Goal: Information Seeking & Learning: Learn about a topic

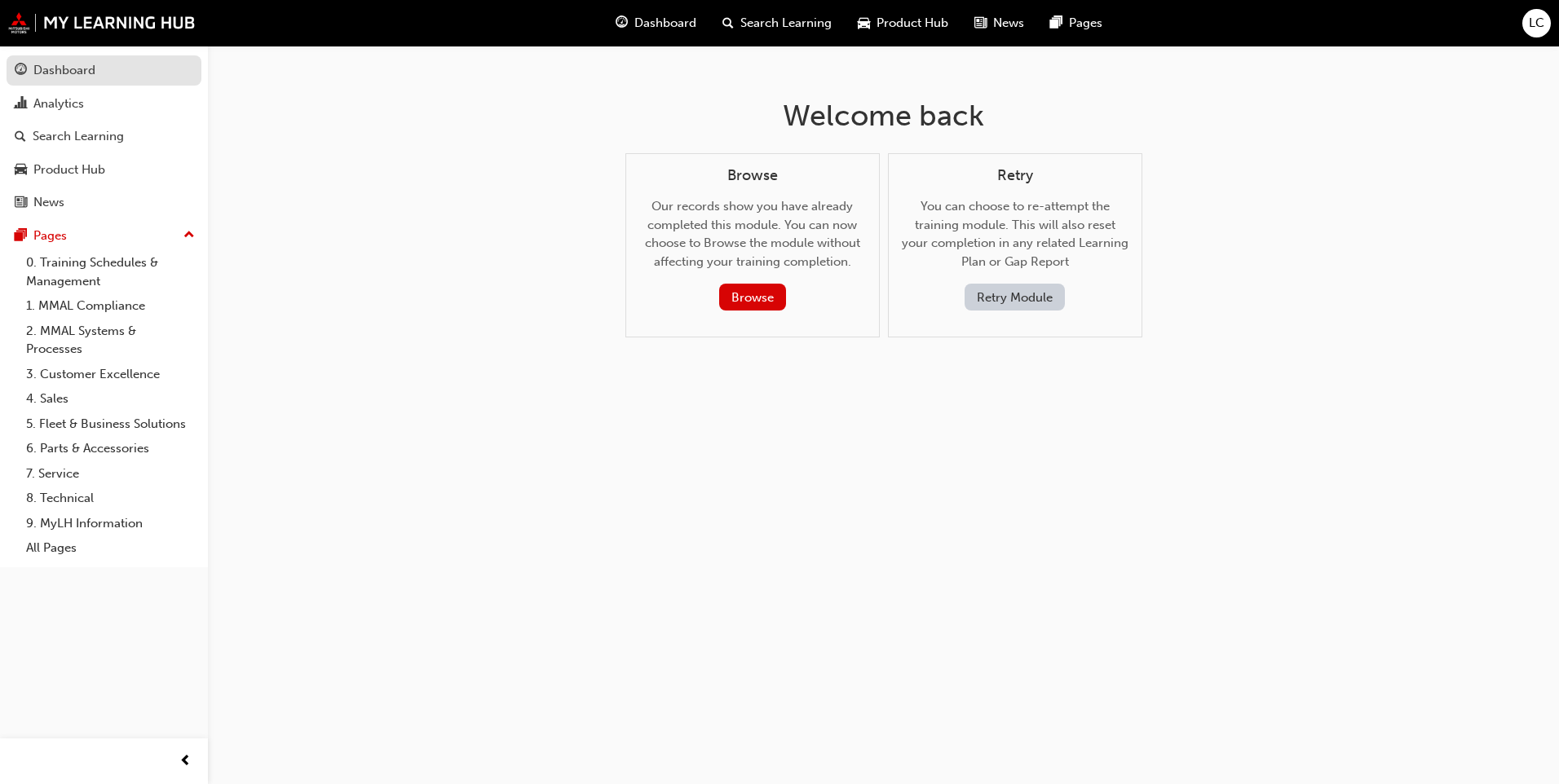
click at [109, 84] on link "Dashboard" at bounding box center [104, 71] width 195 height 30
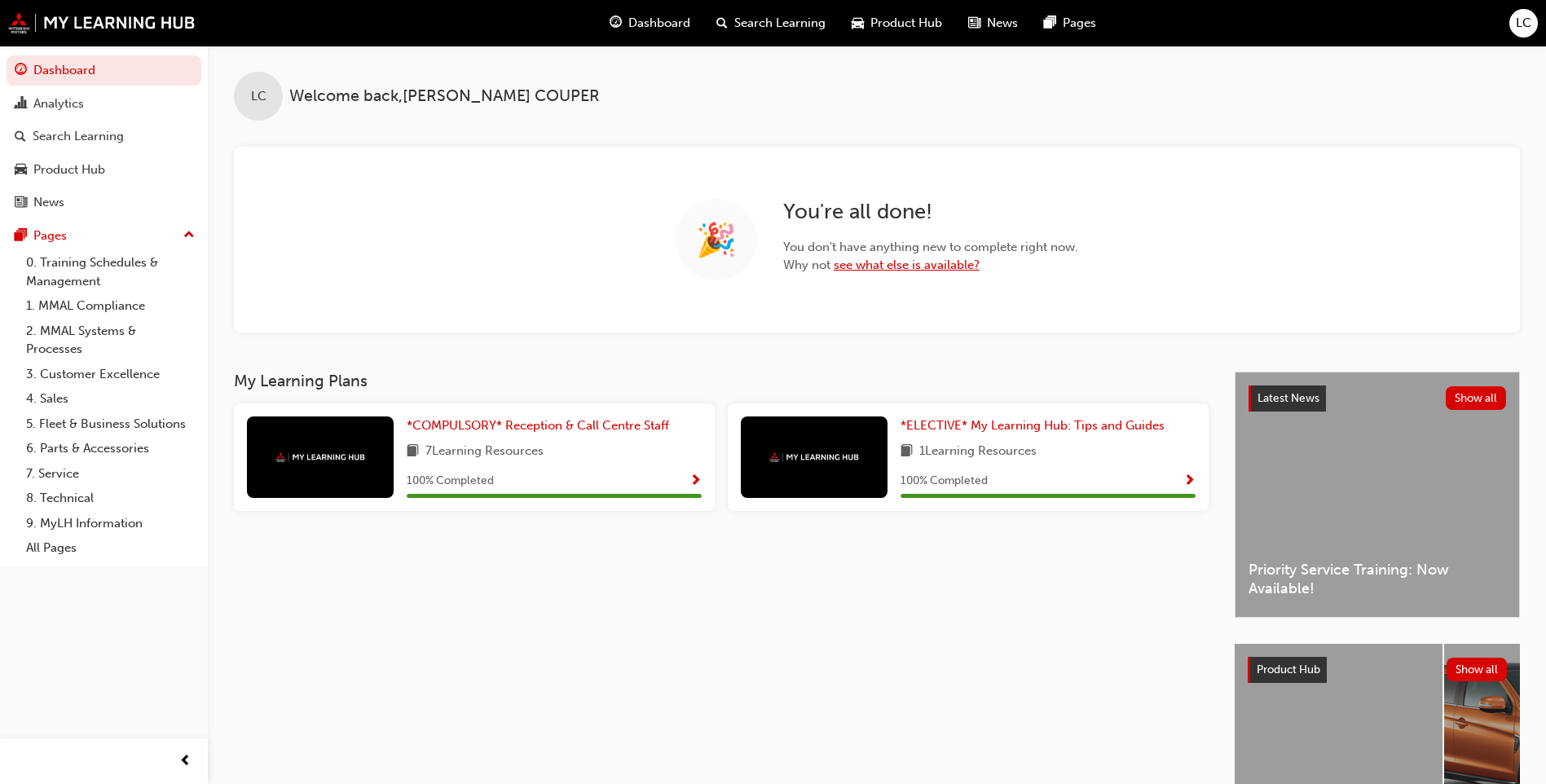
click at [894, 268] on link "see what else is available?" at bounding box center [907, 265] width 146 height 14
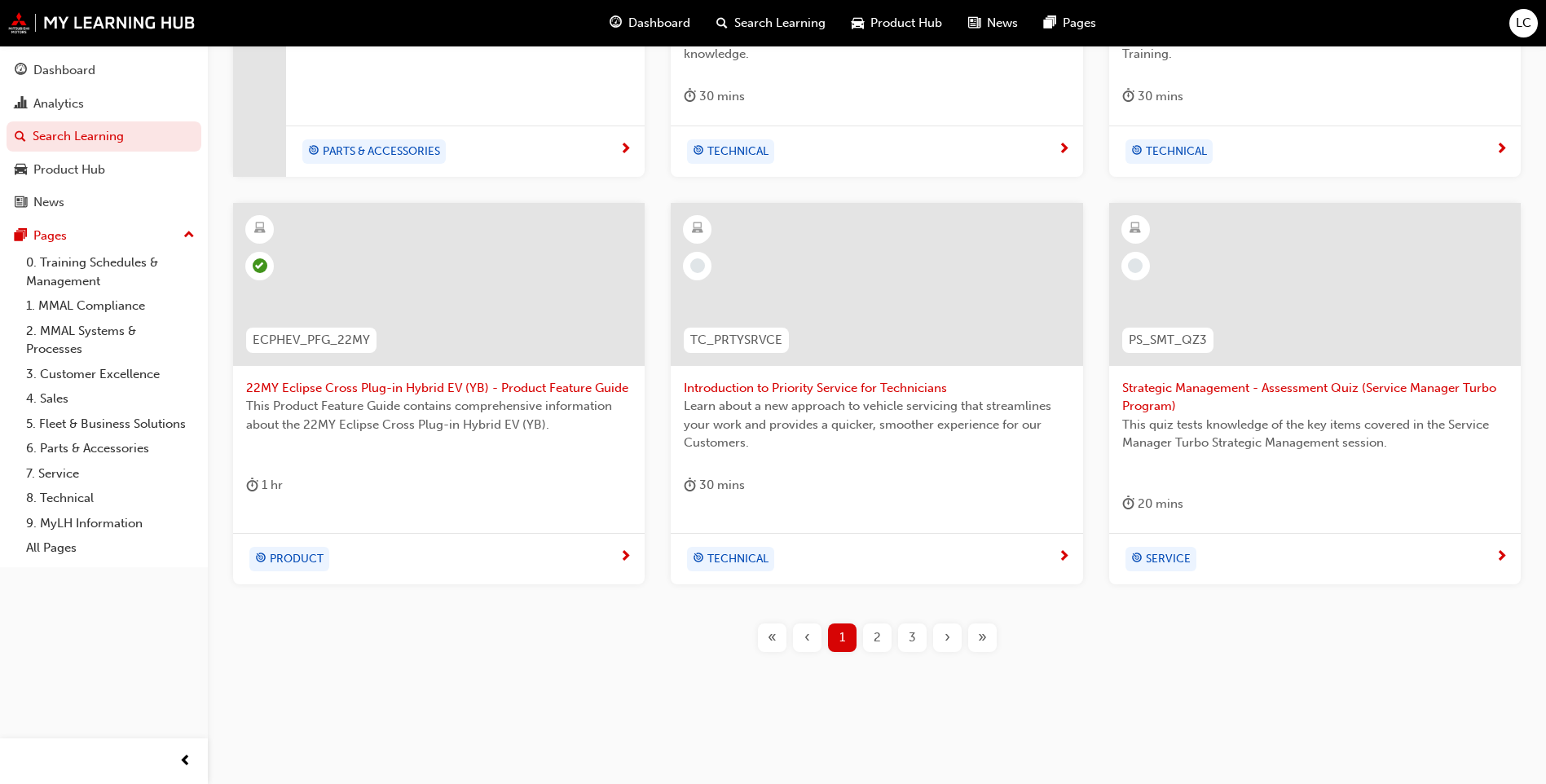
scroll to position [563, 0]
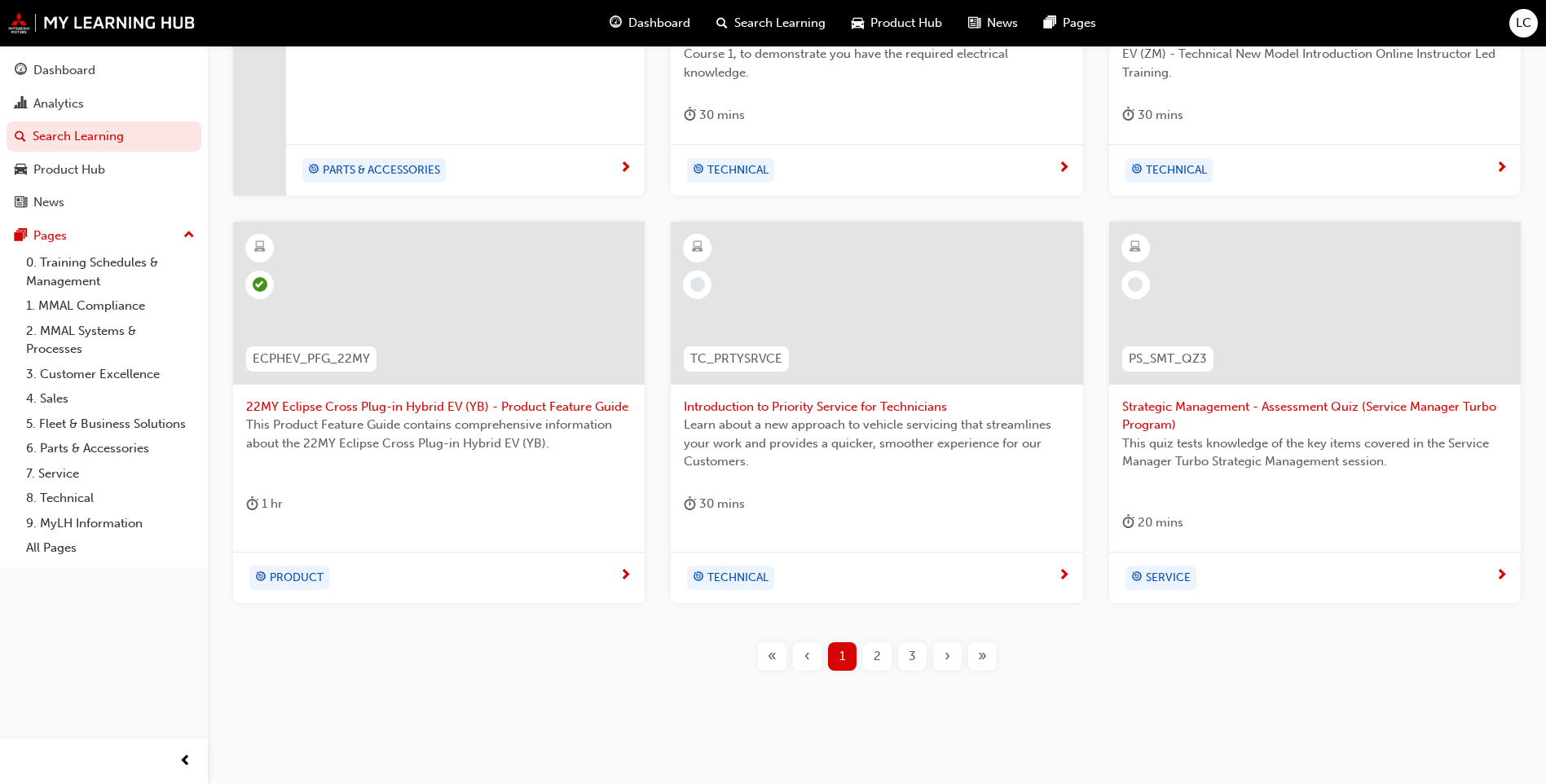
click at [870, 668] on div "2" at bounding box center [877, 657] width 29 height 29
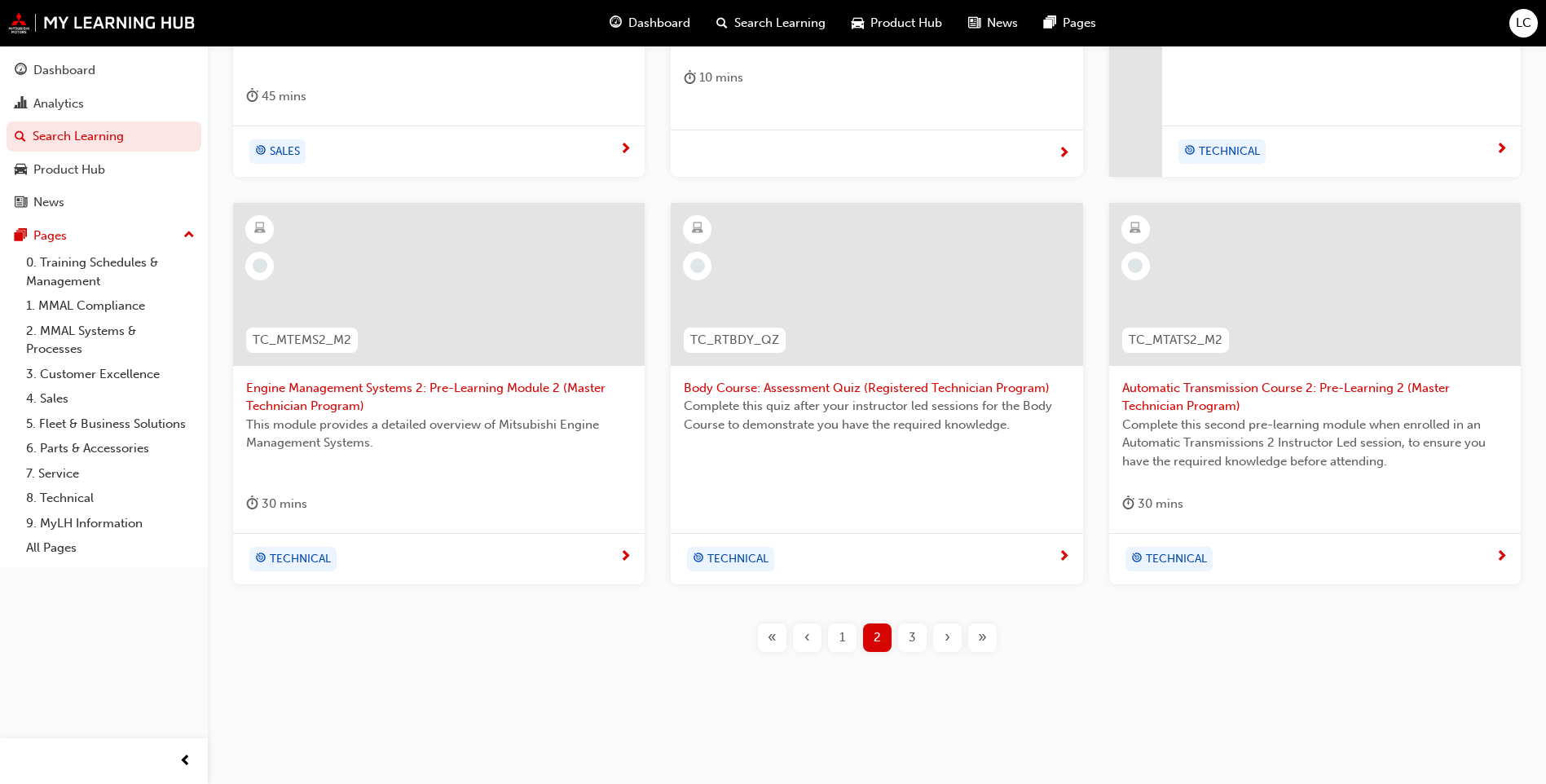
click at [910, 648] on div "3" at bounding box center [912, 638] width 29 height 29
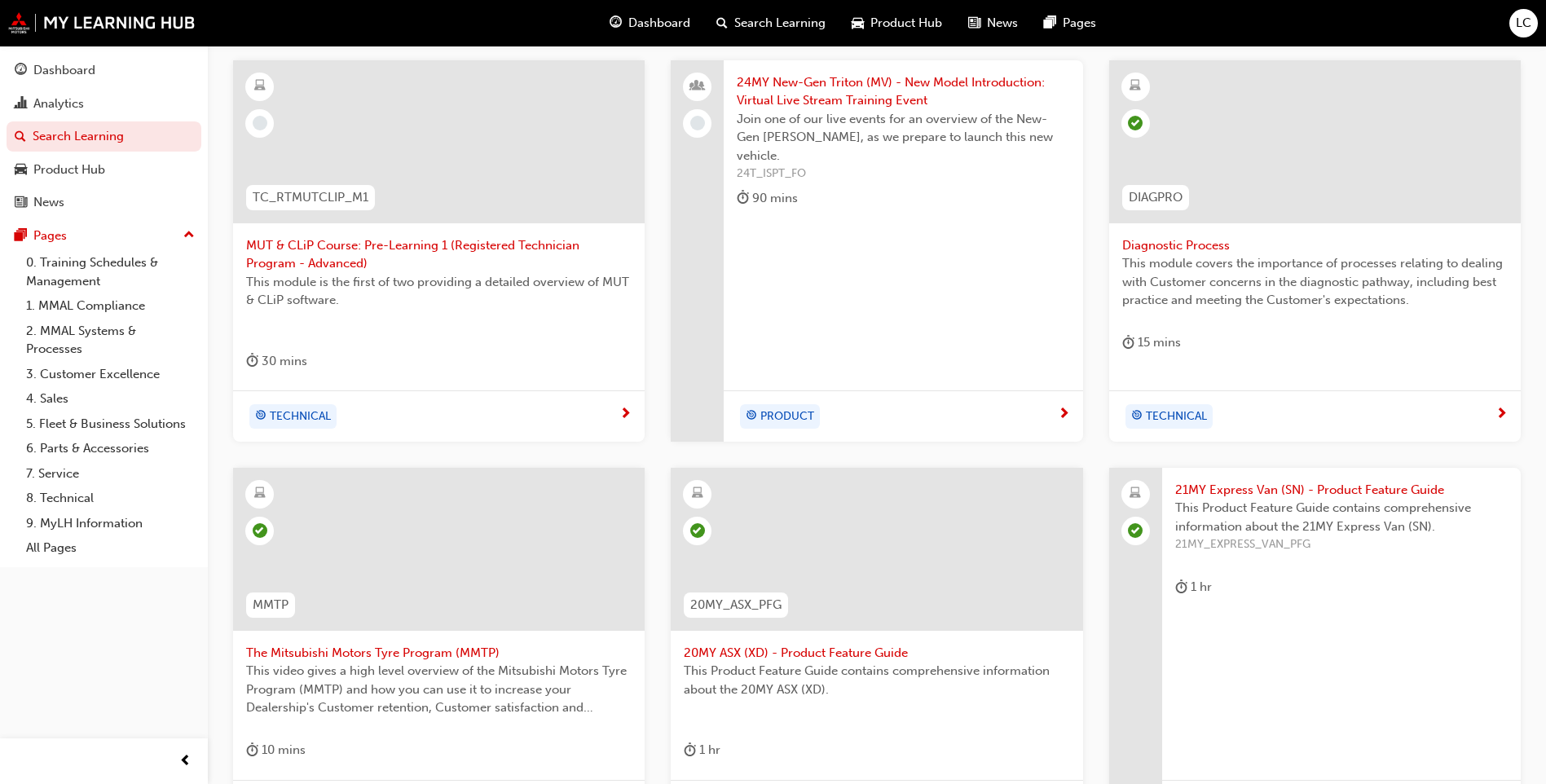
scroll to position [316, 0]
click at [803, 102] on span "24MY New-Gen Triton (MV) - New Model Introduction: Virtual Live Stream Training…" at bounding box center [903, 92] width 333 height 37
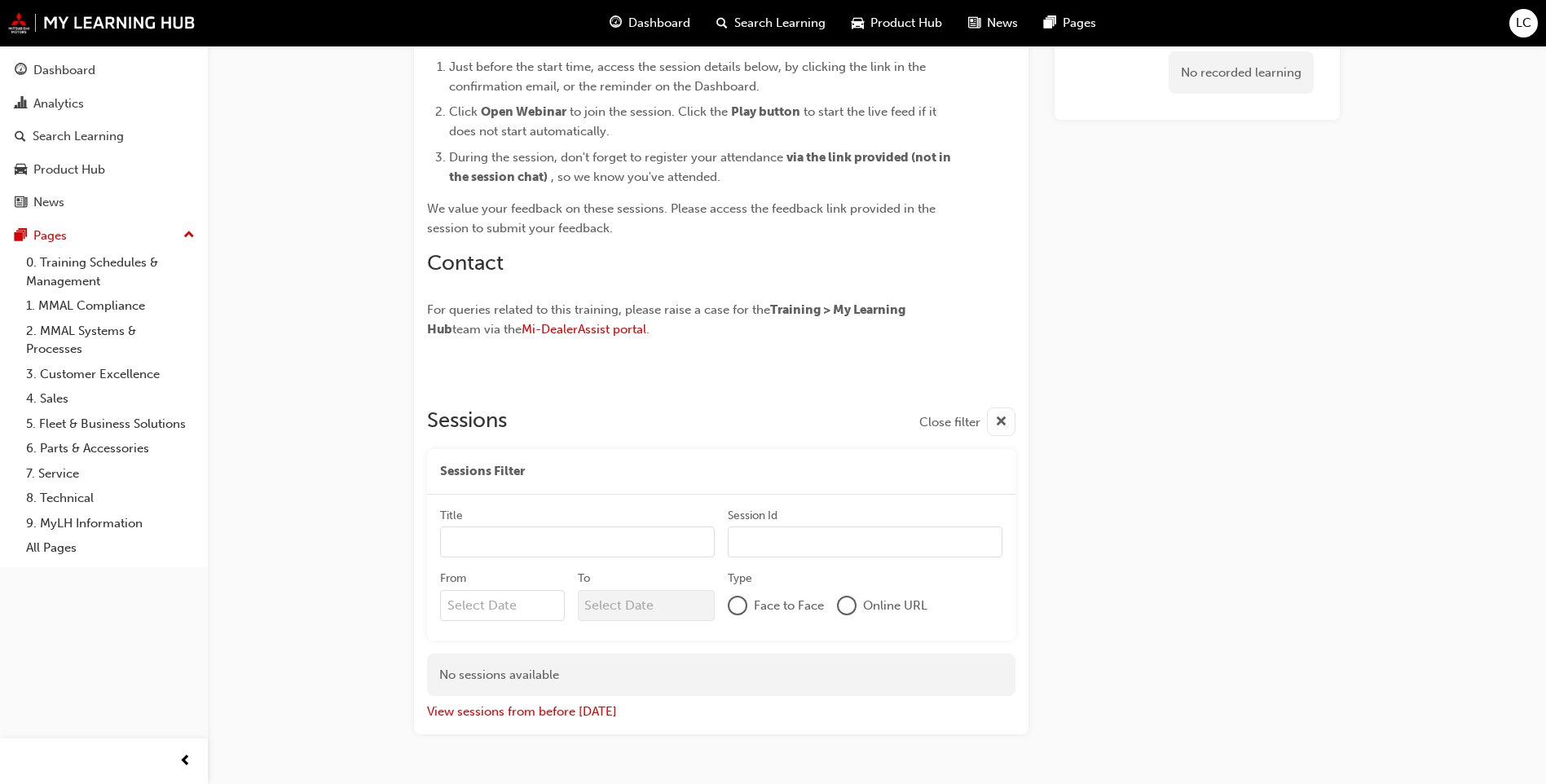
scroll to position [1342, 0]
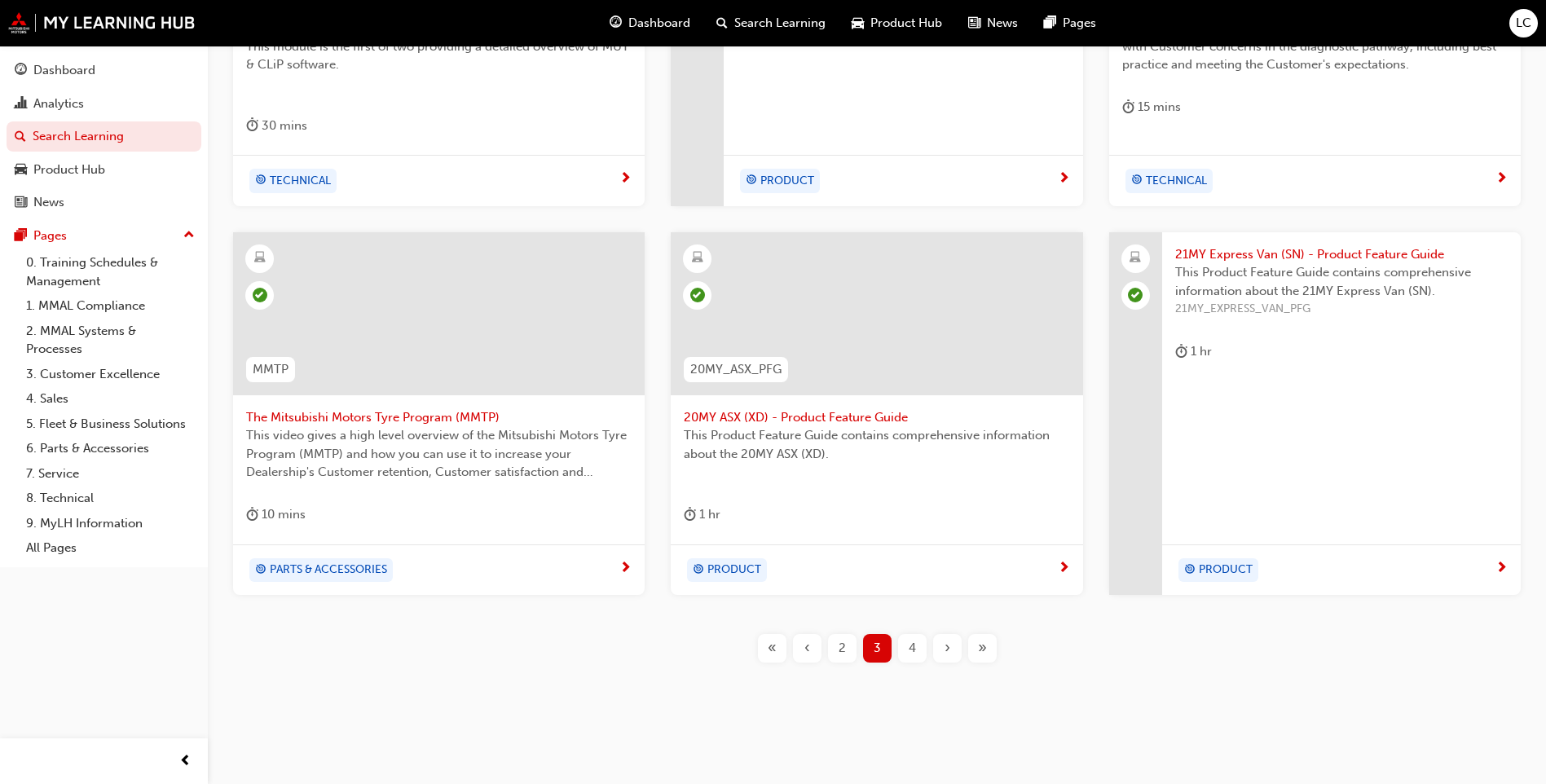
scroll to position [563, 0]
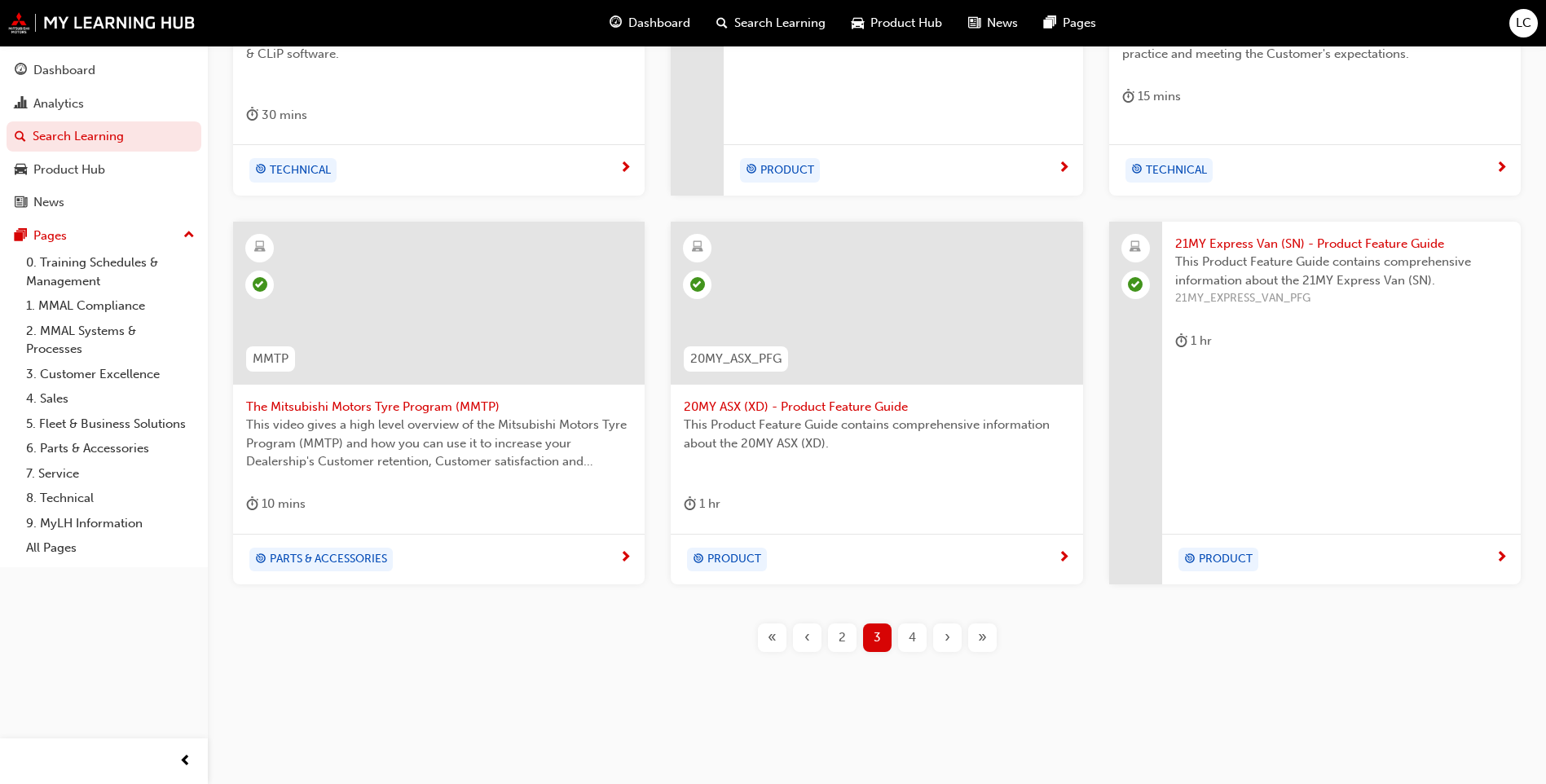
click at [926, 628] on div "4" at bounding box center [912, 638] width 29 height 29
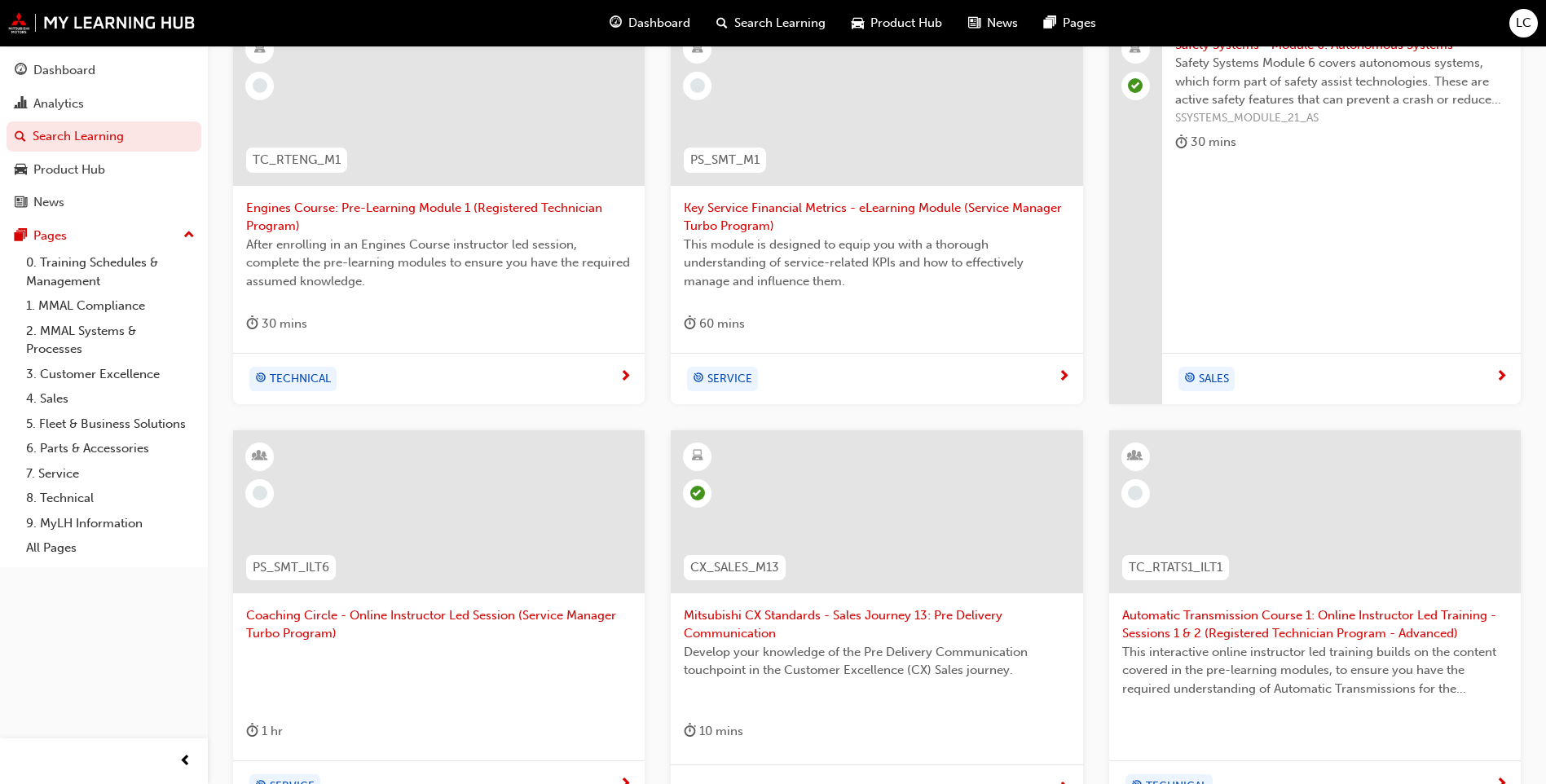
scroll to position [544, 0]
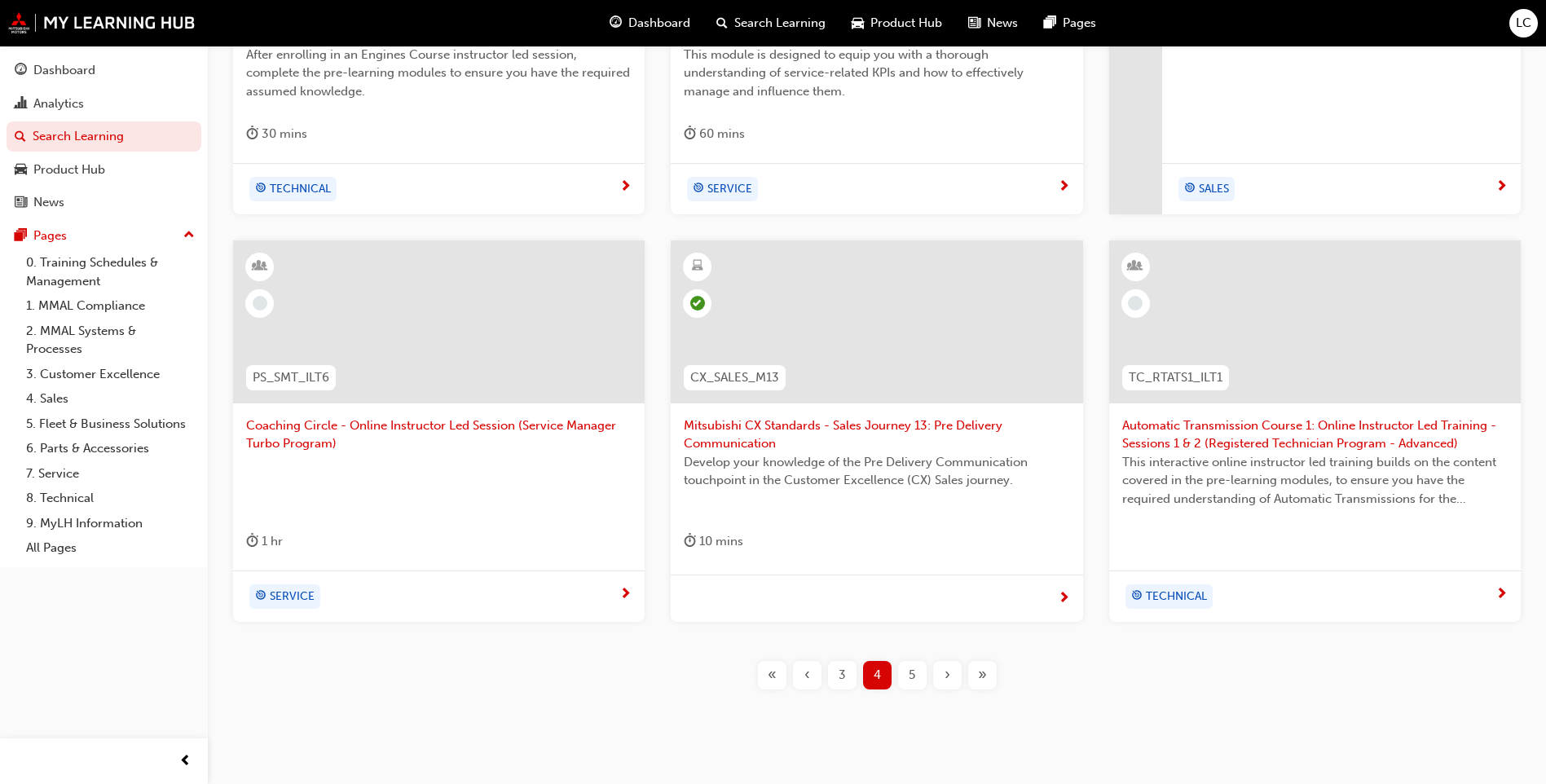
click at [917, 672] on div "5" at bounding box center [912, 675] width 29 height 29
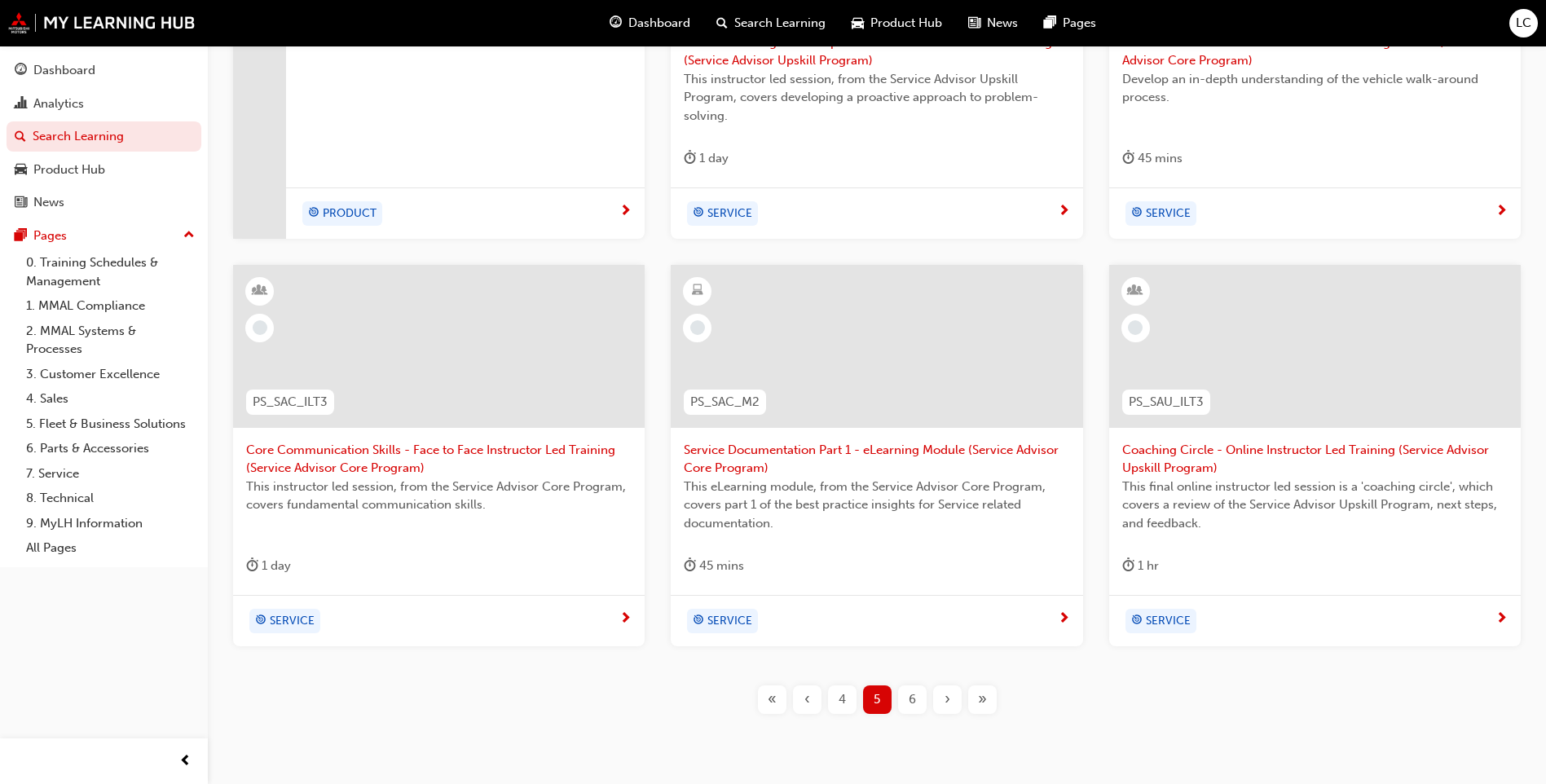
scroll to position [582, 0]
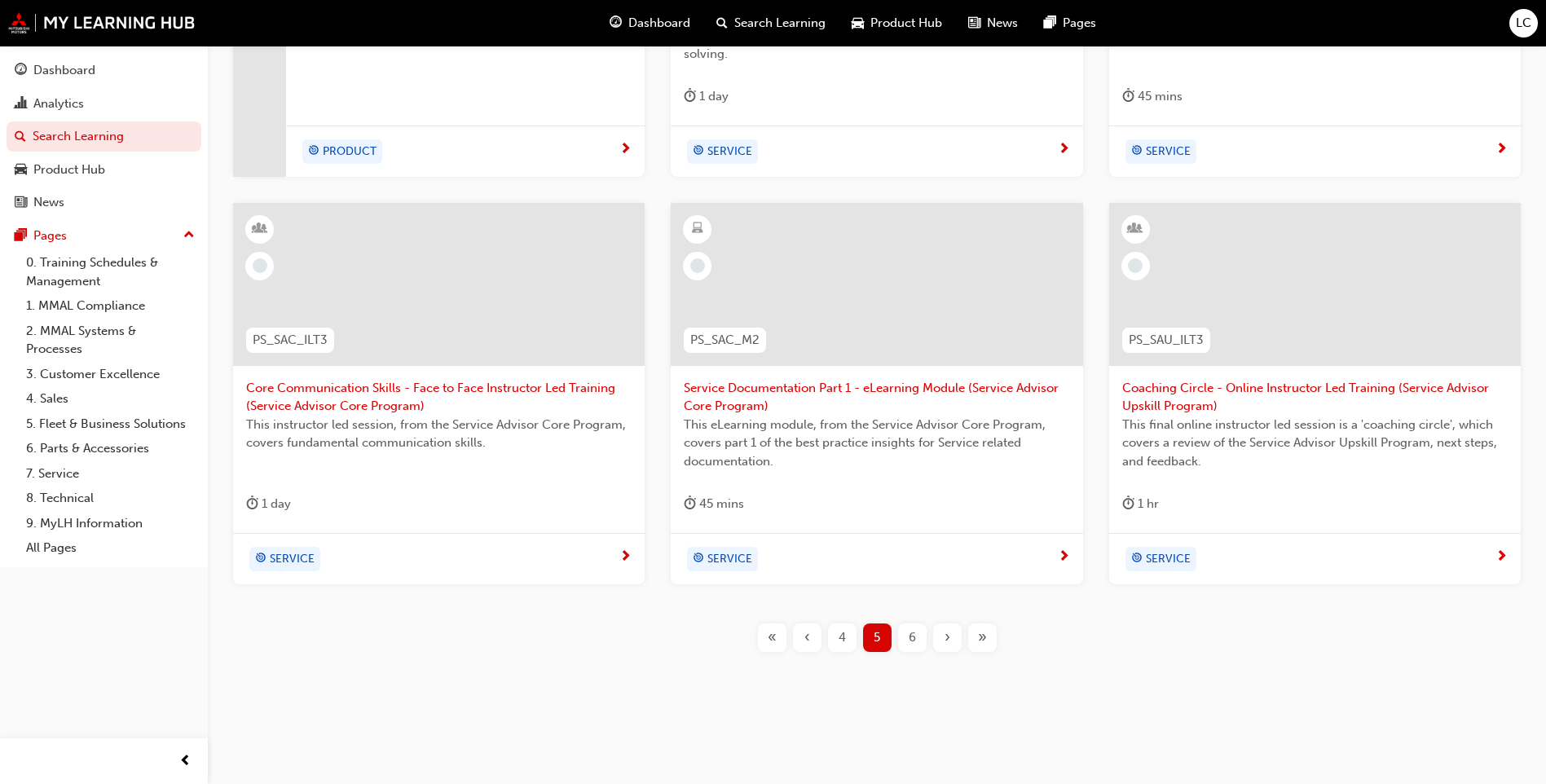
click at [914, 622] on div "Triton Mi-DISPLAY AVN How-To Video: Section 2 - Audio Functions This video cont…" at bounding box center [876, 236] width 1286 height 882
click at [916, 632] on div "6" at bounding box center [912, 638] width 29 height 29
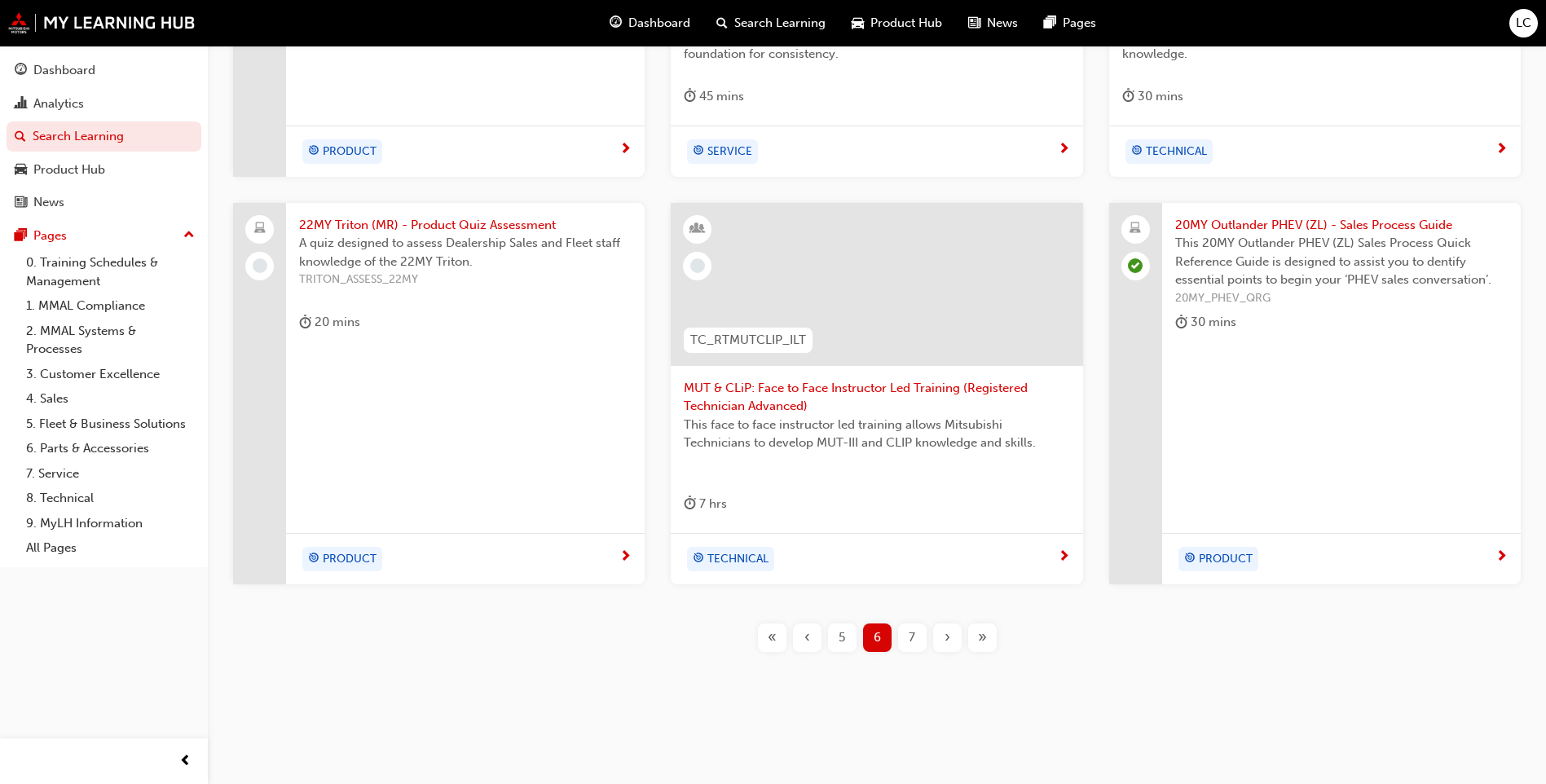
click at [916, 630] on div "7" at bounding box center [912, 638] width 29 height 29
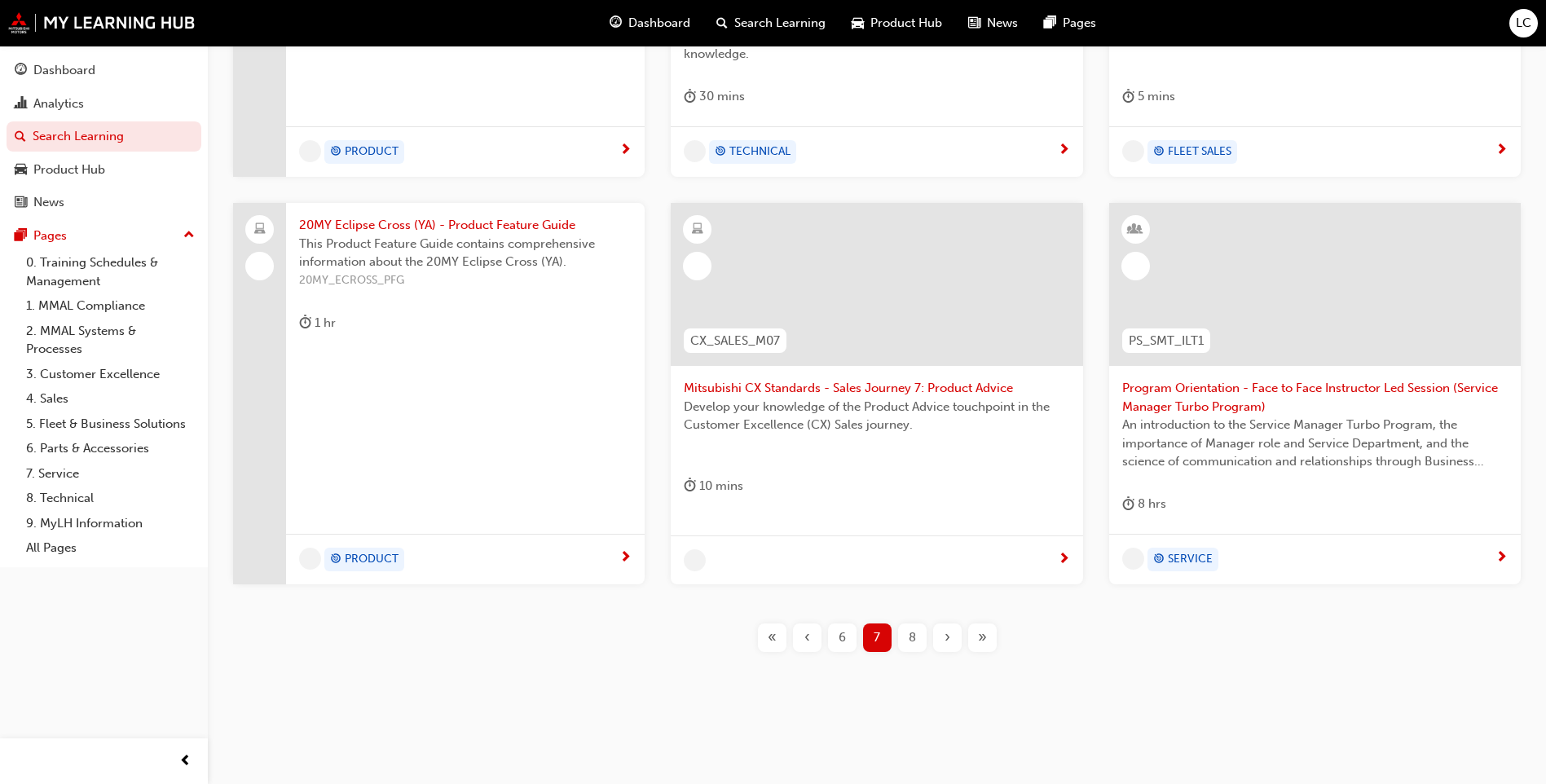
scroll to position [563, 0]
click at [916, 630] on span "8" at bounding box center [912, 637] width 7 height 19
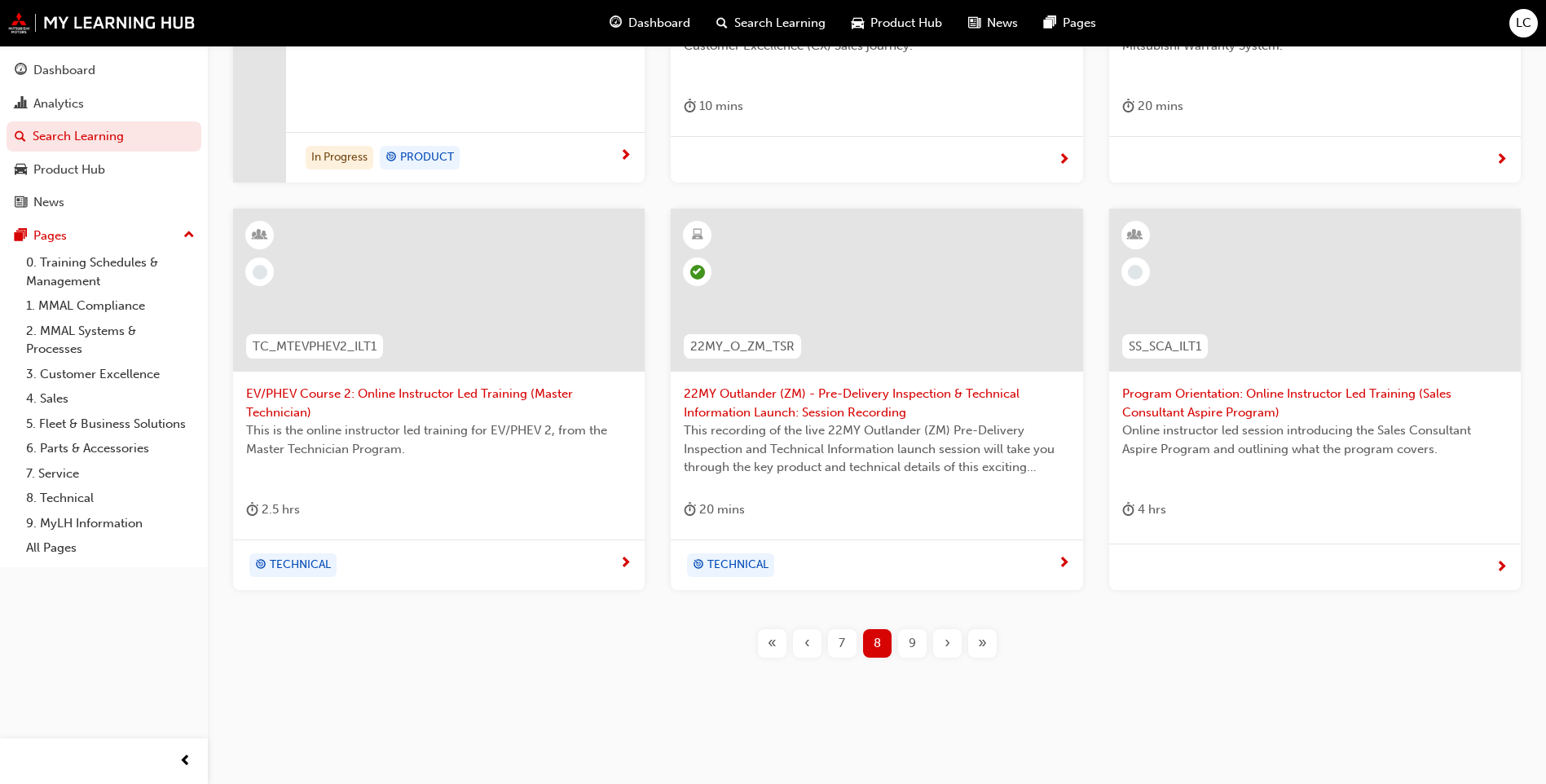
scroll to position [541, 0]
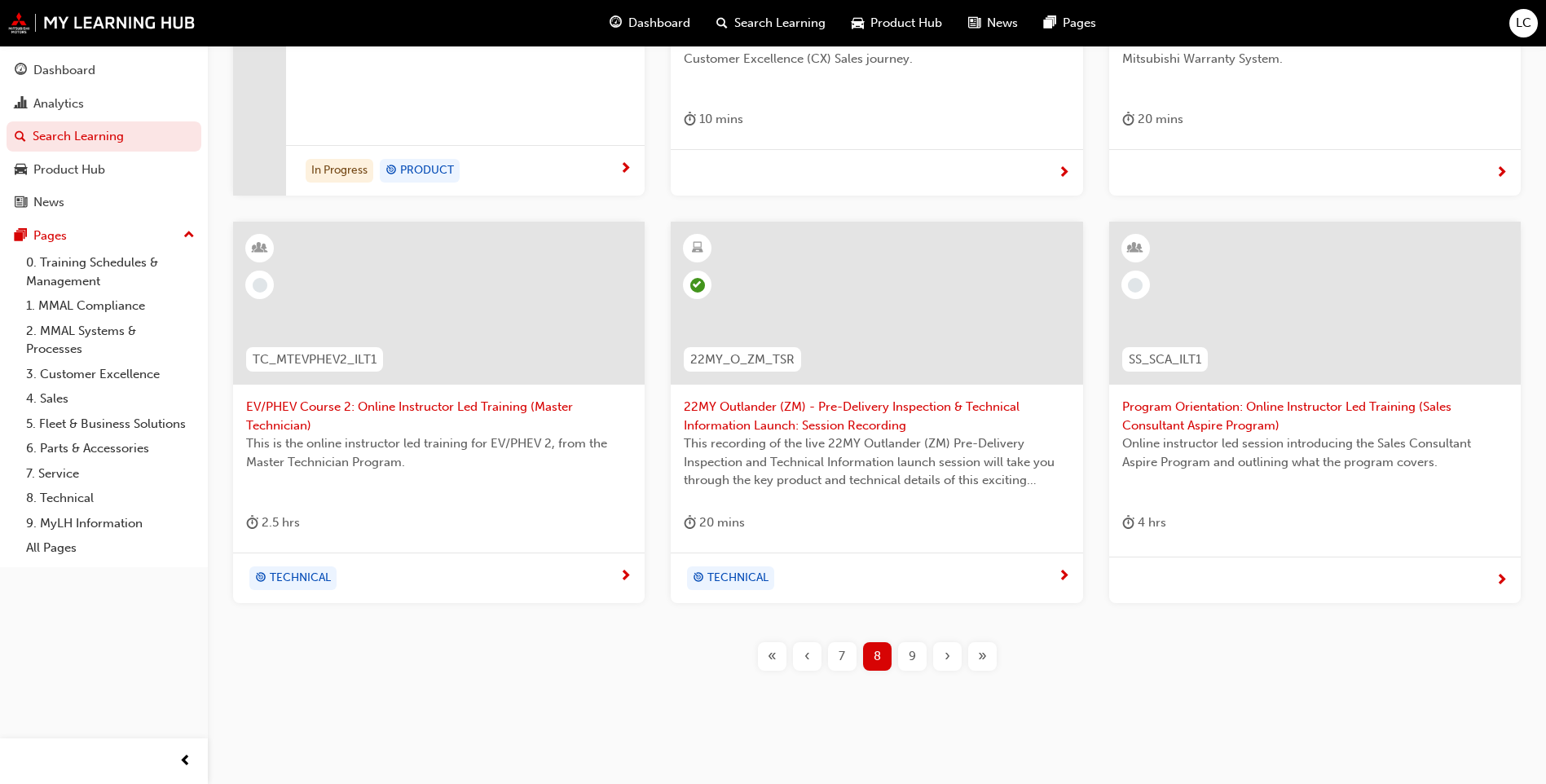
click at [914, 643] on div "9" at bounding box center [912, 657] width 29 height 29
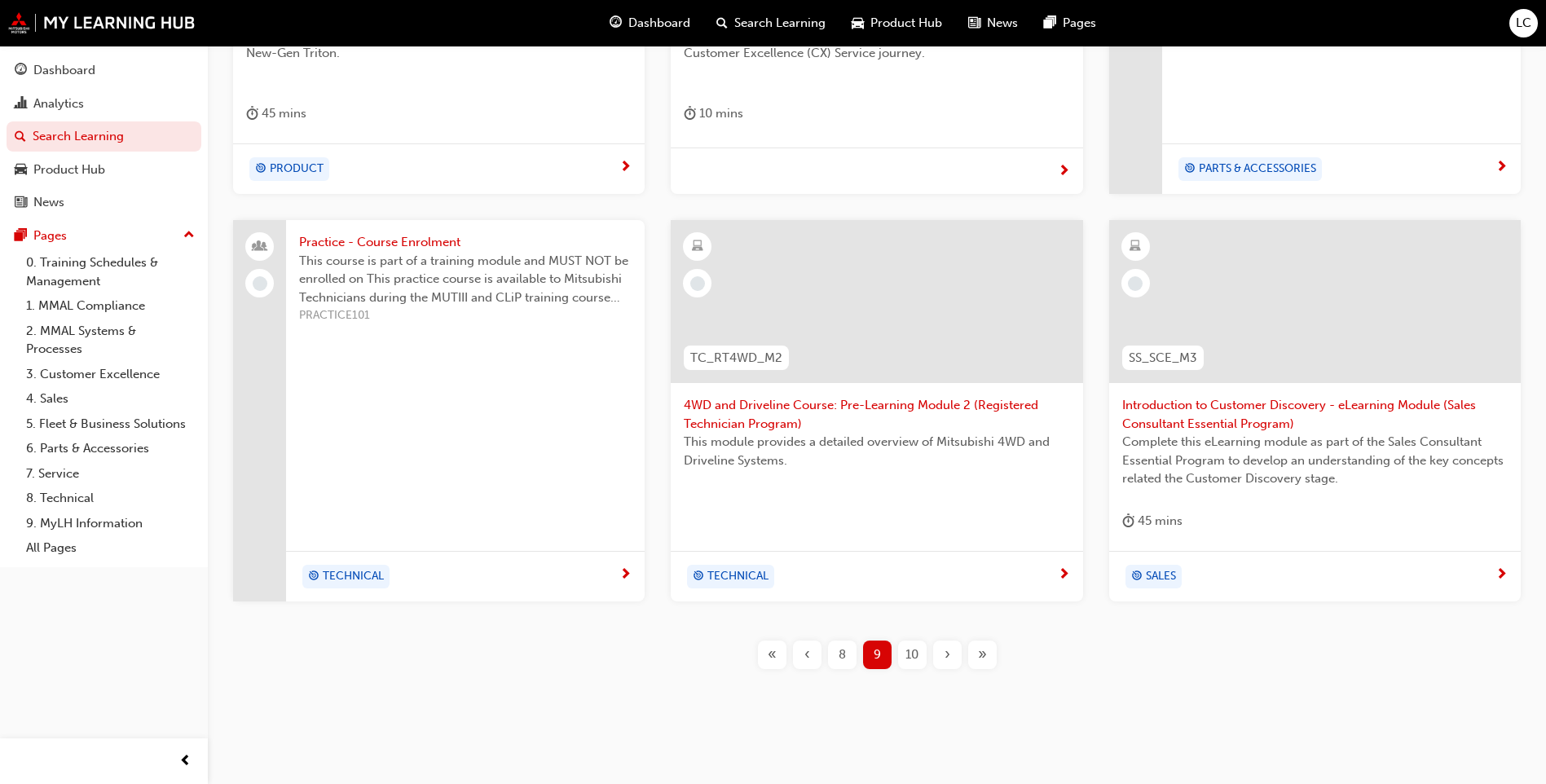
scroll to position [563, 0]
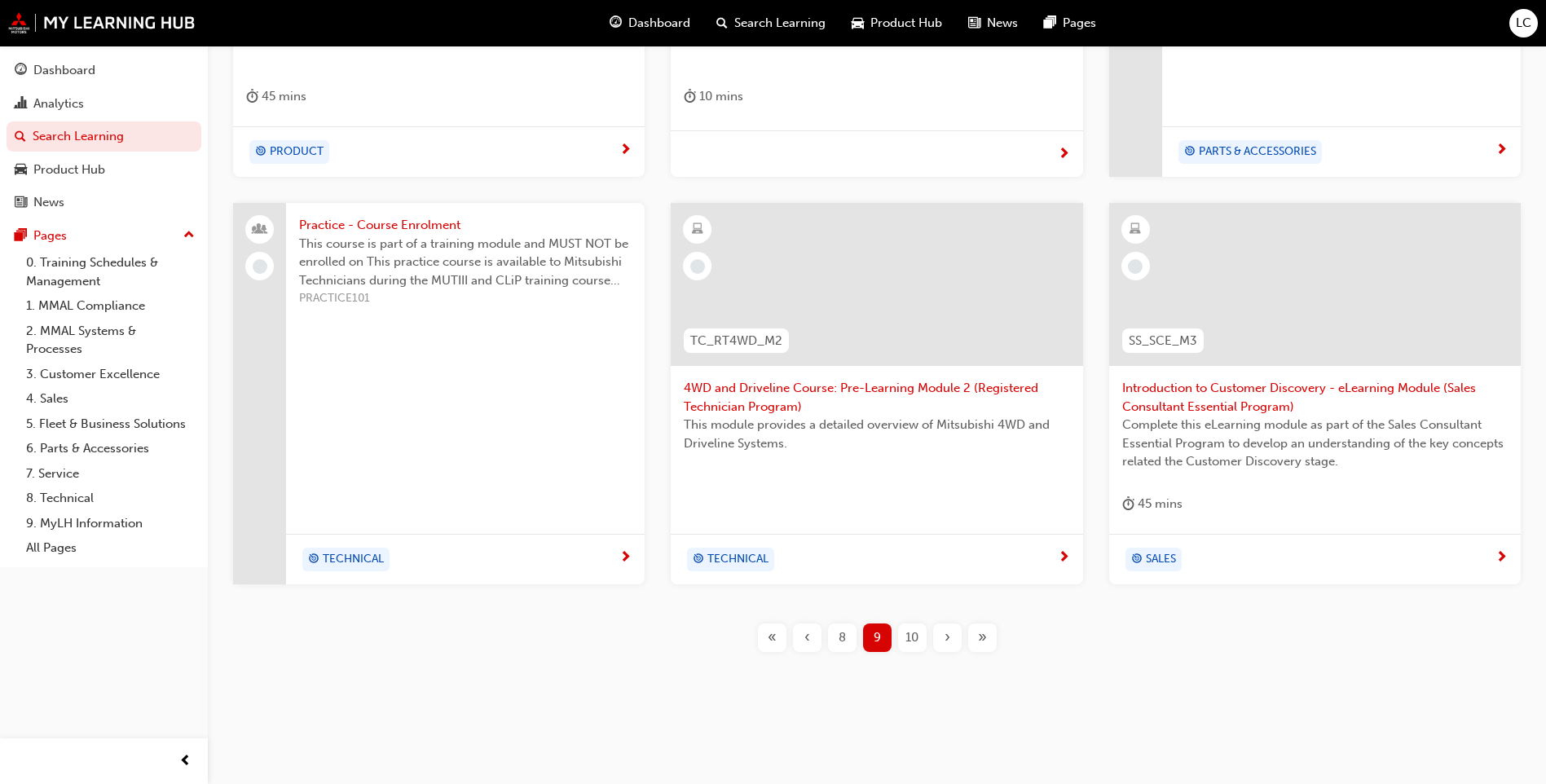
click at [910, 642] on span "10" at bounding box center [912, 637] width 13 height 19
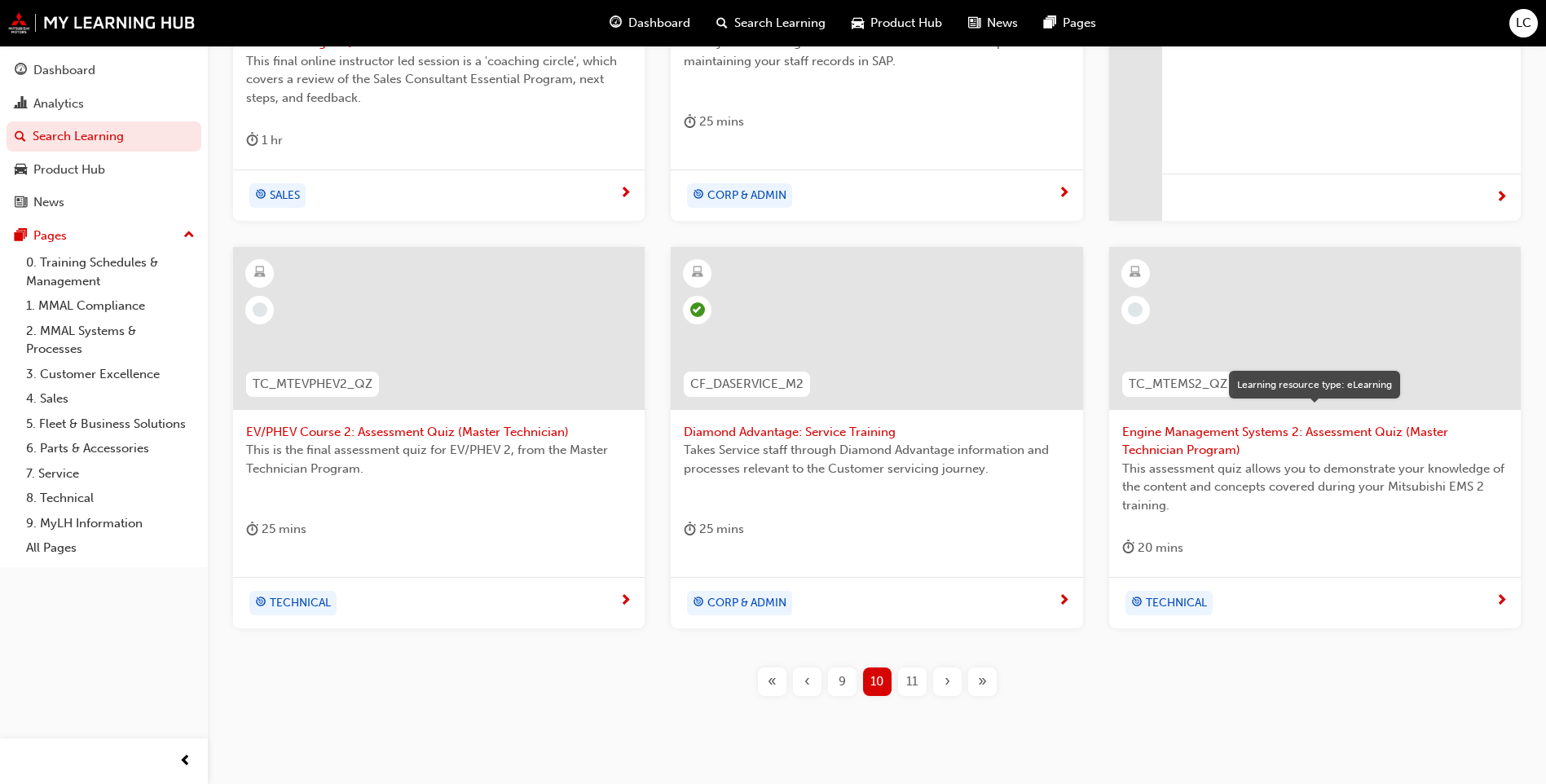
scroll to position [582, 0]
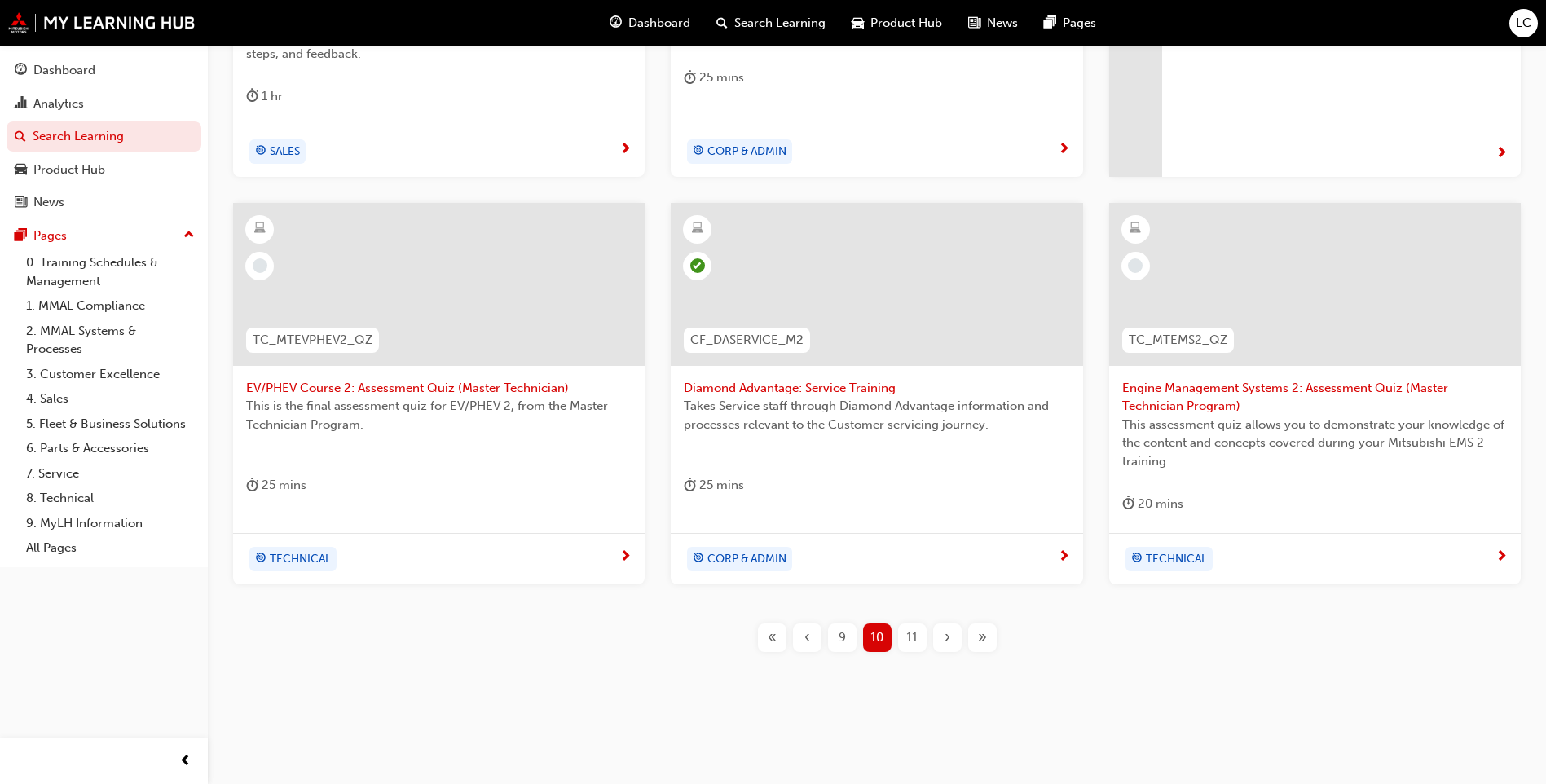
click at [918, 642] on div "11" at bounding box center [912, 638] width 29 height 29
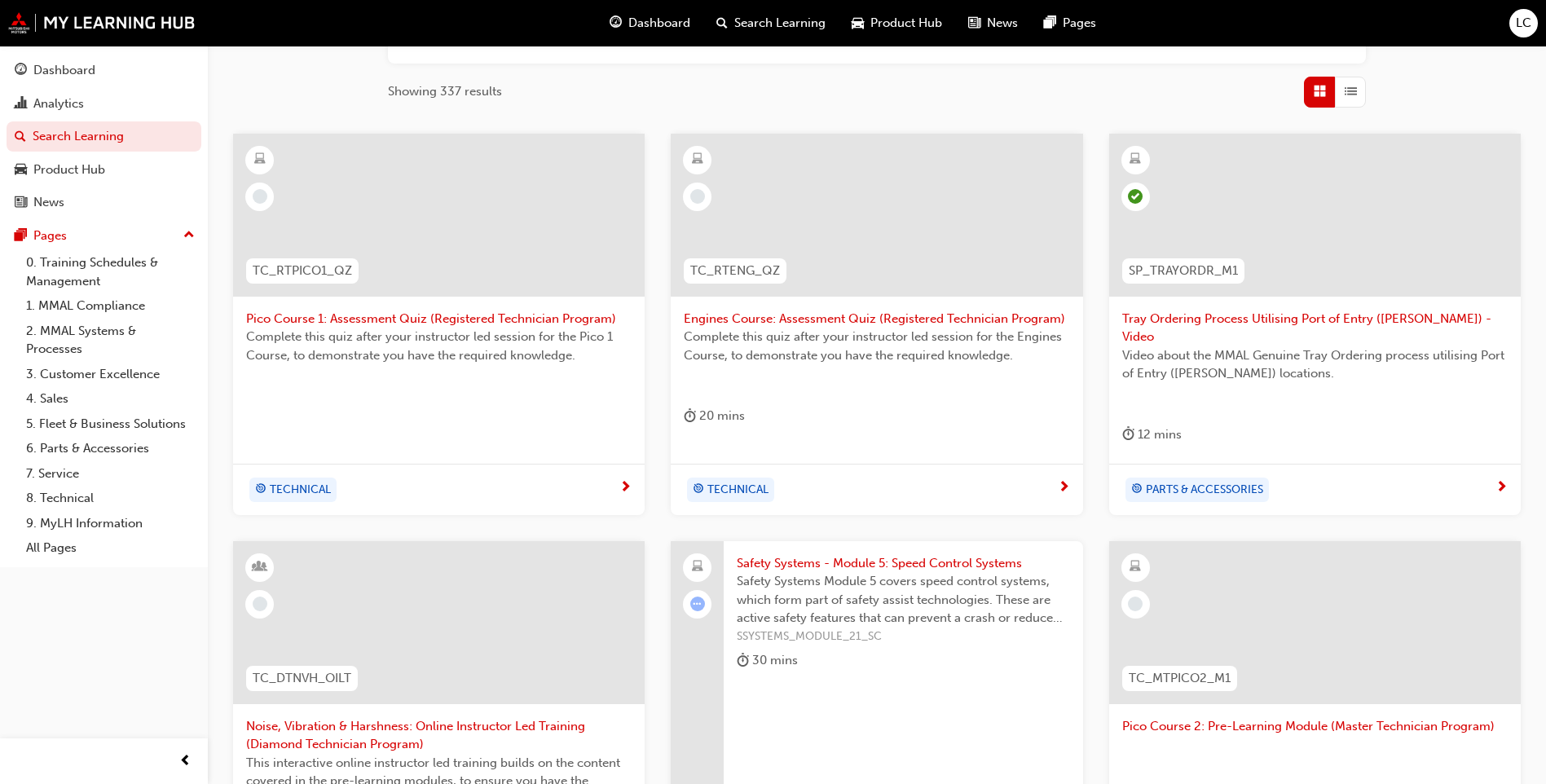
scroll to position [203, 0]
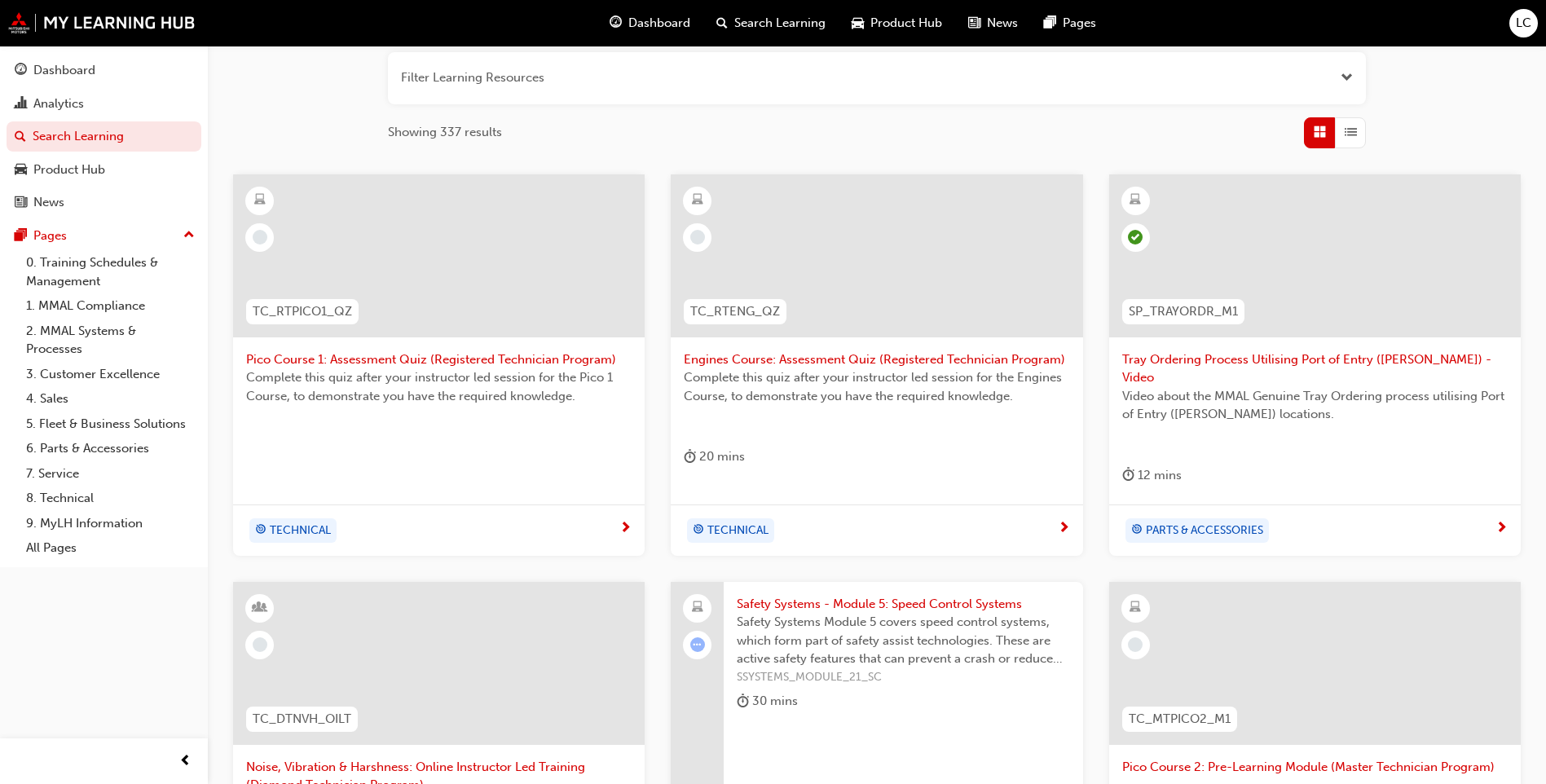
click at [1235, 388] on span "Video about the MMAL Genuine Tray Ordering process utilising Port of Entry (POE…" at bounding box center [1315, 405] width 386 height 37
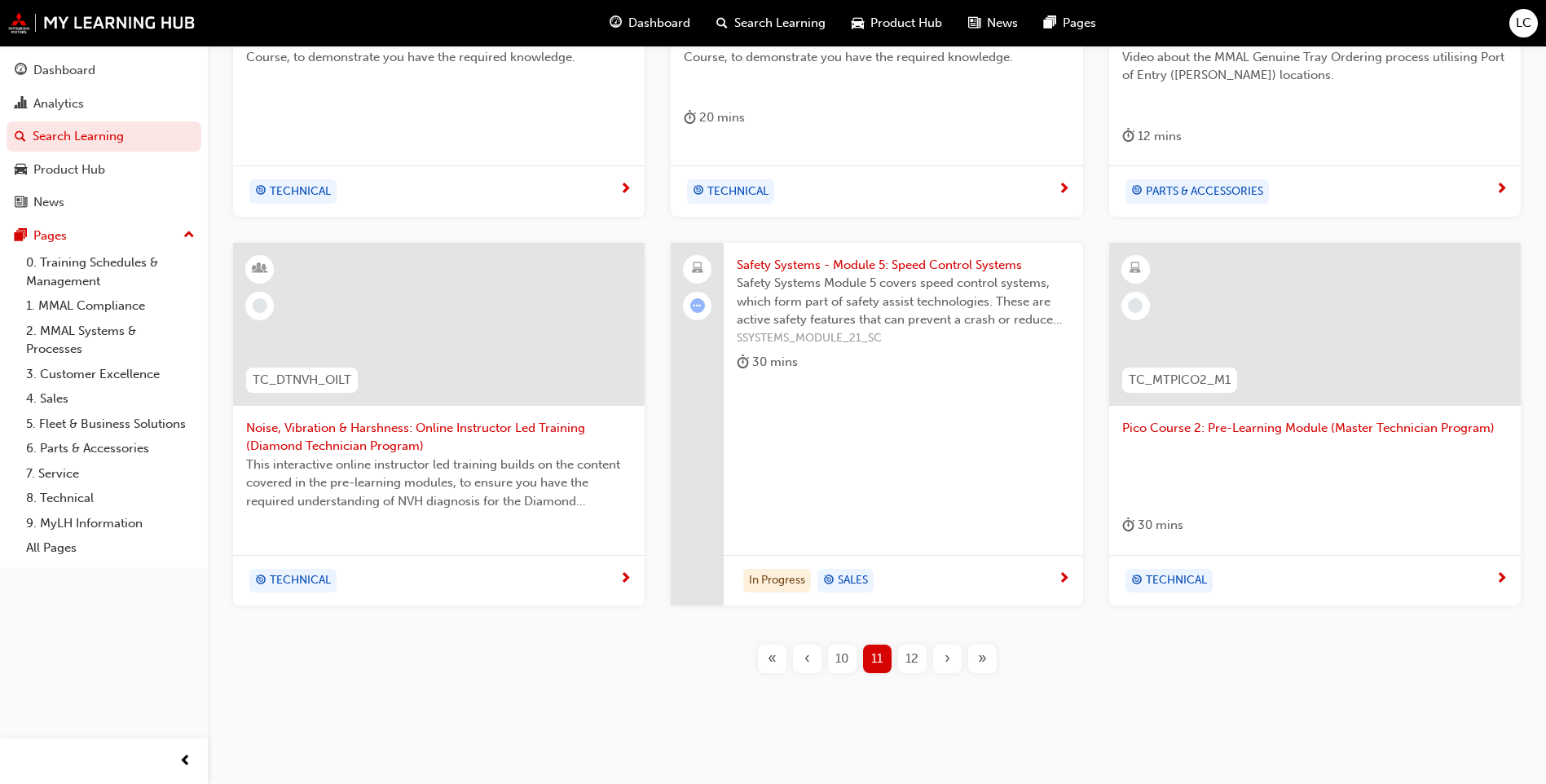
scroll to position [545, 0]
click at [925, 642] on div "12" at bounding box center [912, 656] width 29 height 29
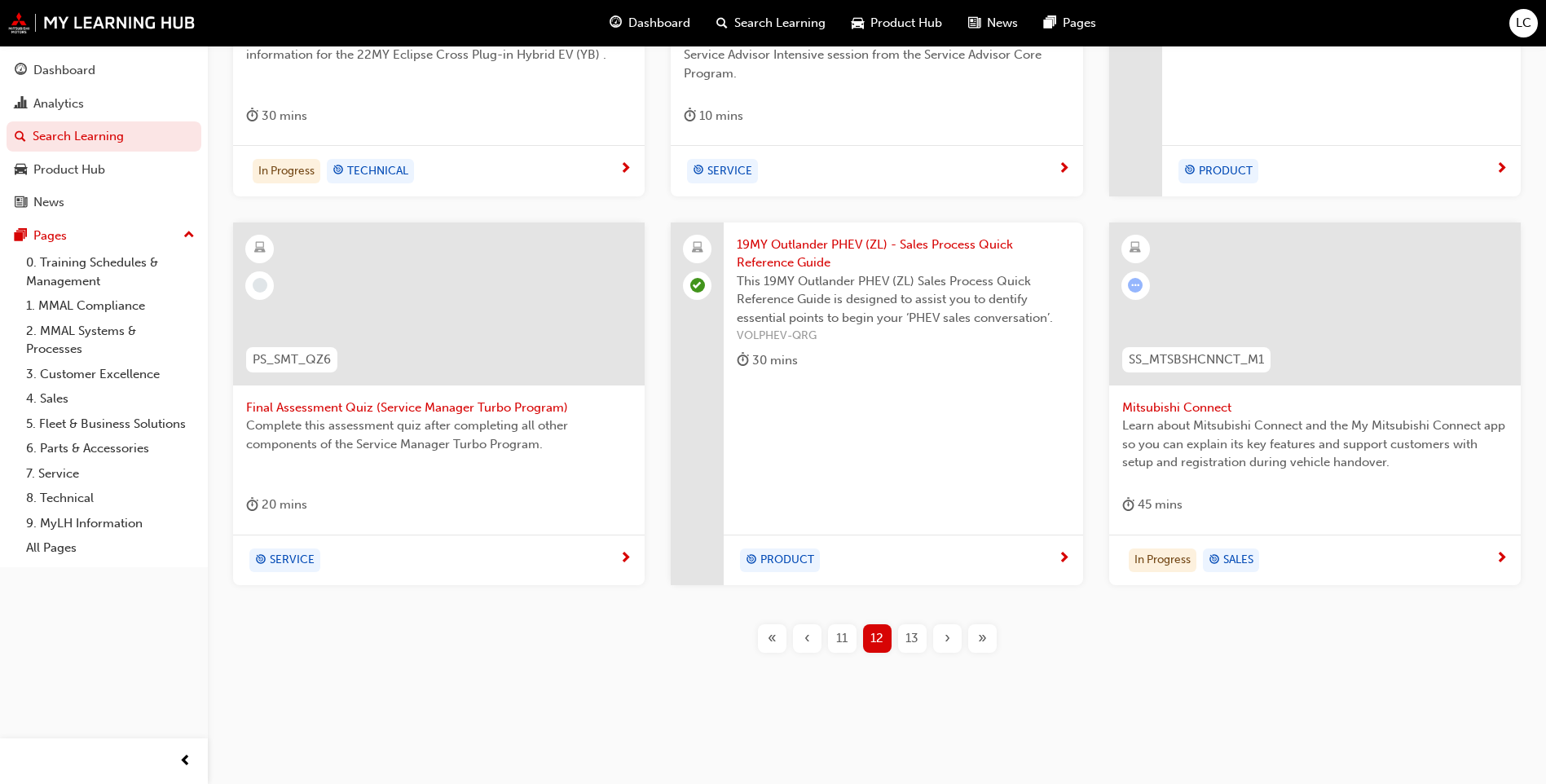
scroll to position [563, 0]
click at [925, 631] on div "13" at bounding box center [912, 638] width 29 height 29
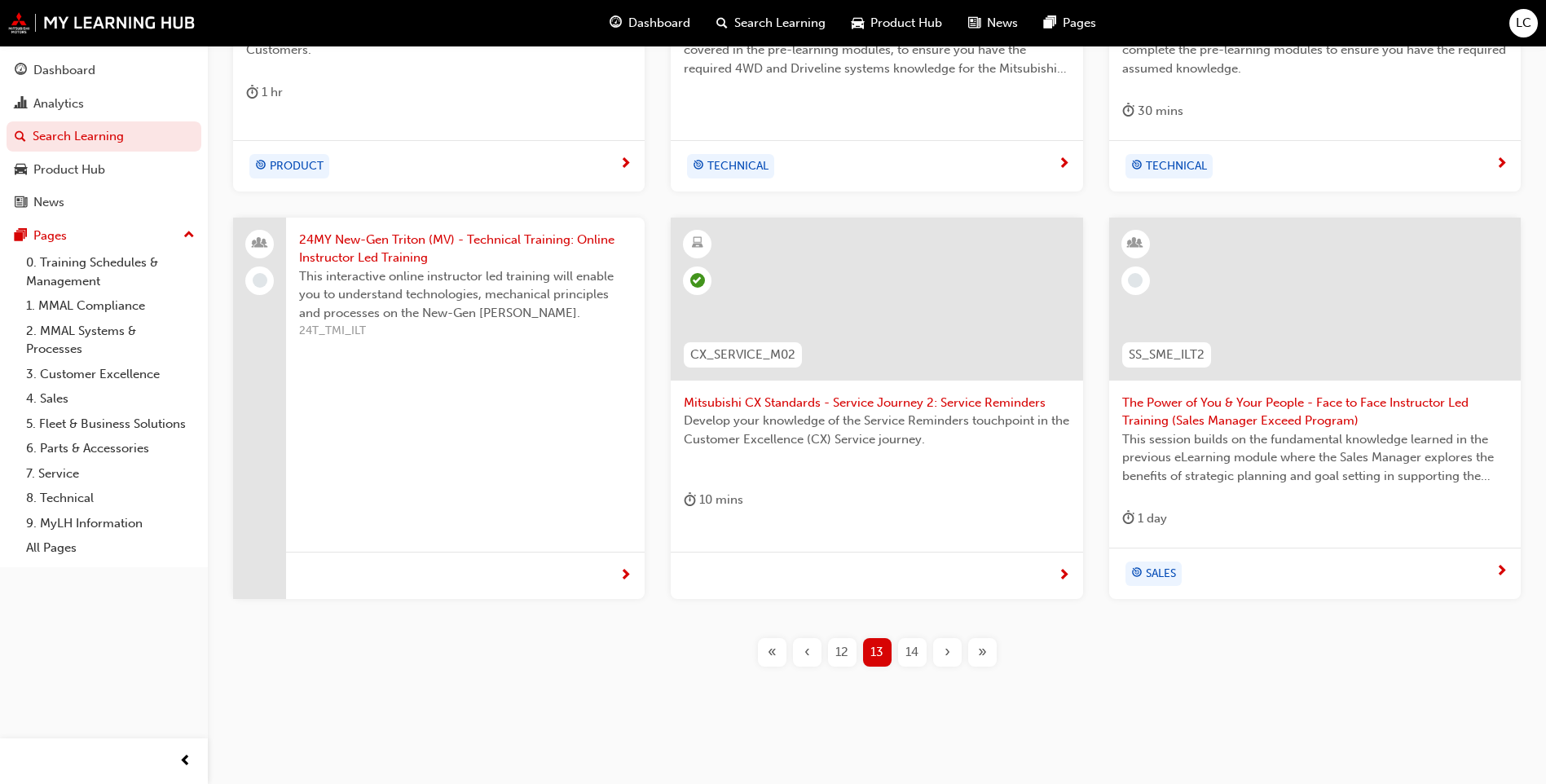
scroll to position [582, 0]
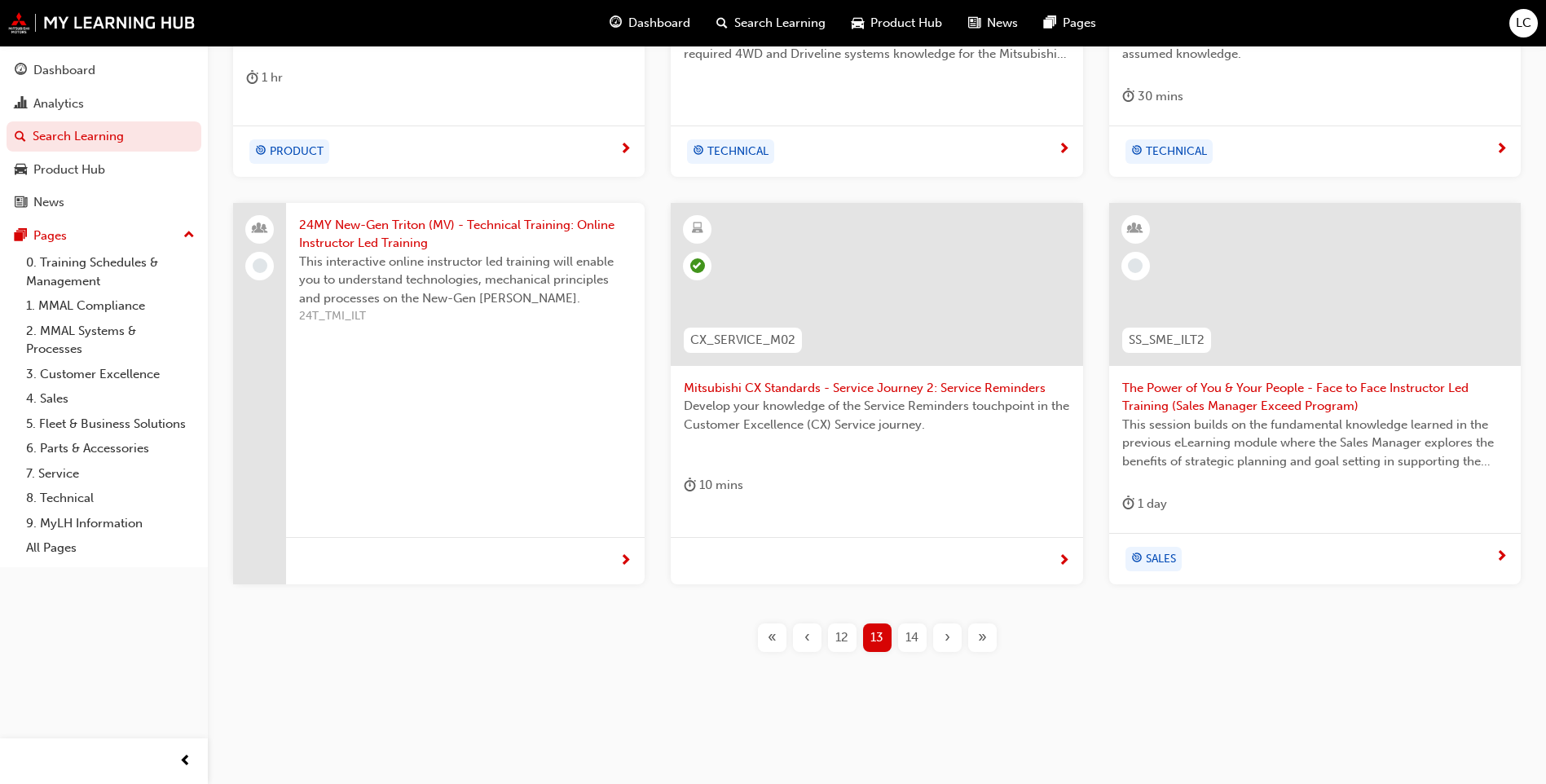
click at [907, 637] on span "14" at bounding box center [912, 637] width 13 height 19
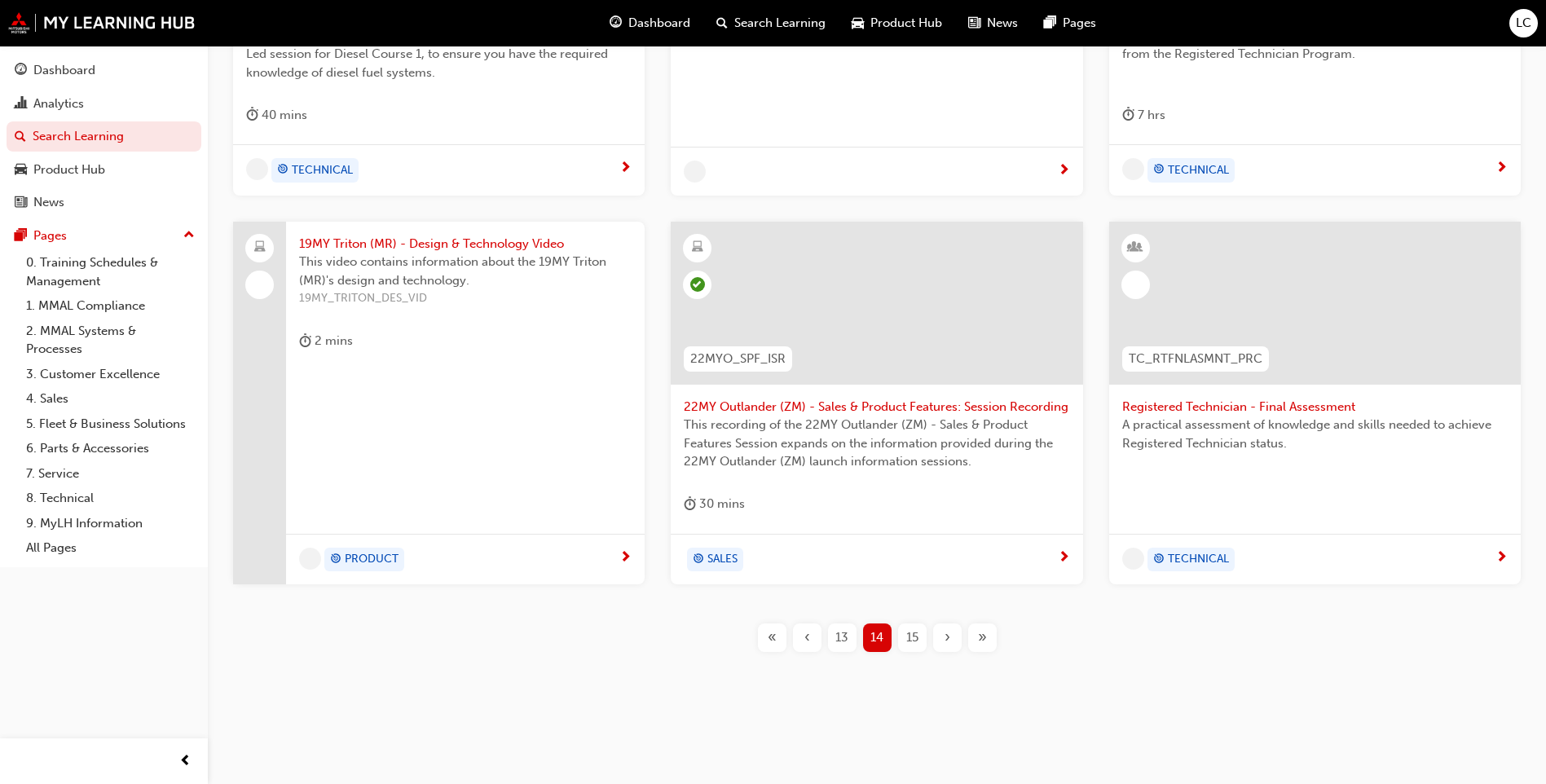
scroll to position [563, 0]
click at [918, 626] on div "15" at bounding box center [912, 638] width 29 height 29
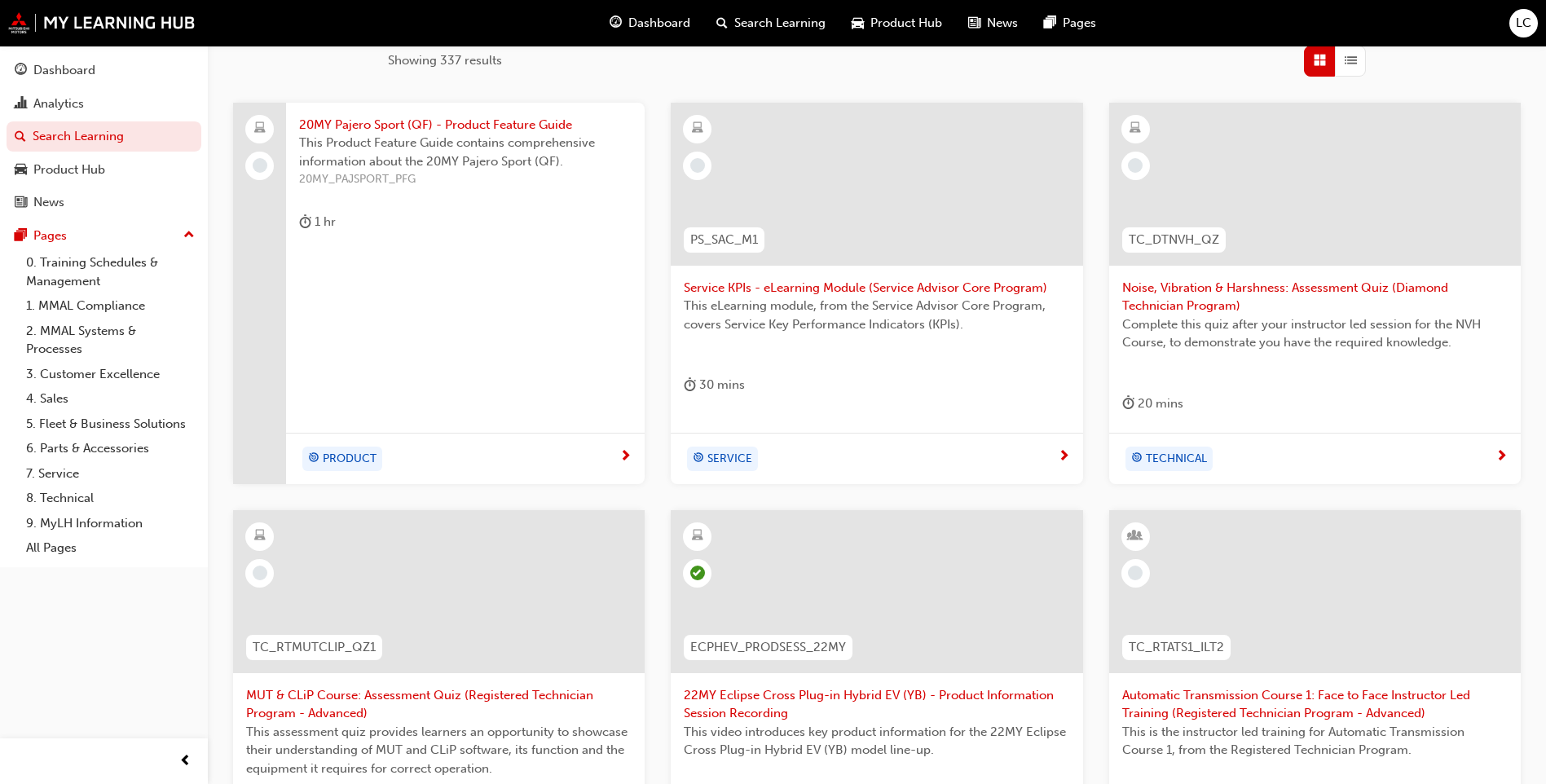
scroll to position [259, 0]
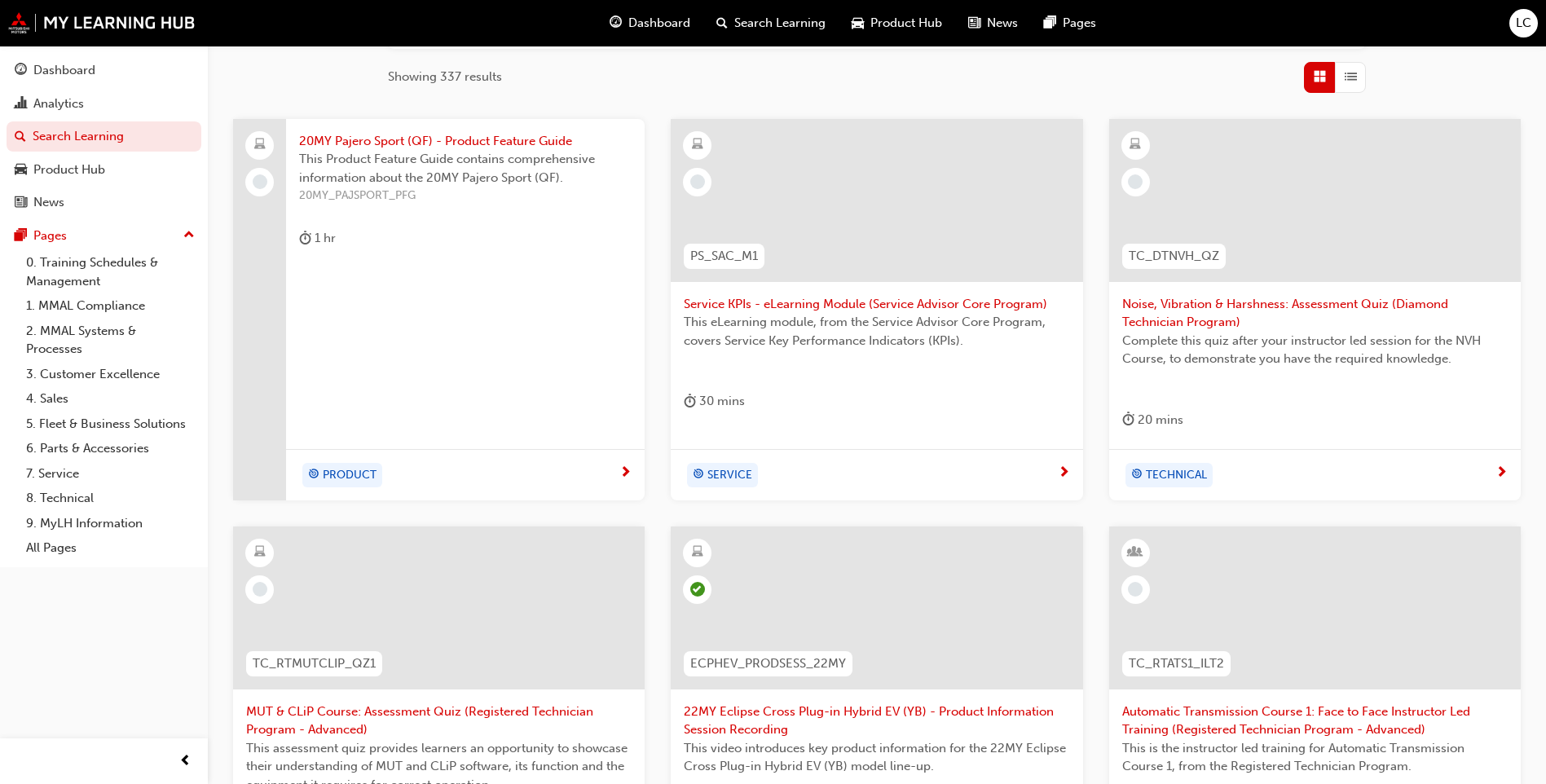
click at [474, 142] on span "20MY Pajero Sport (QF) - Product Feature Guide" at bounding box center [466, 141] width 333 height 19
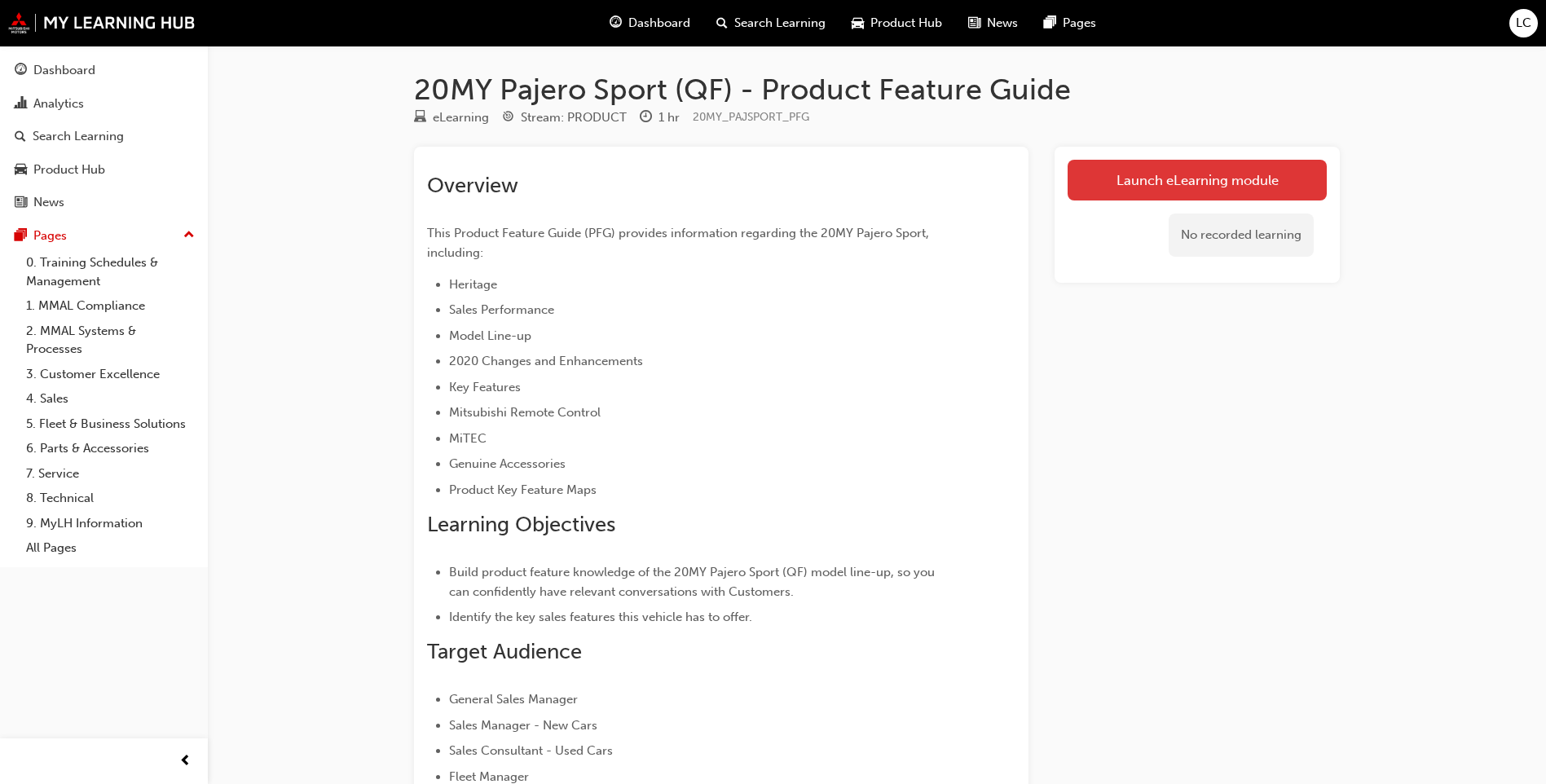
click at [1098, 184] on link "Launch eLearning module" at bounding box center [1198, 180] width 260 height 41
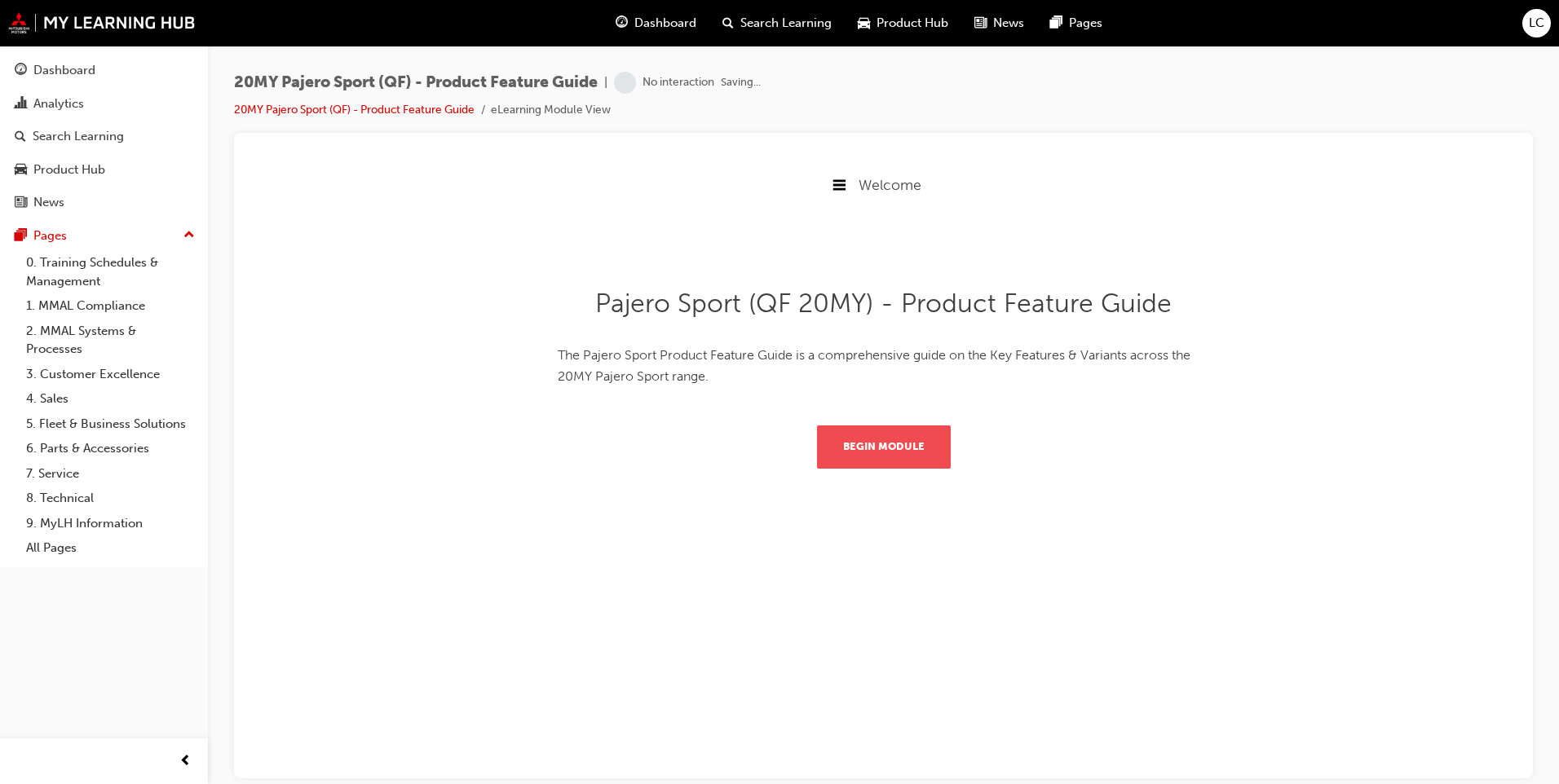
click at [875, 466] on button "Begin Module" at bounding box center [883, 445] width 133 height 42
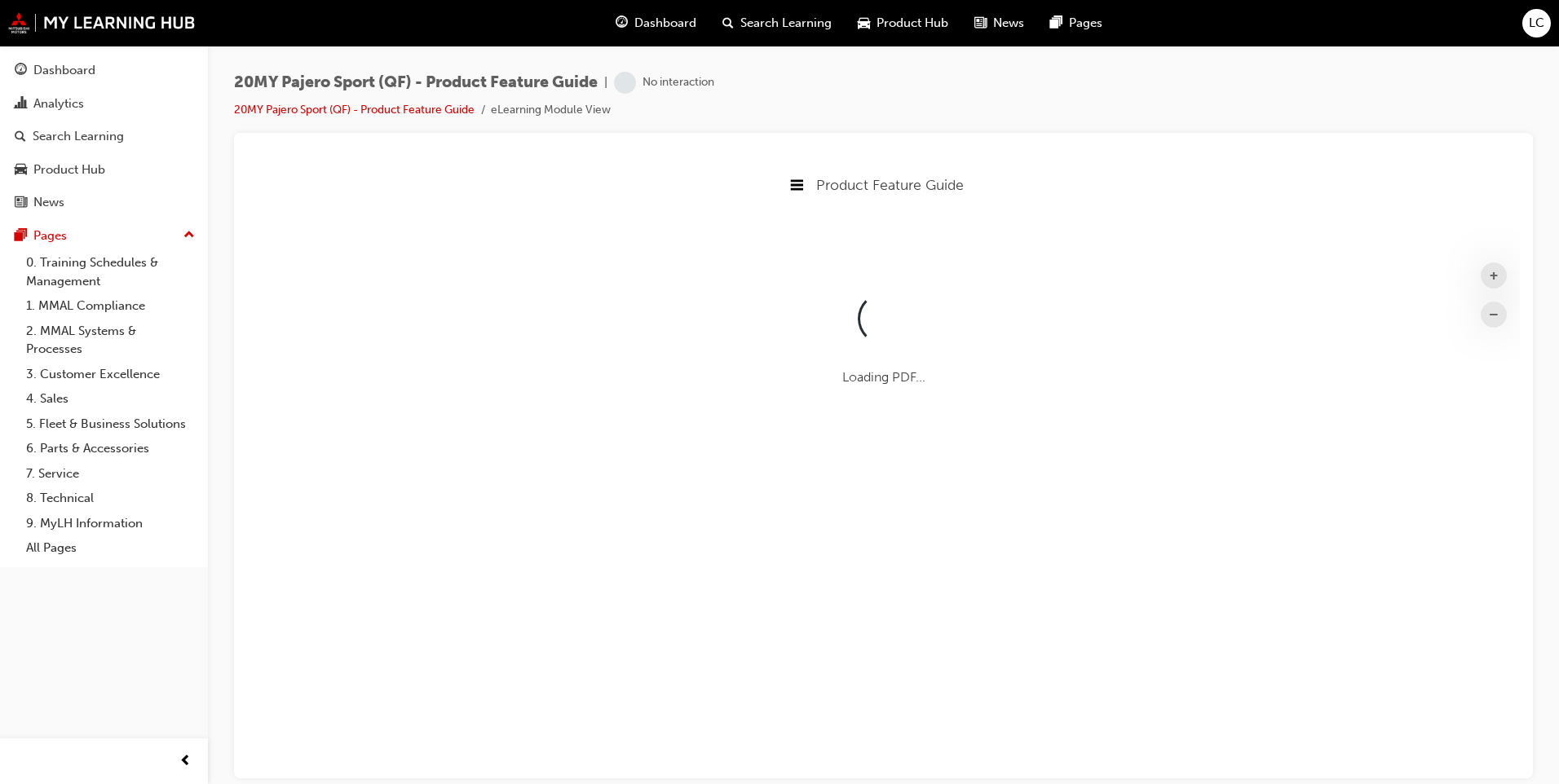
scroll to position [606, 1286]
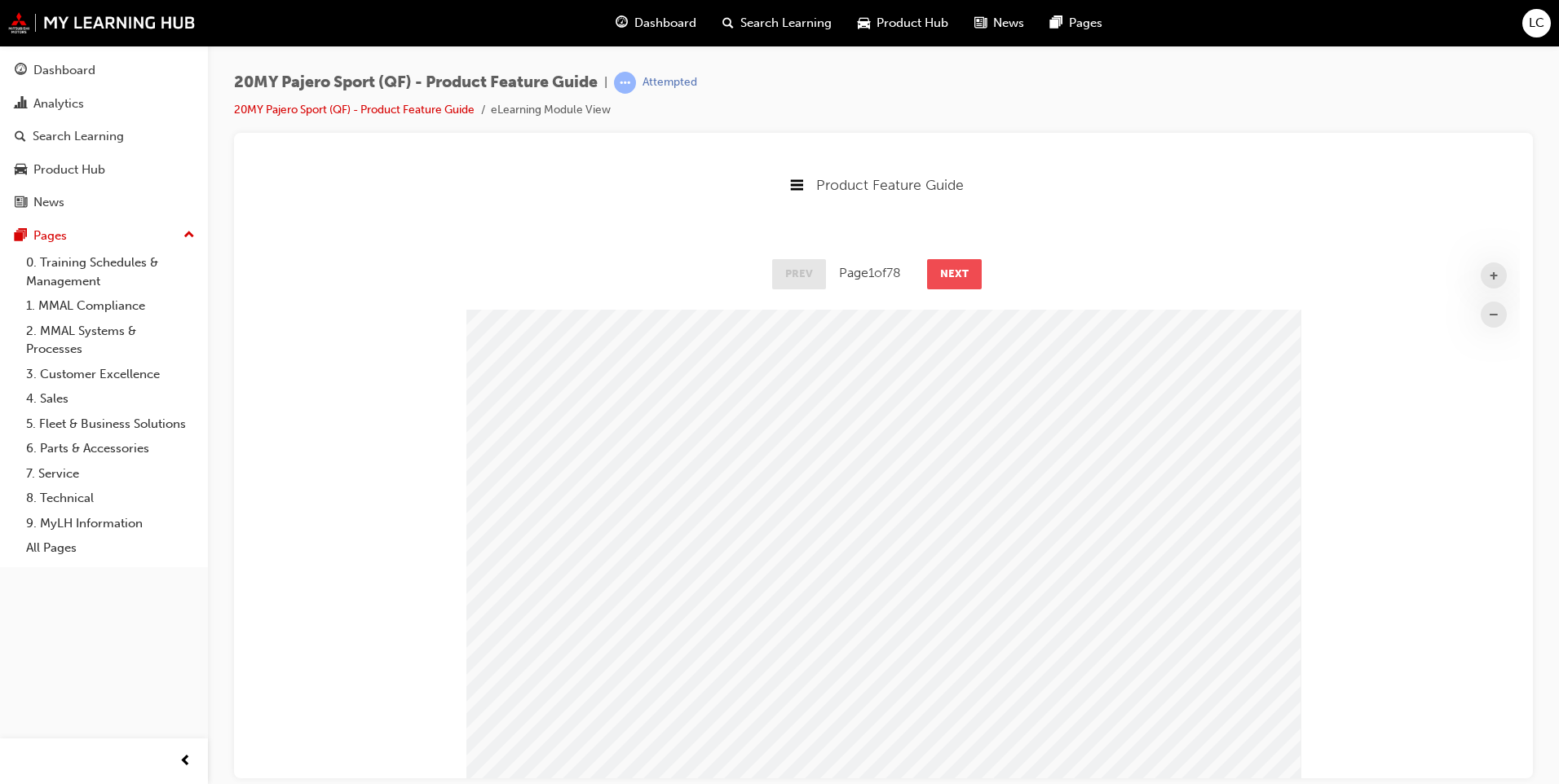
click at [949, 264] on button "Next" at bounding box center [954, 273] width 55 height 30
click at [949, 266] on button "Next" at bounding box center [955, 273] width 55 height 30
click at [952, 711] on link at bounding box center [965, 705] width 61 height 50
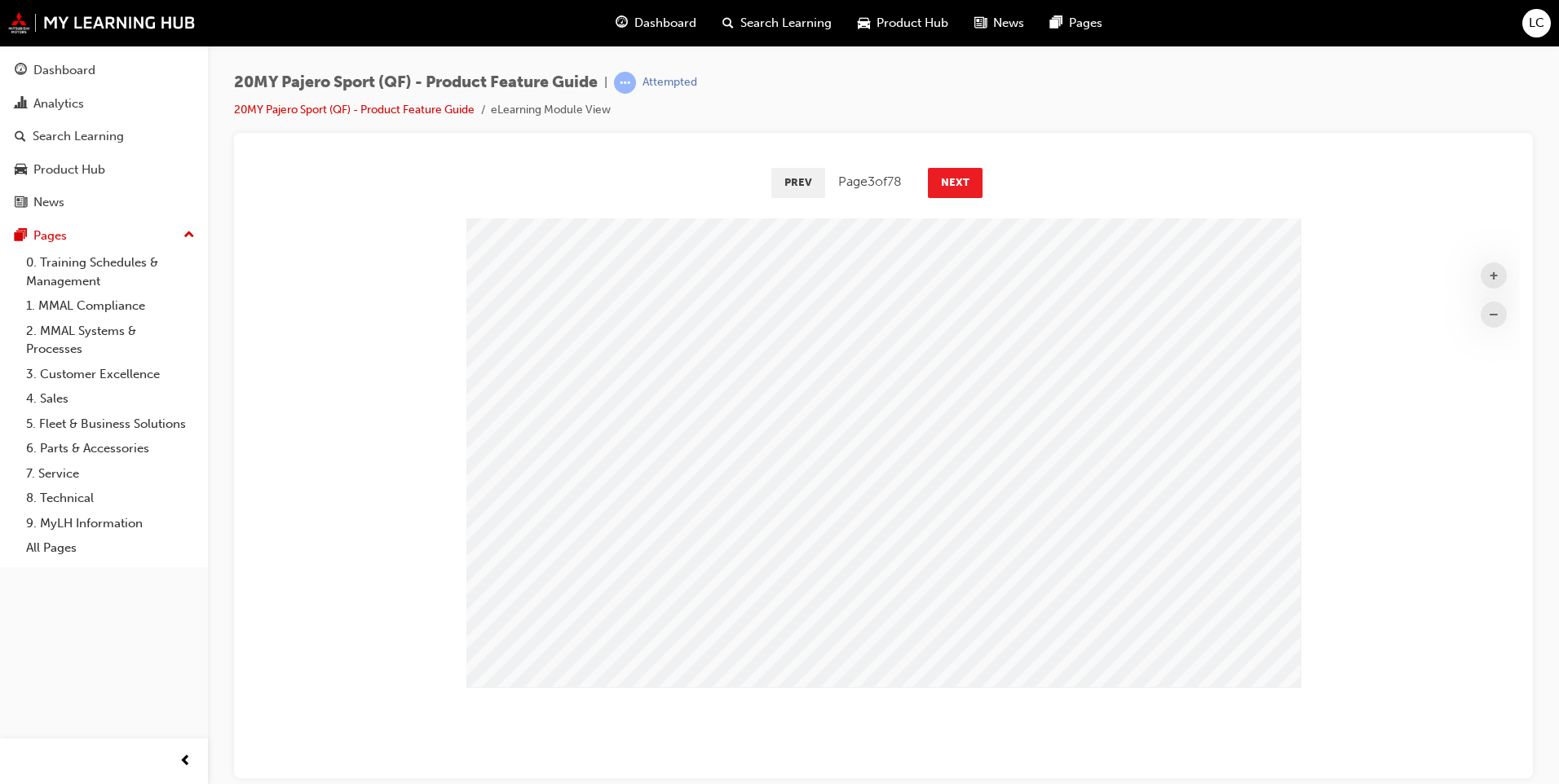
scroll to position [114, 0]
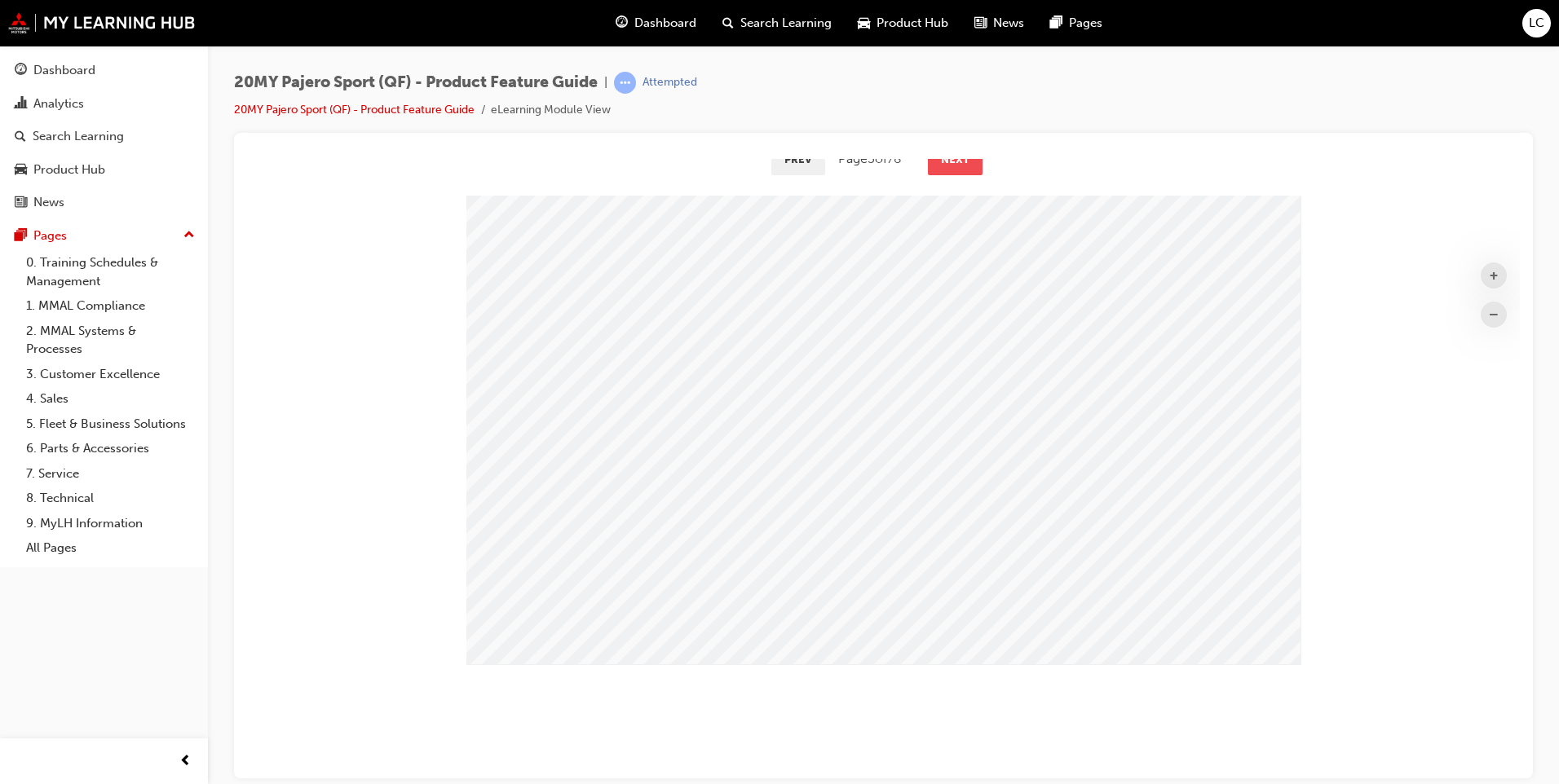
click at [964, 159] on button "Next" at bounding box center [955, 158] width 55 height 30
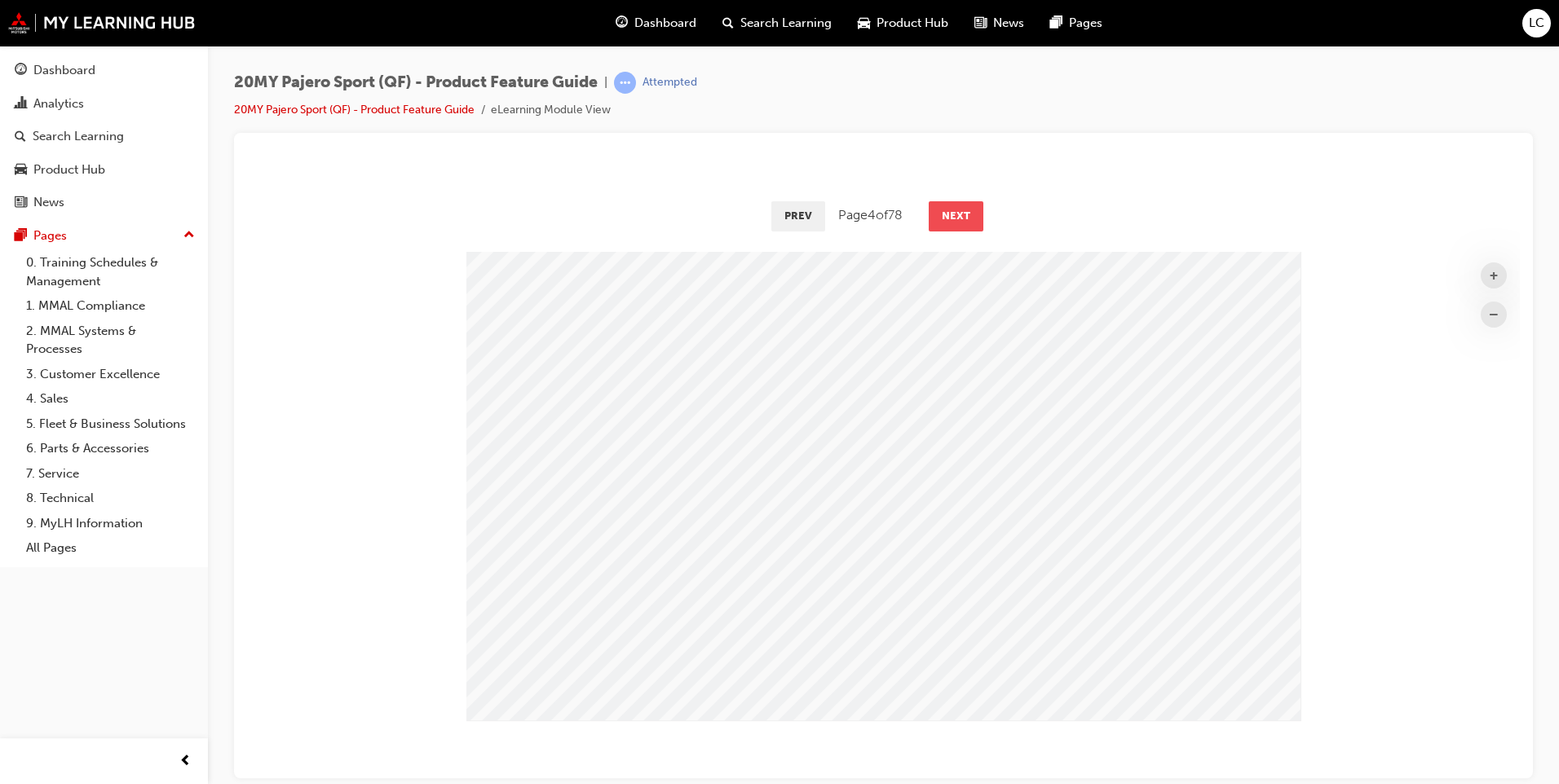
scroll to position [38, 0]
click at [959, 244] on button "Next" at bounding box center [955, 234] width 55 height 30
click at [959, 244] on button "Next" at bounding box center [955, 234] width 55 height 30
click at [952, 218] on div "Prev Page 6 of 78 Next" at bounding box center [883, 234] width 1272 height 47
click at [955, 236] on button "Next" at bounding box center [955, 234] width 55 height 30
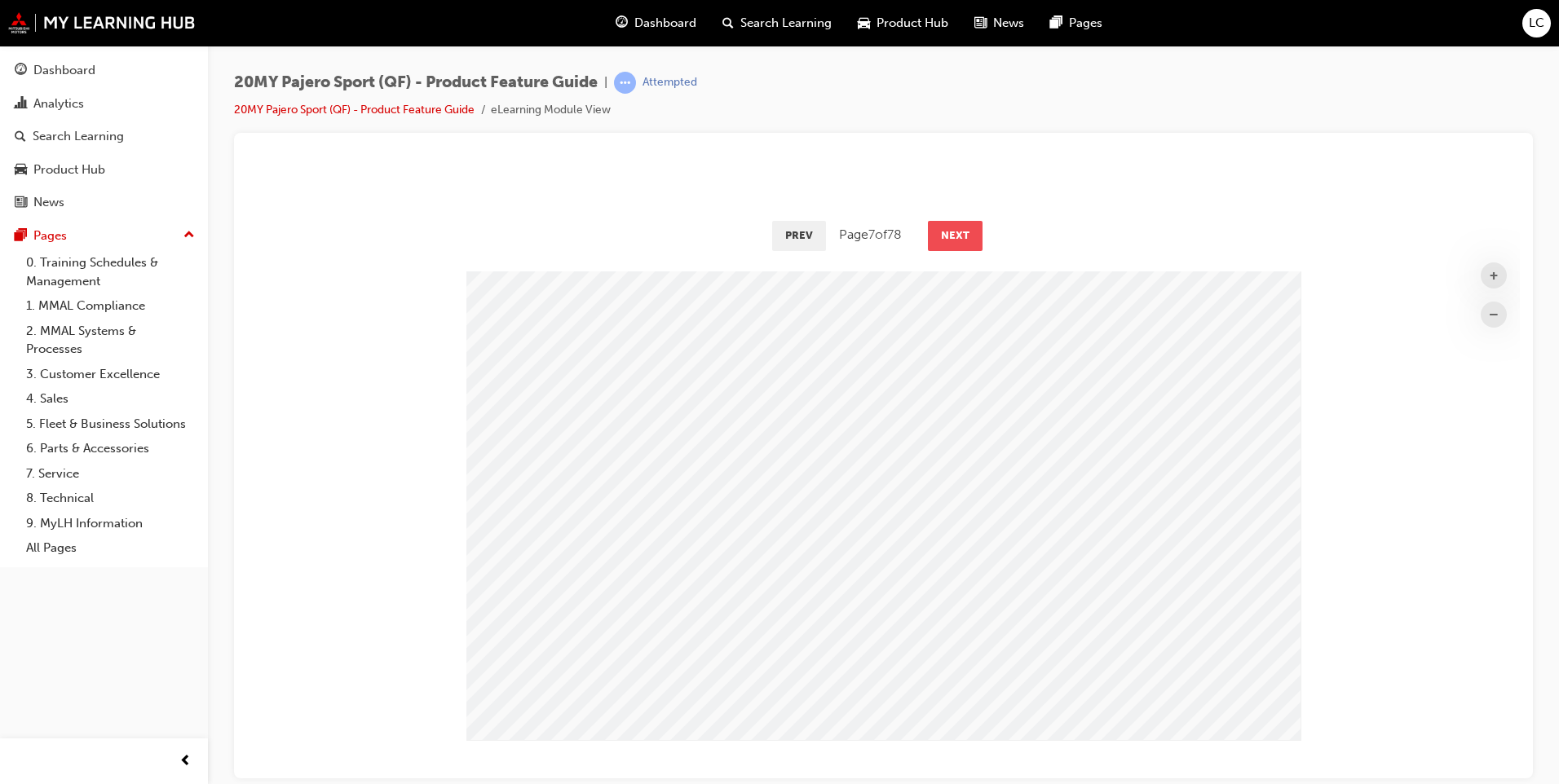
click at [944, 227] on button "Next" at bounding box center [955, 234] width 55 height 30
click at [933, 227] on button "Next" at bounding box center [955, 234] width 55 height 30
click at [933, 228] on button "Next" at bounding box center [958, 234] width 55 height 30
click at [933, 228] on button "Next" at bounding box center [957, 234] width 55 height 30
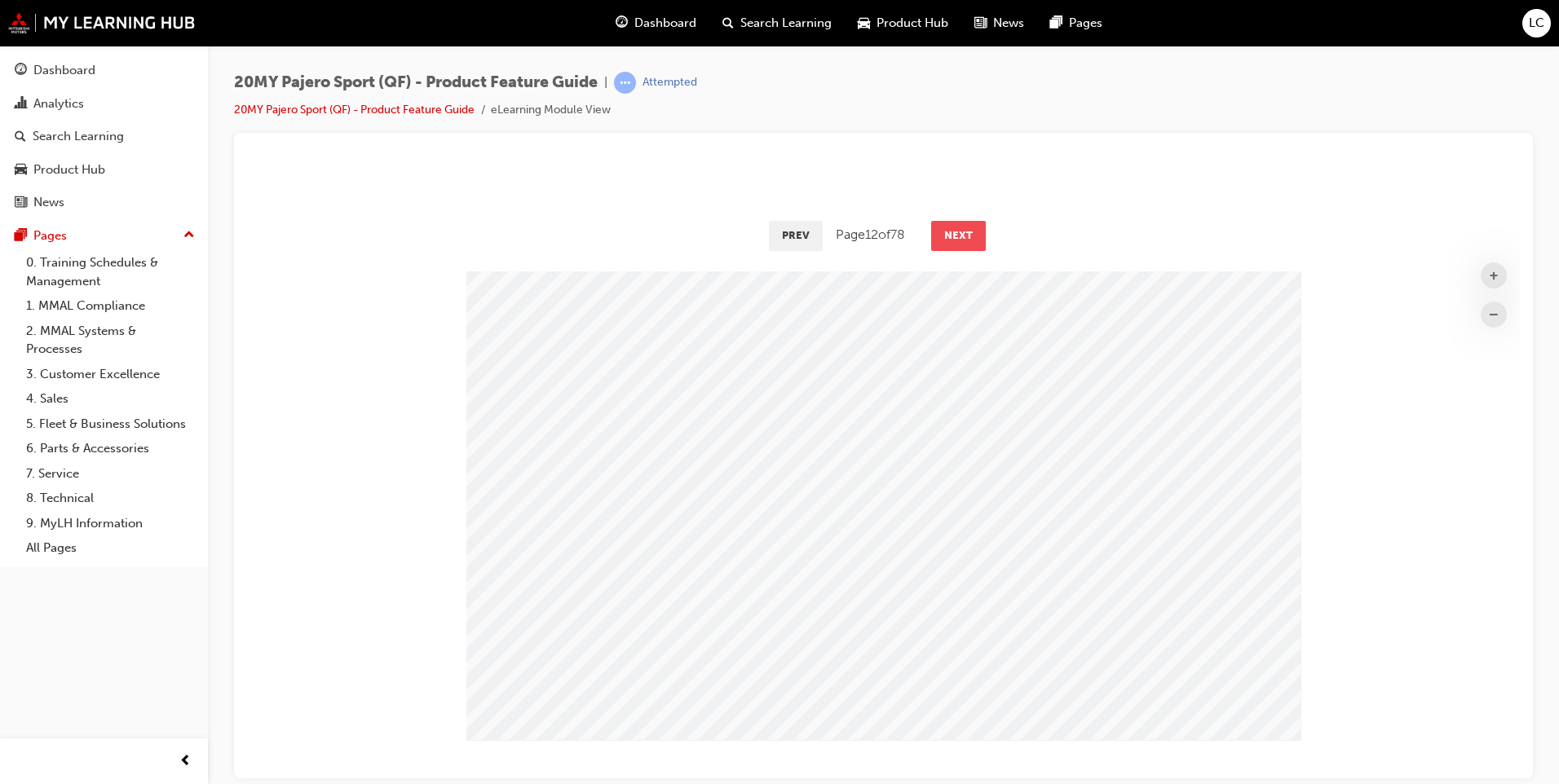
click at [933, 228] on button "Next" at bounding box center [958, 234] width 55 height 30
click at [933, 229] on button "Next" at bounding box center [958, 234] width 55 height 30
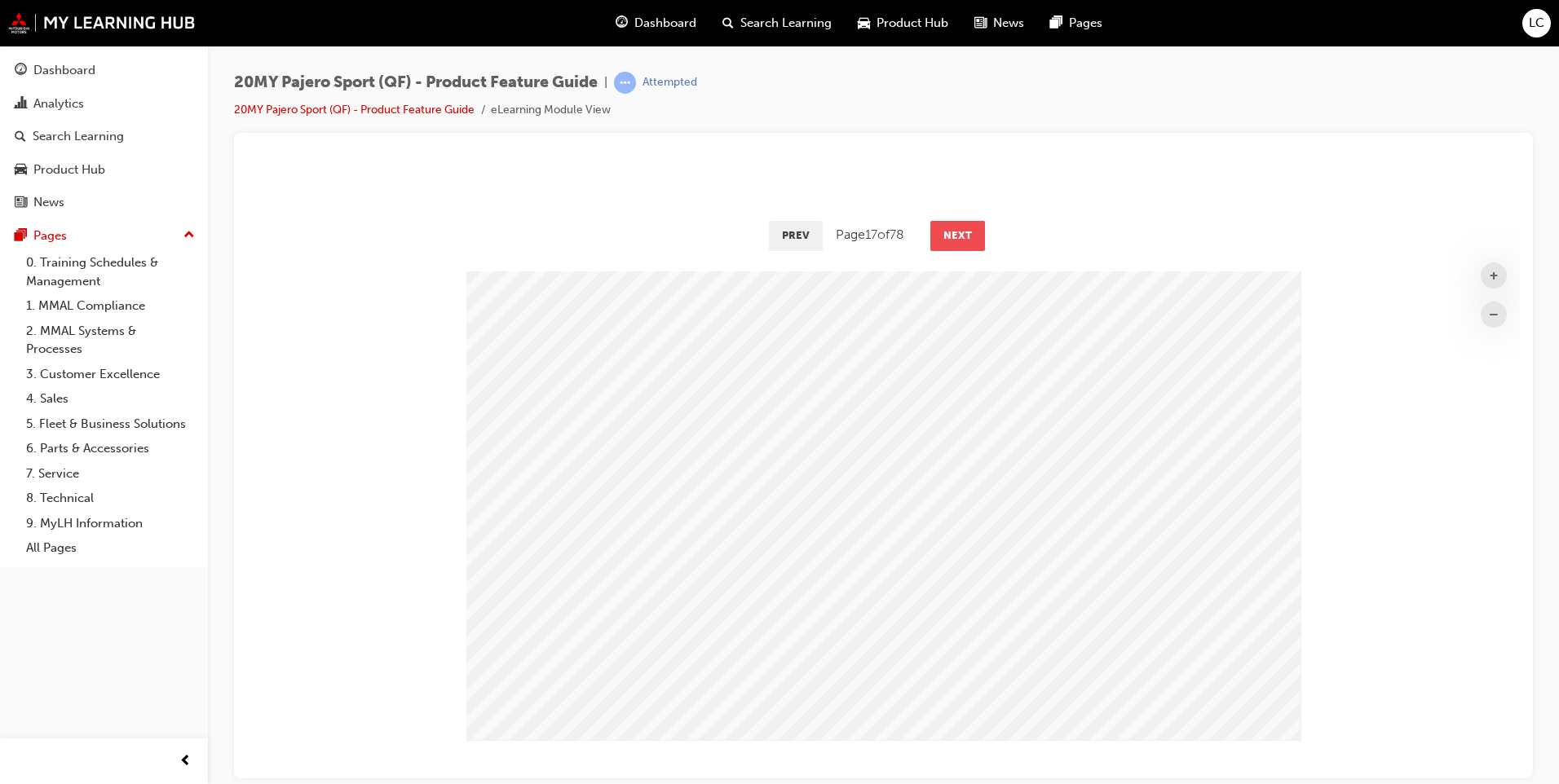
click at [933, 229] on button "Next" at bounding box center [957, 234] width 55 height 30
click at [933, 229] on button "Next" at bounding box center [958, 234] width 55 height 30
click at [934, 230] on button "Next" at bounding box center [958, 234] width 55 height 30
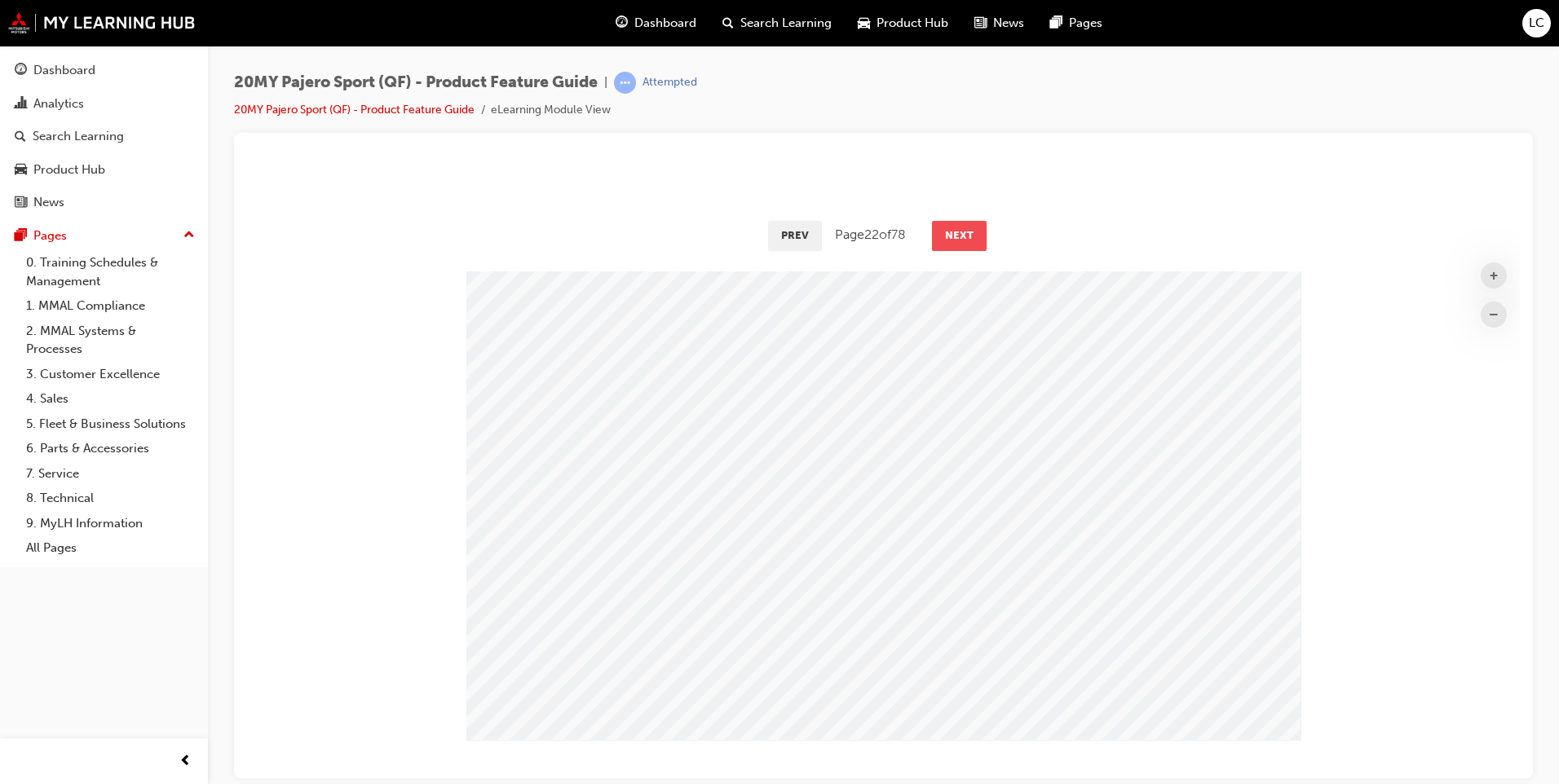
click at [934, 230] on button "Next" at bounding box center [959, 234] width 55 height 30
click at [1481, 271] on button "+" at bounding box center [1494, 274] width 26 height 26
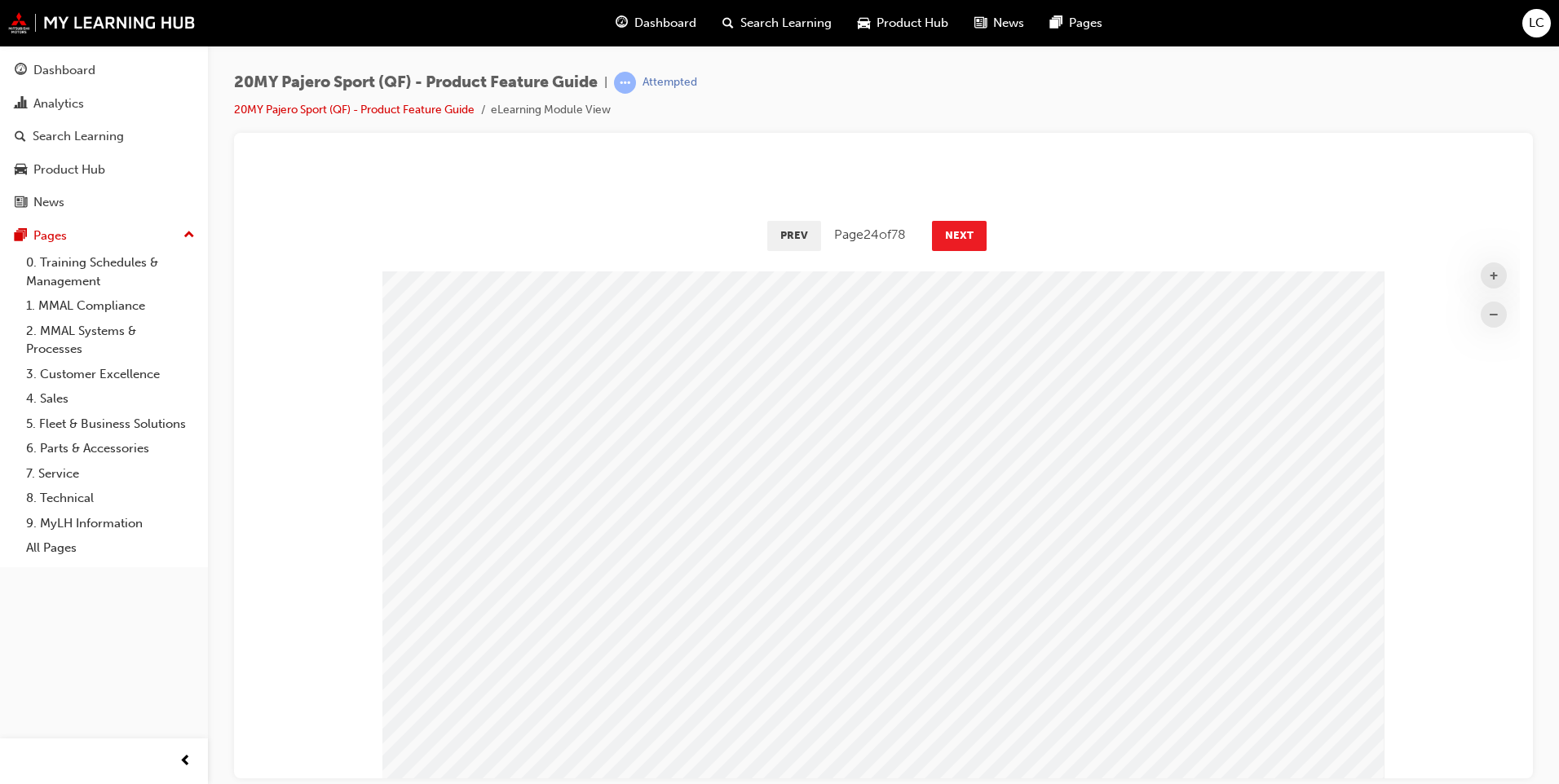
scroll to position [701, 1286]
click at [969, 238] on button "Next" at bounding box center [959, 234] width 55 height 30
click at [1481, 271] on button "+" at bounding box center [1494, 274] width 26 height 26
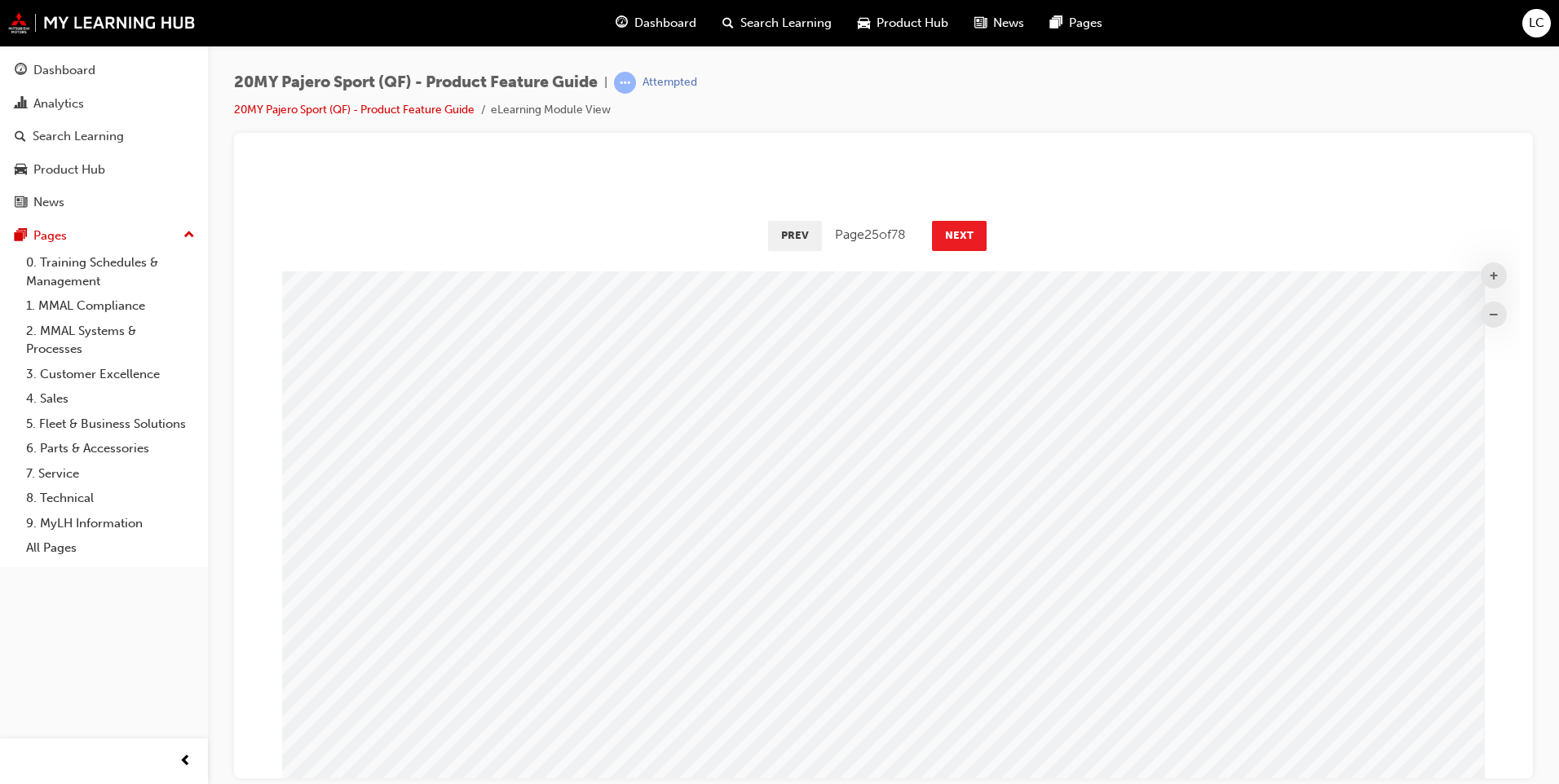
scroll to position [814, 1286]
click at [1481, 273] on button "+" at bounding box center [1494, 274] width 26 height 26
click at [1483, 318] on button "–" at bounding box center [1494, 313] width 26 height 26
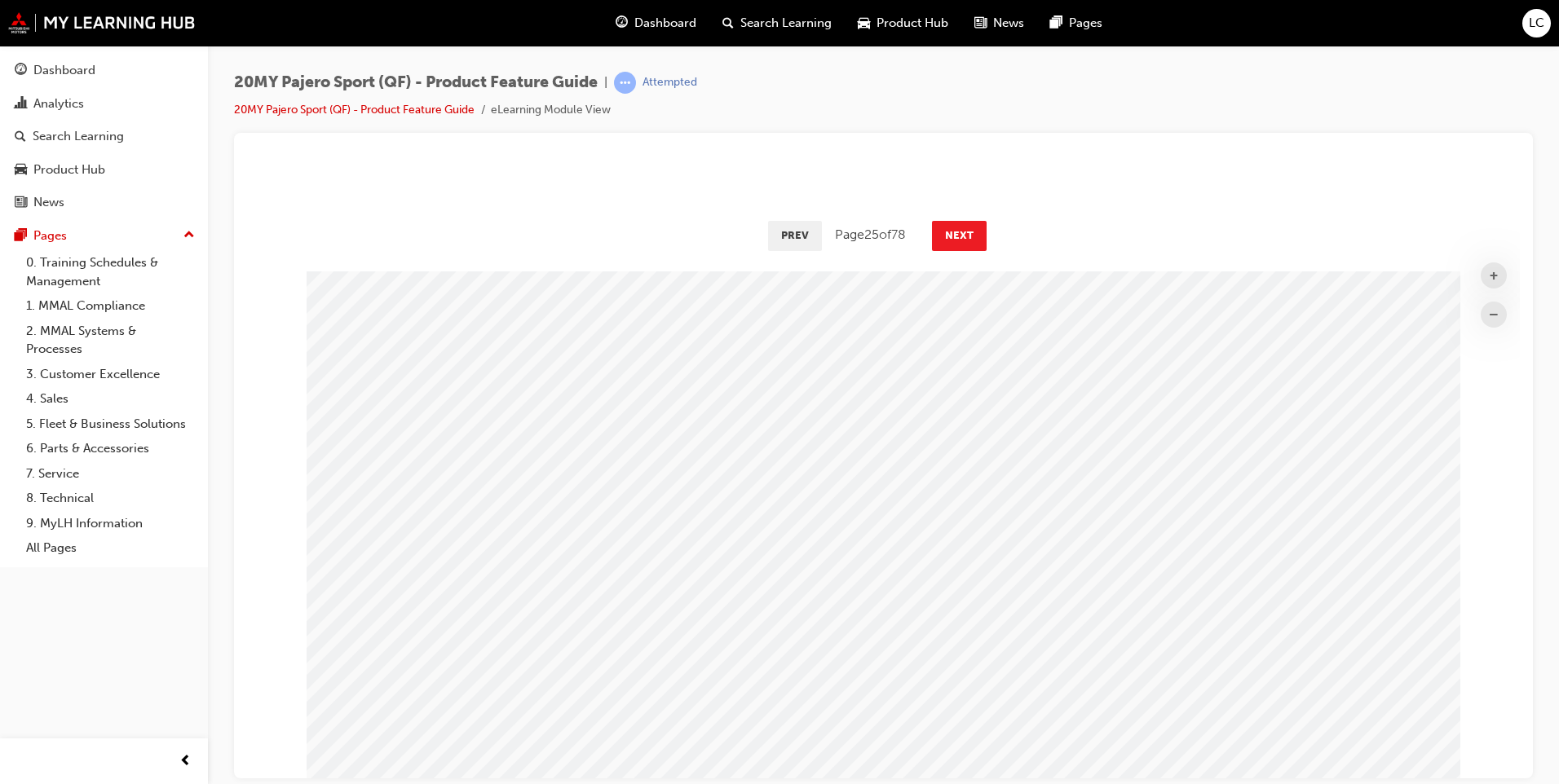
click at [972, 251] on div "Prev Page 25 of 78 Next" at bounding box center [883, 234] width 1272 height 47
click at [972, 248] on button "Next" at bounding box center [959, 234] width 55 height 30
click at [971, 245] on button "Next" at bounding box center [959, 234] width 55 height 30
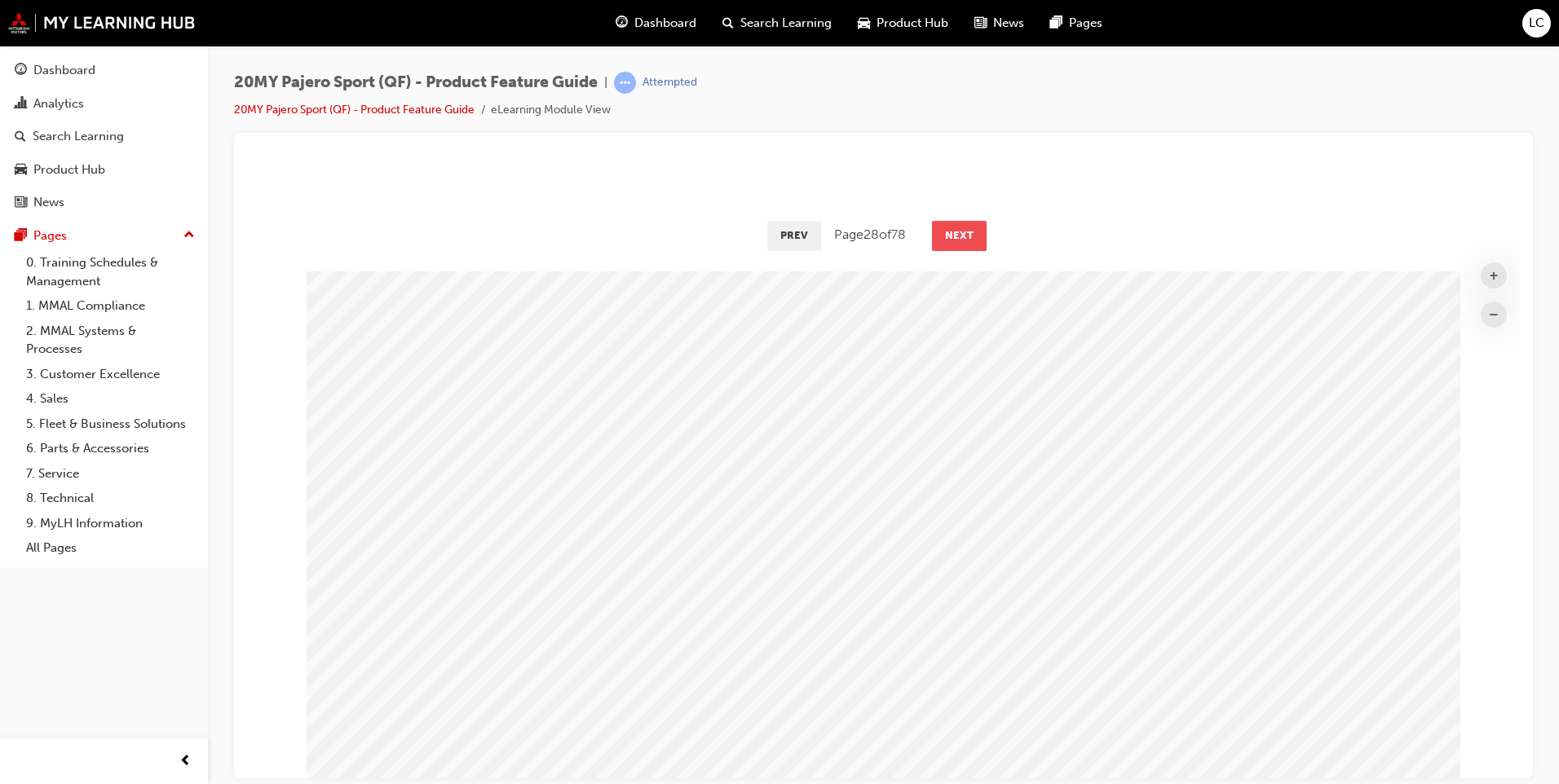
click at [971, 245] on button "Next" at bounding box center [959, 234] width 55 height 30
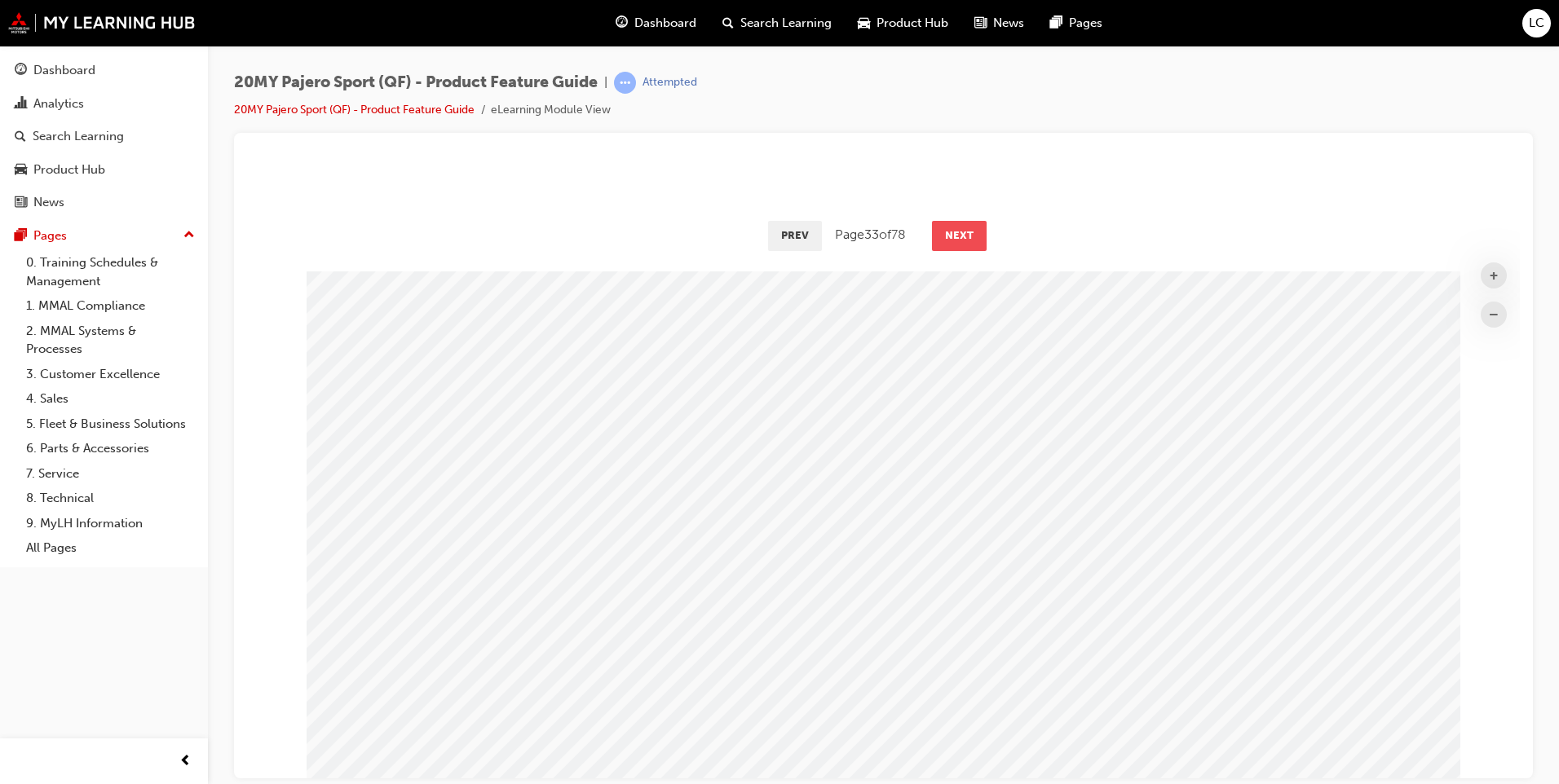
click at [971, 245] on button "Next" at bounding box center [959, 234] width 55 height 30
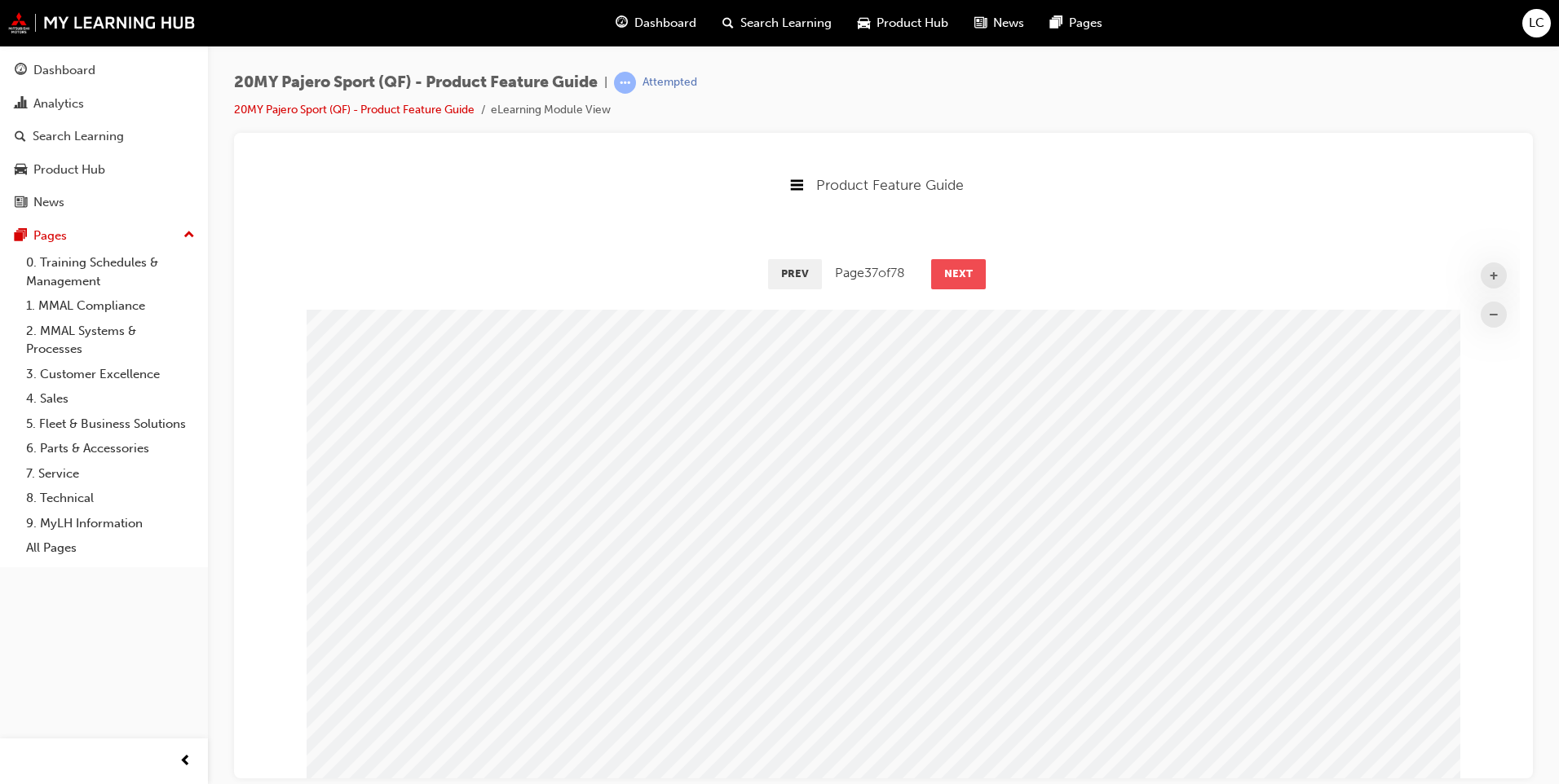
click at [944, 265] on button "Next" at bounding box center [958, 273] width 55 height 30
click at [944, 265] on button "Next" at bounding box center [959, 273] width 55 height 30
click at [944, 265] on button "Next" at bounding box center [960, 273] width 55 height 30
click at [944, 265] on button "Next" at bounding box center [958, 273] width 55 height 30
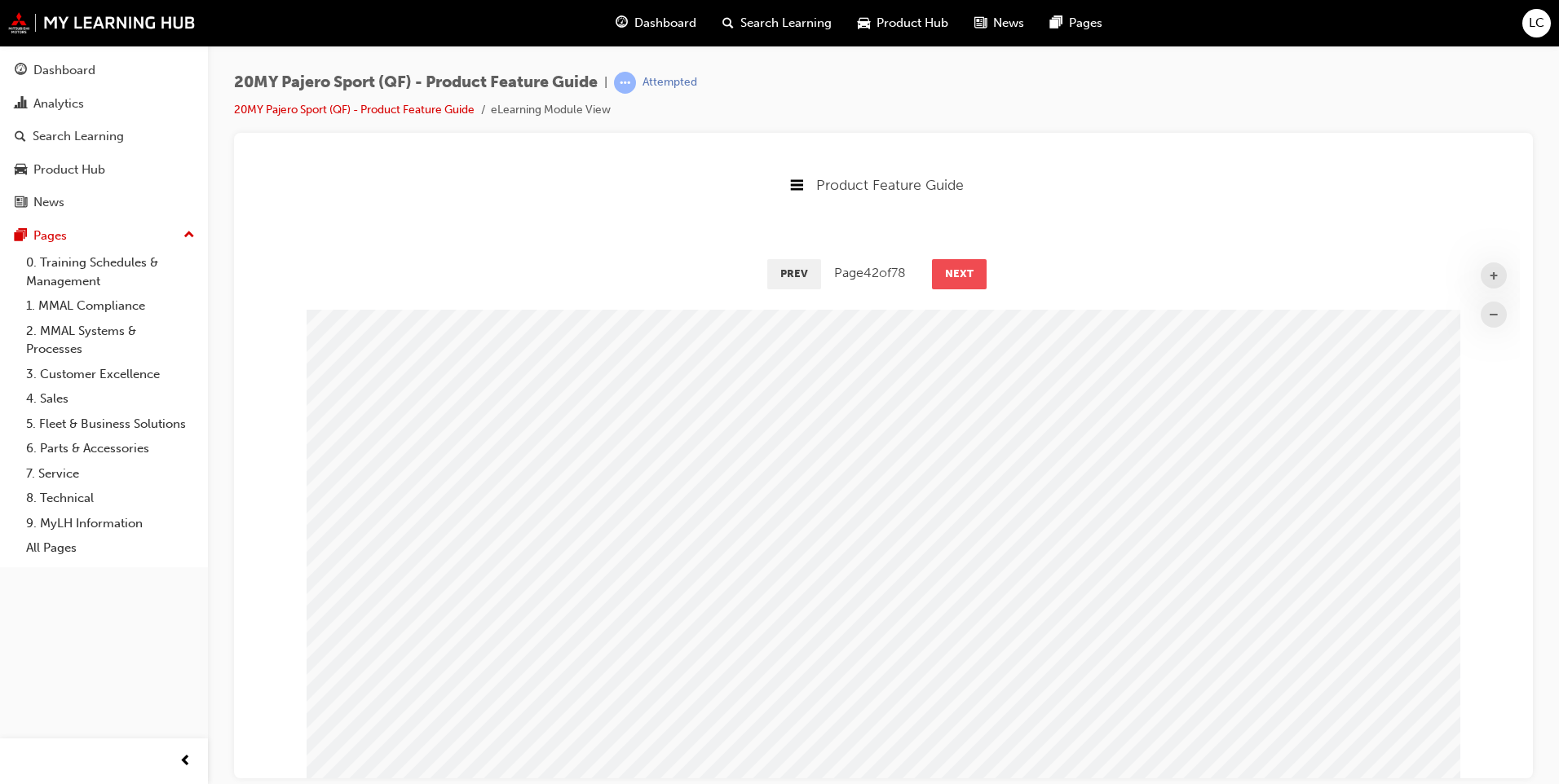
click at [944, 265] on button "Next" at bounding box center [959, 273] width 55 height 30
click at [944, 265] on button "Next" at bounding box center [960, 273] width 55 height 30
click at [944, 265] on button "Next" at bounding box center [959, 273] width 55 height 30
click at [944, 265] on button "Next" at bounding box center [960, 273] width 55 height 30
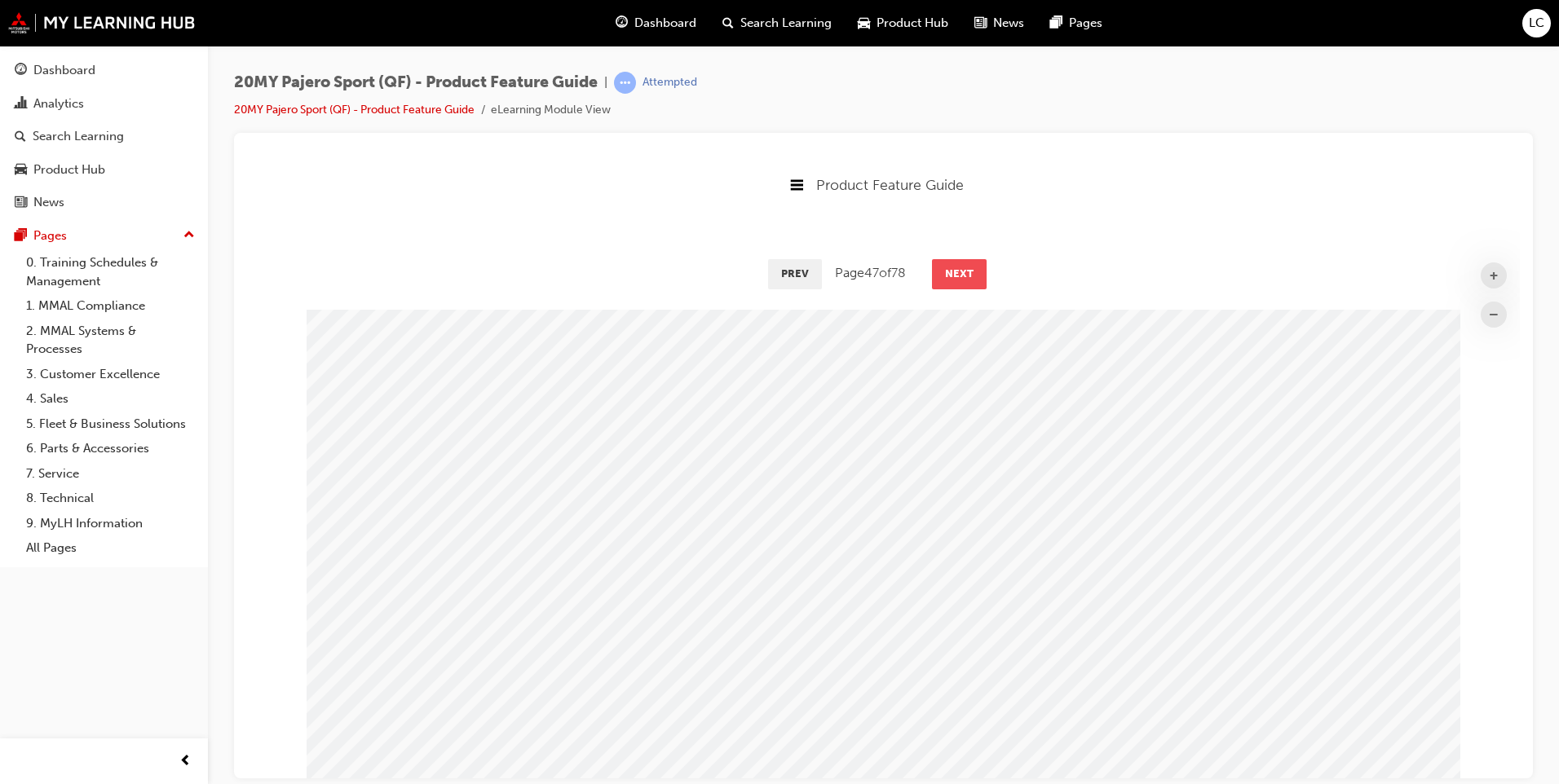
click at [944, 265] on button "Next" at bounding box center [959, 273] width 55 height 30
click at [944, 265] on button "Next" at bounding box center [960, 273] width 55 height 30
click at [944, 265] on button "Next" at bounding box center [959, 273] width 55 height 30
click at [944, 265] on button "Next" at bounding box center [958, 273] width 55 height 30
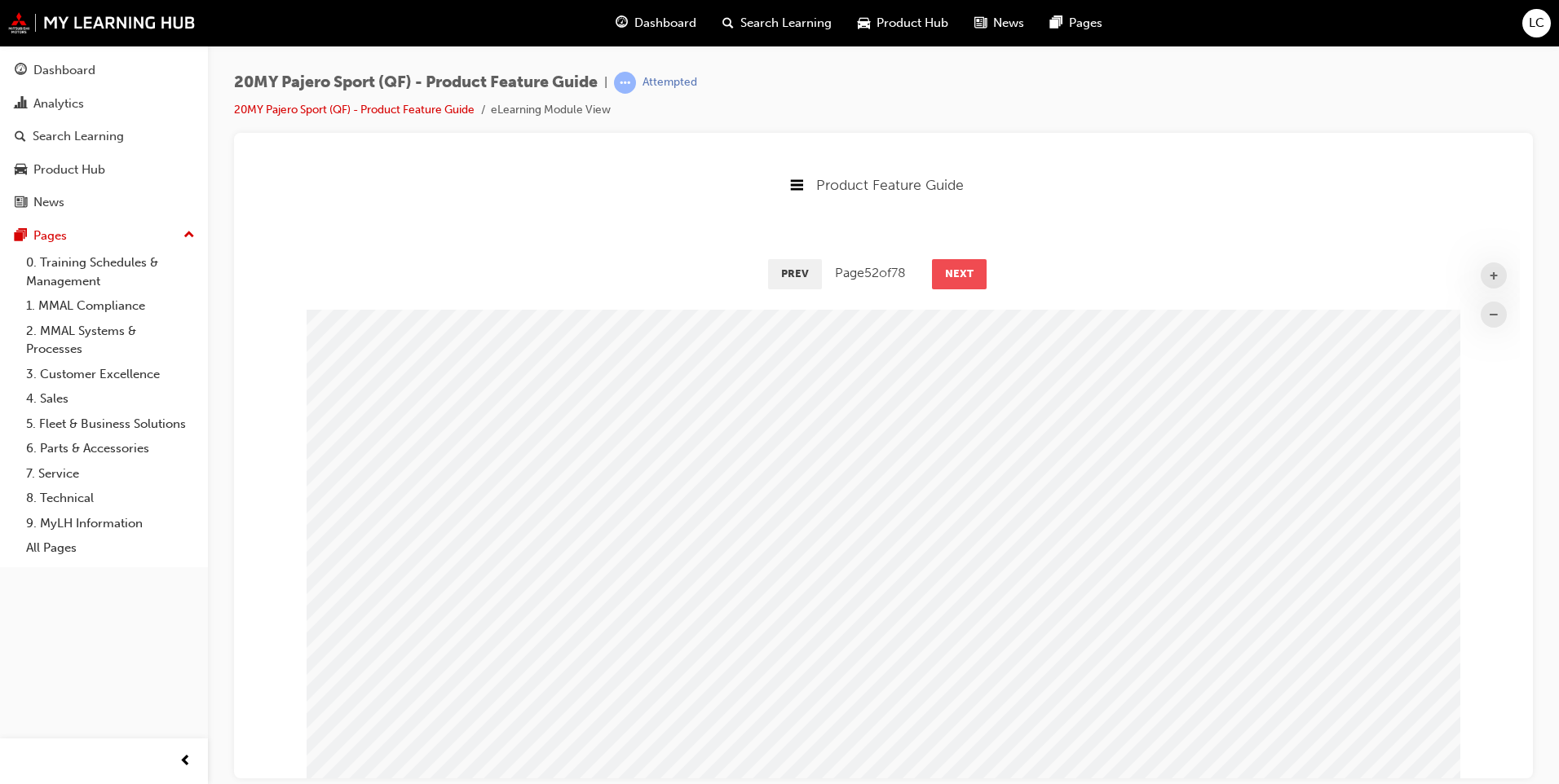
click at [944, 265] on button "Next" at bounding box center [959, 273] width 55 height 30
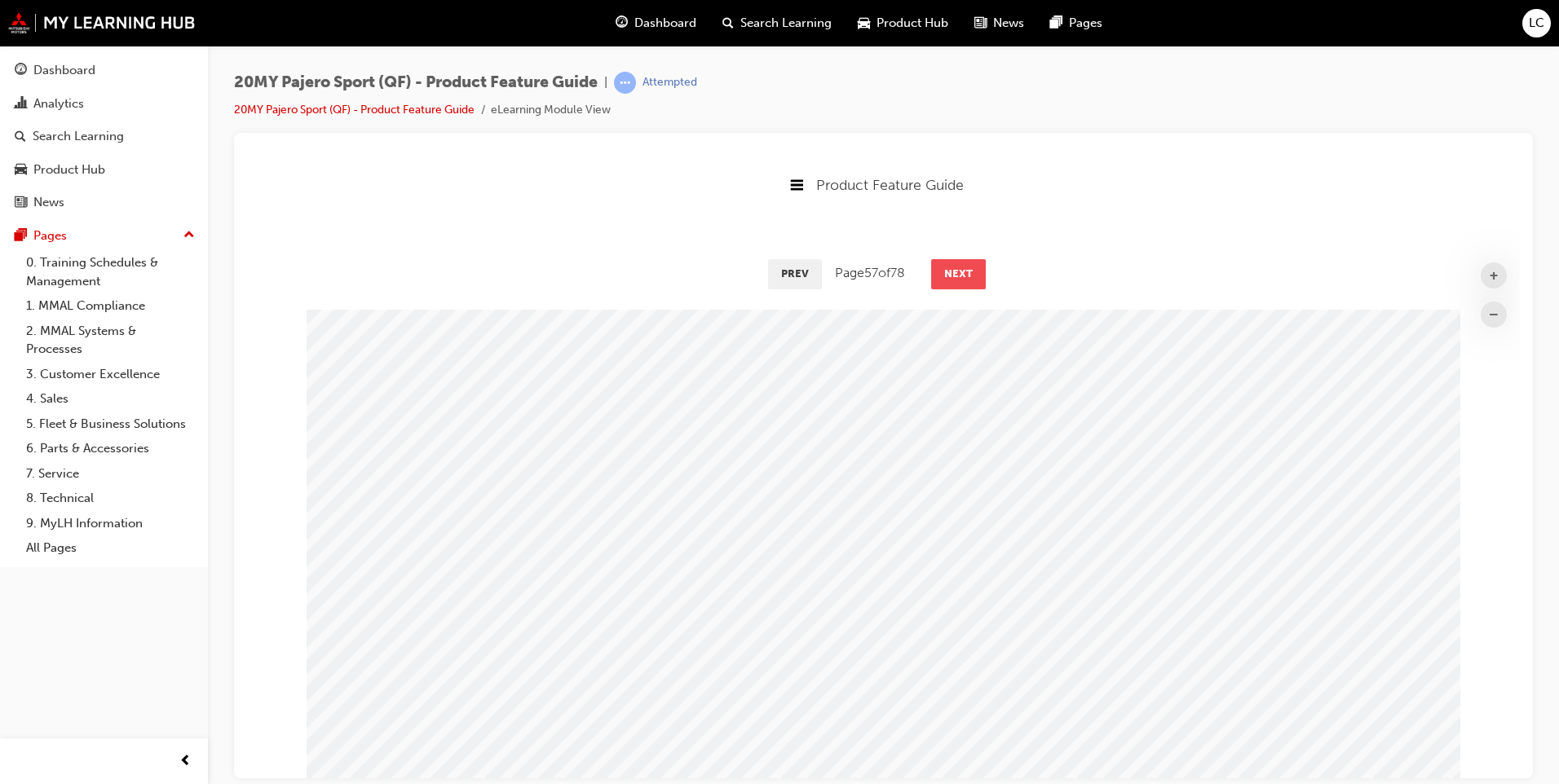
click at [944, 265] on button "Next" at bounding box center [958, 273] width 55 height 30
click at [944, 265] on button "Next" at bounding box center [959, 273] width 55 height 30
click at [944, 265] on button "Next" at bounding box center [960, 273] width 55 height 30
click at [944, 265] on button "Next" at bounding box center [958, 273] width 55 height 30
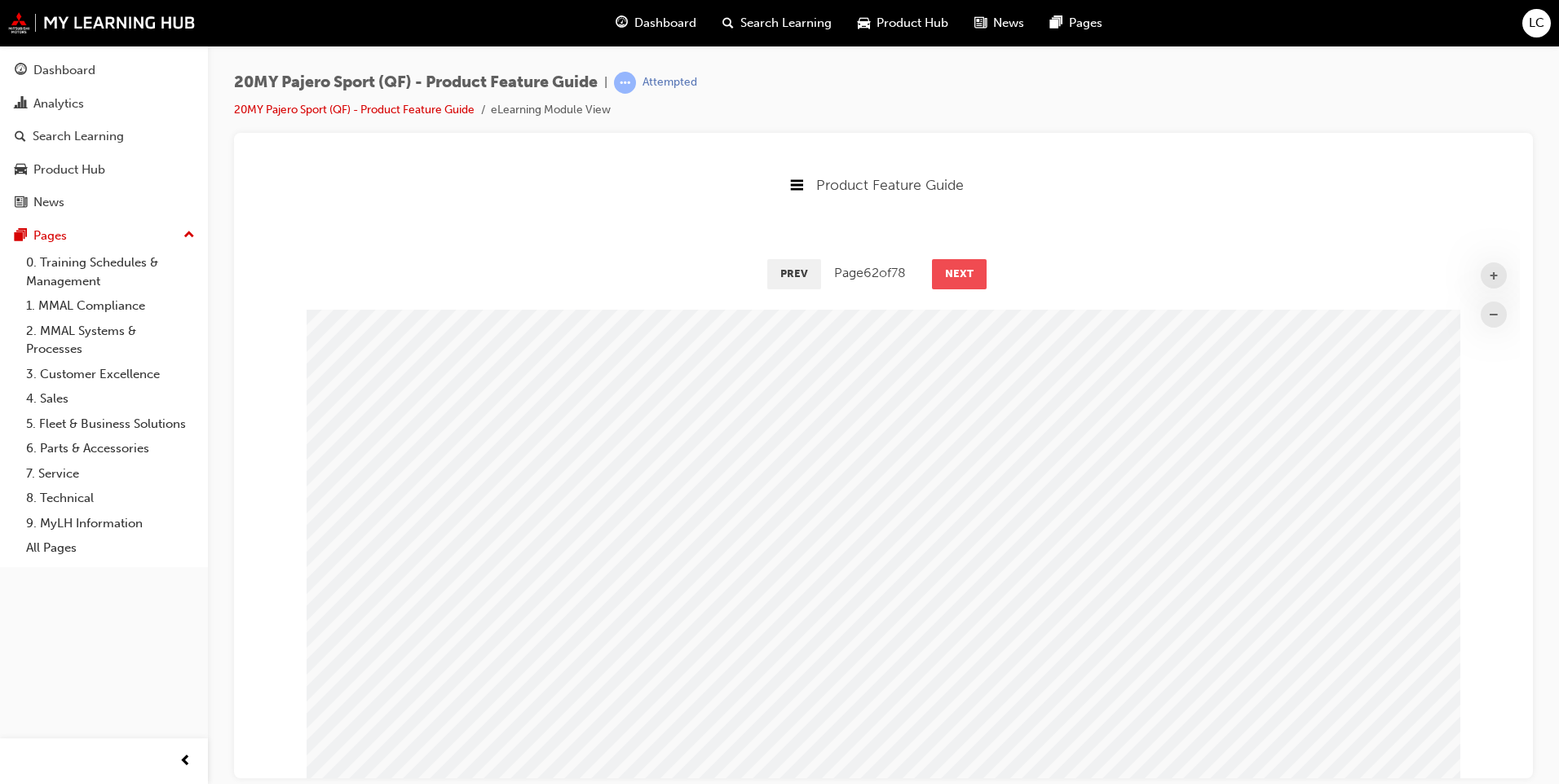
click at [944, 265] on button "Next" at bounding box center [959, 273] width 55 height 30
click at [944, 265] on button "Next" at bounding box center [960, 273] width 55 height 30
click at [944, 265] on button "Next" at bounding box center [959, 273] width 55 height 30
click at [944, 265] on button "Next" at bounding box center [960, 273] width 55 height 30
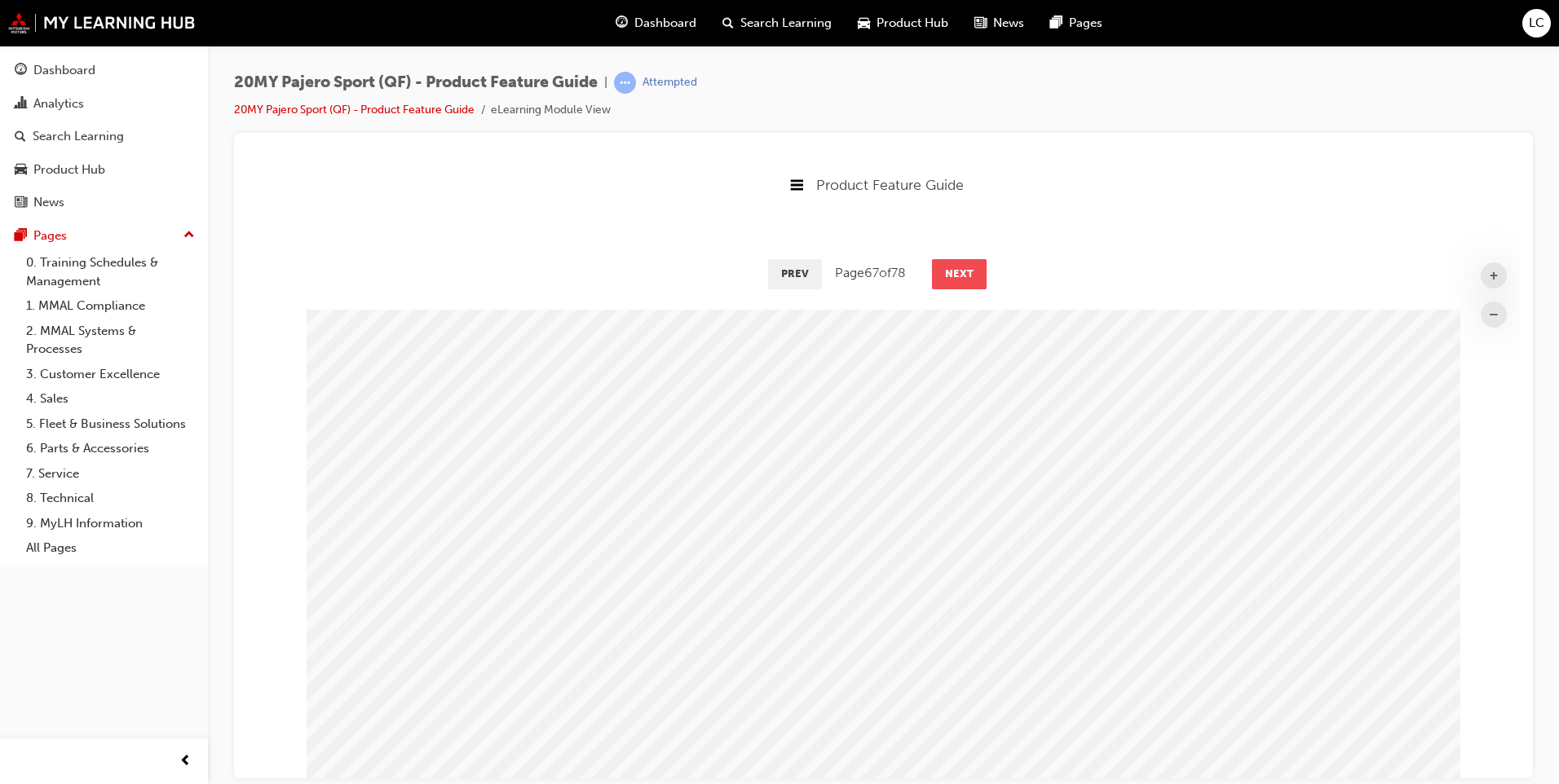
click at [944, 265] on button "Next" at bounding box center [959, 273] width 55 height 30
click at [944, 265] on button "Next" at bounding box center [960, 273] width 55 height 30
click at [944, 265] on button "Next" at bounding box center [959, 273] width 55 height 30
click at [944, 265] on button "Next" at bounding box center [957, 273] width 55 height 30
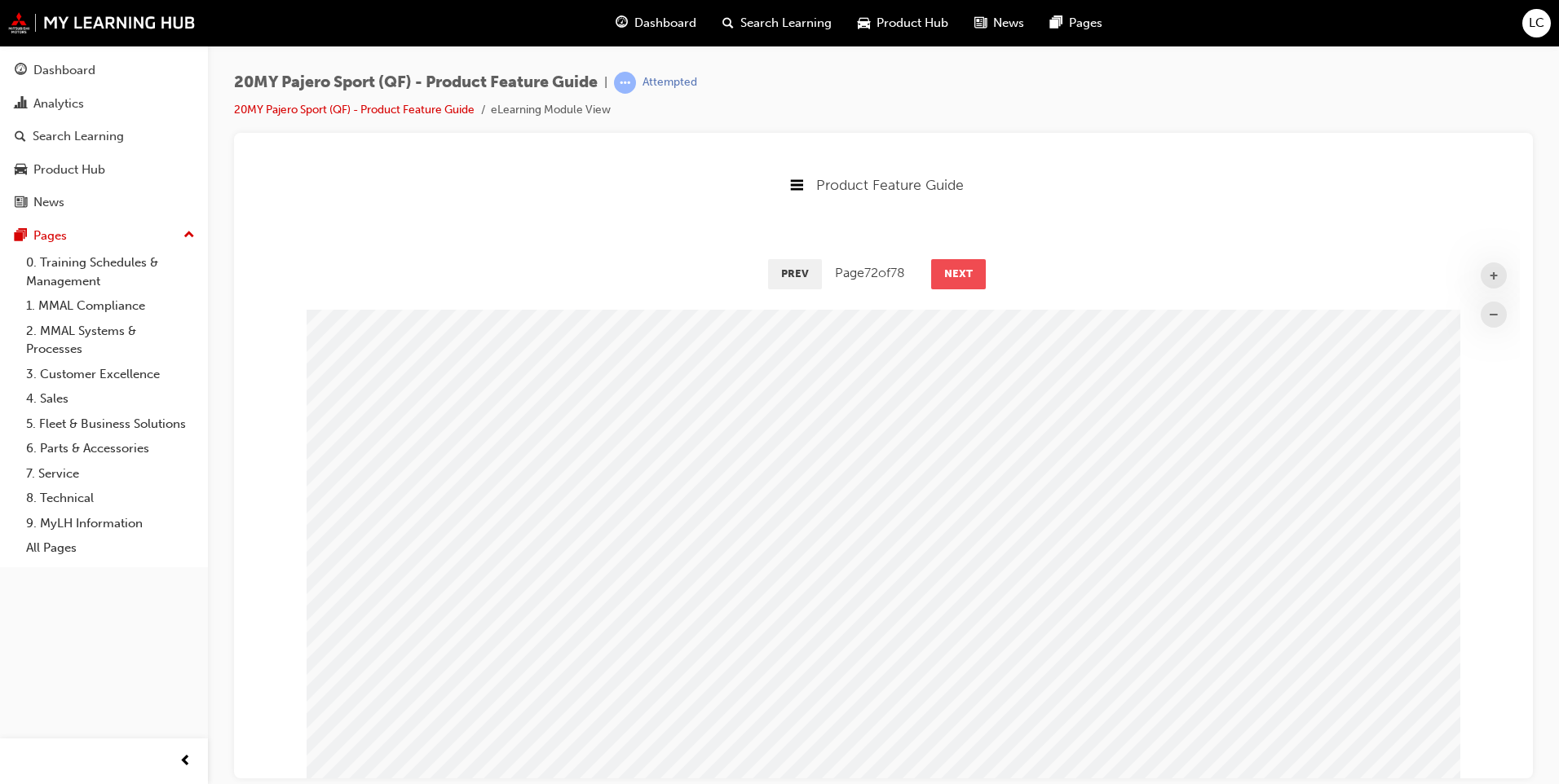
click at [944, 265] on button "Next" at bounding box center [958, 273] width 55 height 30
click at [944, 265] on button "Next" at bounding box center [959, 273] width 55 height 30
click at [944, 265] on button "Next" at bounding box center [958, 273] width 55 height 30
click at [944, 265] on button "Next" at bounding box center [959, 273] width 55 height 30
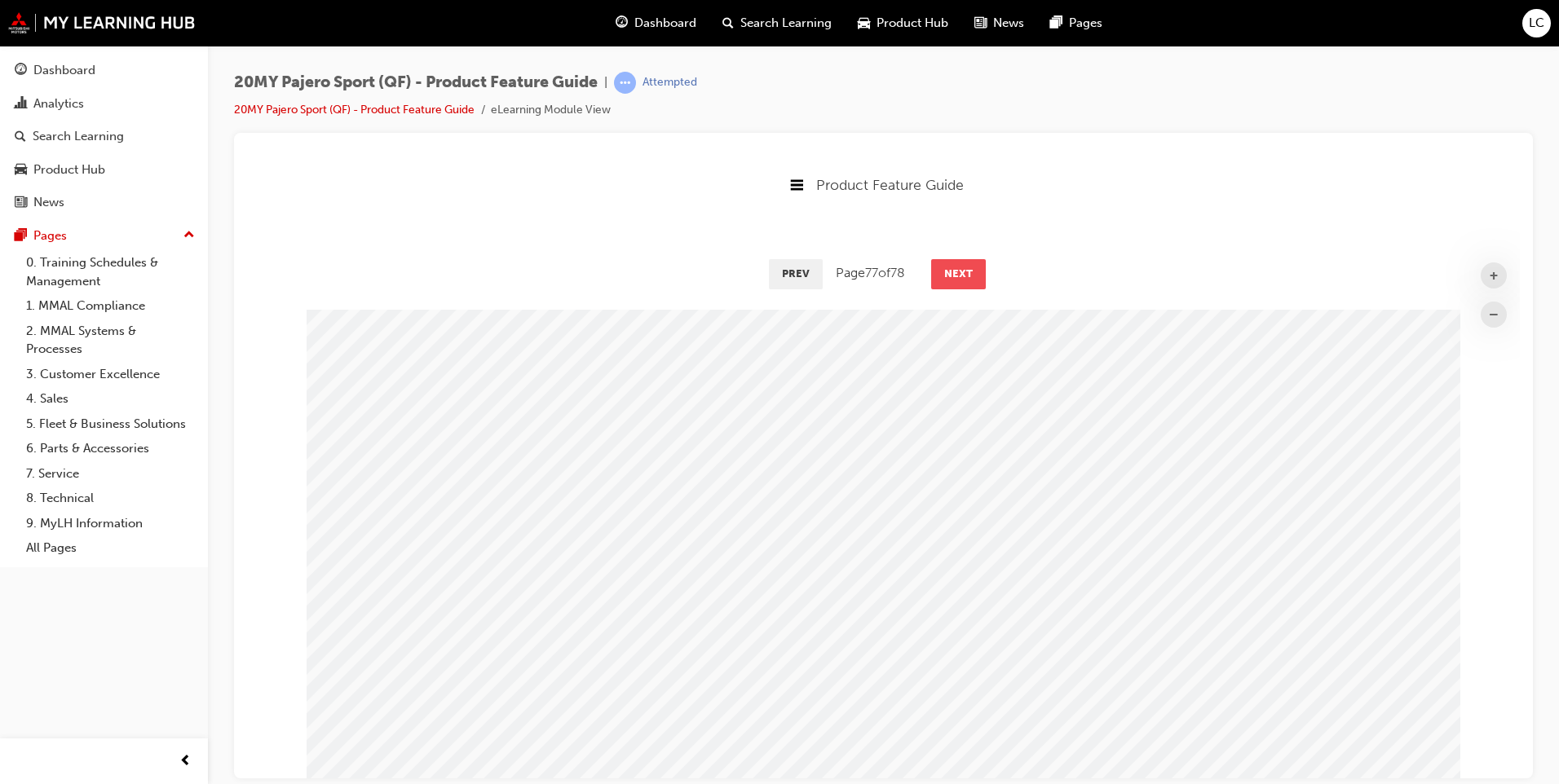
click at [944, 265] on button "Next" at bounding box center [958, 273] width 55 height 30
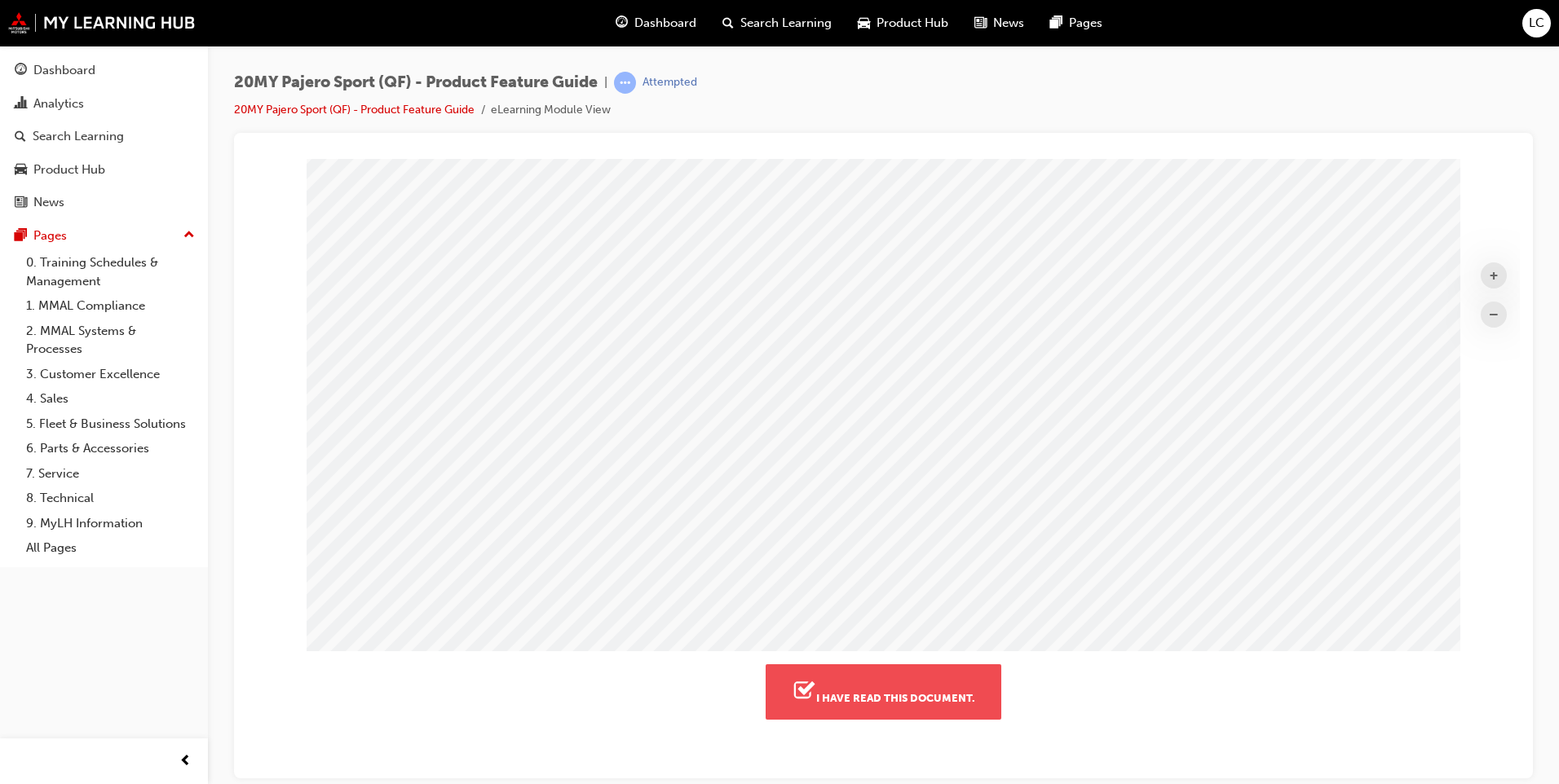
click at [974, 677] on button "I have read this document." at bounding box center [883, 691] width 236 height 55
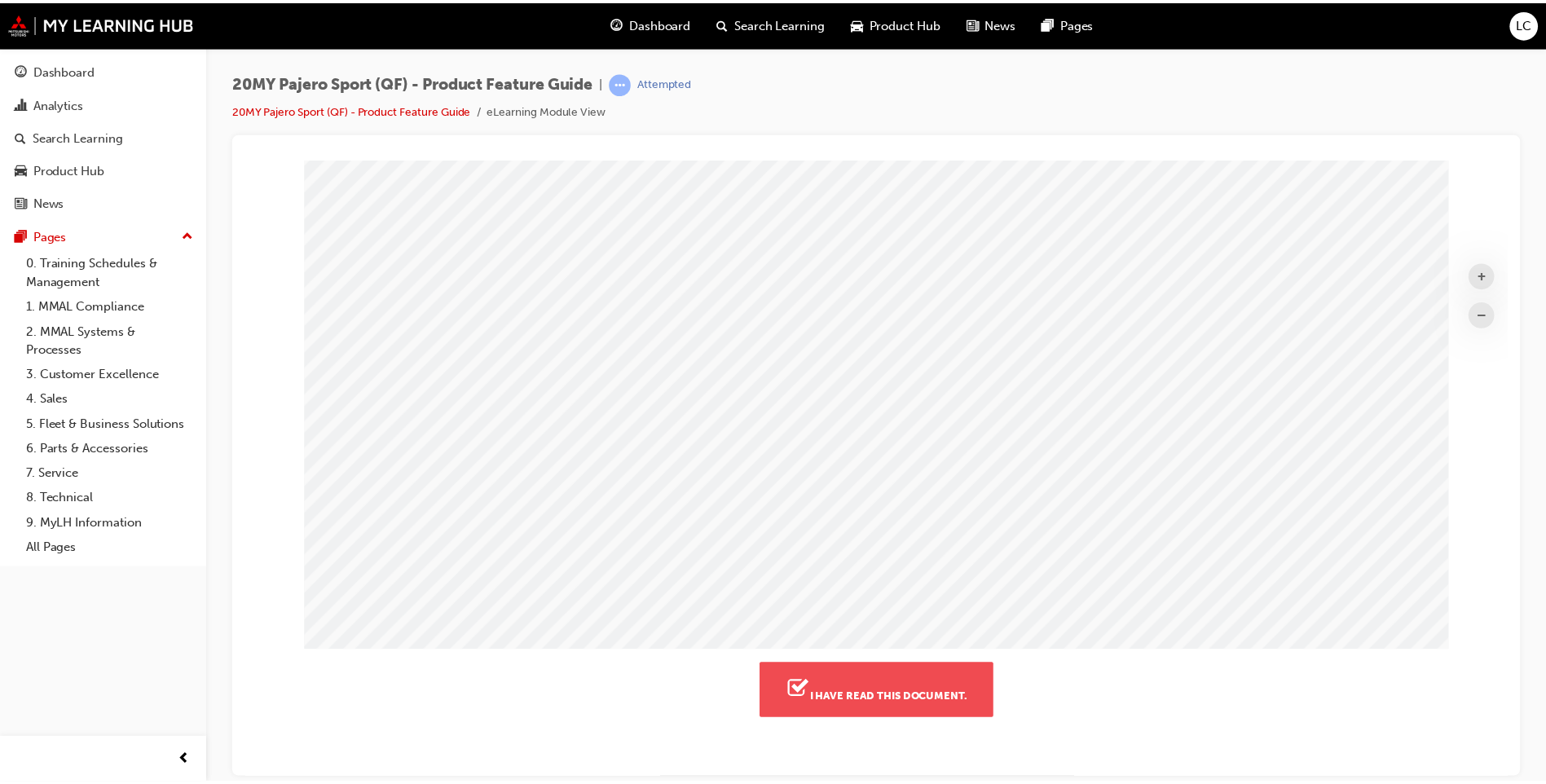
scroll to position [349, 1285]
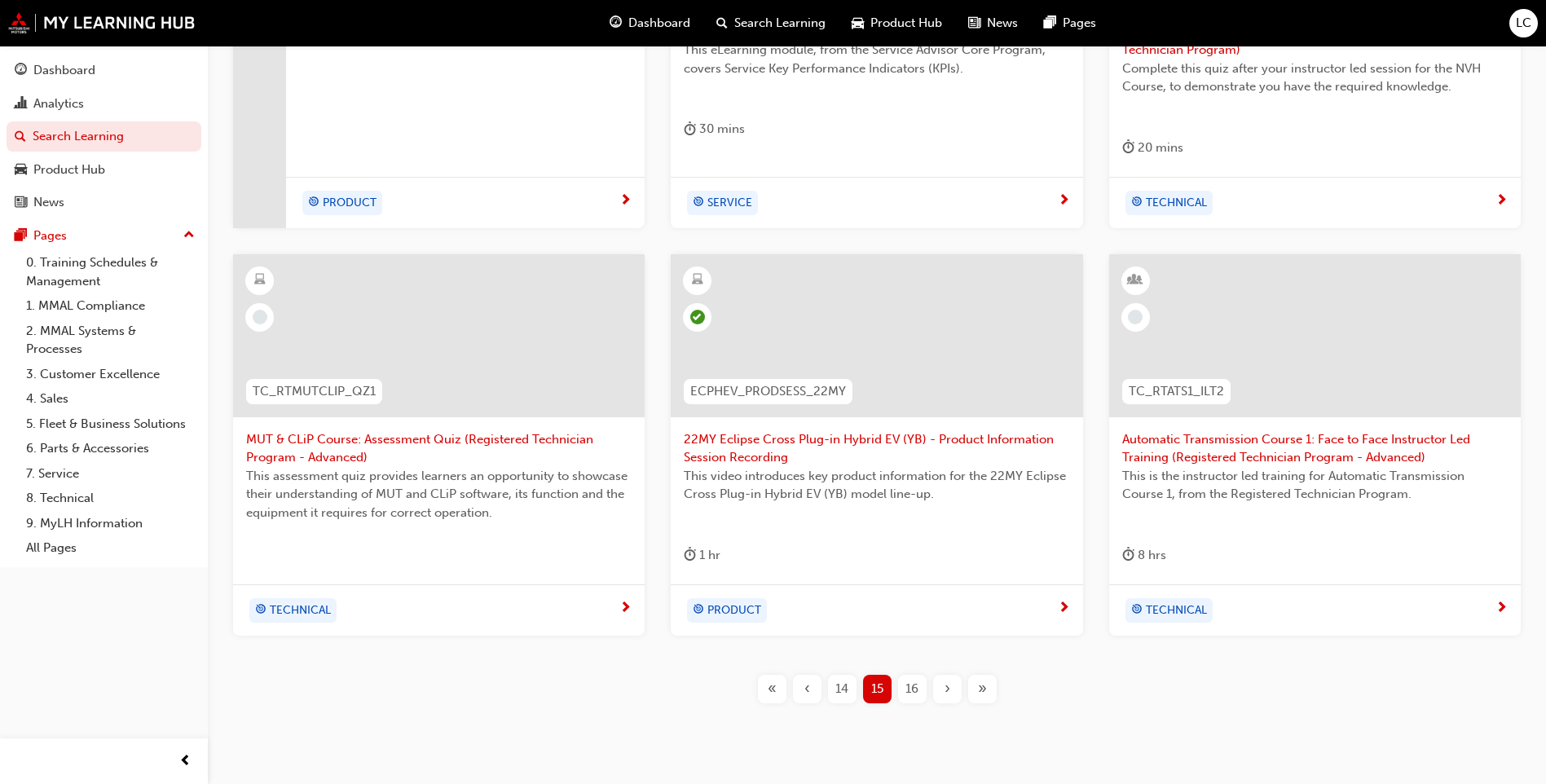
scroll to position [543, 0]
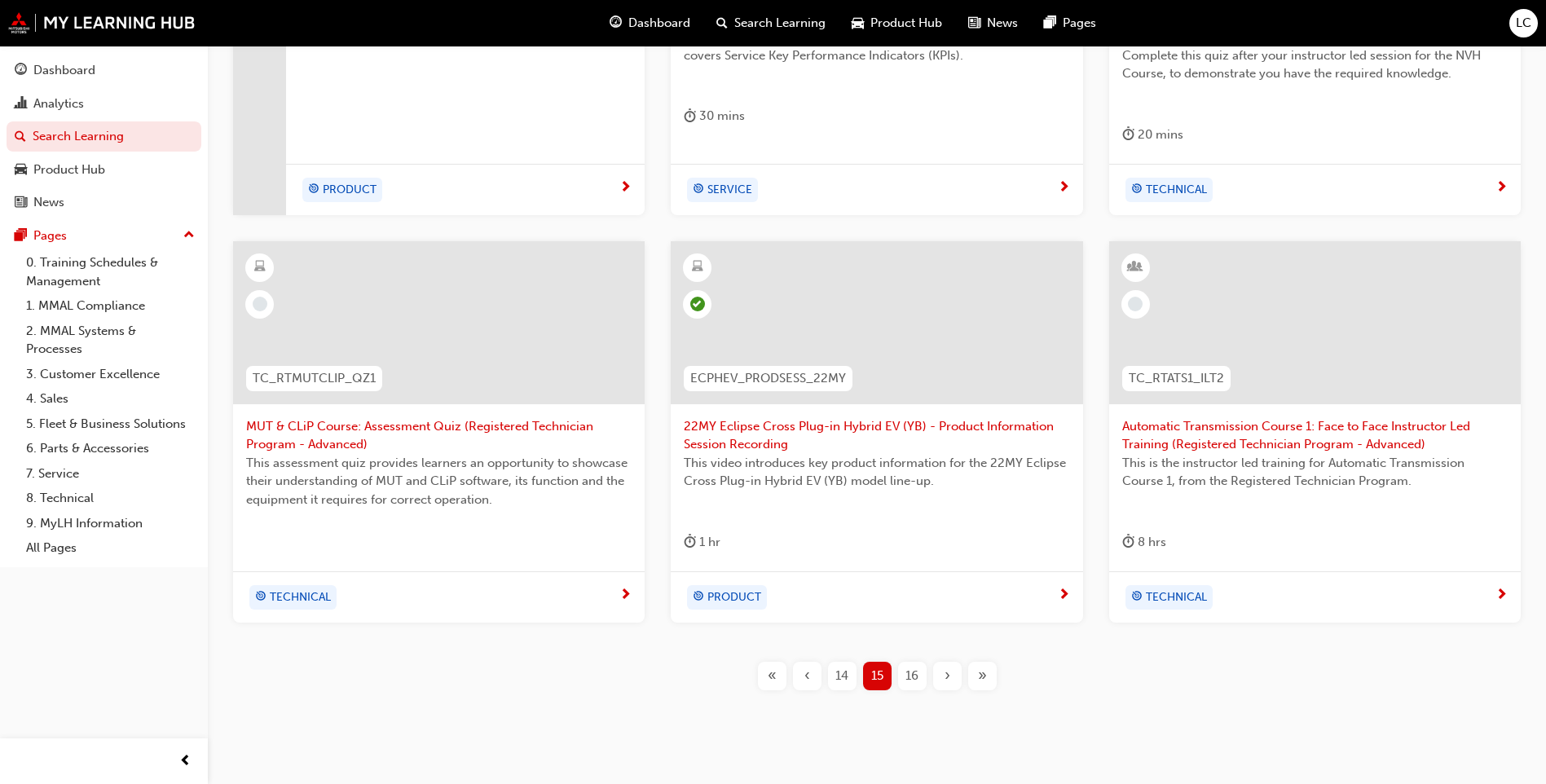
click at [921, 670] on div "16" at bounding box center [912, 676] width 29 height 29
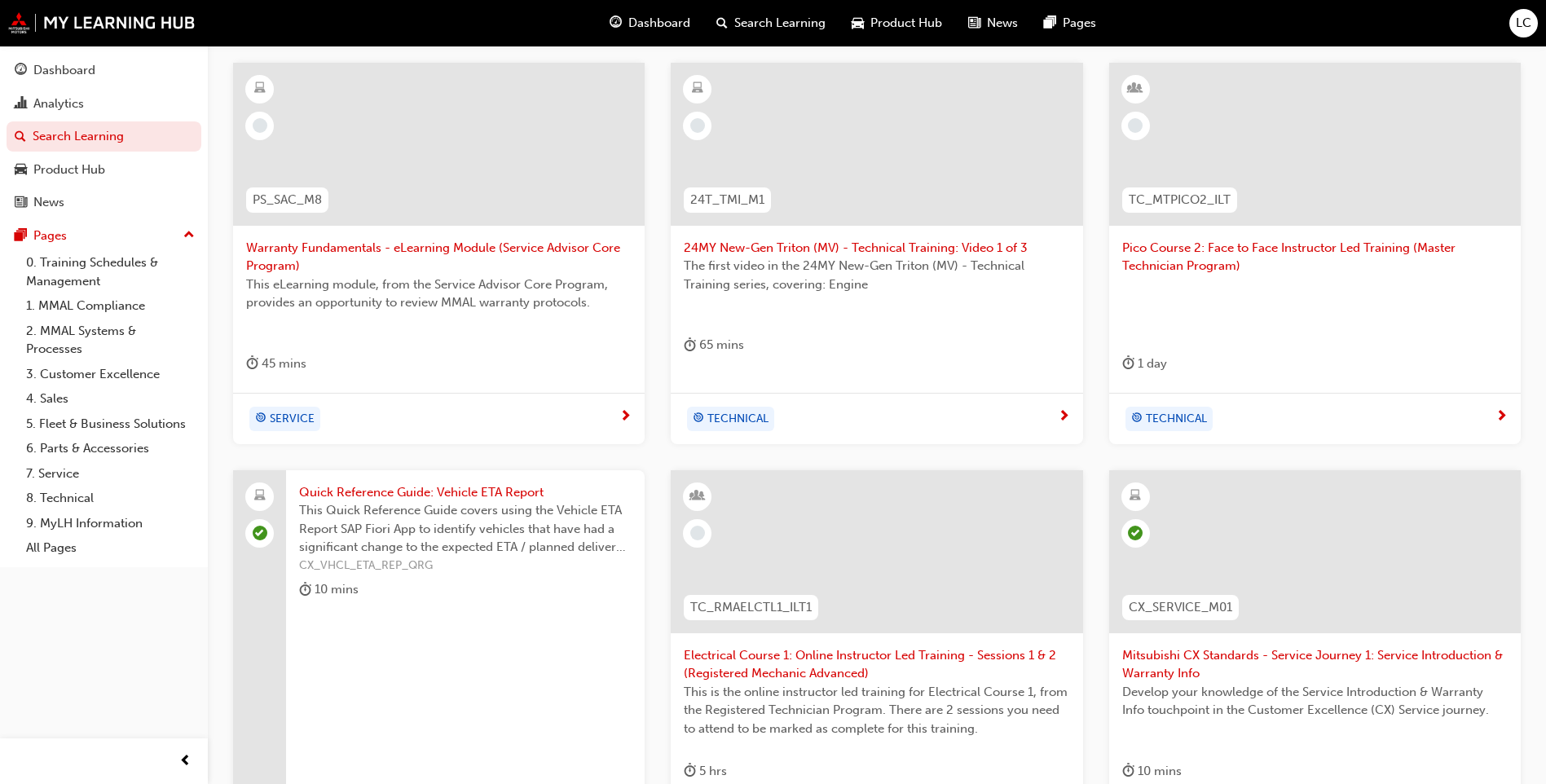
scroll to position [315, 0]
click at [872, 253] on span "24MY New-Gen Triton (MV) - Technical Training: Video 1 of 3" at bounding box center [876, 247] width 386 height 19
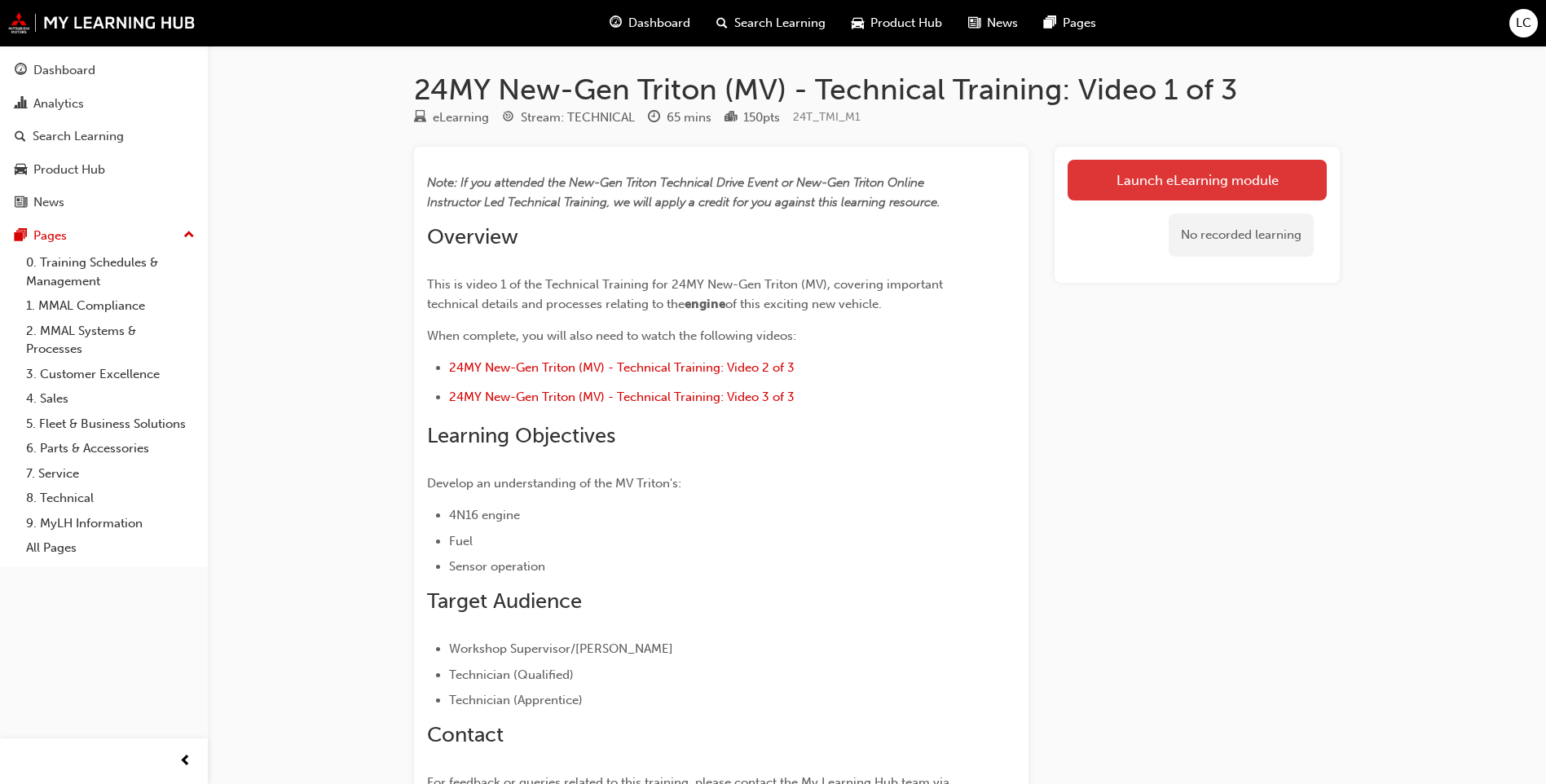
click at [1192, 187] on link "Launch eLearning module" at bounding box center [1198, 180] width 260 height 41
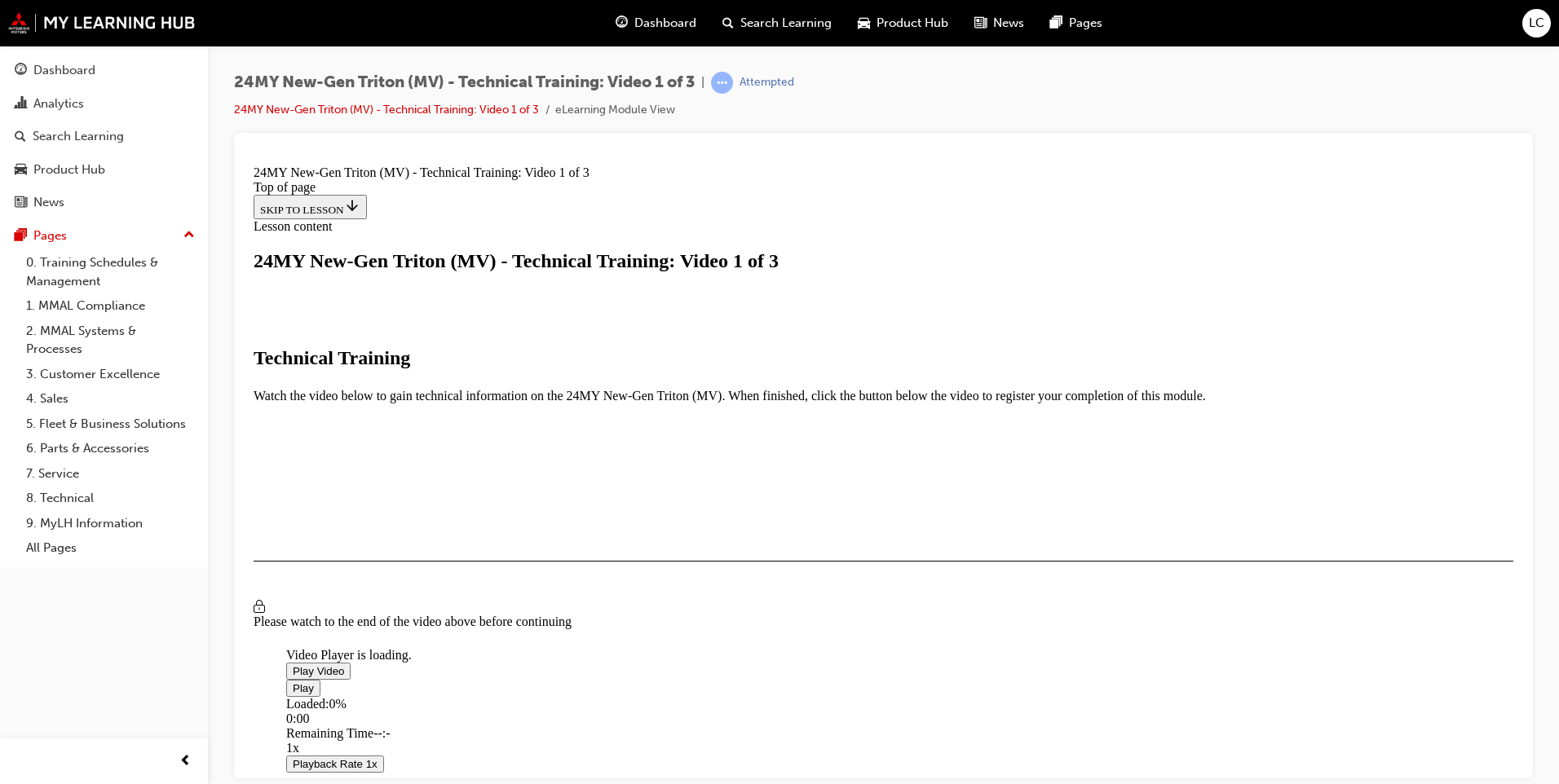
scroll to position [267, 0]
click at [293, 664] on span "Video player" at bounding box center [293, 670] width 0 height 13
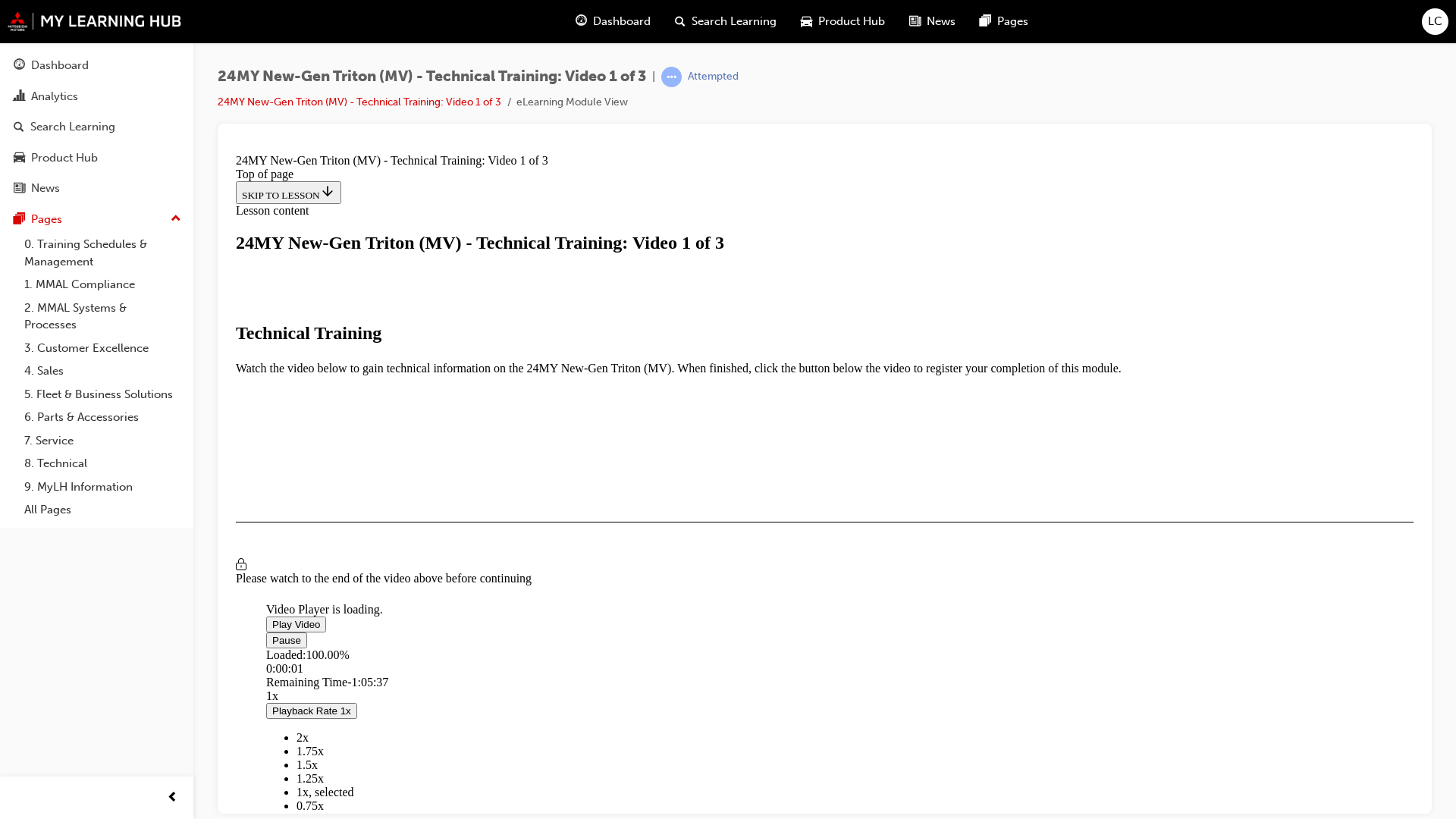
scroll to position [102, 0]
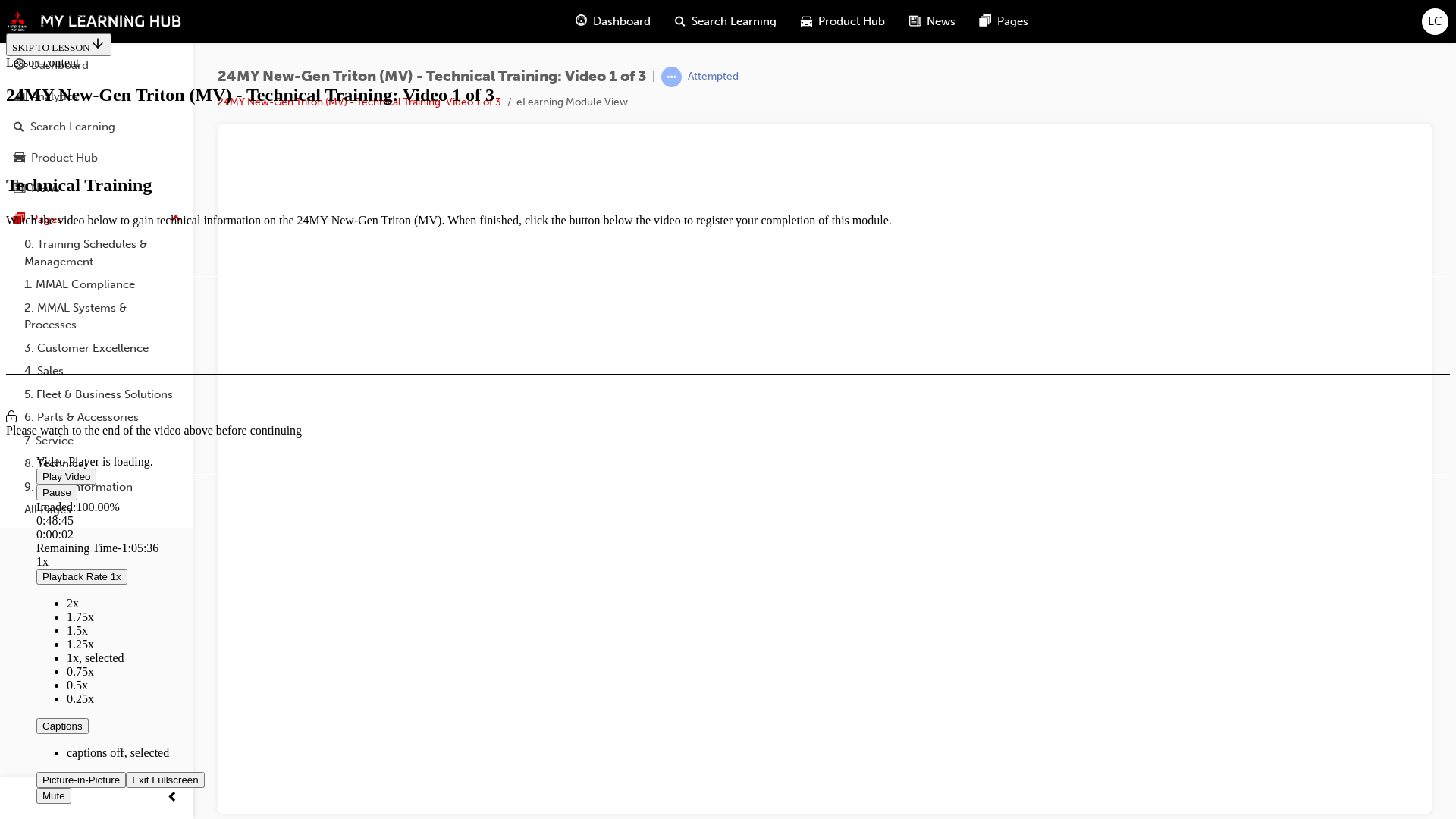
click at [924, 542] on div "Loaded : 100.00% 0:48:45 0:00:02" at bounding box center [765, 521] width 1458 height 41
click at [127, 585] on button "Playback Rate 1x" at bounding box center [82, 577] width 91 height 16
click at [1316, 611] on li "2x" at bounding box center [780, 604] width 1428 height 13
click at [127, 585] on button "Playback Rate 2x" at bounding box center [82, 577] width 91 height 16
click at [88, 692] on span "0.5x" at bounding box center [77, 685] width 21 height 12
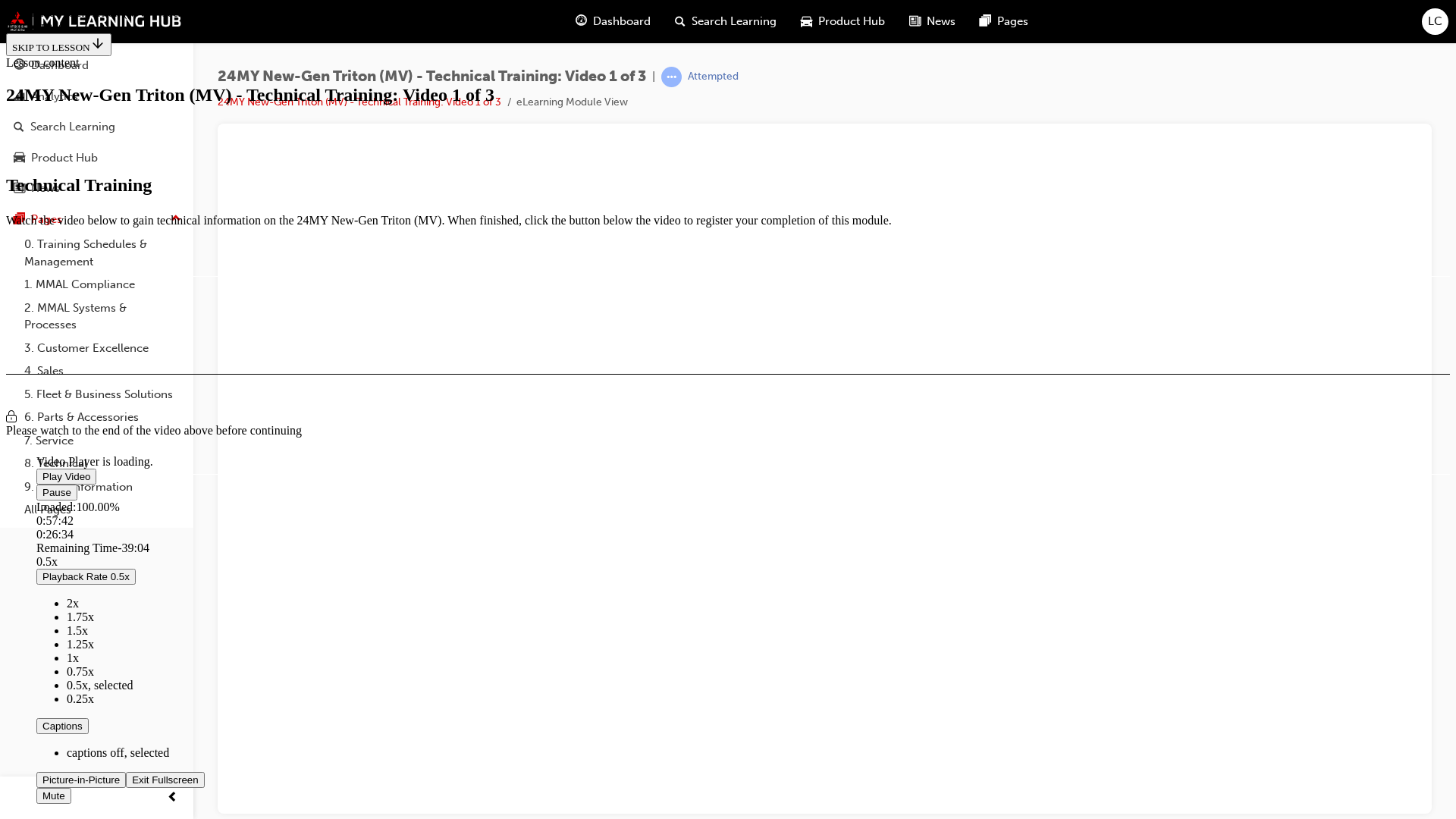
click at [1327, 652] on li "1.25x" at bounding box center [780, 645] width 1428 height 13
click at [79, 665] on span "1x" at bounding box center [72, 657] width 12 height 12
click at [79, 610] on span "2x" at bounding box center [72, 603] width 12 height 12
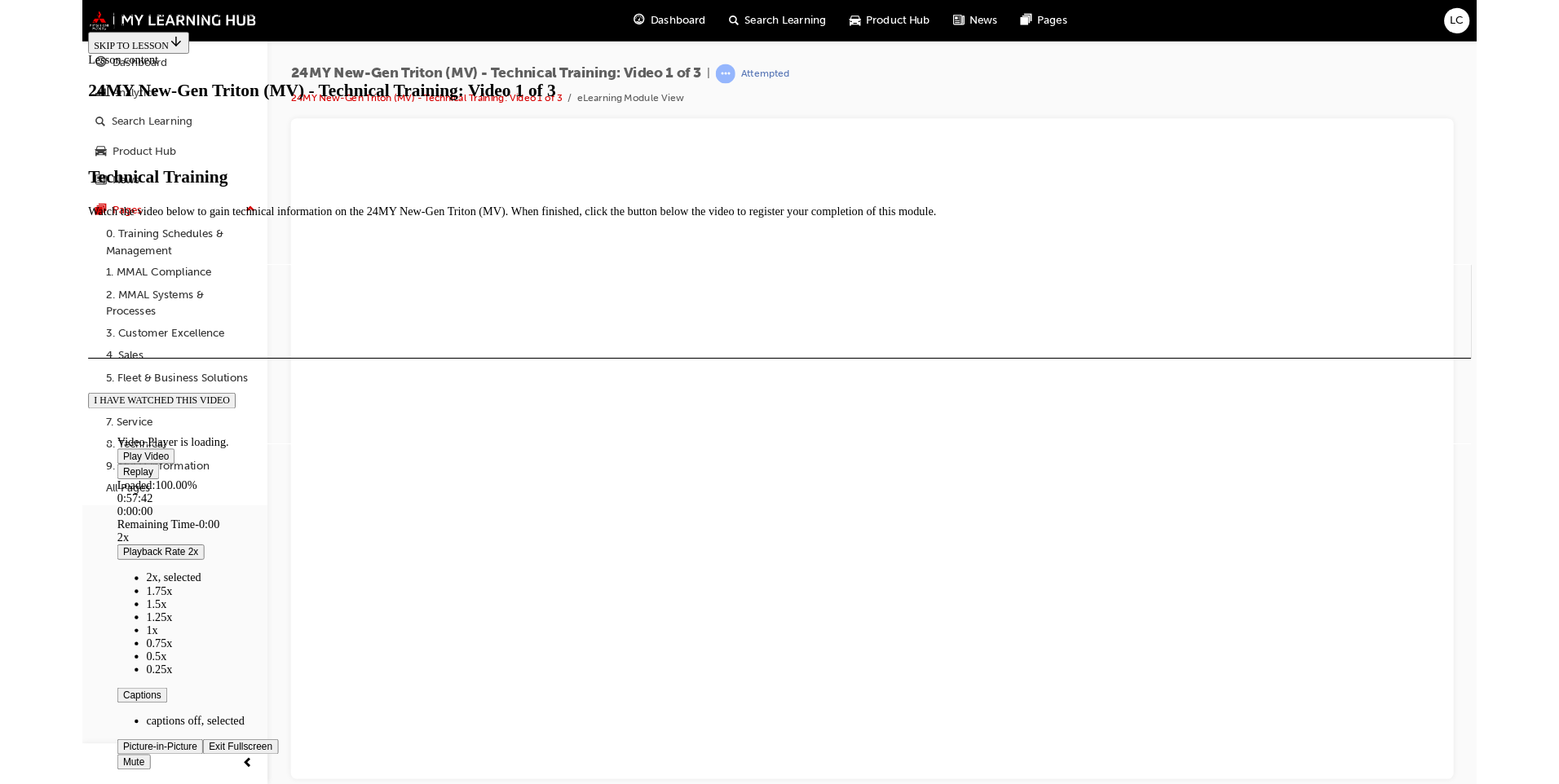
scroll to position [107, 0]
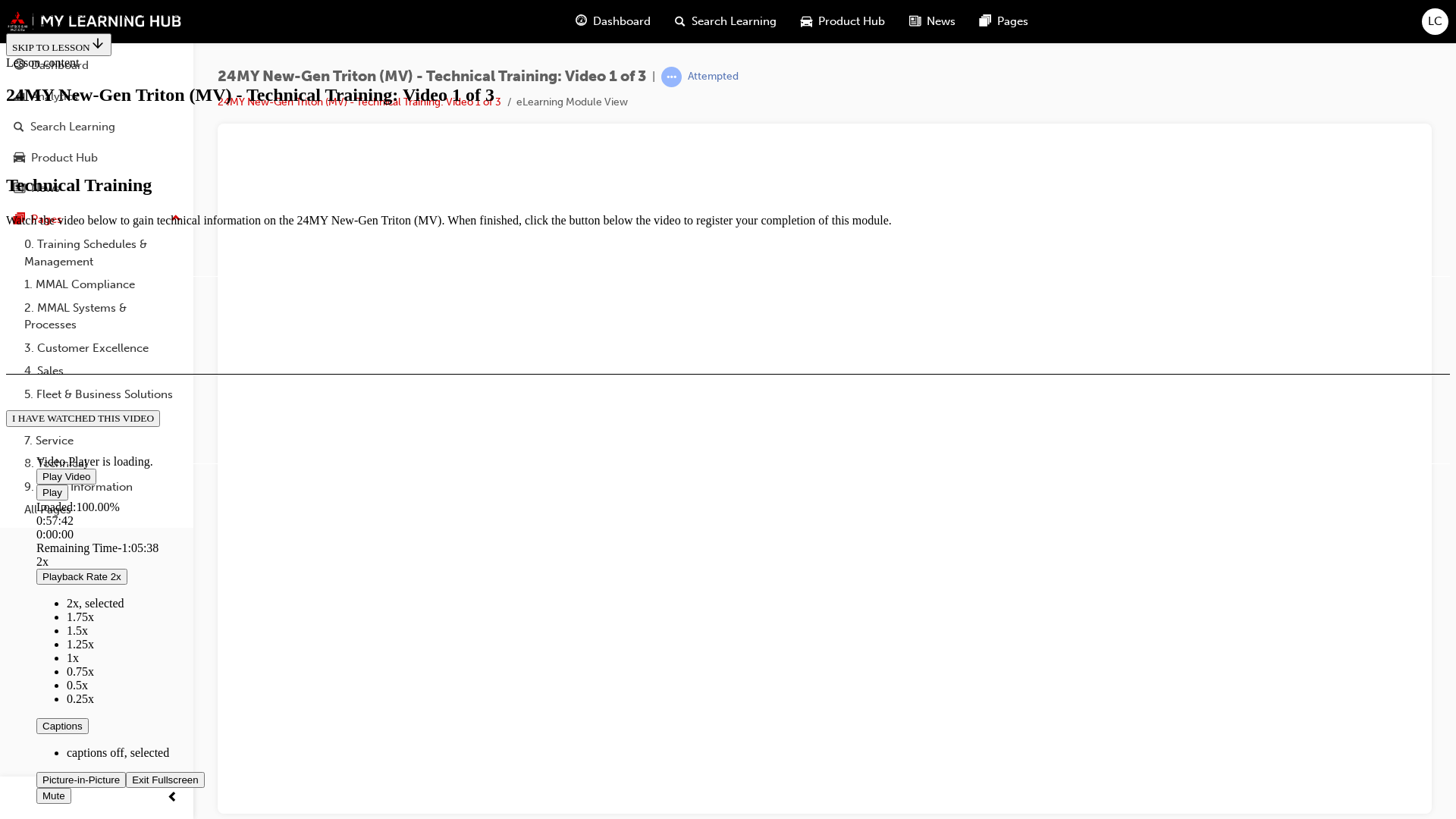
click at [132, 729] on span "Video player" at bounding box center [132, 781] width 0 height 12
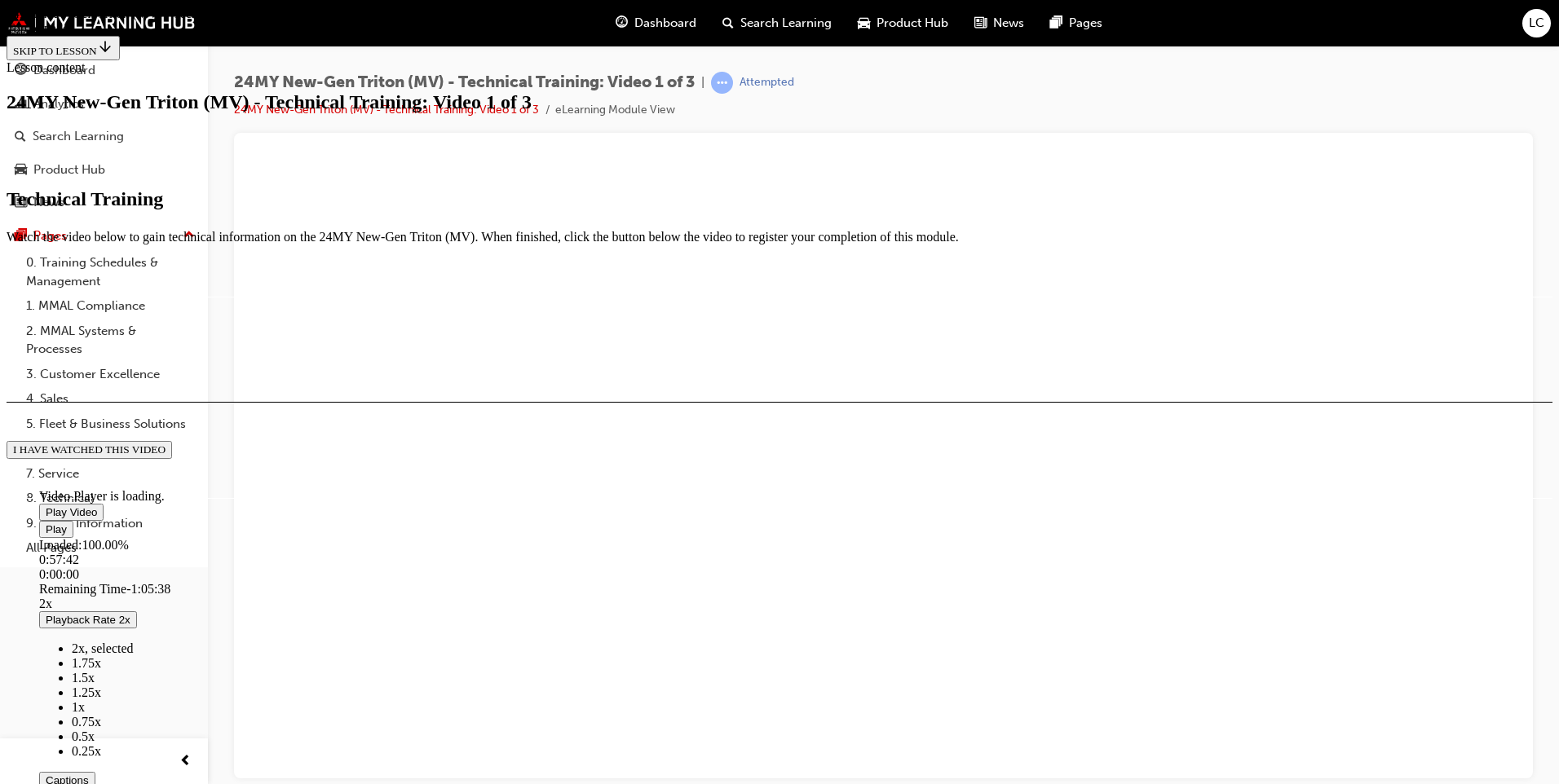
scroll to position [369, 0]
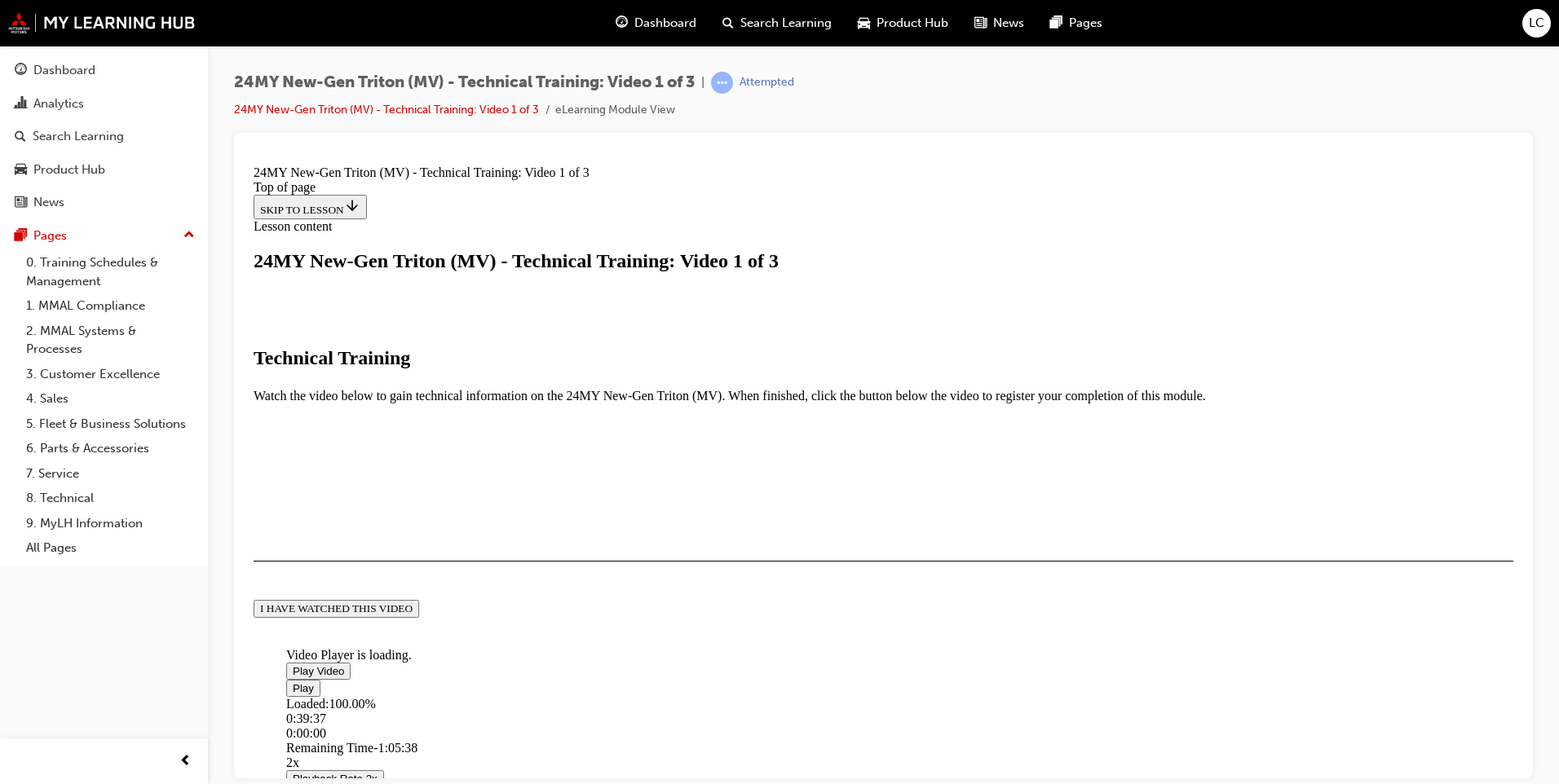
click at [413, 615] on div "I HAVE WATCHED THIS VIDEO" at bounding box center [336, 608] width 152 height 13
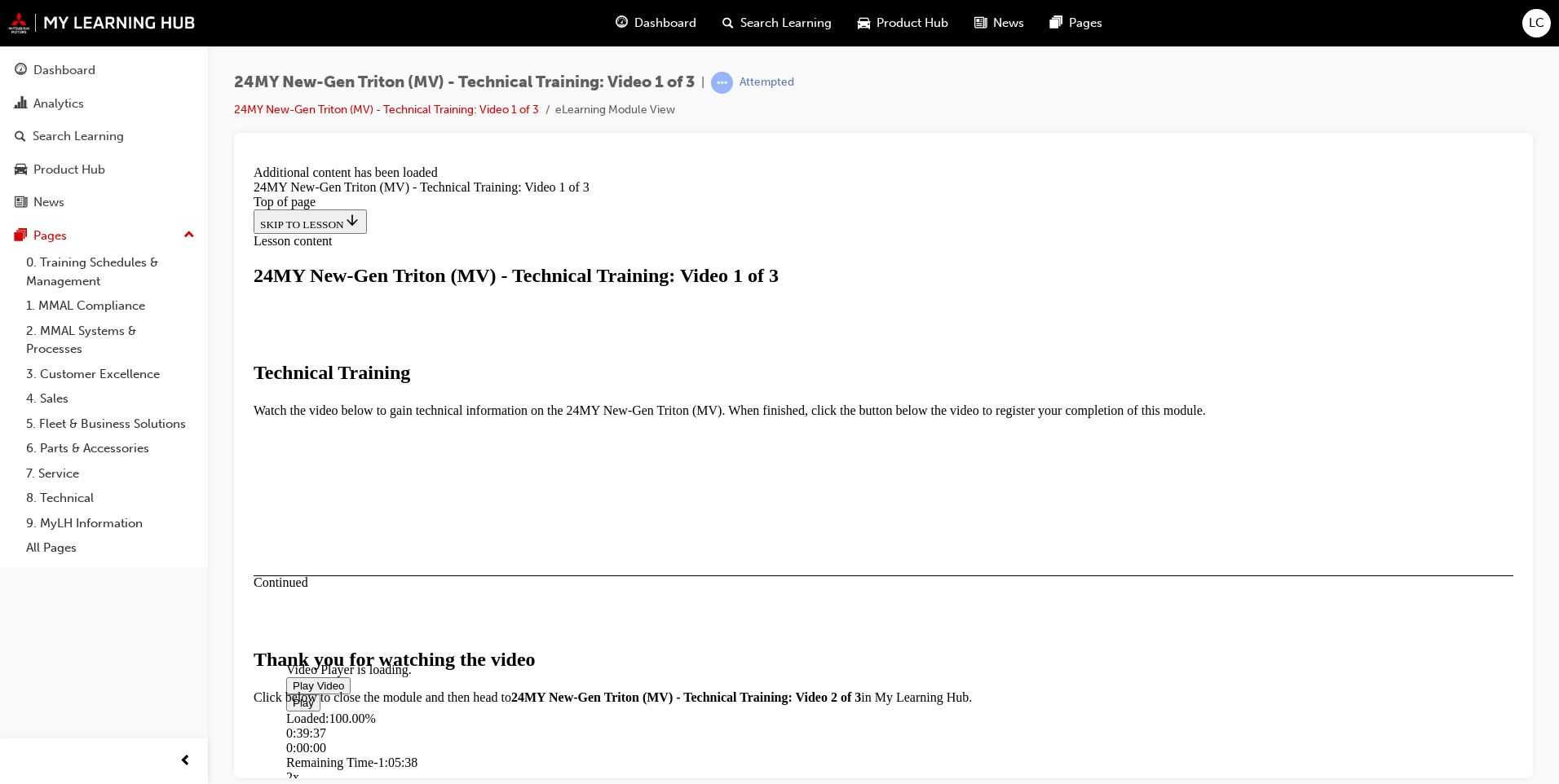
scroll to position [503, 0]
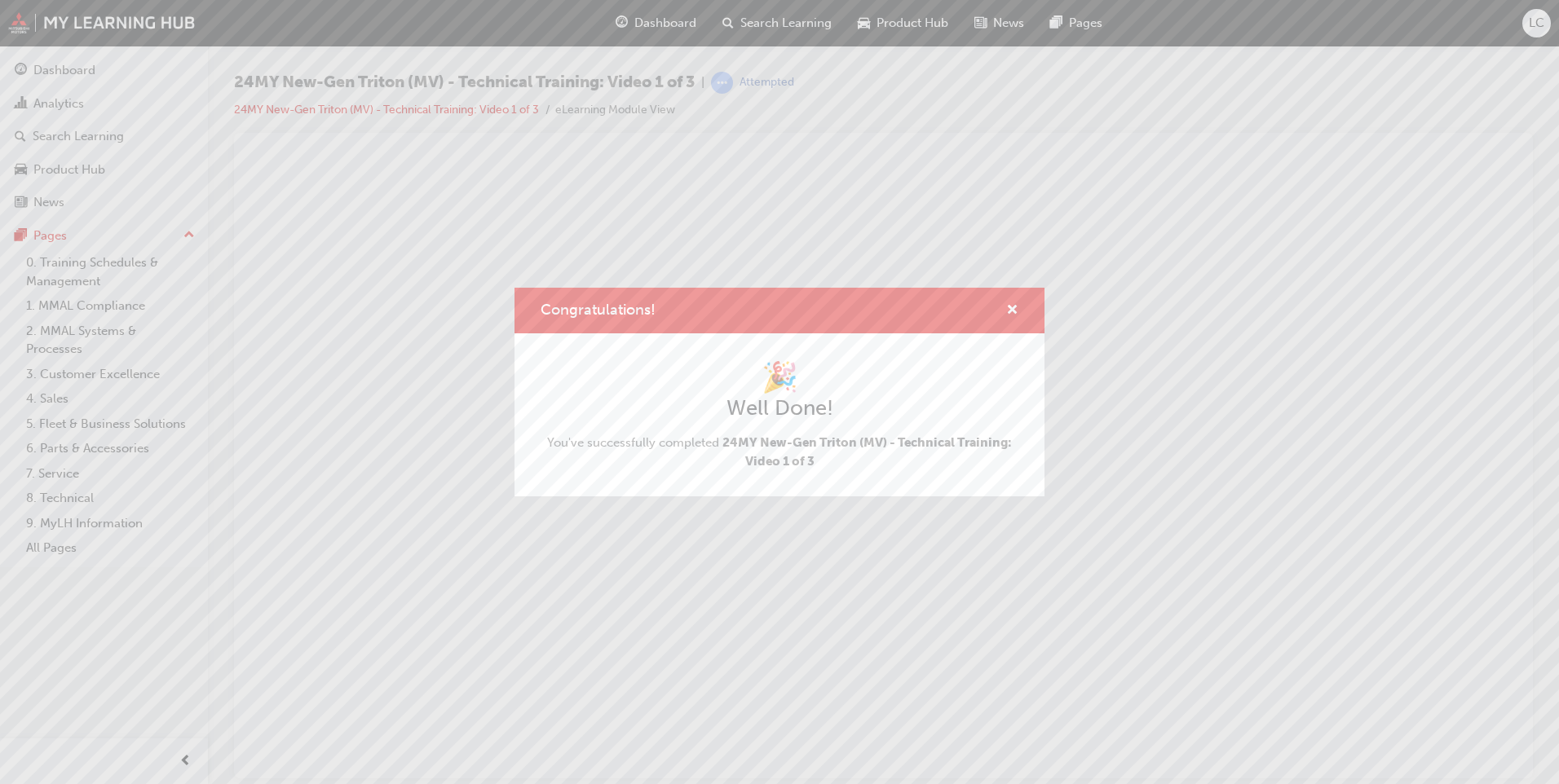
scroll to position [0, 0]
click at [1007, 314] on span "cross-icon" at bounding box center [1013, 311] width 13 height 14
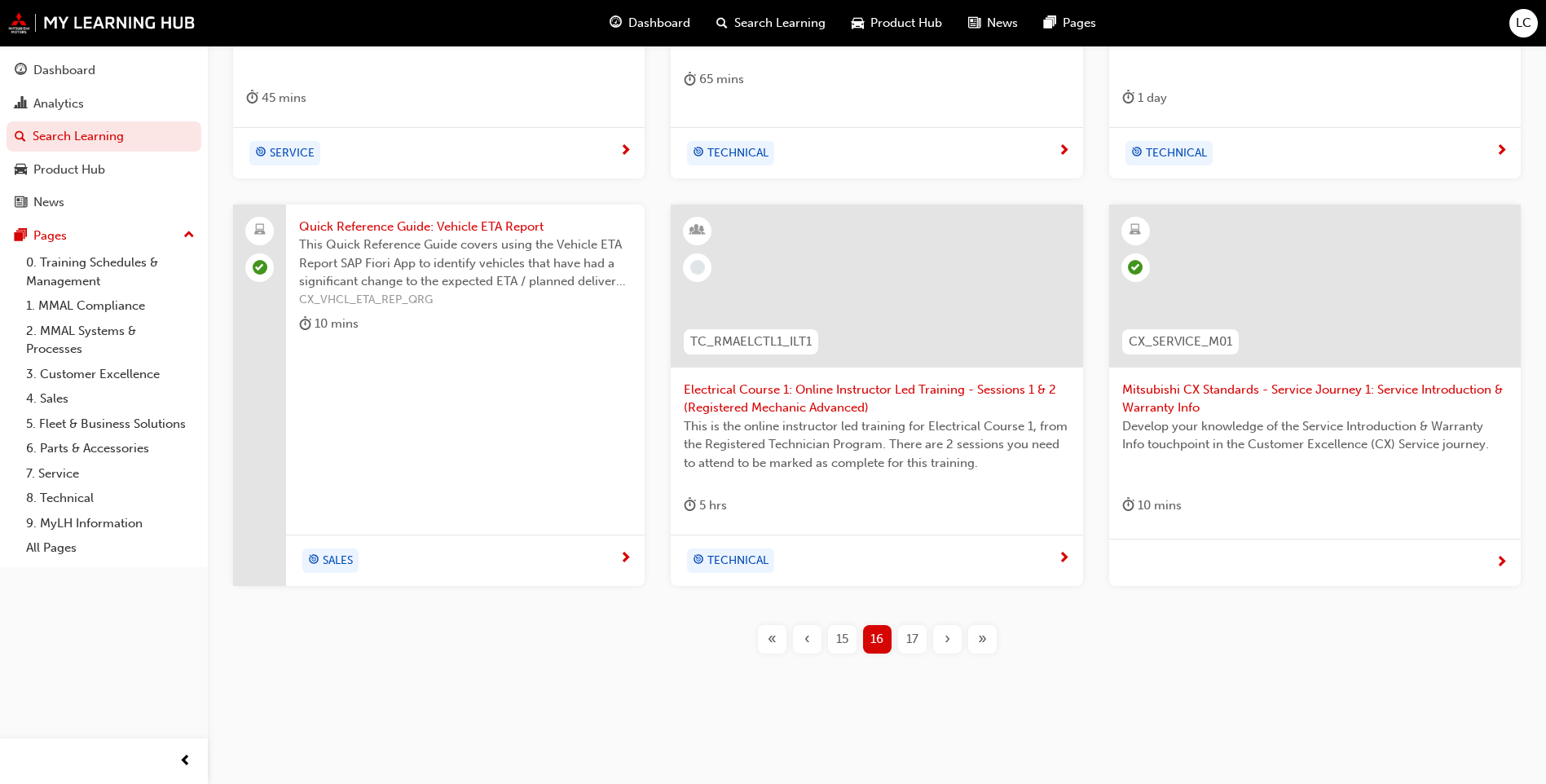
scroll to position [582, 0]
click at [907, 640] on span "17" at bounding box center [913, 637] width 13 height 19
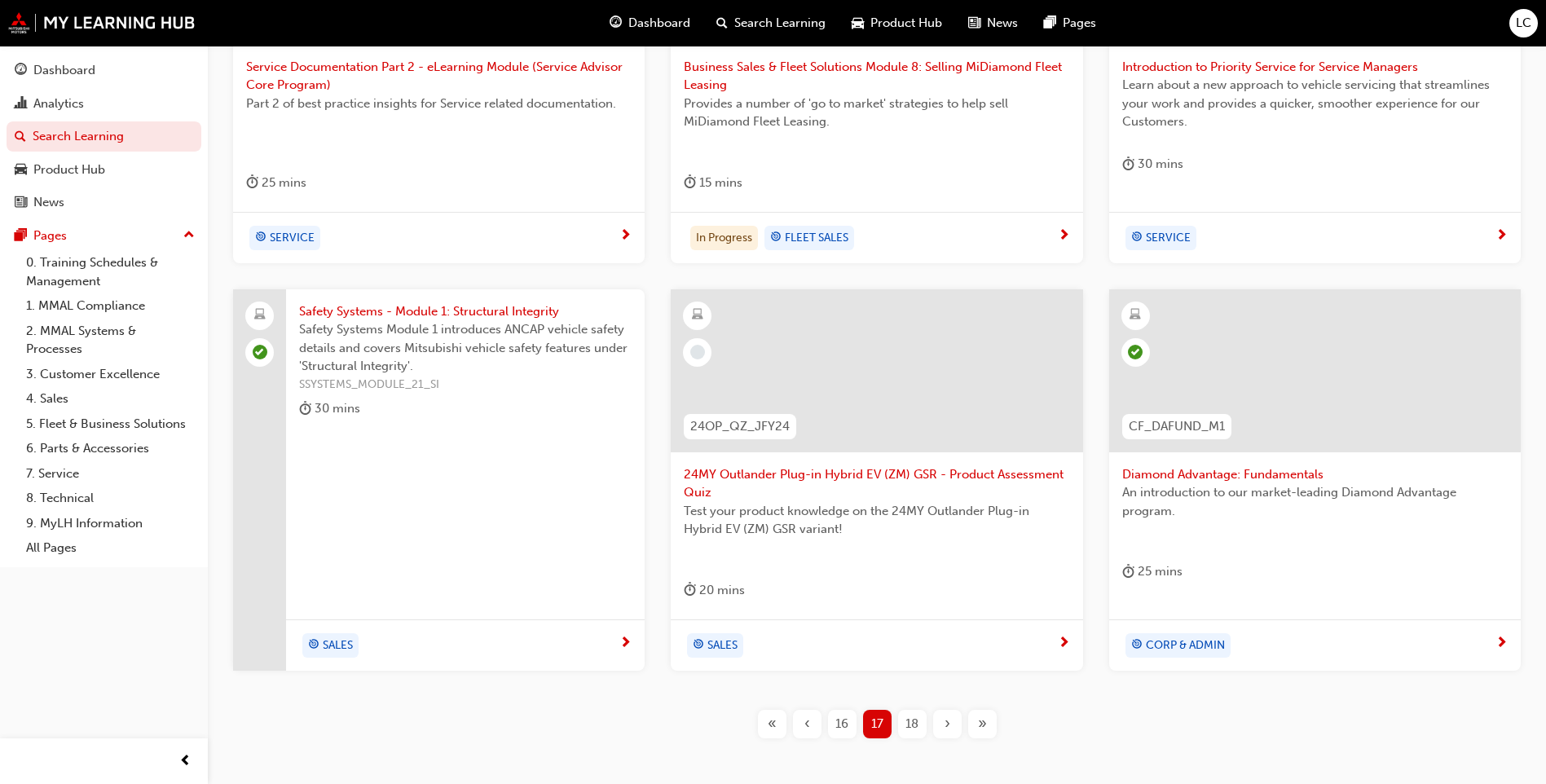
scroll to position [582, 0]
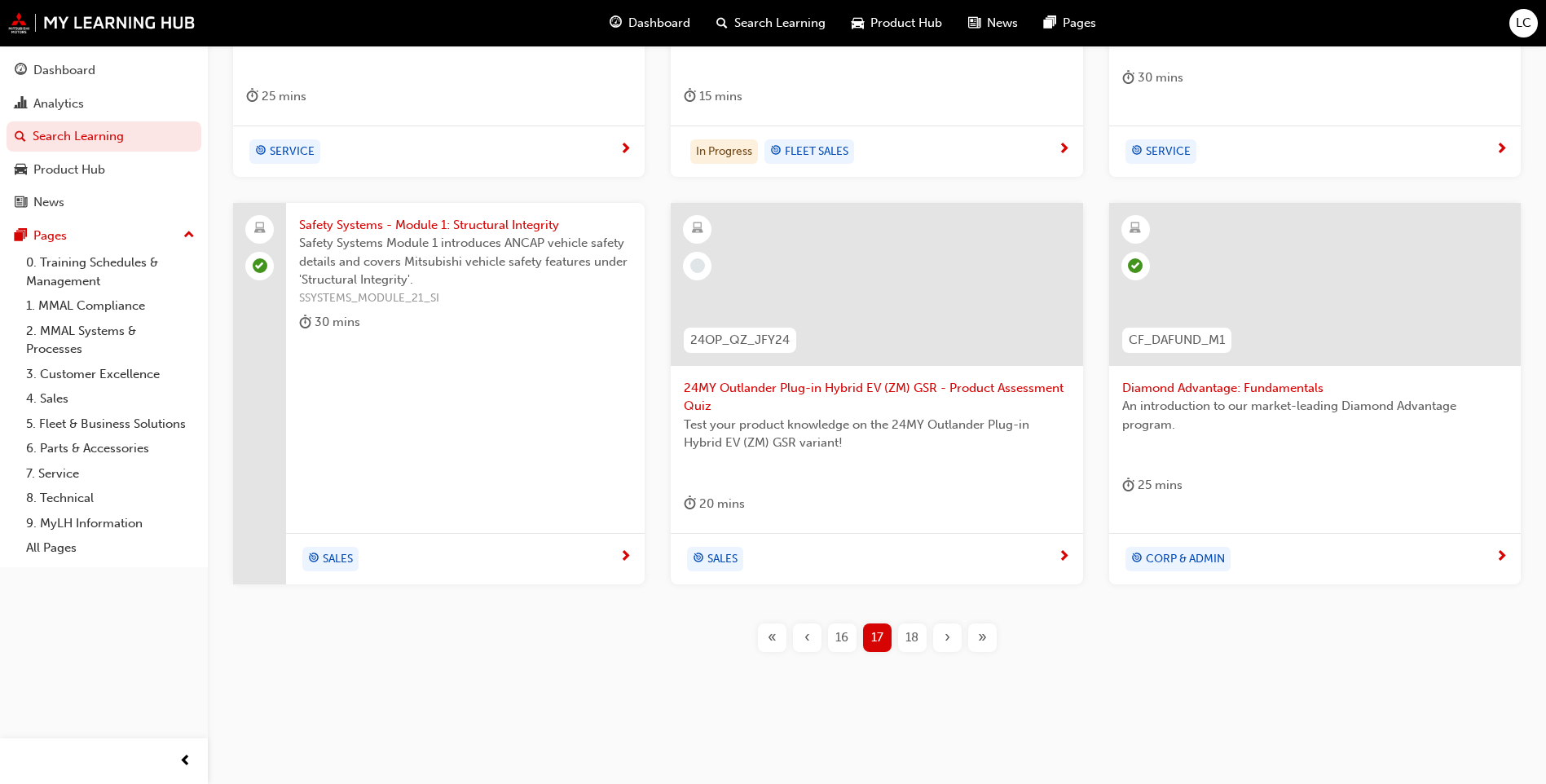
click at [912, 644] on span "18" at bounding box center [912, 637] width 13 height 19
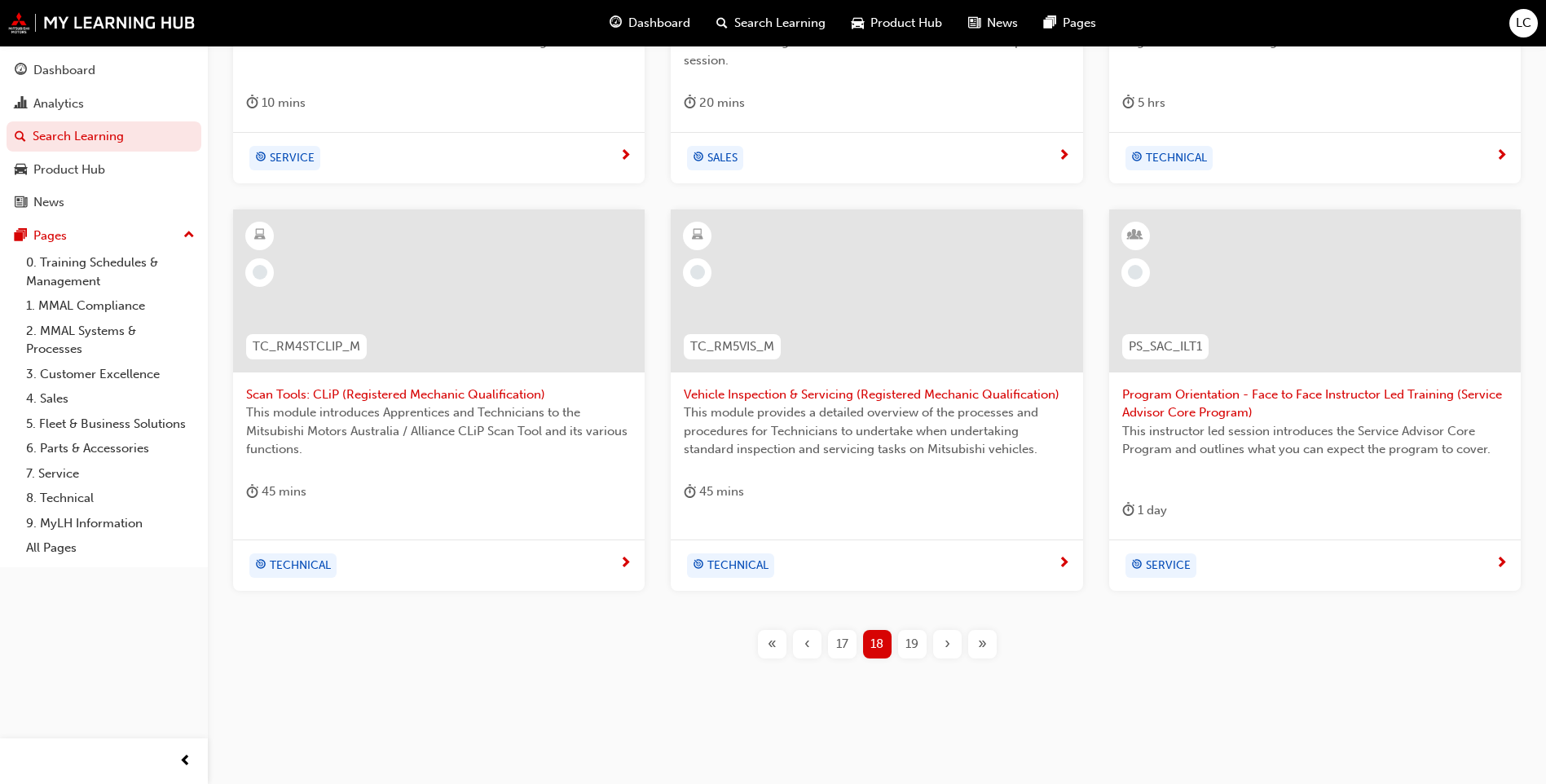
scroll to position [582, 0]
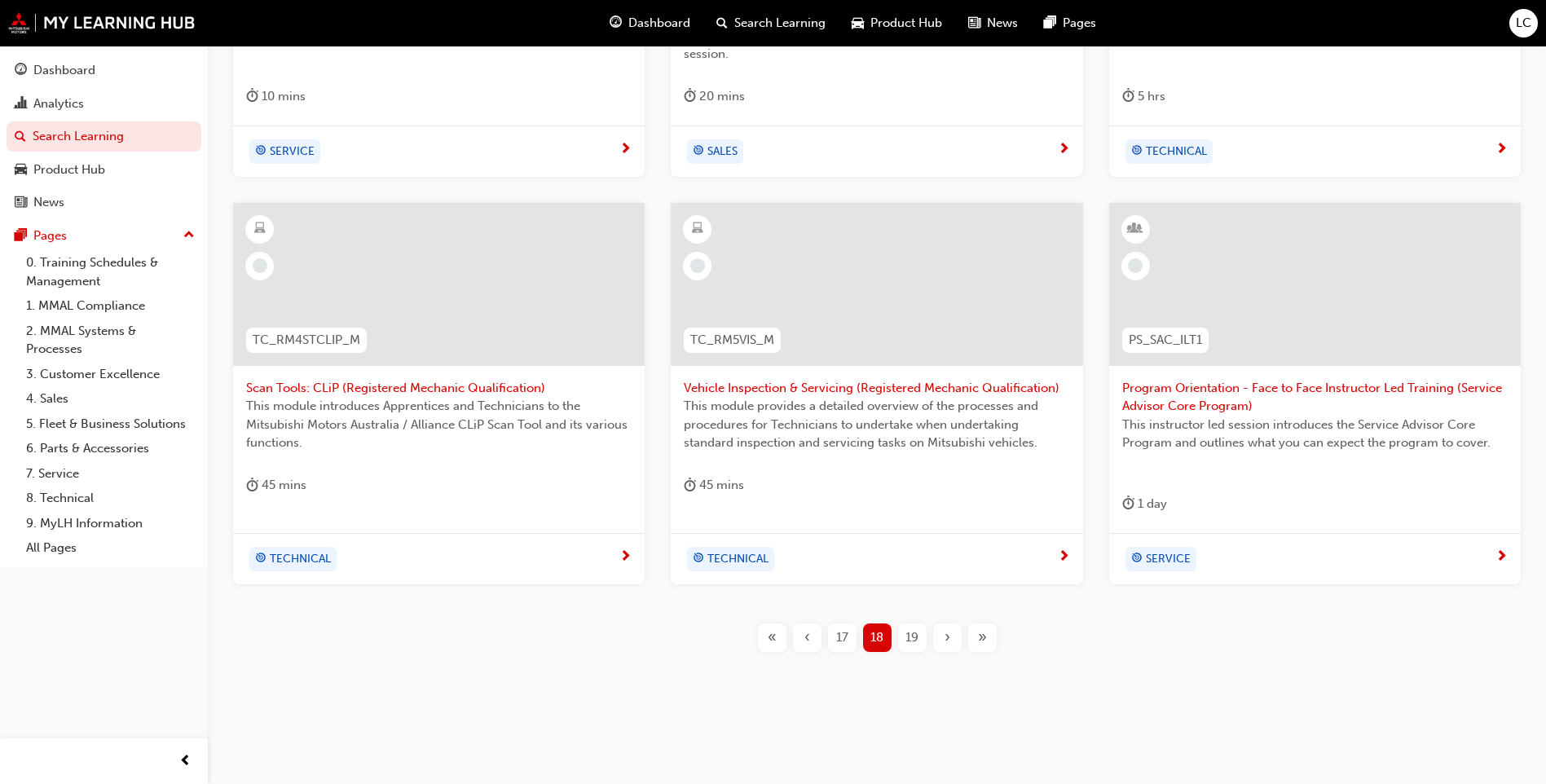
click at [901, 633] on div "19" at bounding box center [912, 638] width 29 height 29
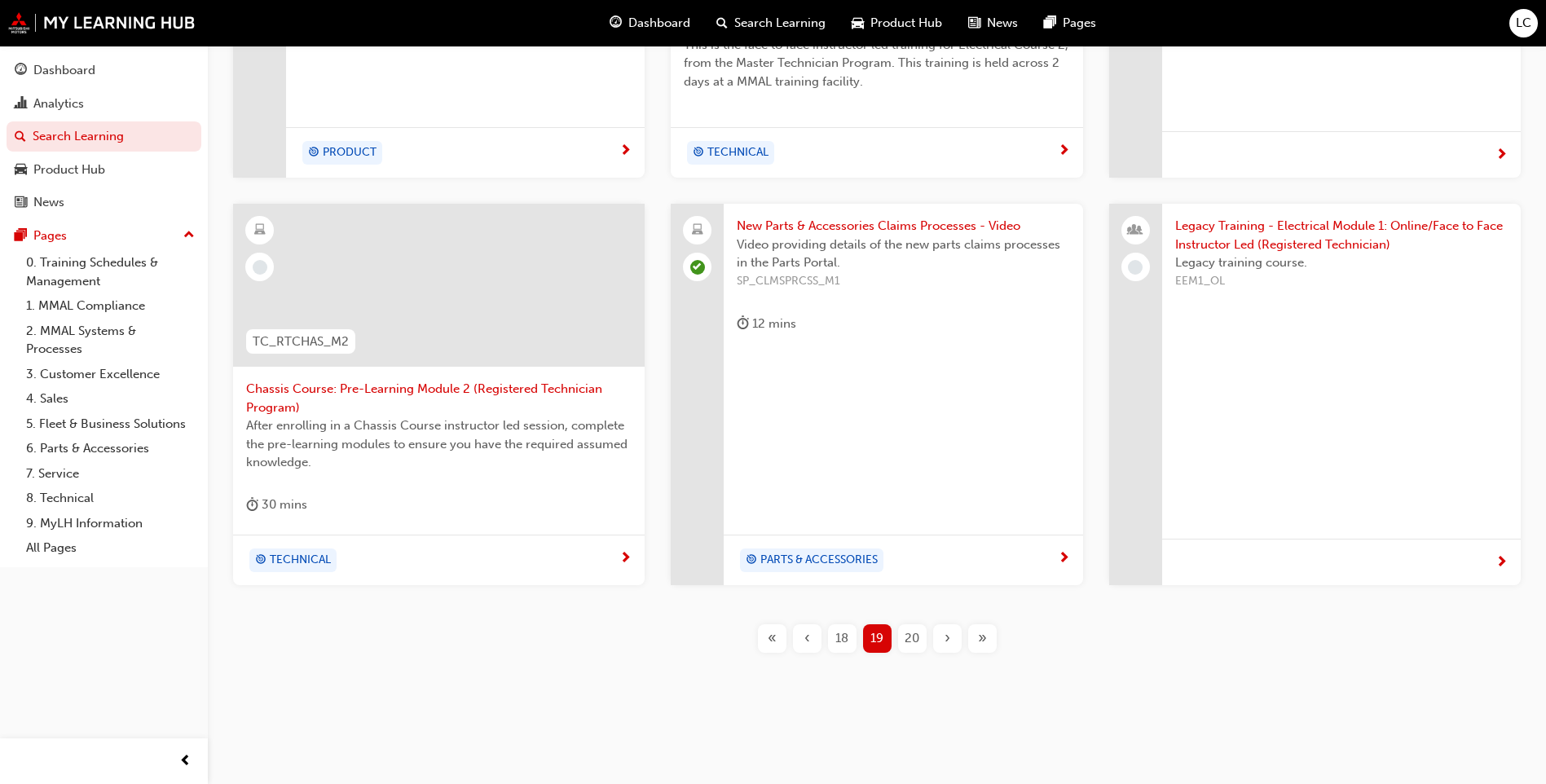
scroll to position [555, 0]
click at [913, 647] on div "20" at bounding box center [912, 638] width 29 height 29
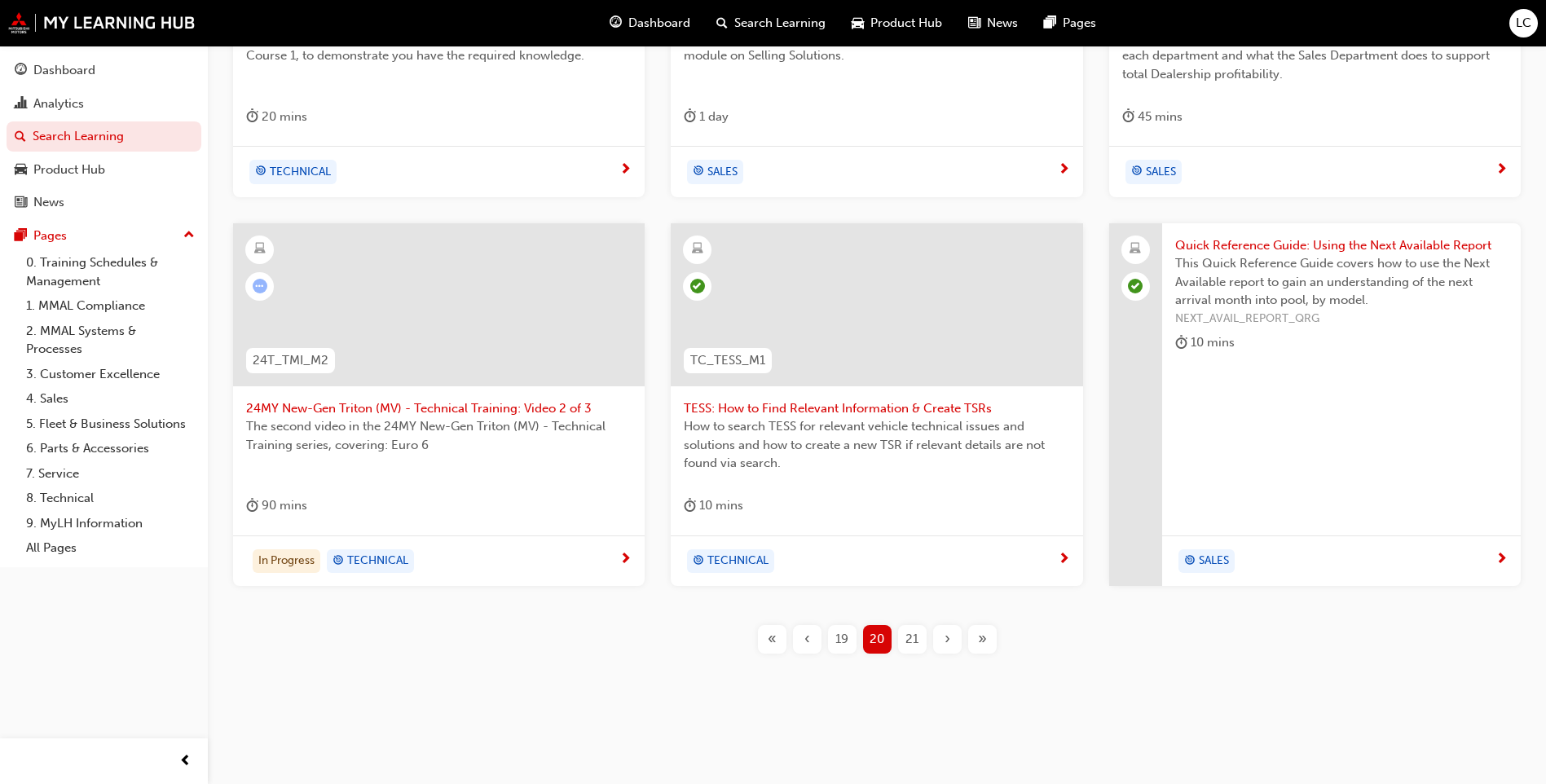
scroll to position [563, 0]
click at [905, 646] on div "21" at bounding box center [912, 638] width 29 height 29
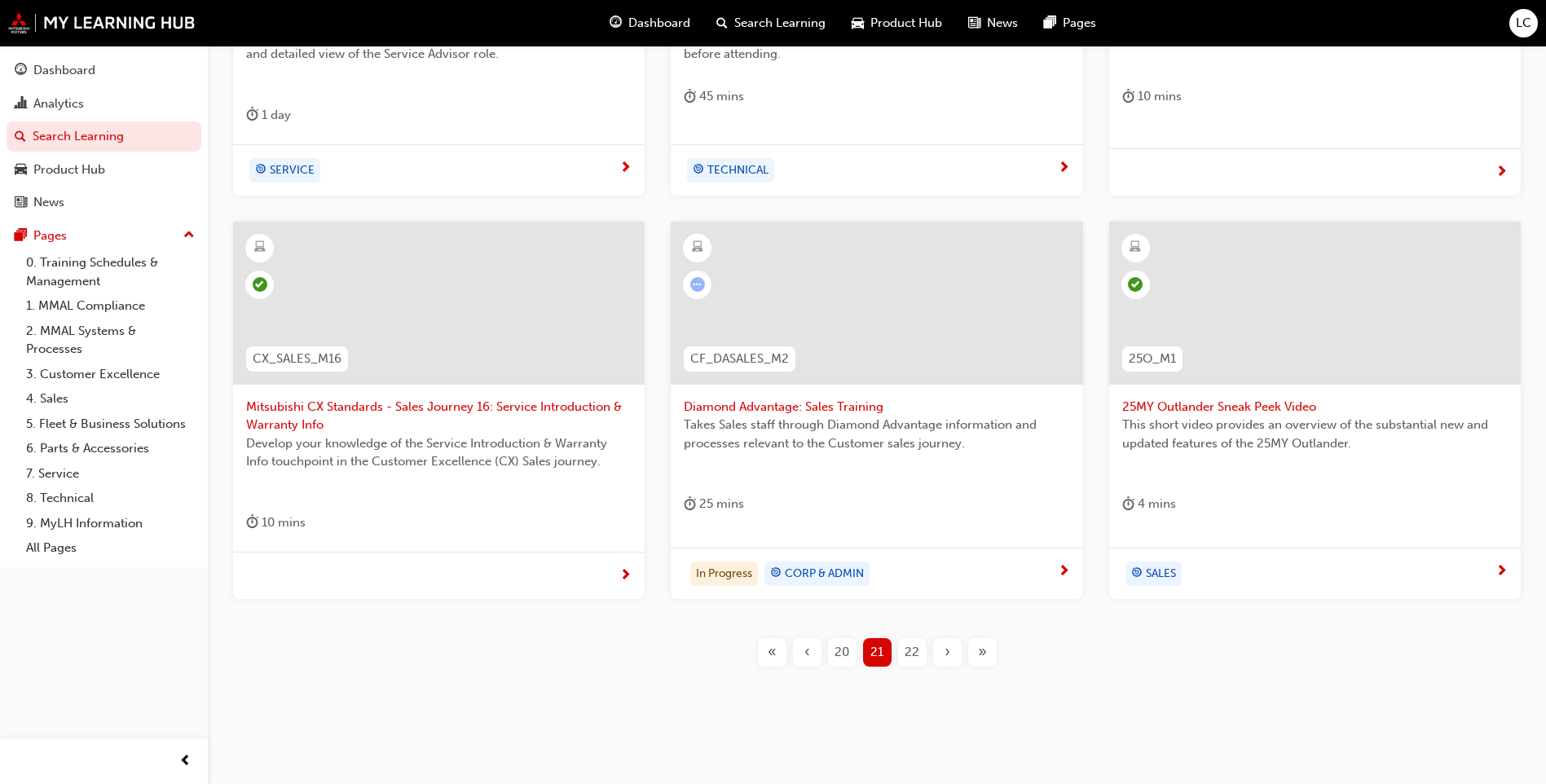
click at [905, 647] on span "22" at bounding box center [912, 652] width 14 height 19
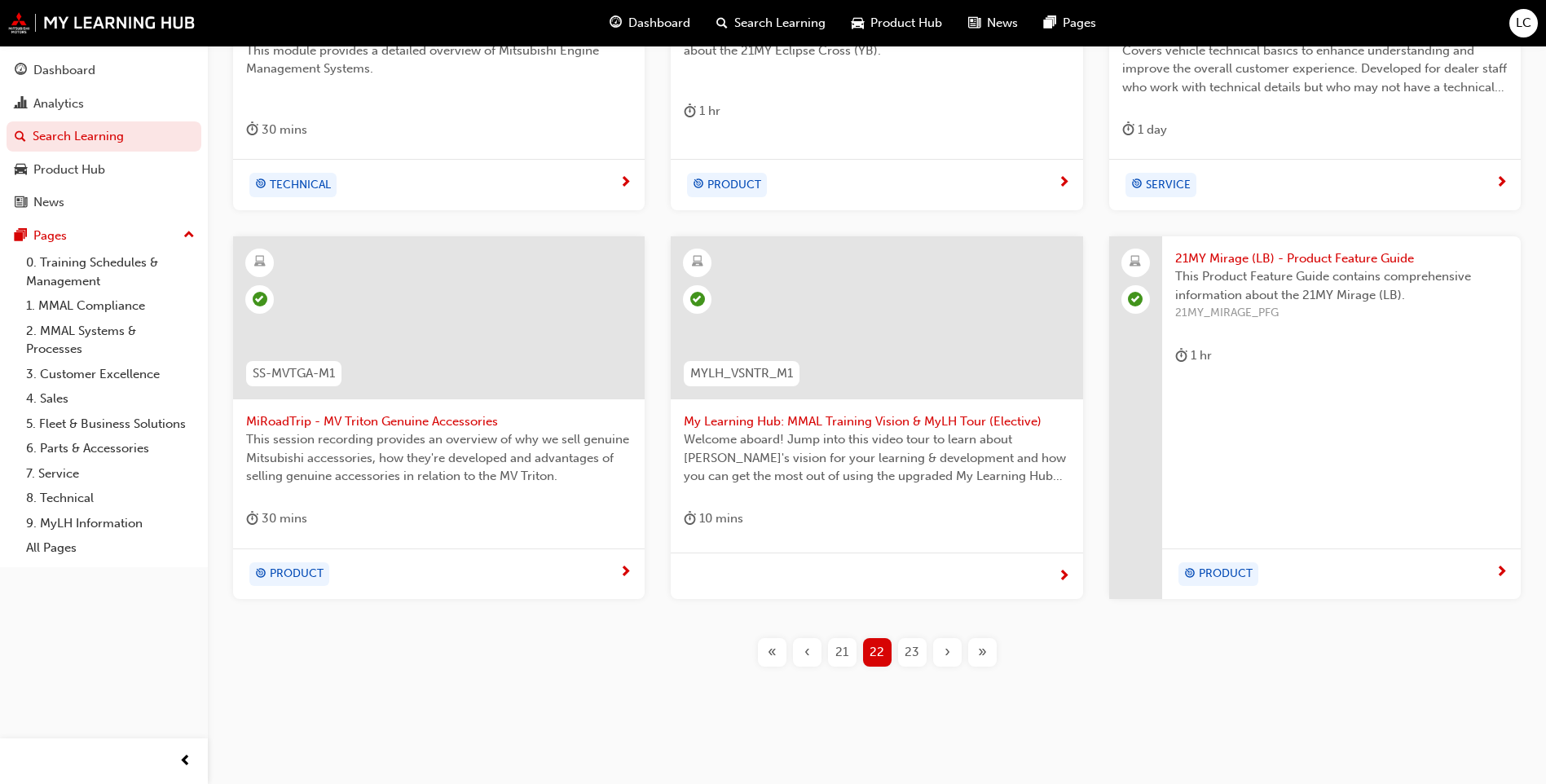
scroll to position [563, 0]
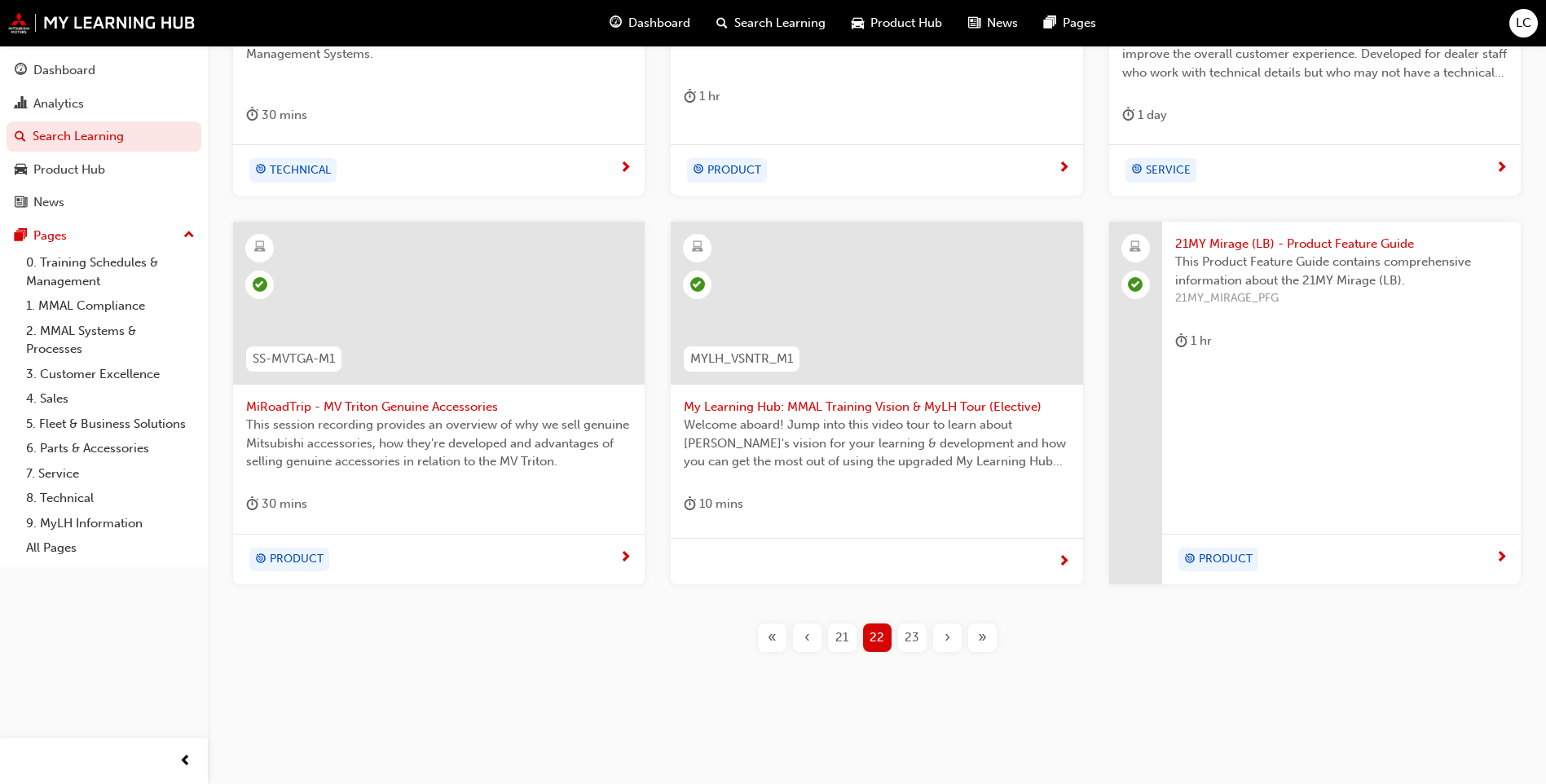
click at [913, 642] on span "23" at bounding box center [912, 637] width 14 height 19
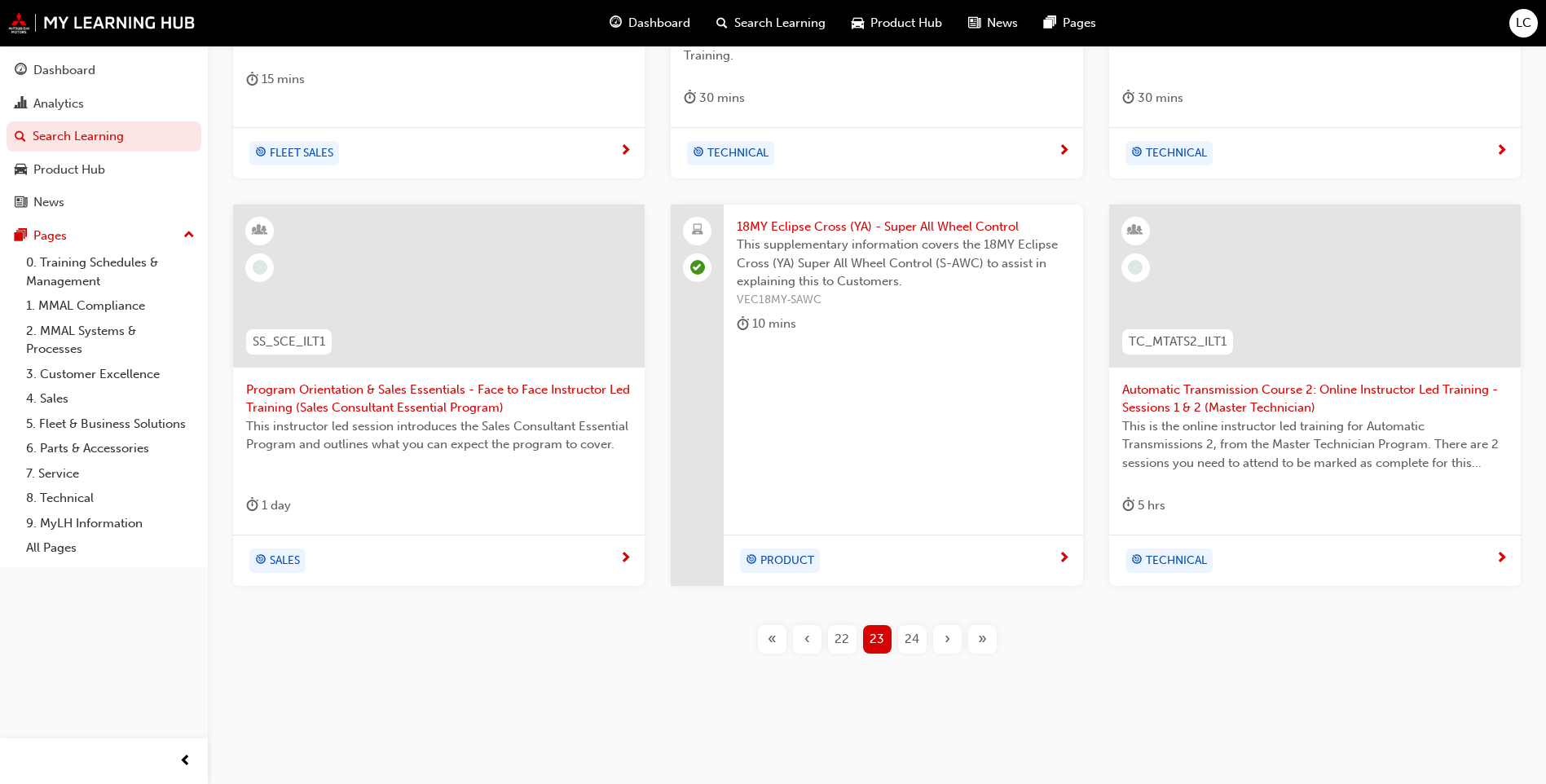
scroll to position [582, 0]
click at [913, 642] on span "24" at bounding box center [912, 637] width 14 height 19
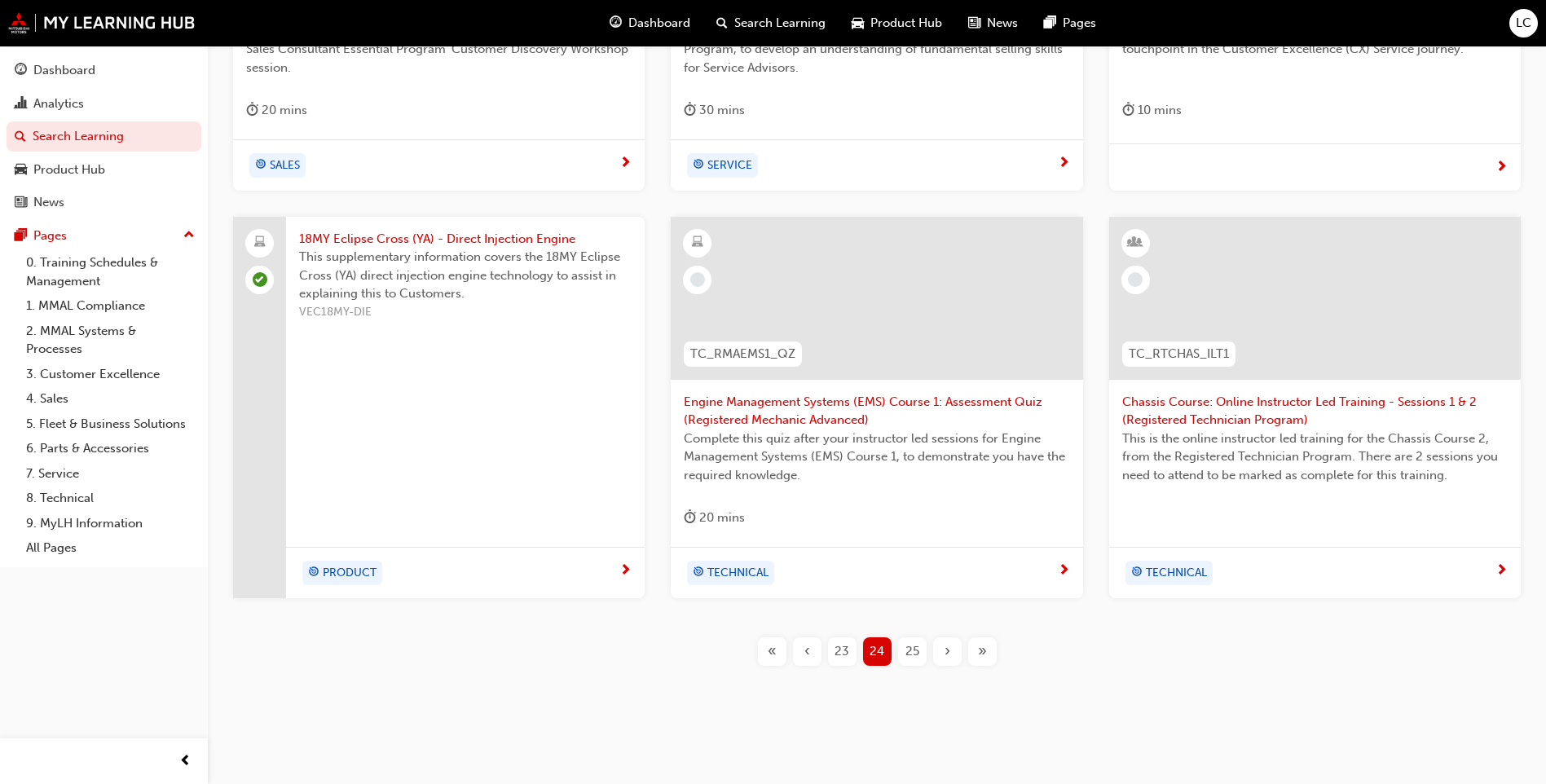
scroll to position [582, 0]
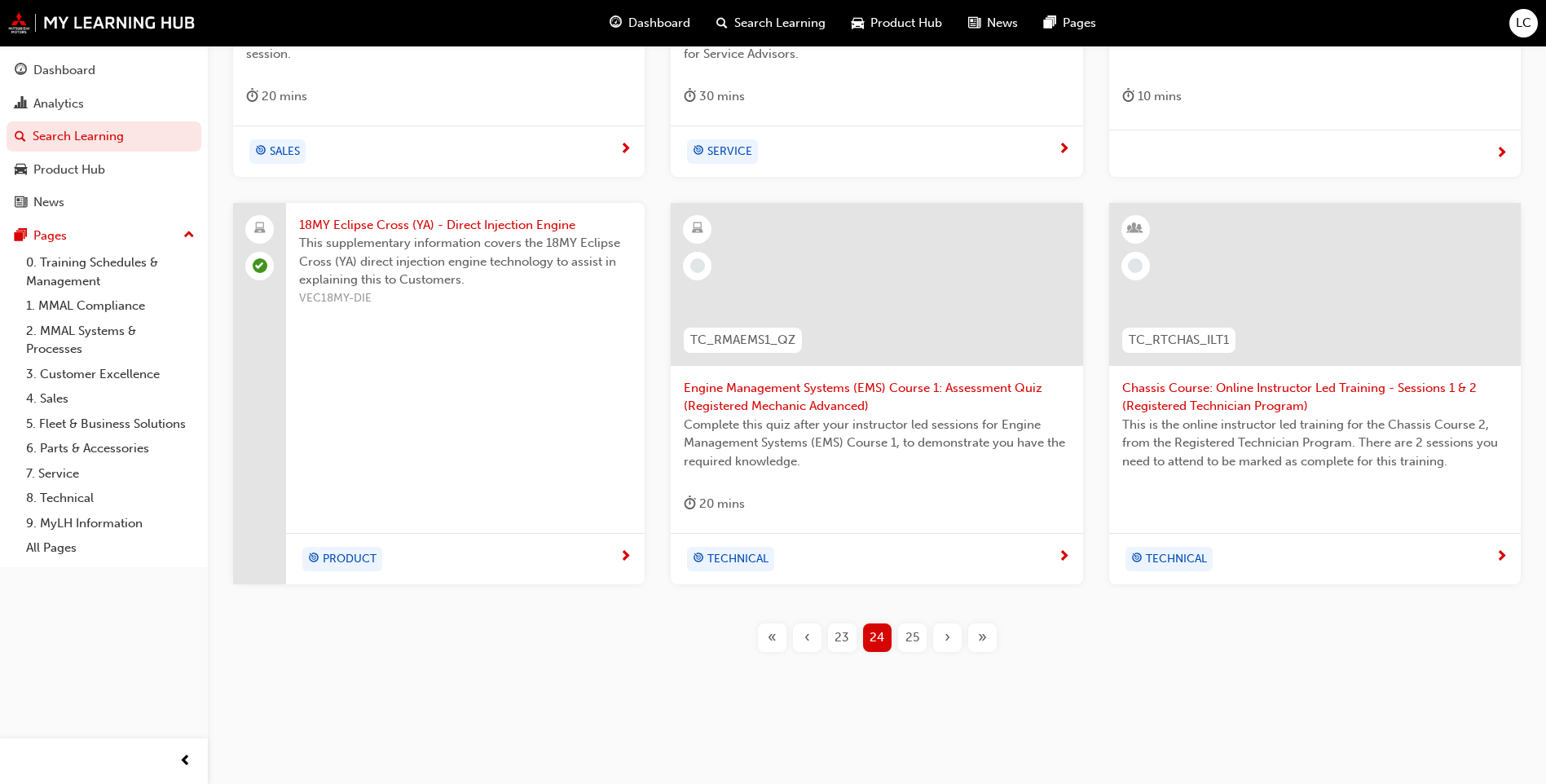
click at [896, 641] on button "25" at bounding box center [912, 638] width 35 height 29
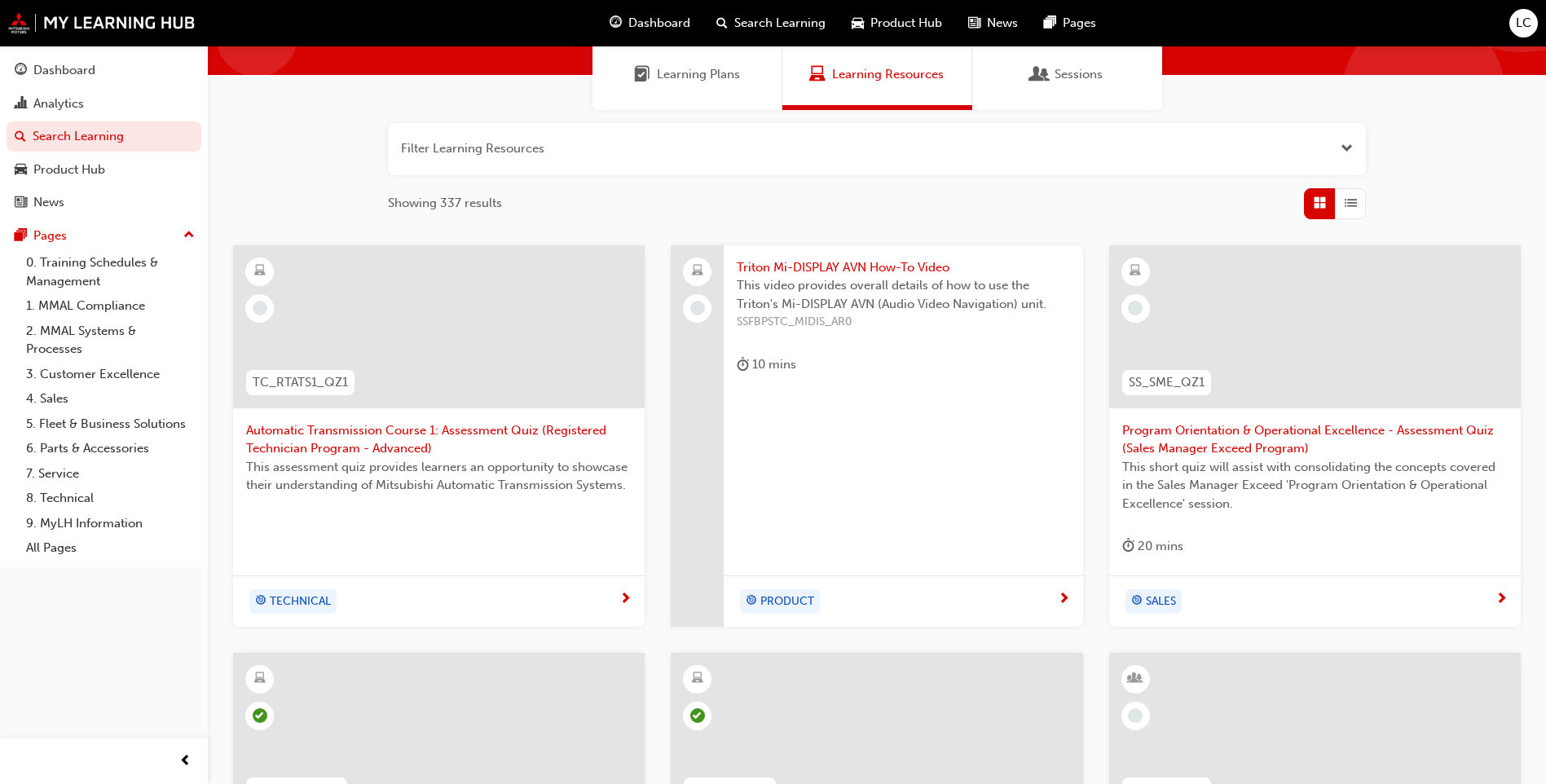
scroll to position [125, 0]
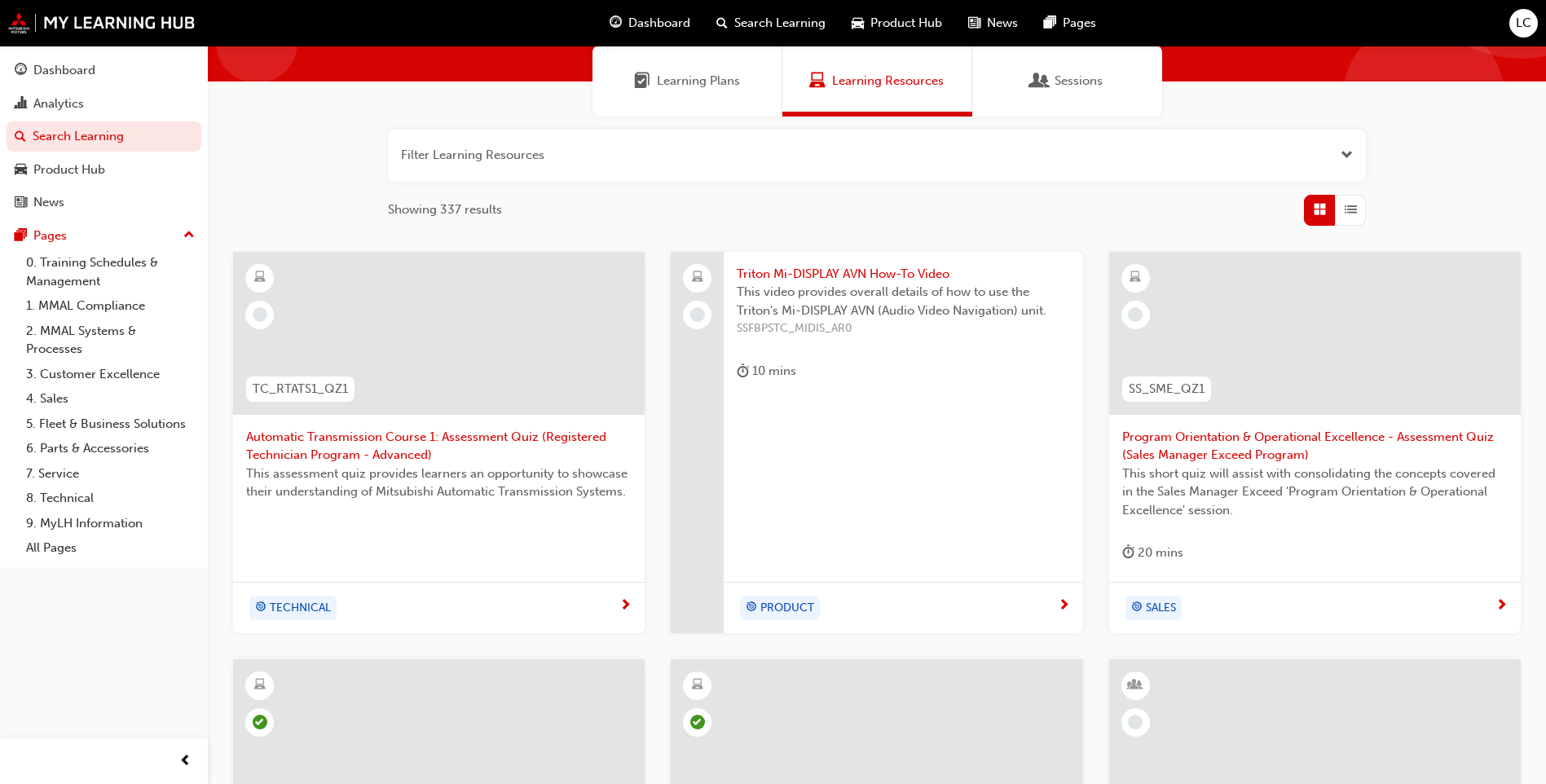
click at [773, 274] on span "Triton Mi-DISPLAY AVN How-To Video" at bounding box center [903, 274] width 333 height 19
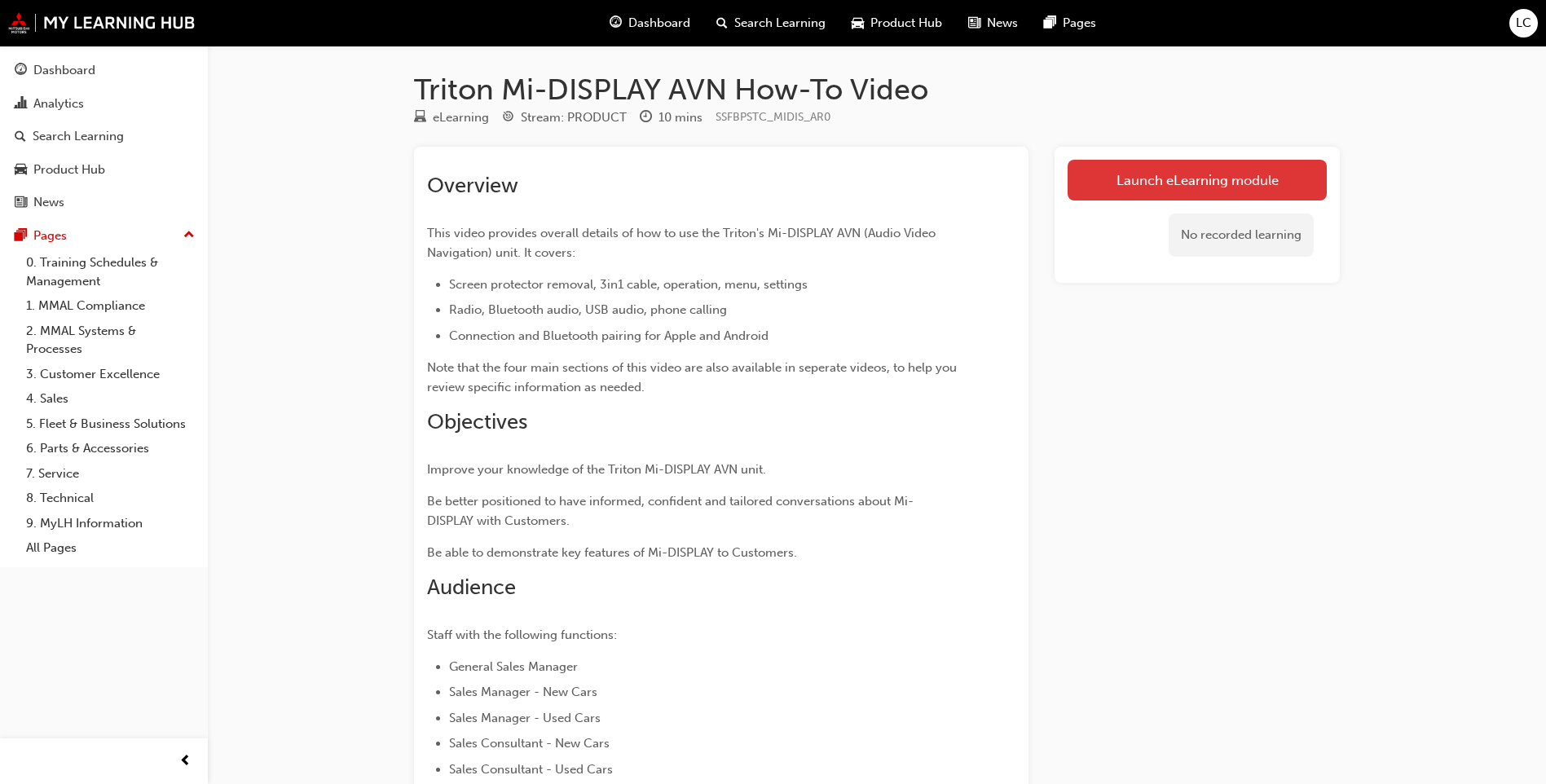
click at [1181, 170] on link "Launch eLearning module" at bounding box center [1198, 180] width 260 height 41
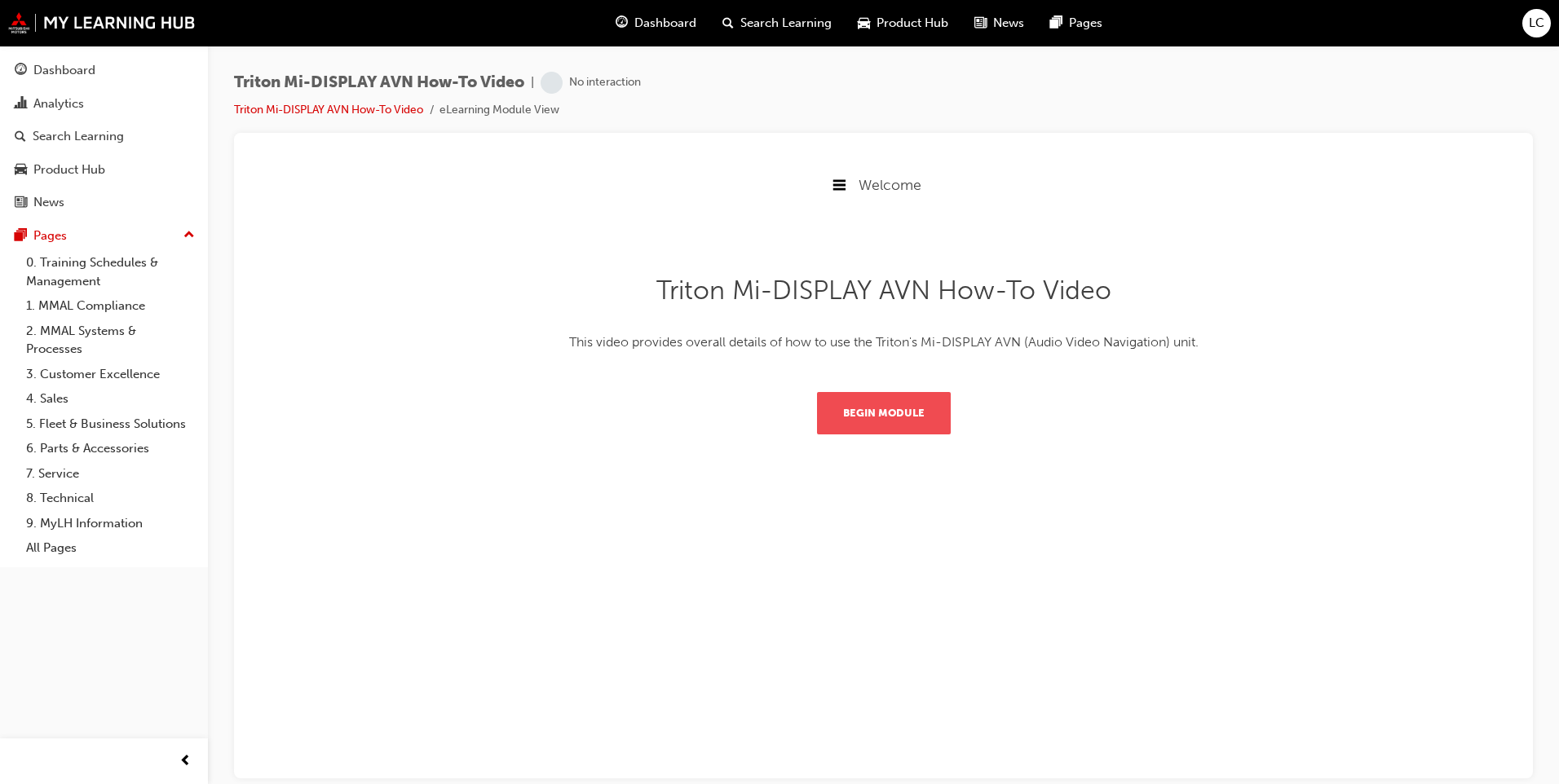
click at [907, 405] on button "Begin Module" at bounding box center [883, 412] width 133 height 42
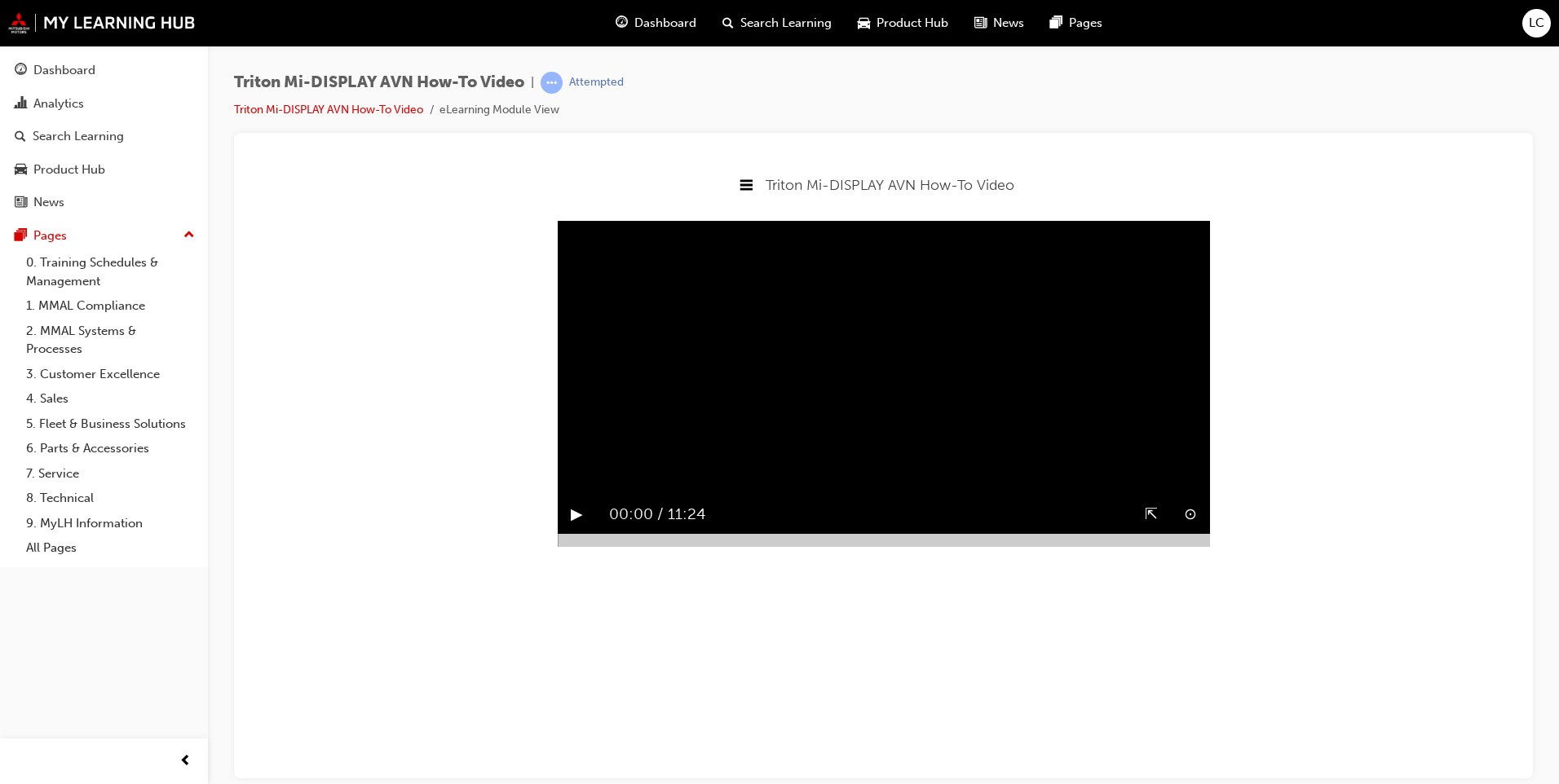
click at [578, 526] on button "▶︎" at bounding box center [577, 514] width 13 height 25
click at [850, 546] on div at bounding box center [884, 540] width 652 height 13
click at [579, 526] on button "▶︎" at bounding box center [577, 514] width 13 height 25
click at [1093, 546] on div at bounding box center [884, 540] width 652 height 13
click at [1178, 546] on div at bounding box center [884, 540] width 652 height 13
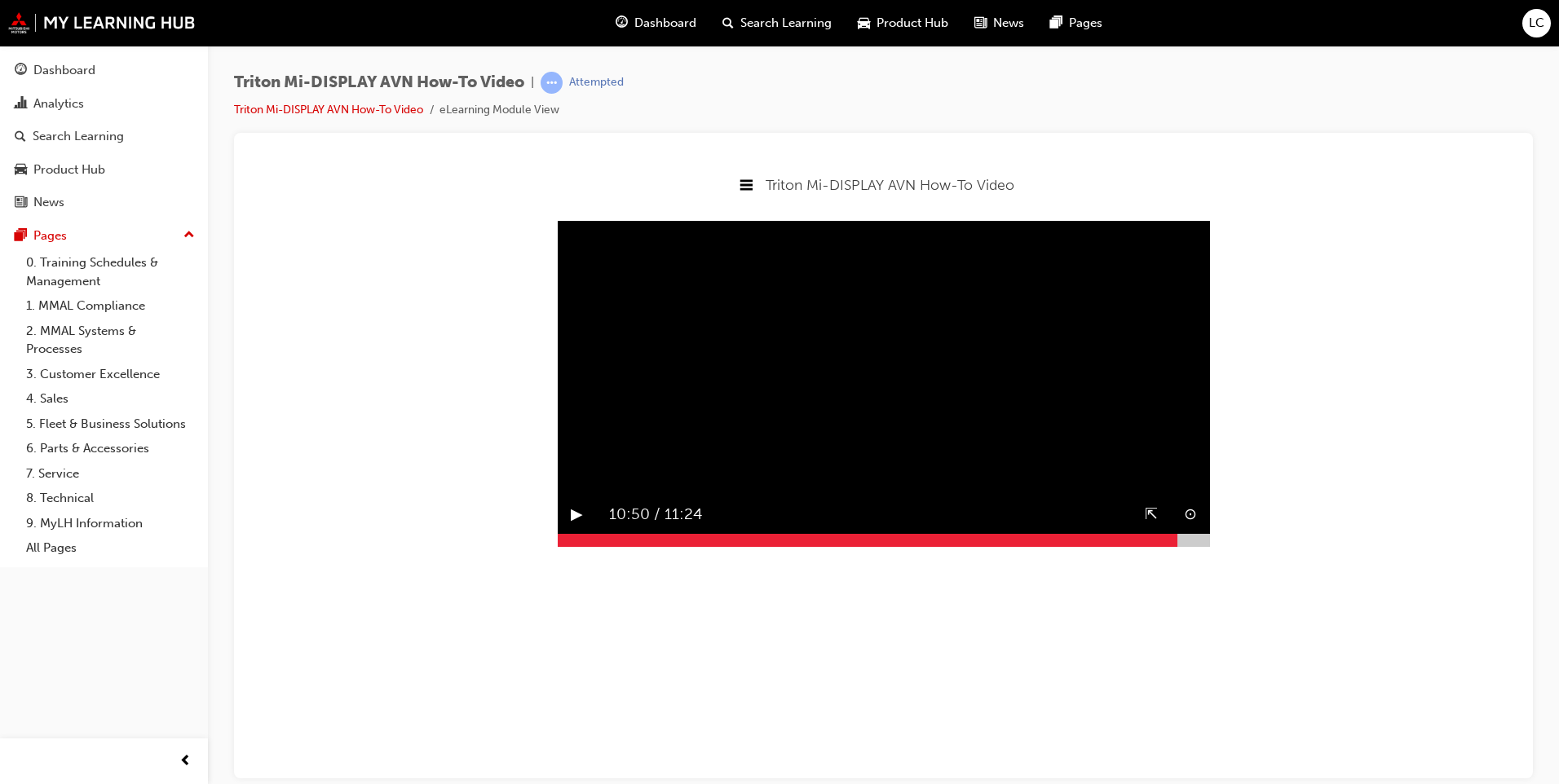
click at [579, 526] on button "▶︎" at bounding box center [577, 514] width 13 height 25
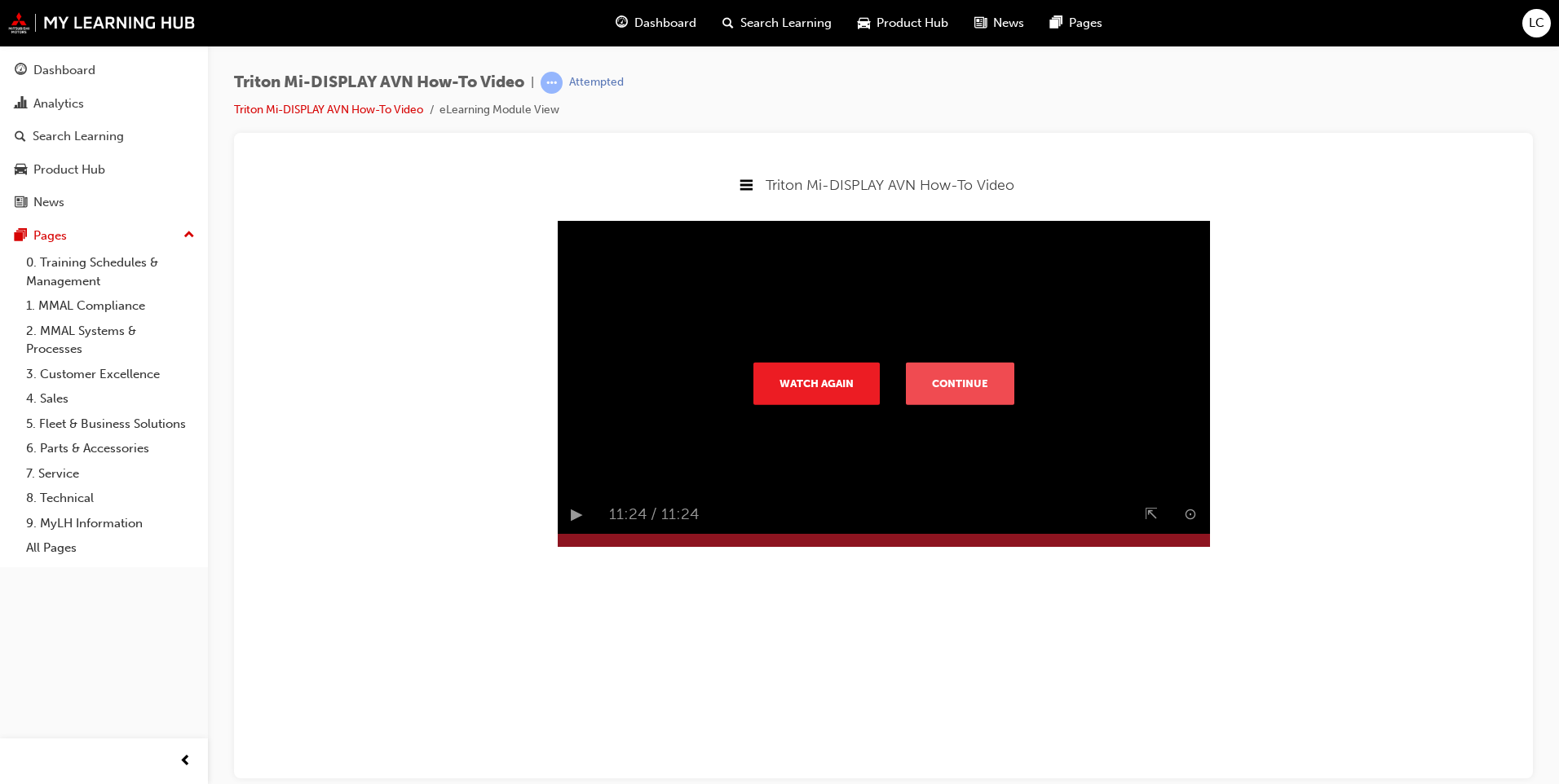
click at [973, 391] on button "Continue" at bounding box center [960, 382] width 108 height 42
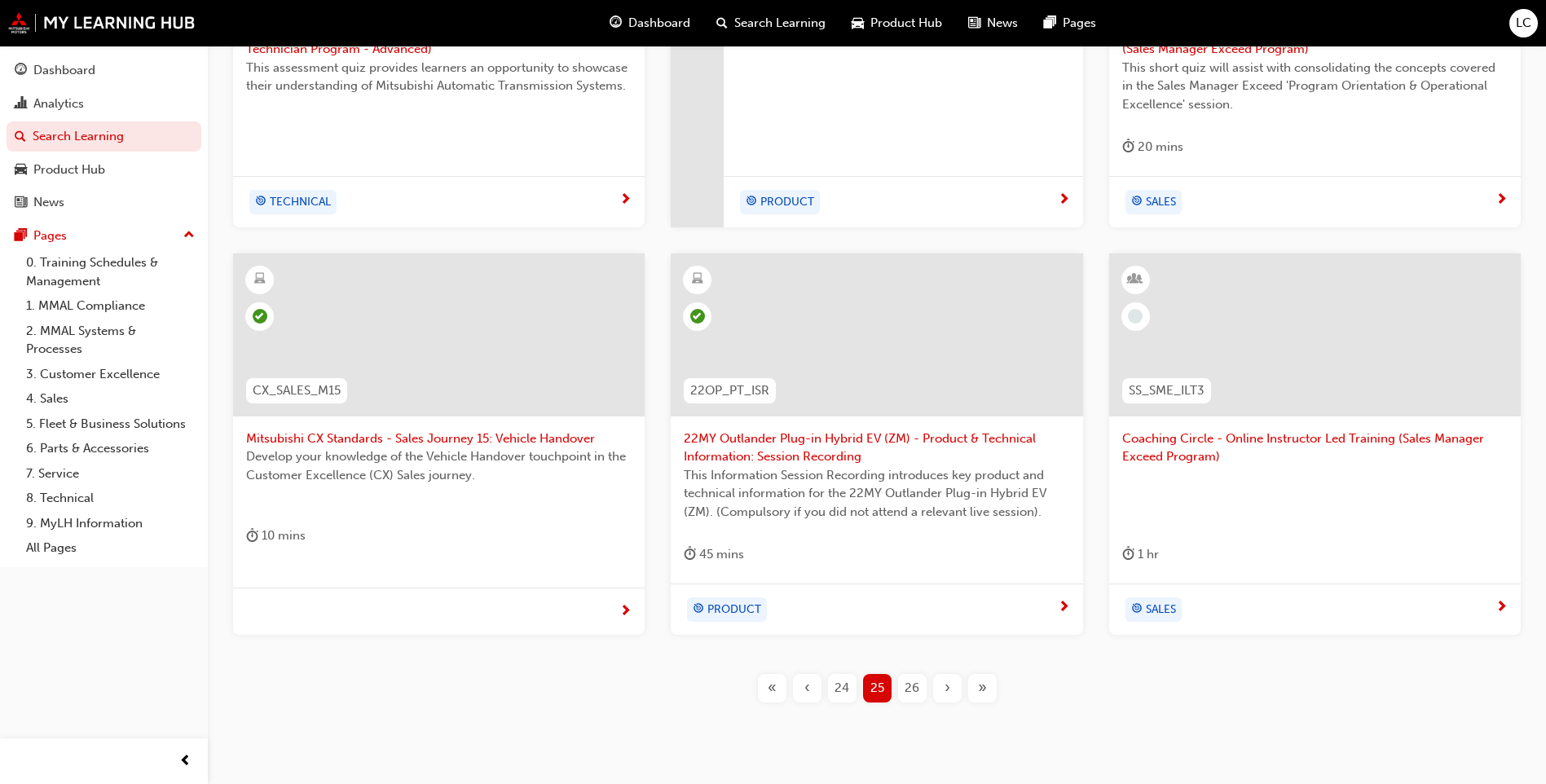
scroll to position [582, 0]
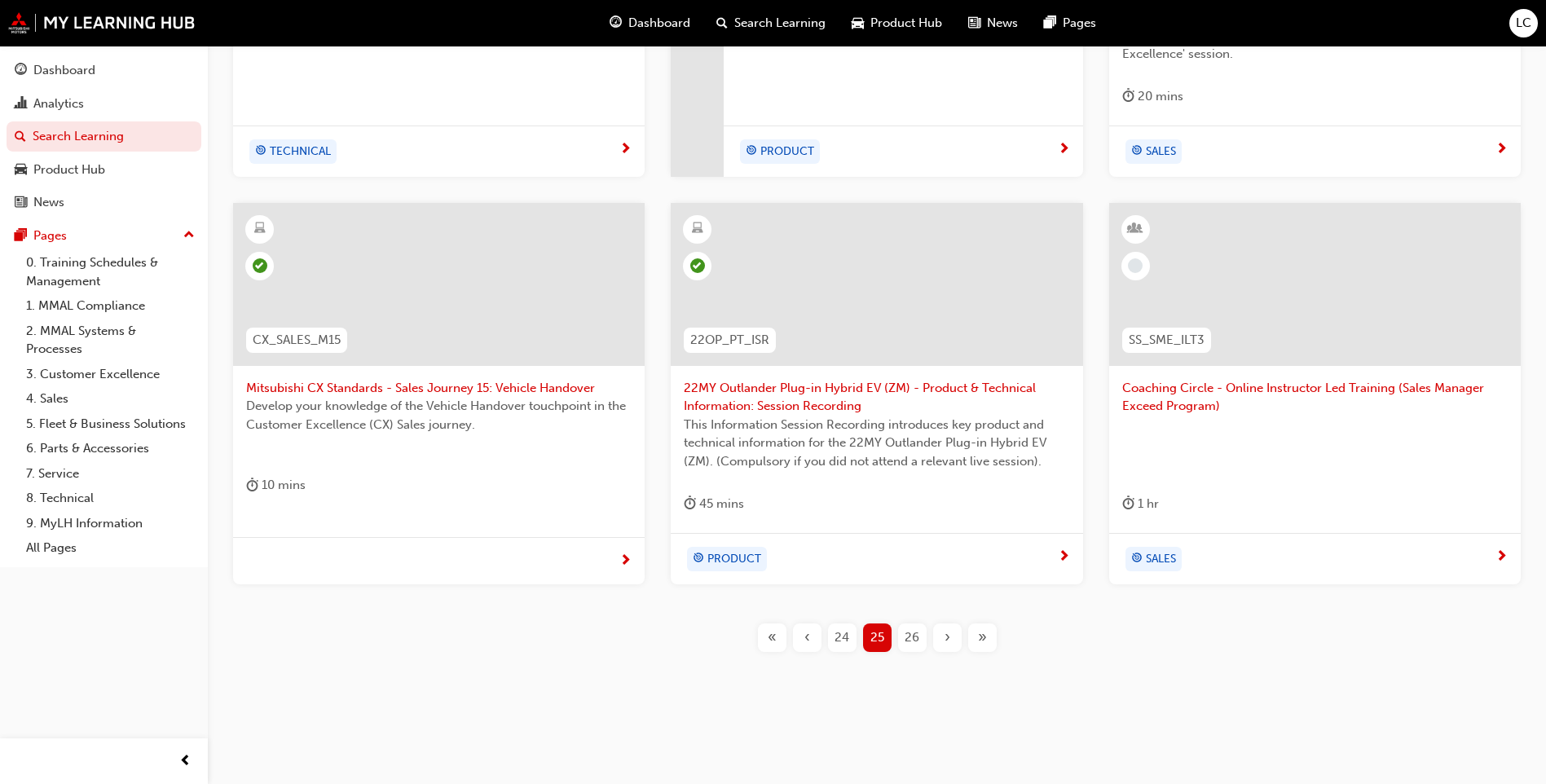
click at [912, 640] on span "26" at bounding box center [912, 637] width 14 height 19
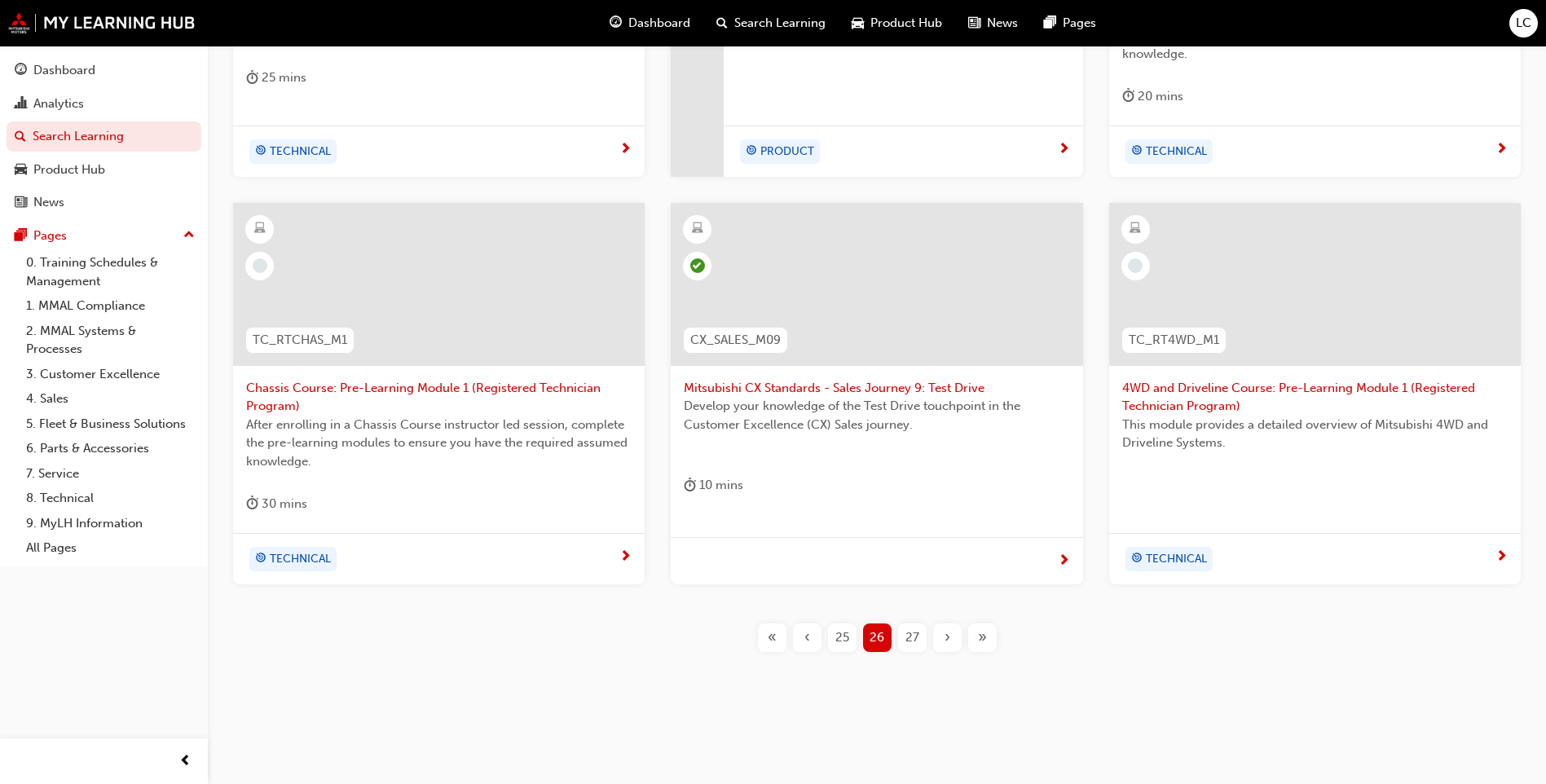
click at [916, 641] on span "27" at bounding box center [912, 637] width 13 height 19
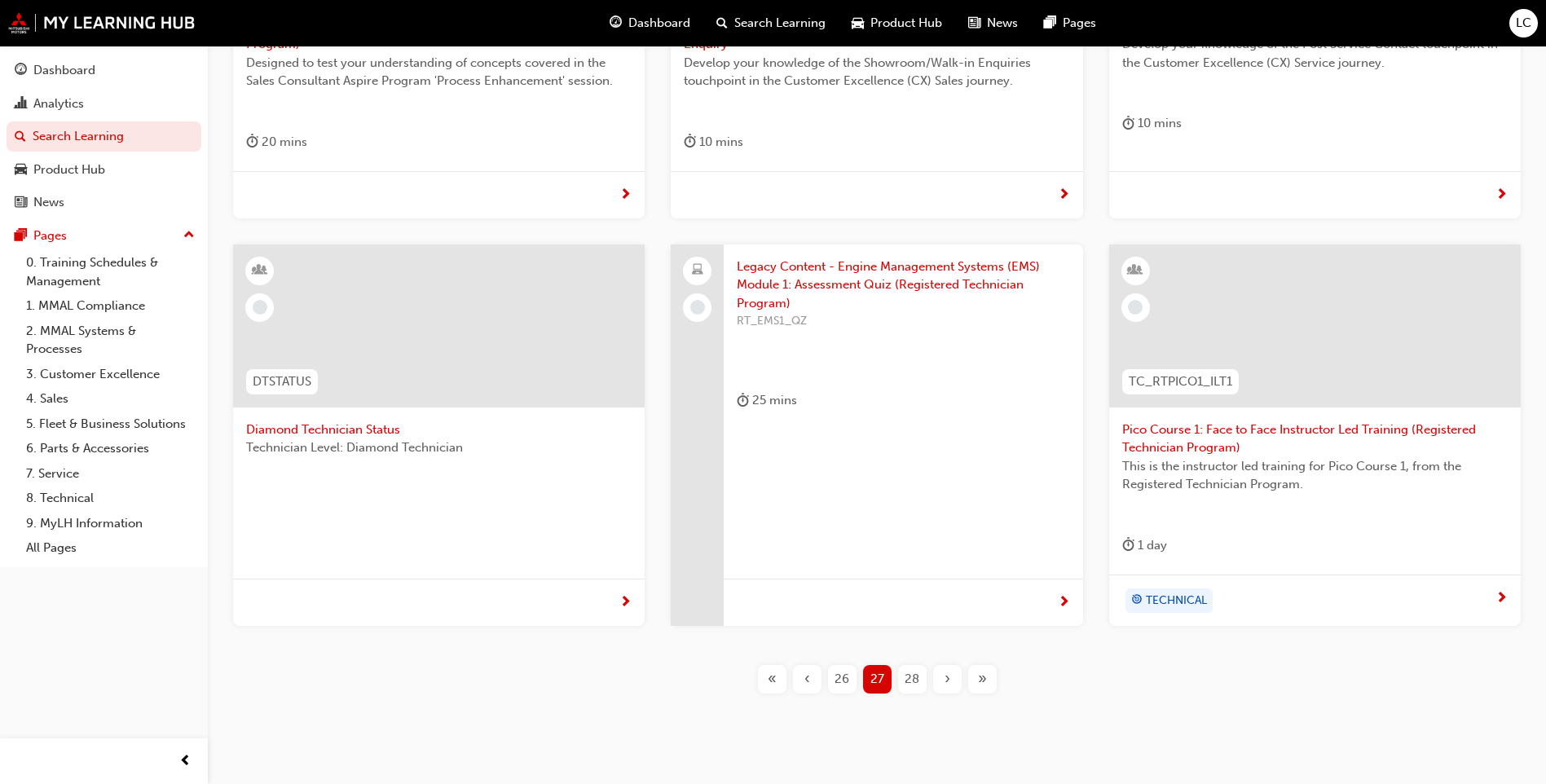
scroll to position [578, 0]
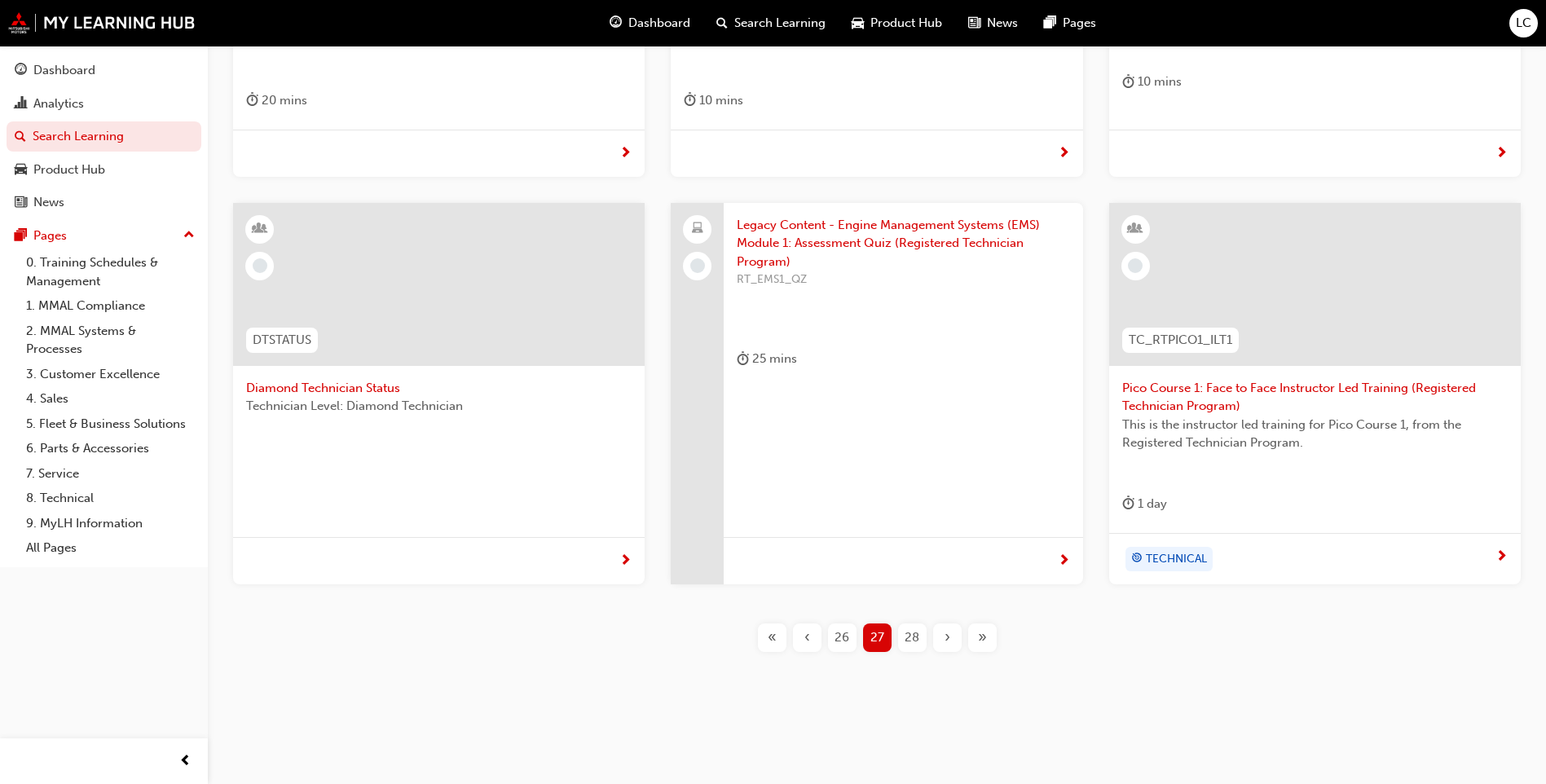
click at [907, 641] on span "28" at bounding box center [912, 637] width 14 height 19
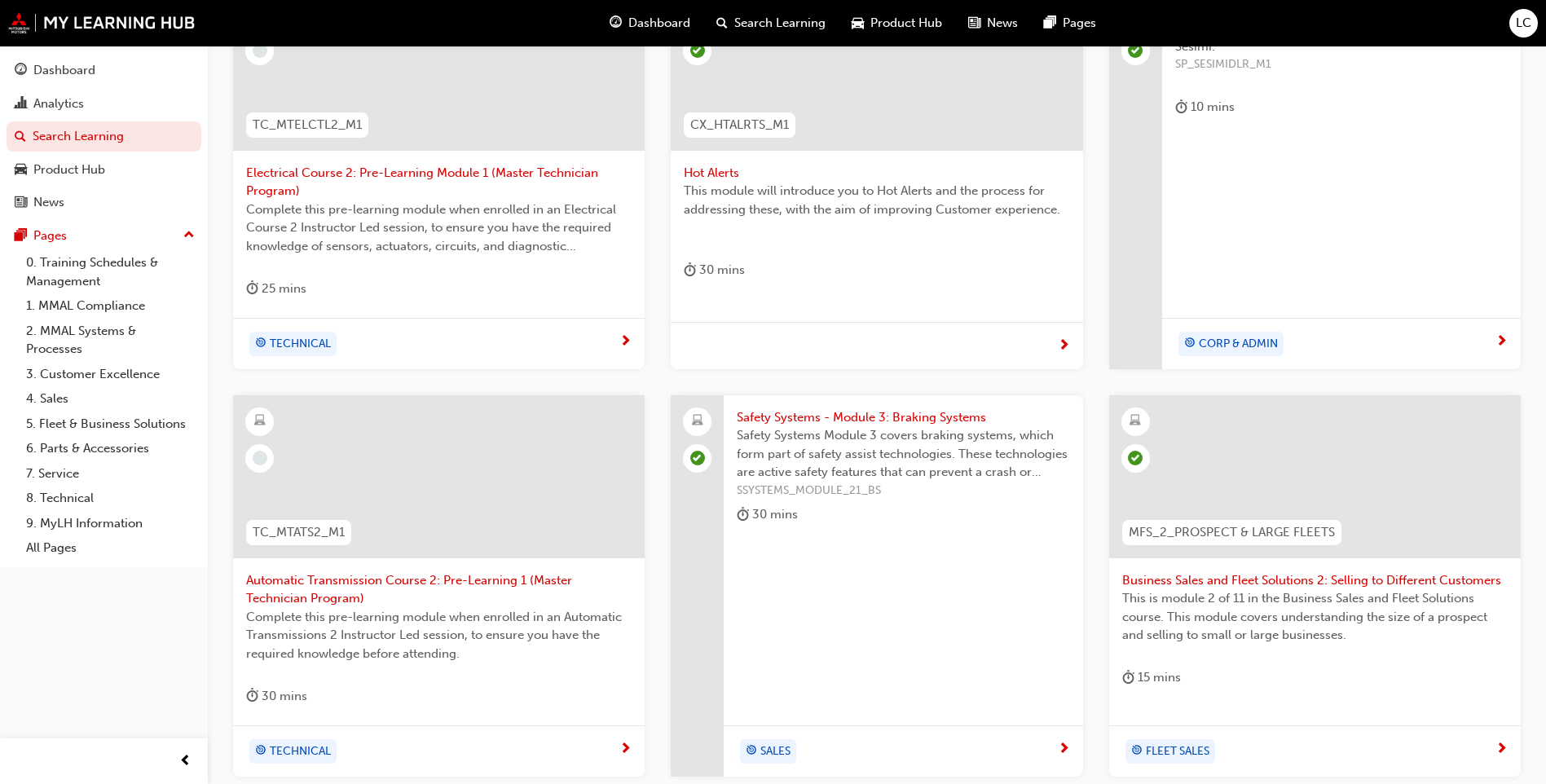
scroll to position [582, 0]
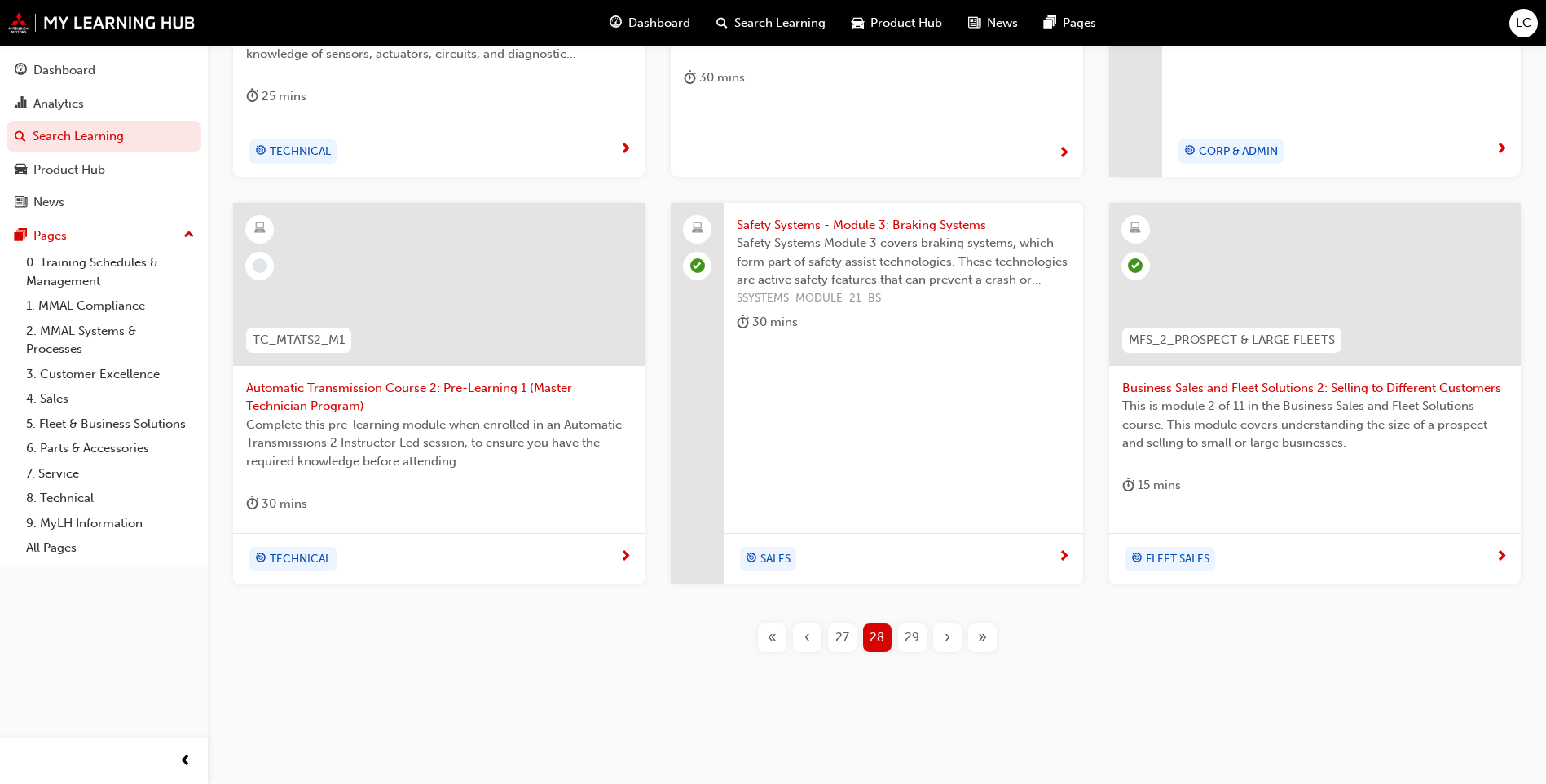
click at [921, 639] on div "29" at bounding box center [912, 638] width 29 height 29
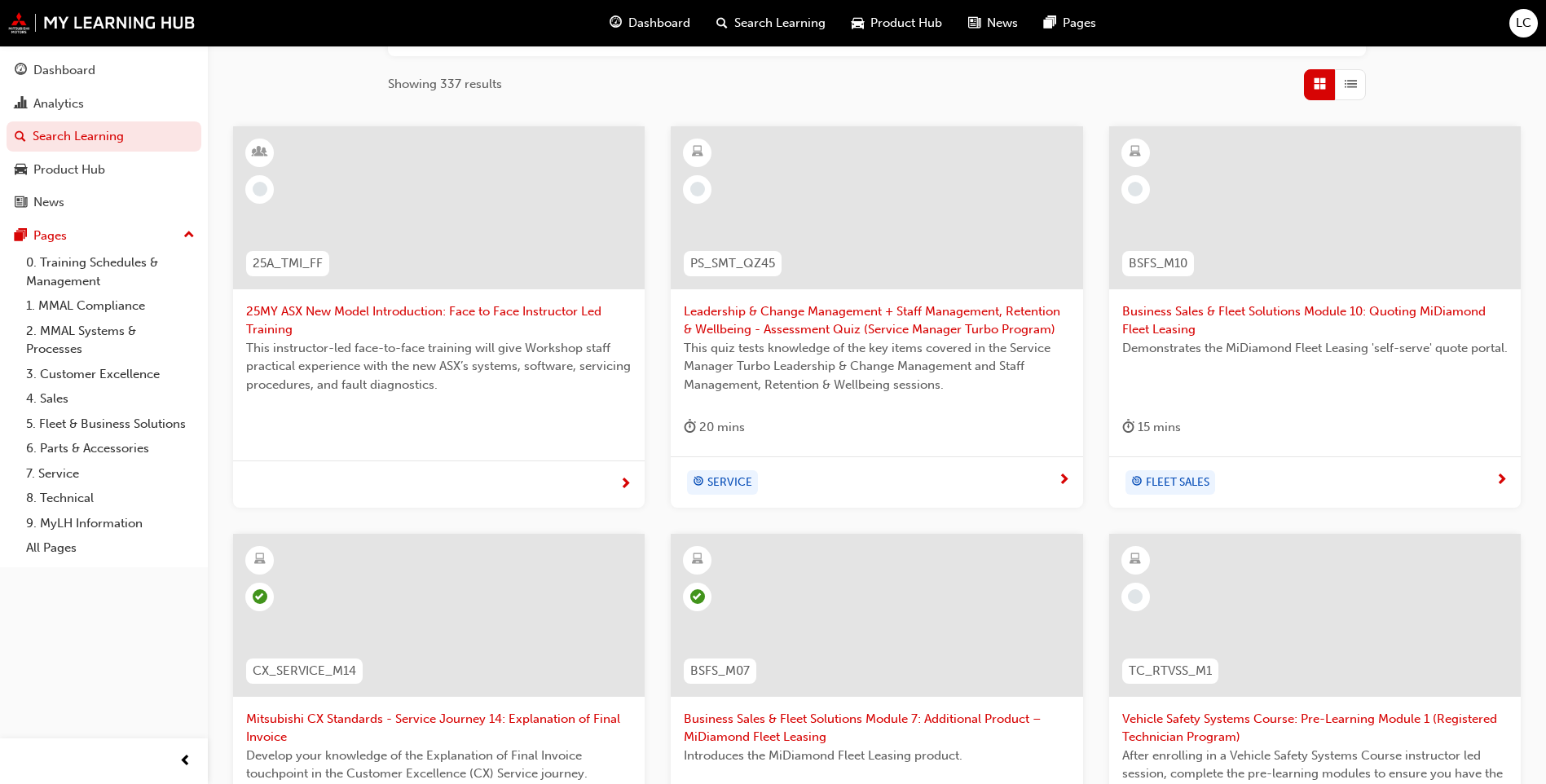
scroll to position [278, 0]
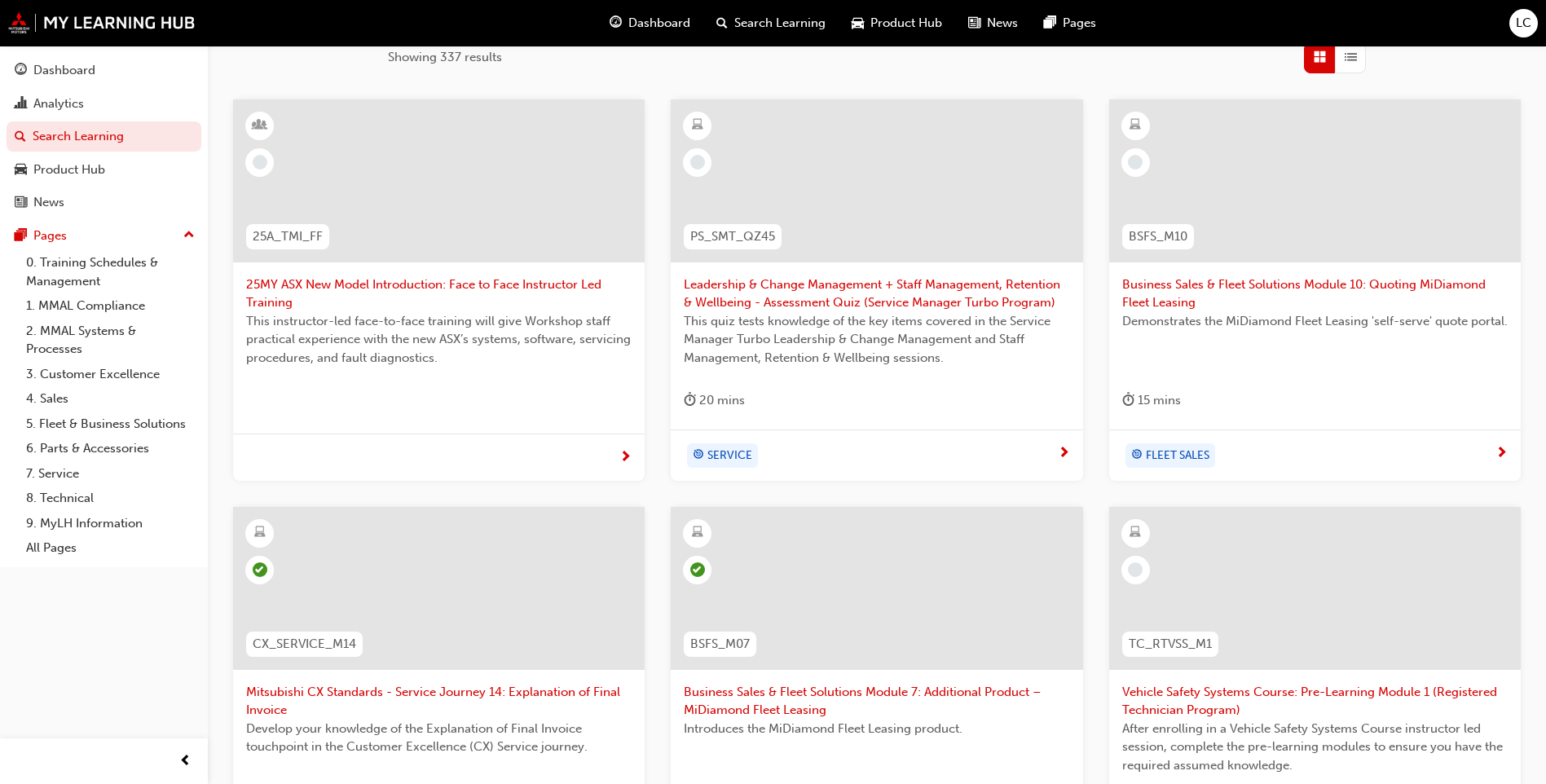
click at [588, 283] on span "25MY ASX New Model Introduction: Face to Face Instructor Led Training" at bounding box center [439, 294] width 386 height 37
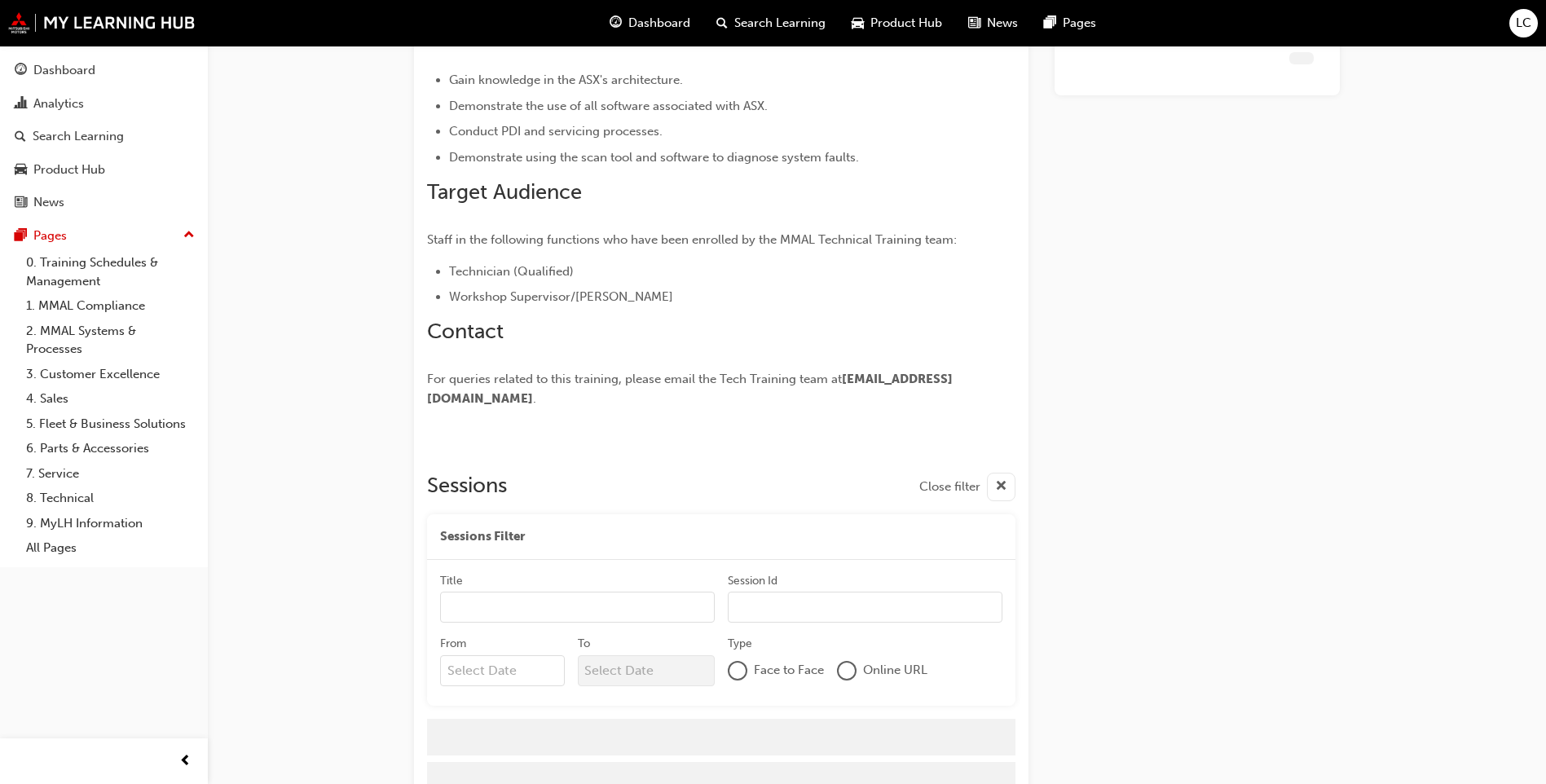
scroll to position [462, 0]
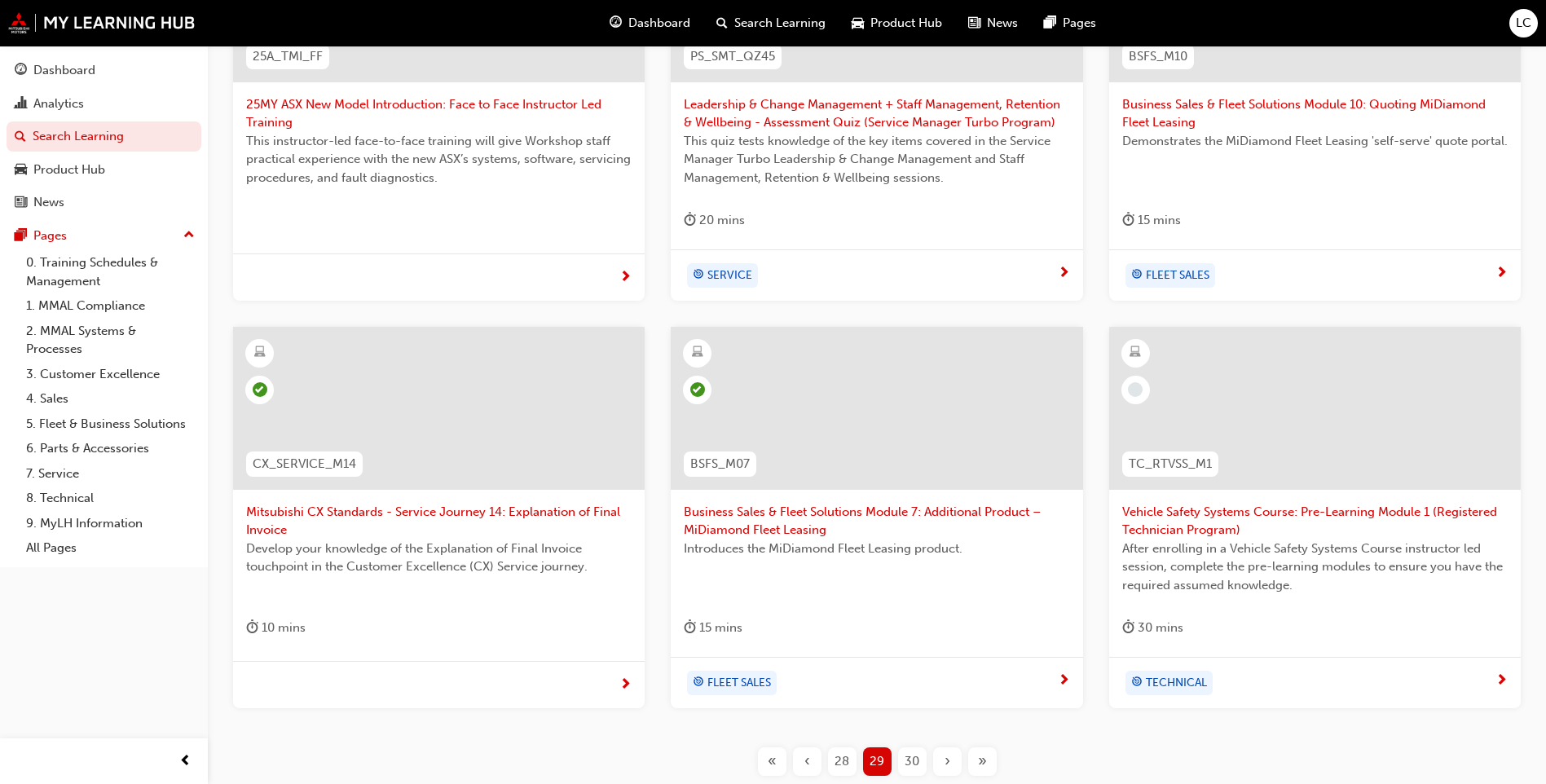
scroll to position [563, 0]
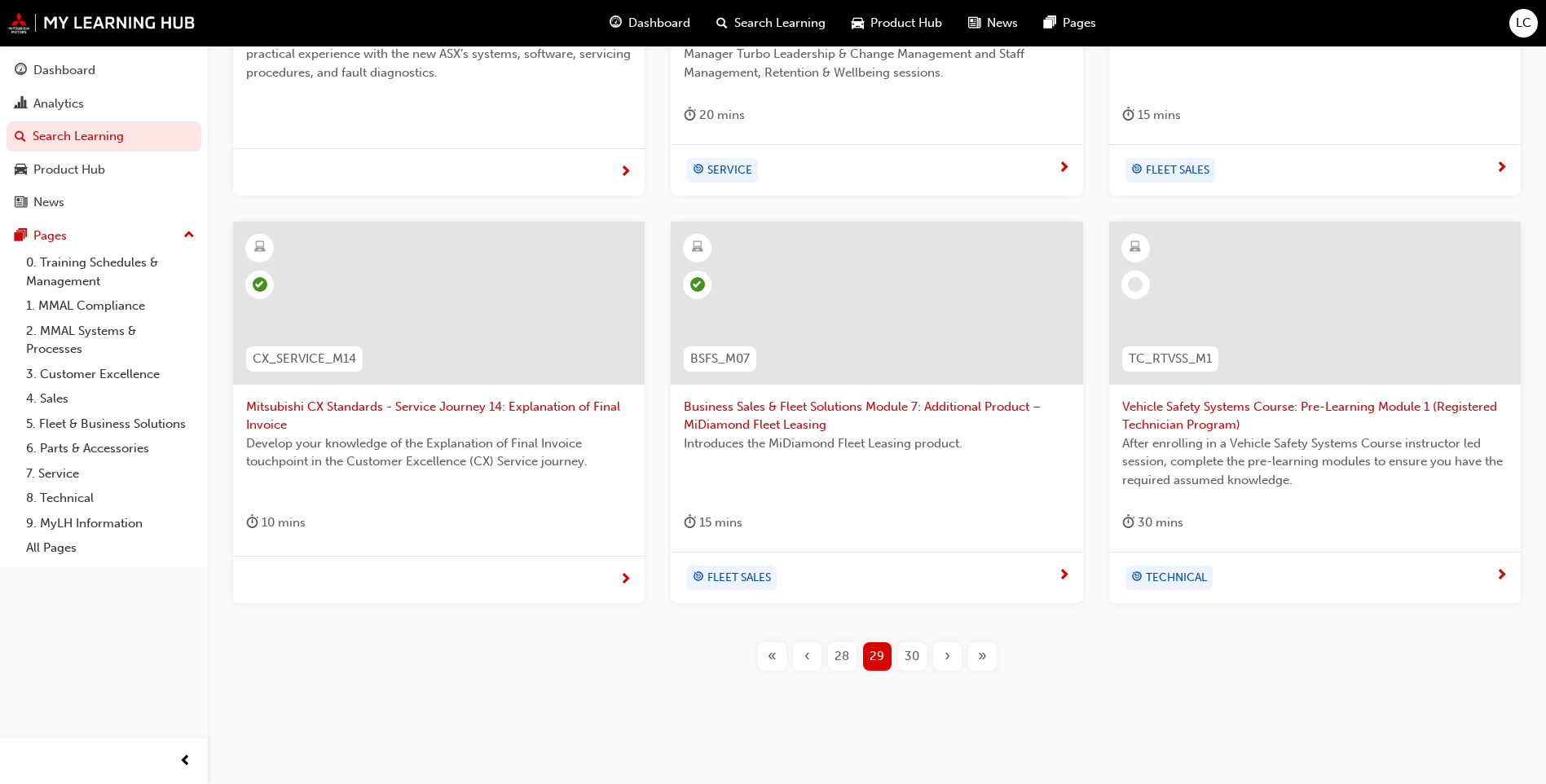
click at [912, 658] on span "30" at bounding box center [912, 656] width 14 height 19
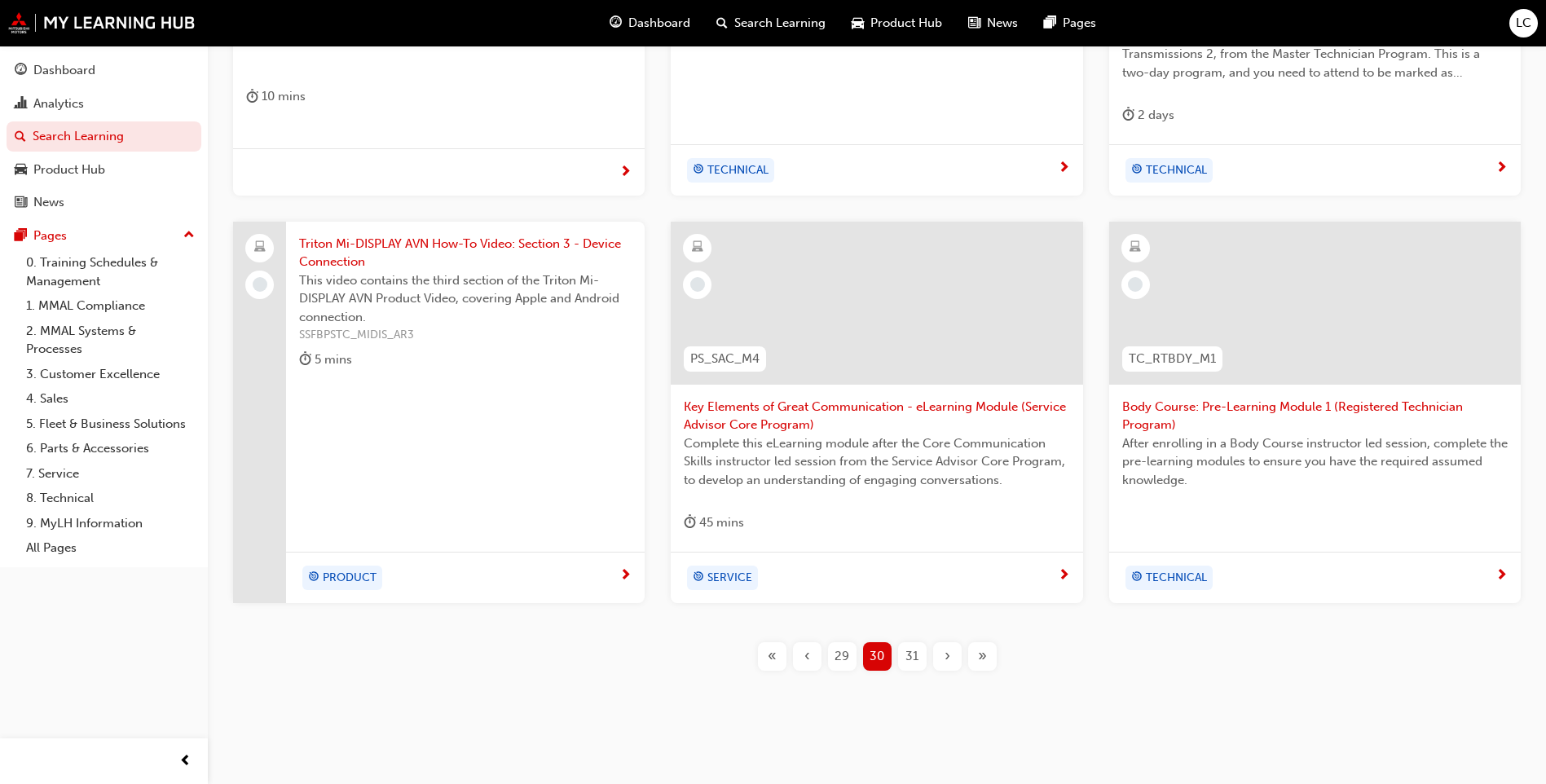
click at [457, 258] on span "Triton Mi-DISPLAY AVN How-To Video: Section 3 - Device Connection" at bounding box center [466, 252] width 333 height 37
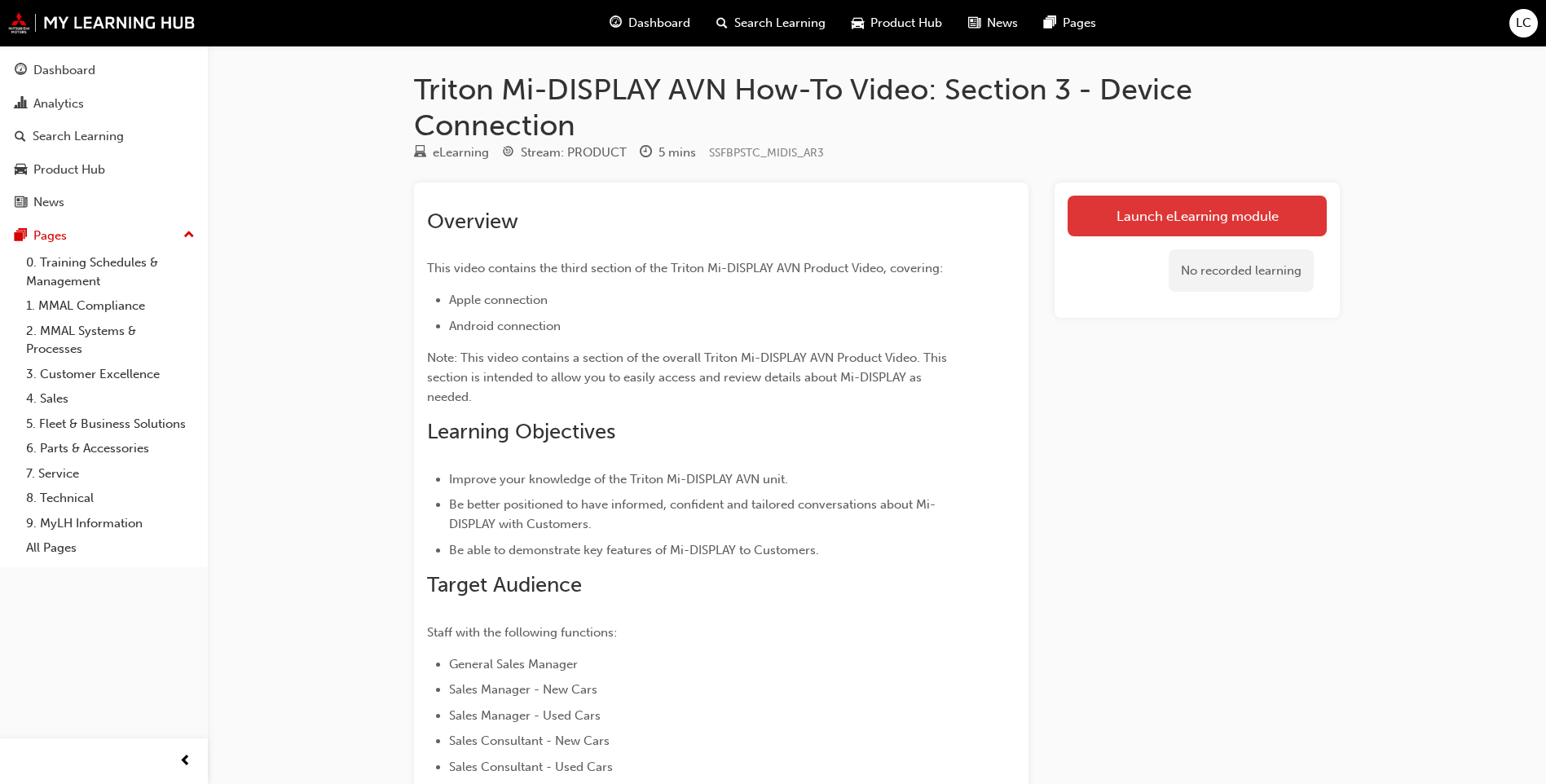
click at [1251, 224] on link "Launch eLearning module" at bounding box center [1198, 217] width 260 height 41
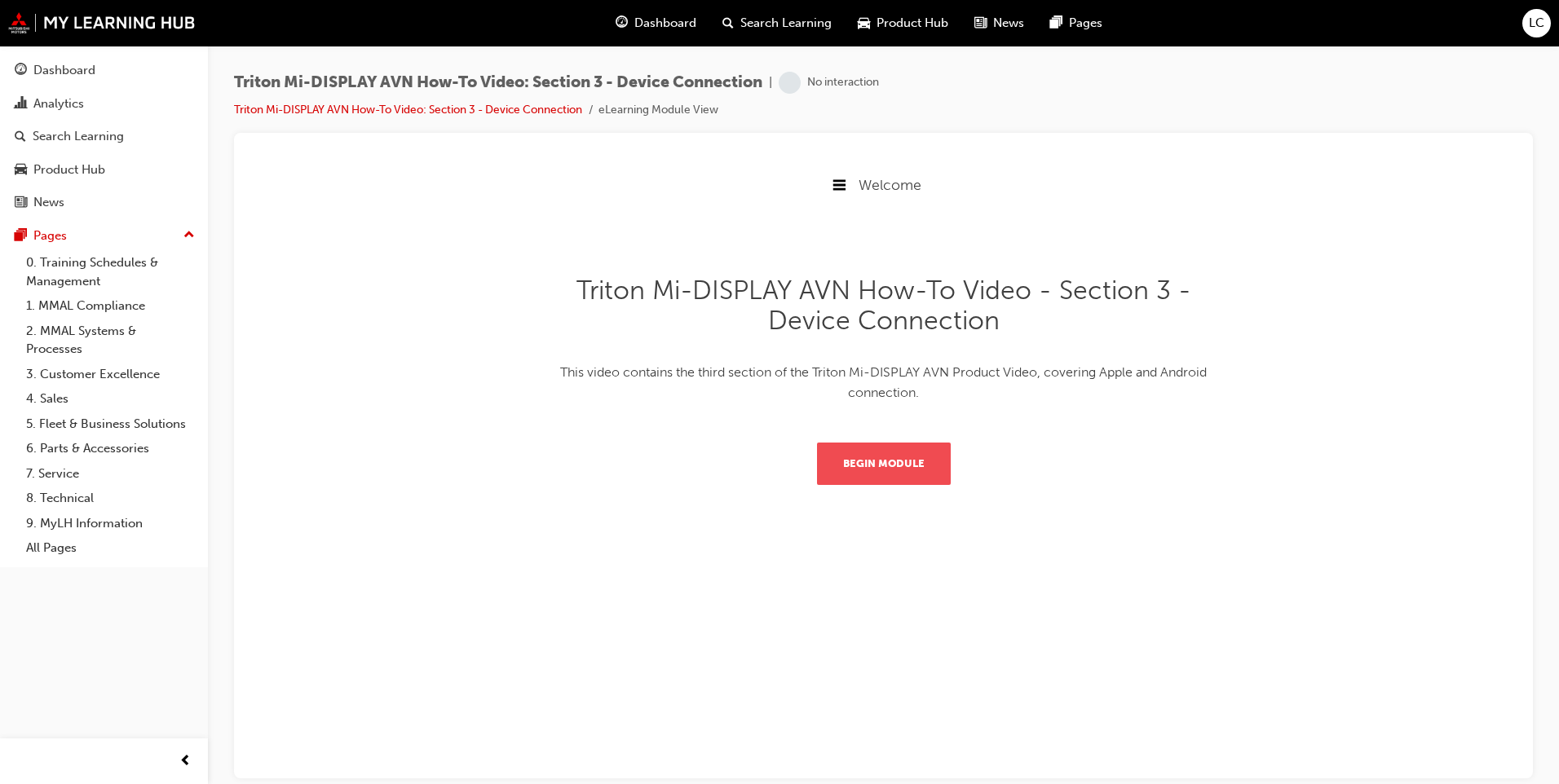
click at [932, 454] on button "Begin Module" at bounding box center [883, 463] width 133 height 42
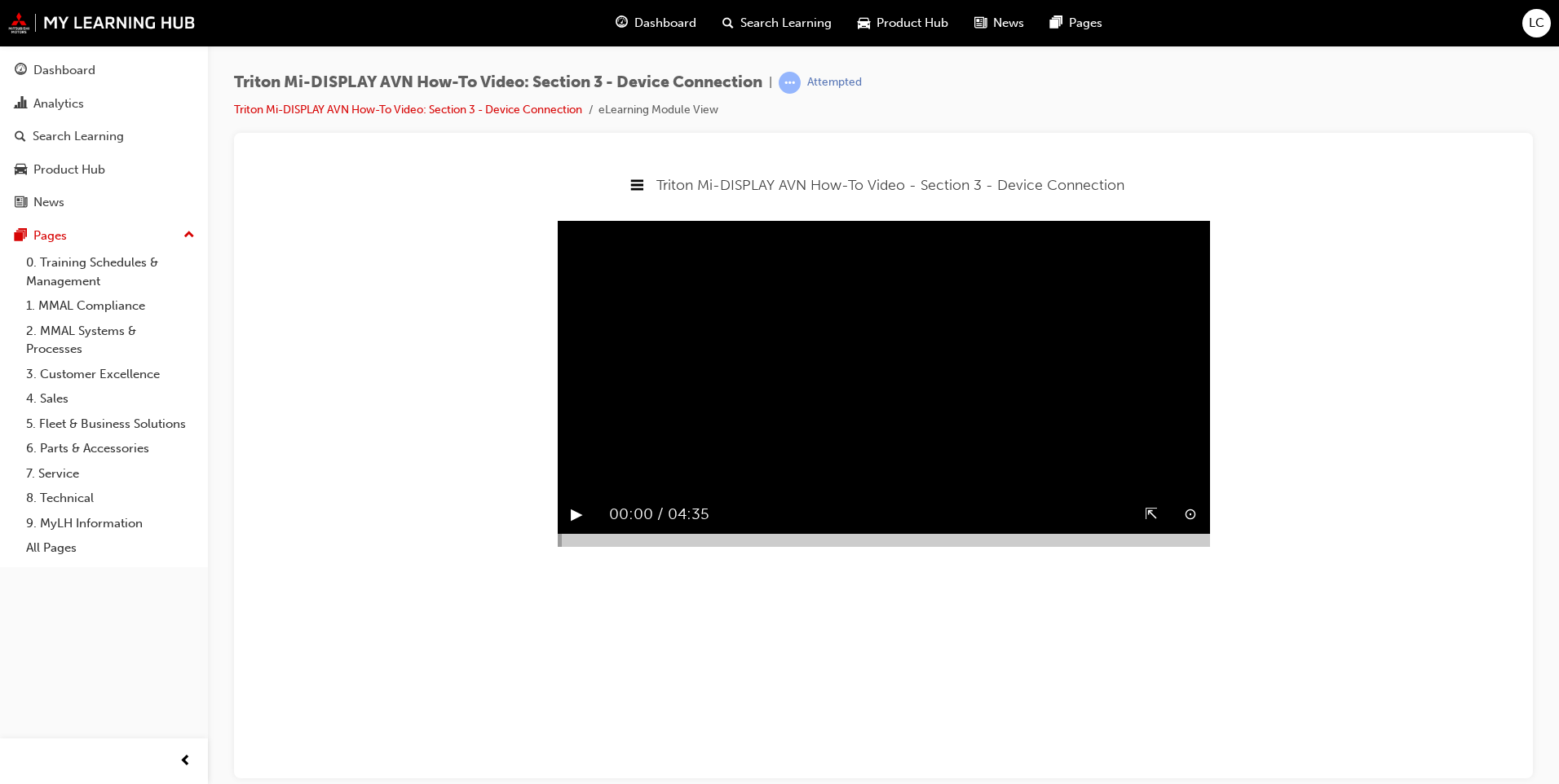
click at [570, 526] on button "▶︎" at bounding box center [577, 514] width 13 height 25
click at [1151, 526] on button "⇱" at bounding box center [1151, 514] width 13 height 25
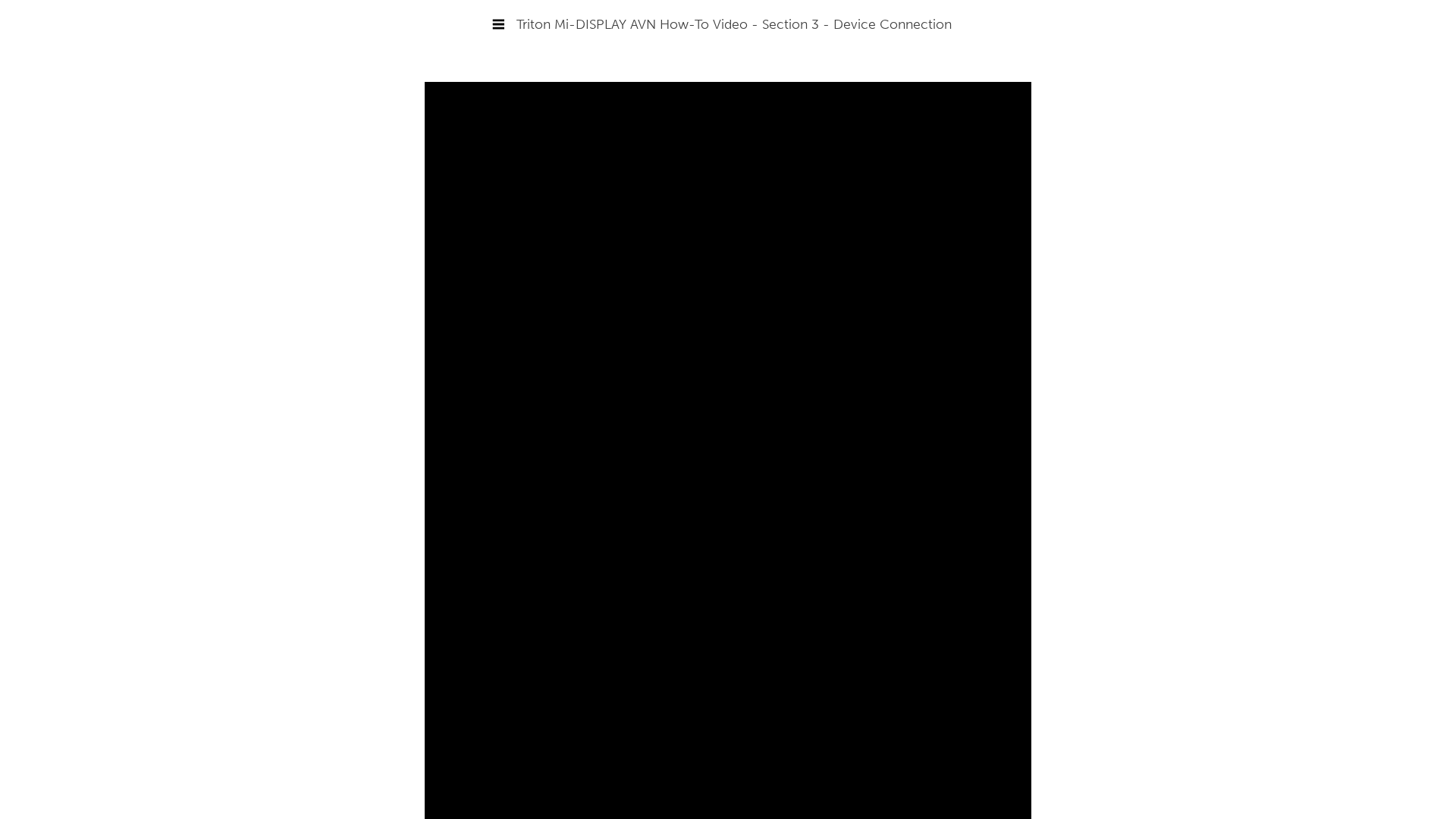
drag, startPoint x: 1073, startPoint y: 574, endPoint x: 1056, endPoint y: 567, distance: 18.4
click at [1031, 567] on video "Sorry, your browser does not support embedded videos. Download Instead" at bounding box center [728, 491] width 606 height 819
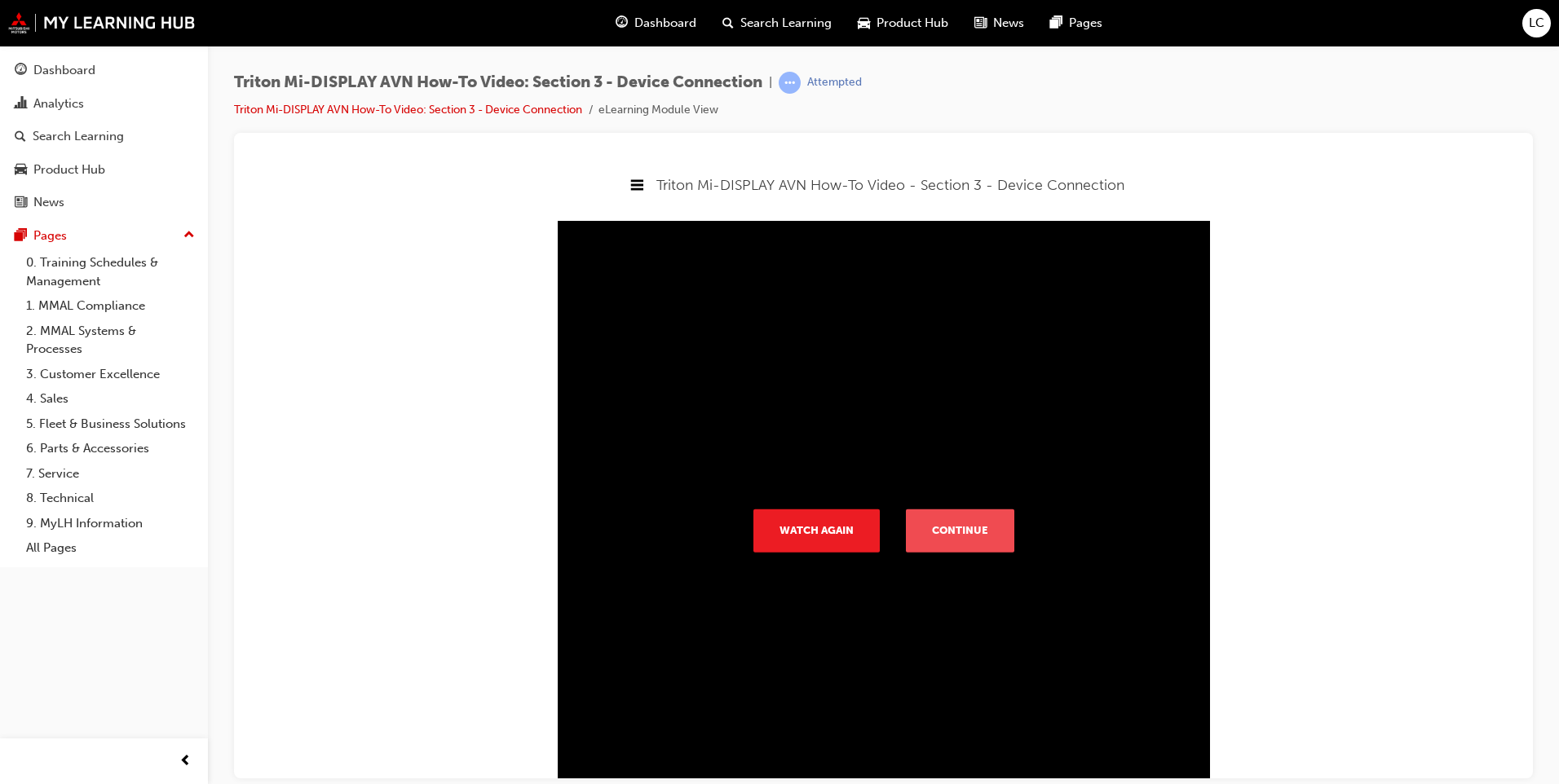
click at [989, 542] on button "Continue" at bounding box center [960, 529] width 108 height 42
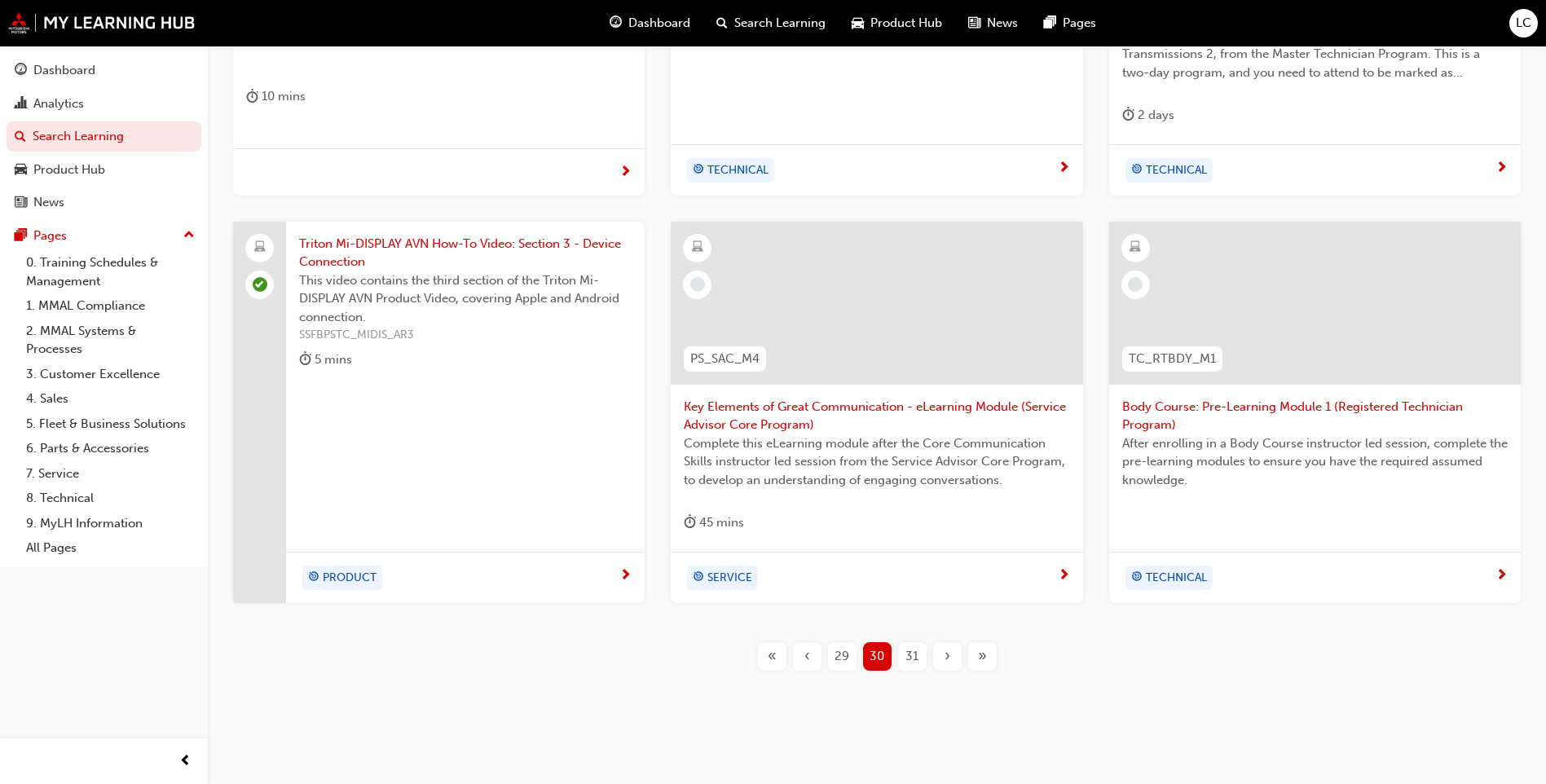
scroll to position [582, 0]
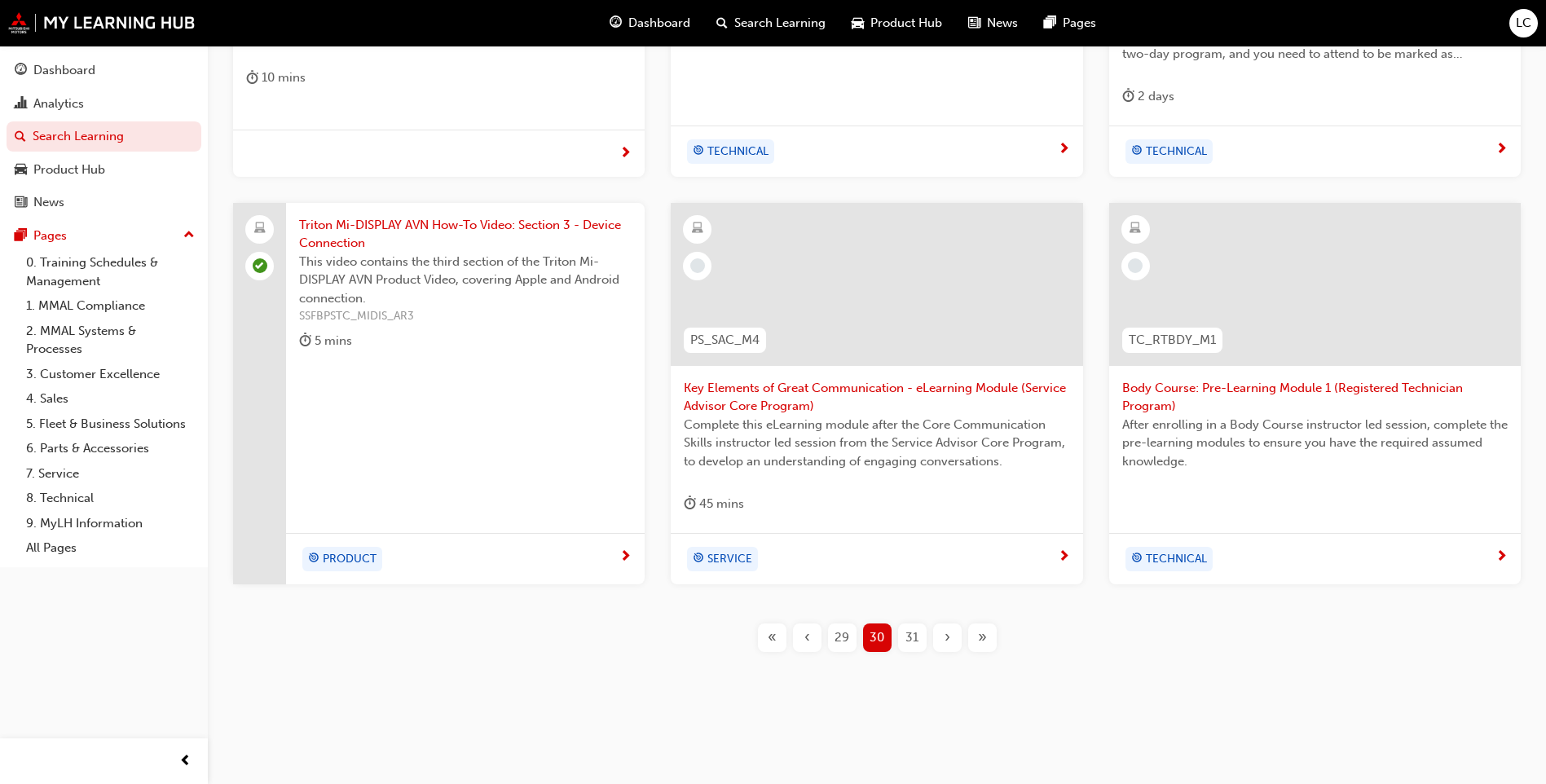
click at [905, 636] on div "31" at bounding box center [912, 638] width 29 height 29
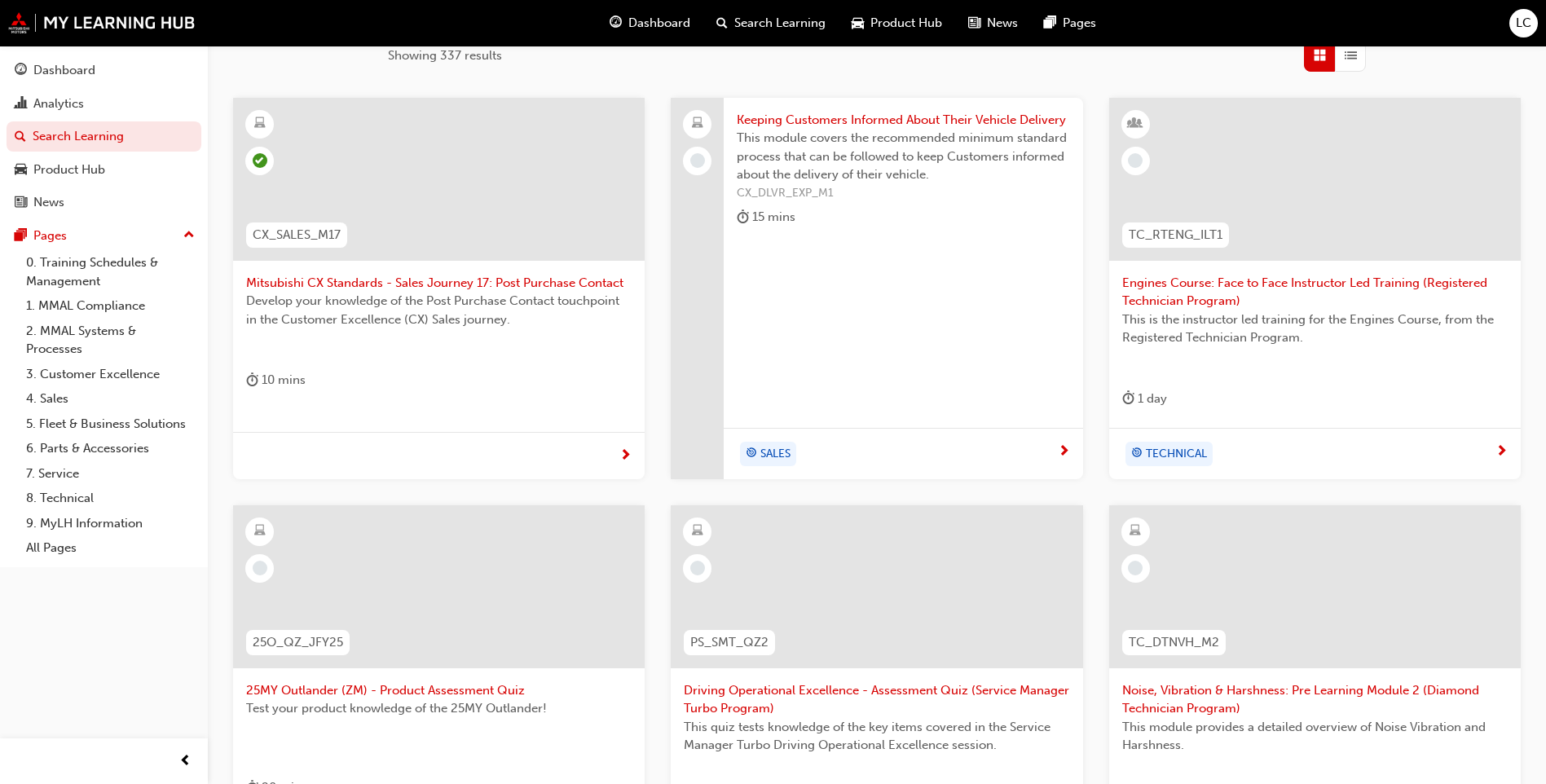
scroll to position [240, 0]
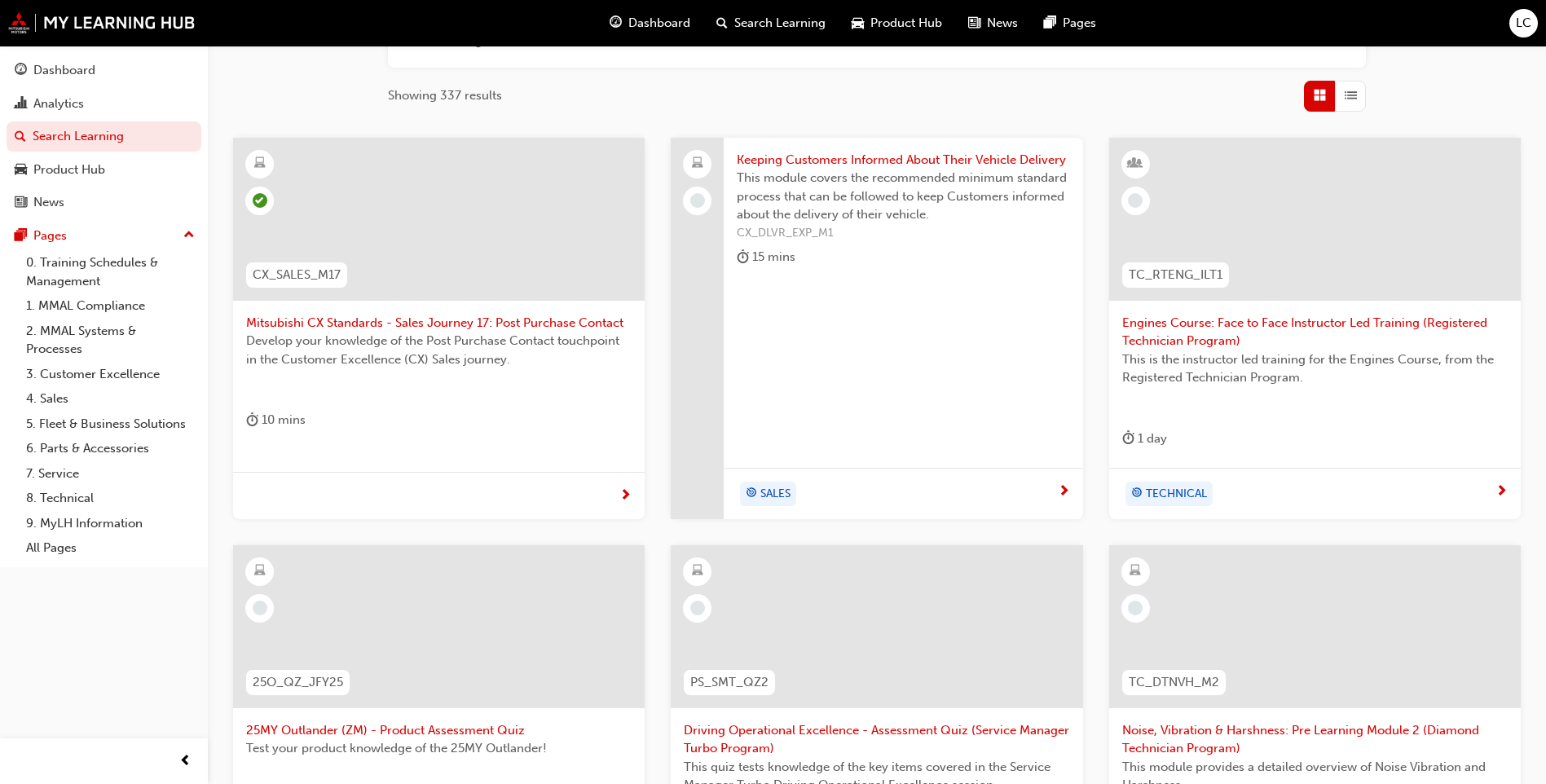
click at [912, 159] on span "Keeping Customers Informed About Their Vehicle Delivery" at bounding box center [903, 159] width 333 height 19
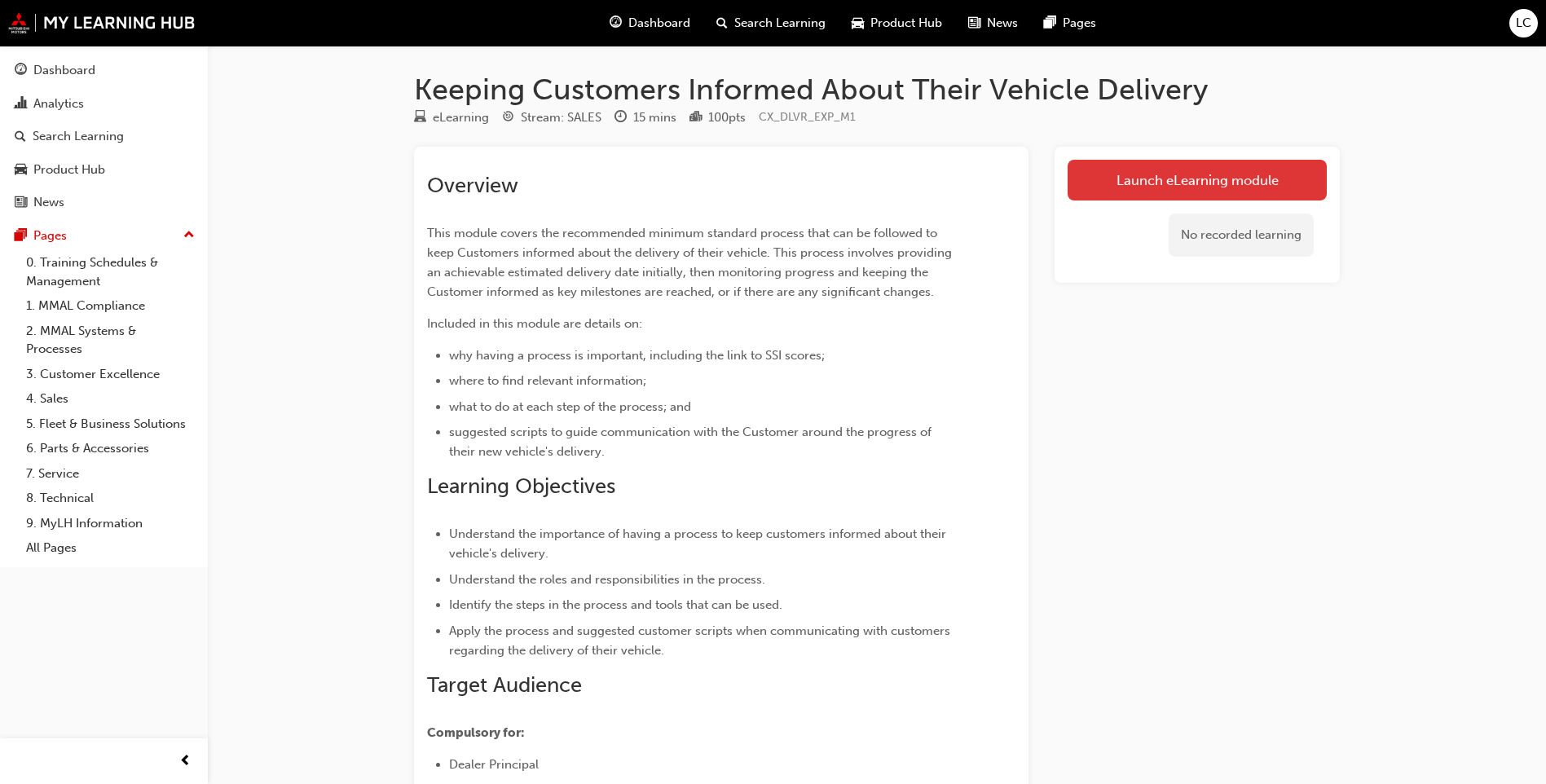
click at [1211, 198] on link "Launch eLearning module" at bounding box center [1198, 180] width 260 height 41
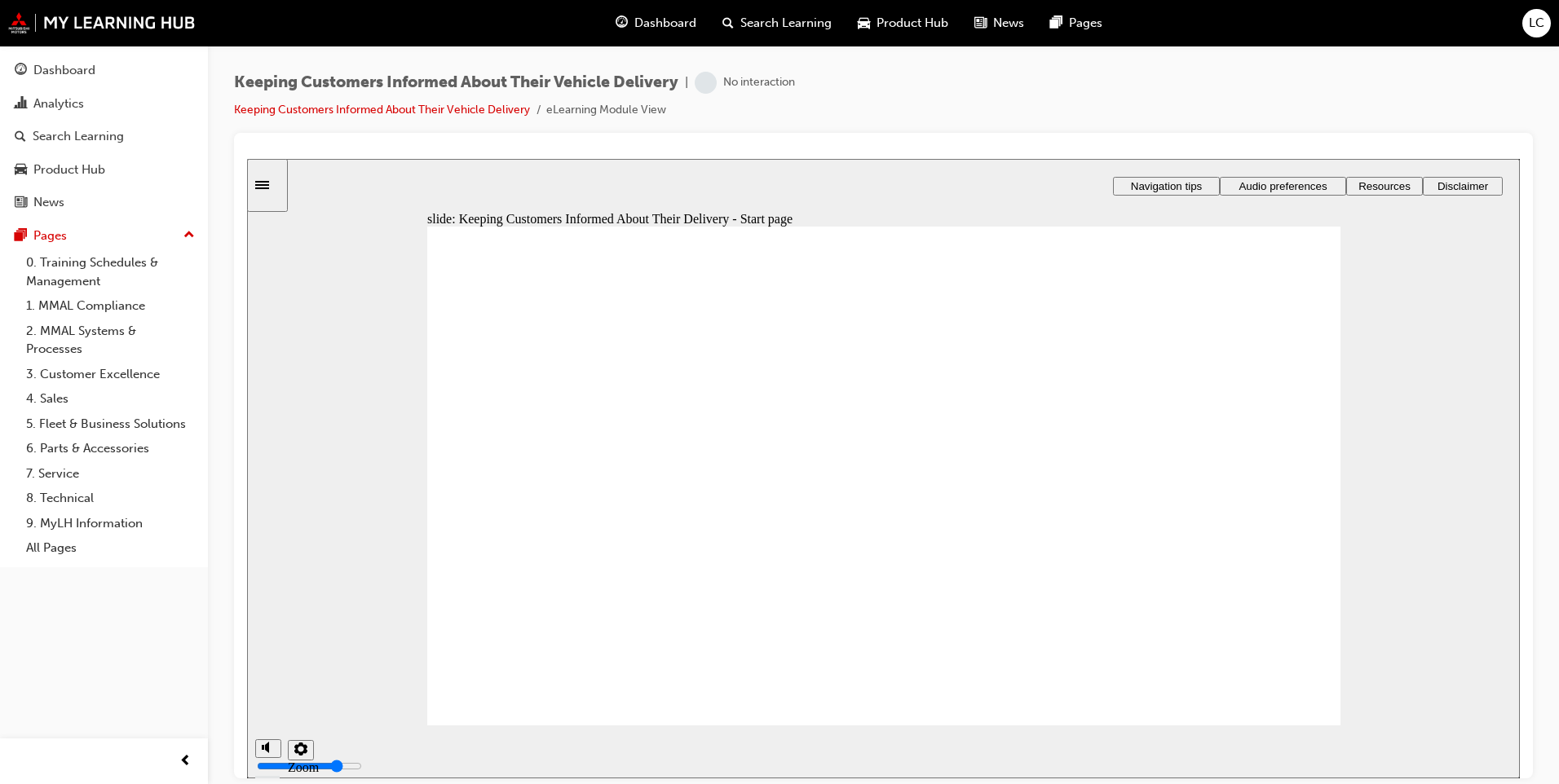
drag, startPoint x: 1269, startPoint y: 662, endPoint x: 1281, endPoint y: 675, distance: 17.7
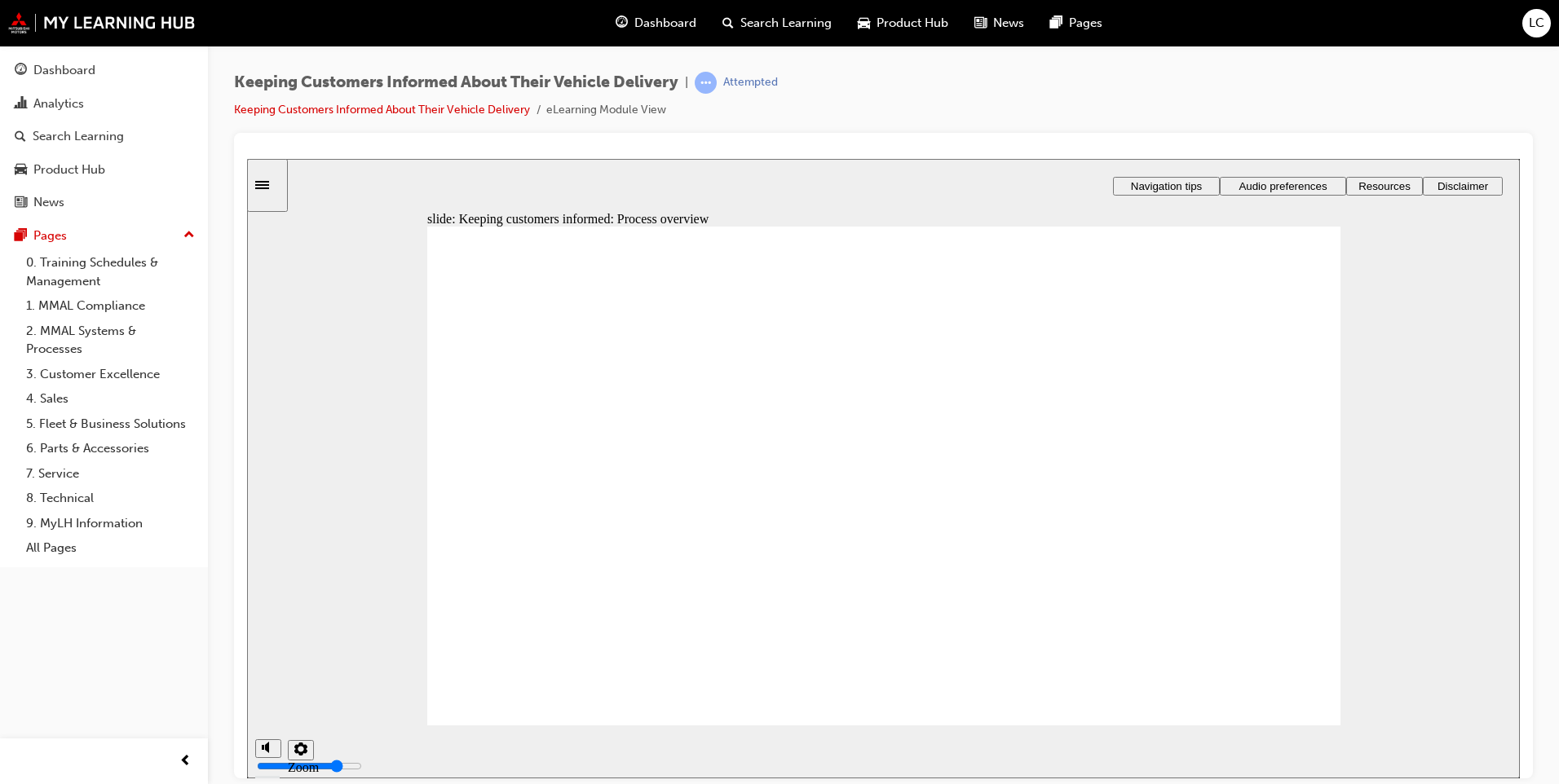
drag, startPoint x: 1081, startPoint y: 424, endPoint x: 1092, endPoint y: 424, distance: 11.0
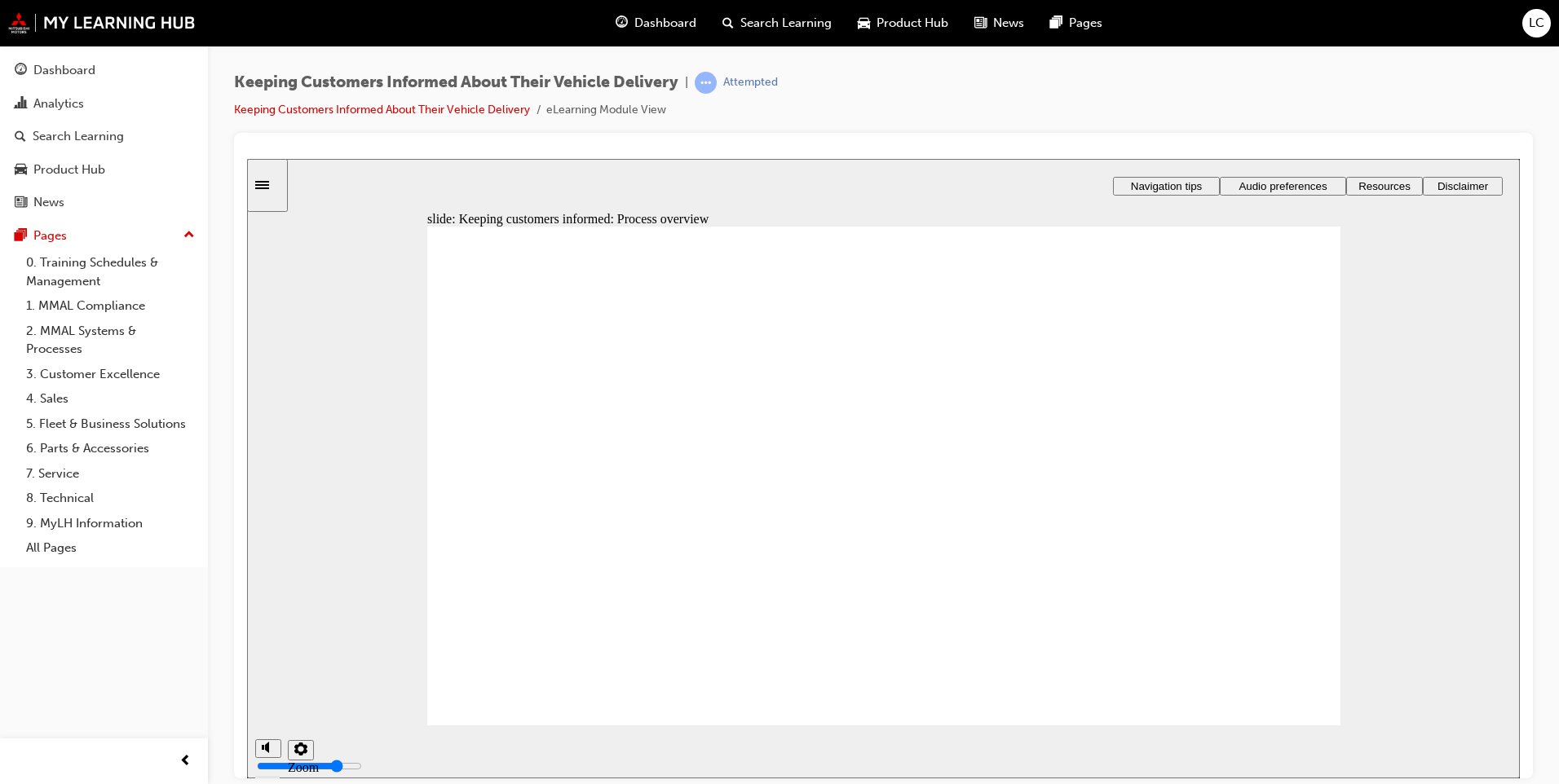
drag, startPoint x: 669, startPoint y: 414, endPoint x: 714, endPoint y: 413, distance: 45.0
drag, startPoint x: 893, startPoint y: 401, endPoint x: 937, endPoint y: 403, distance: 44.0
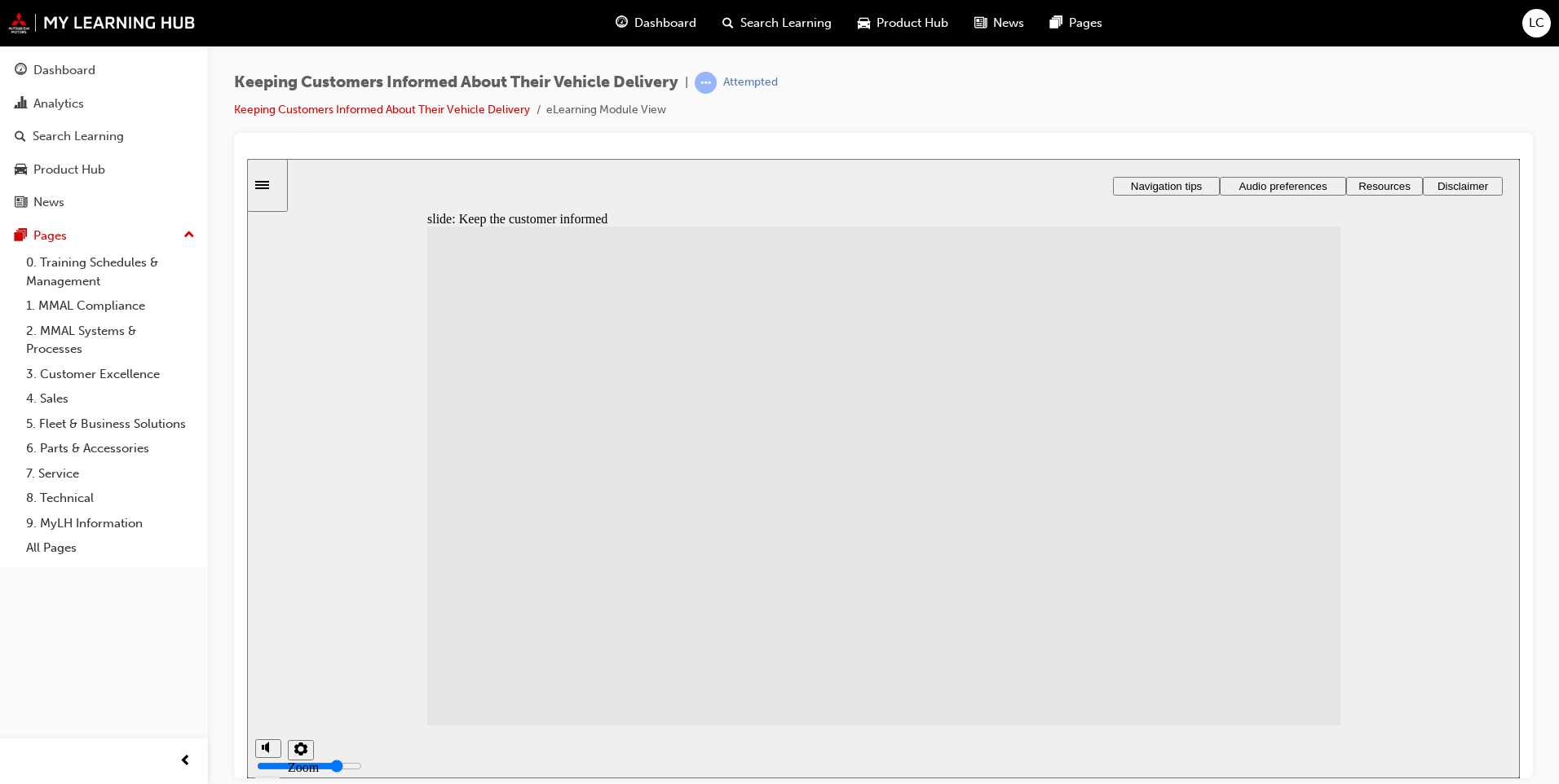
drag, startPoint x: 633, startPoint y: 597, endPoint x: 746, endPoint y: 626, distance: 116.7
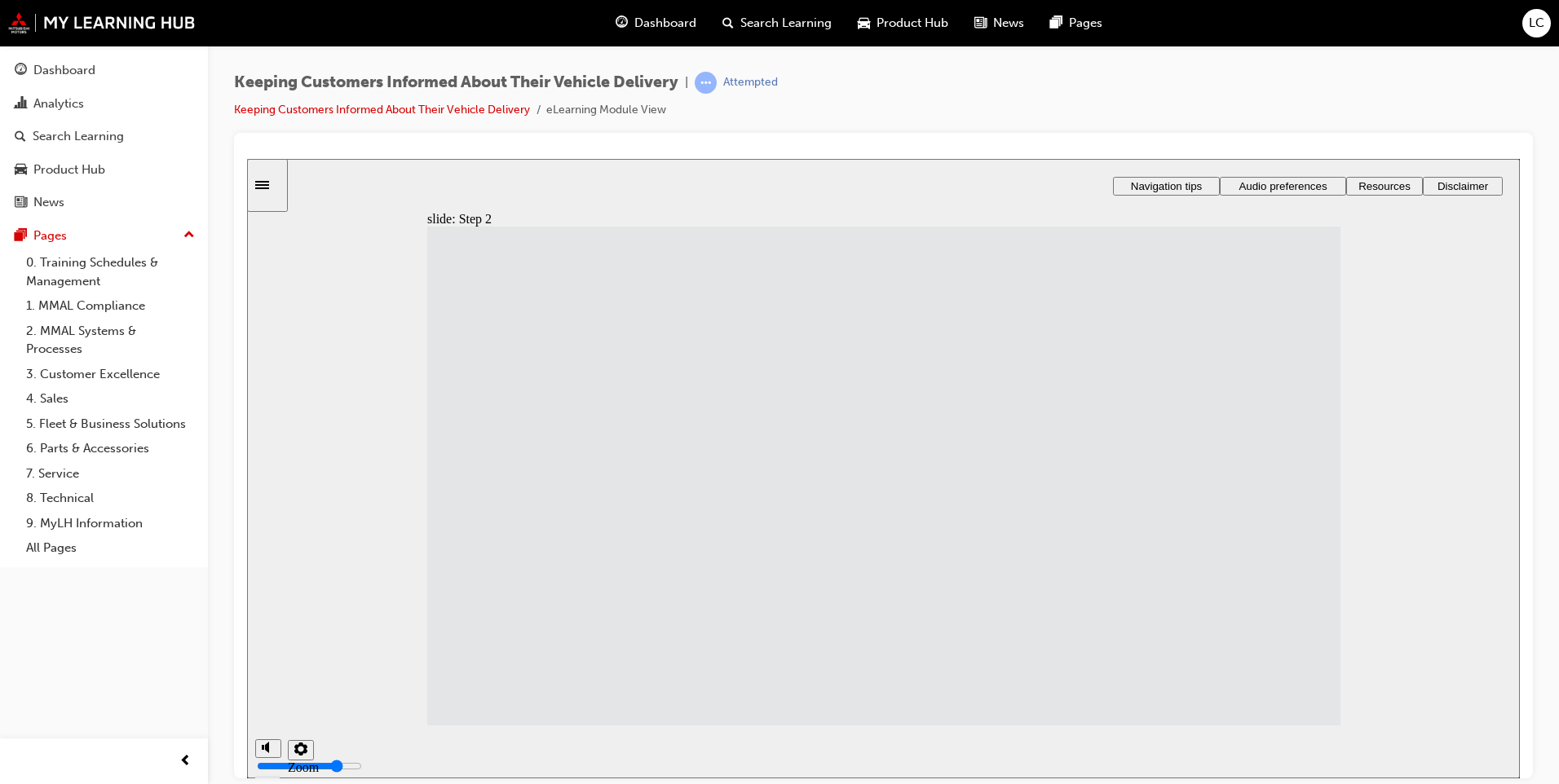
drag, startPoint x: 647, startPoint y: 548, endPoint x: 652, endPoint y: 555, distance: 8.6
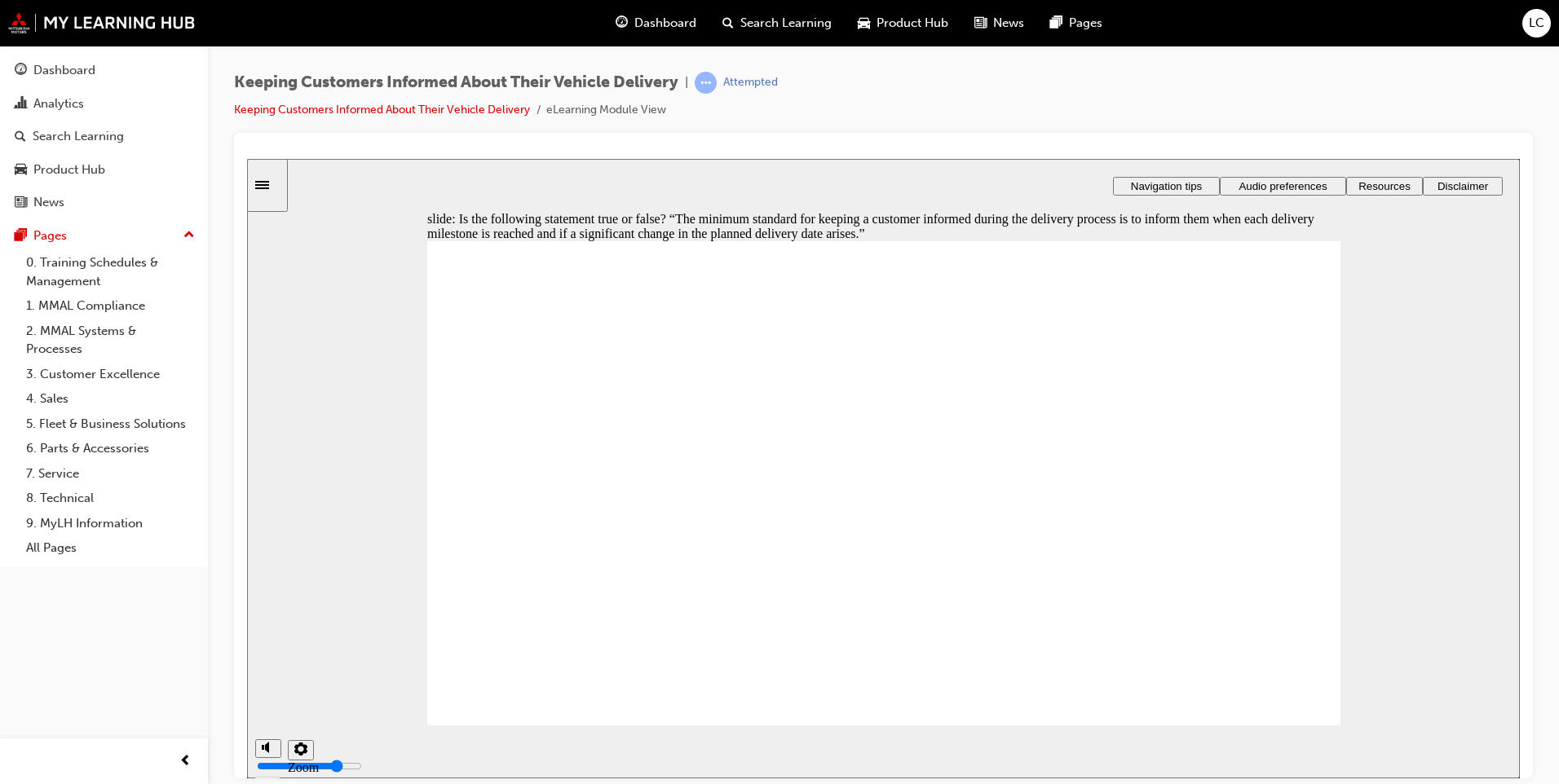
radio input "true"
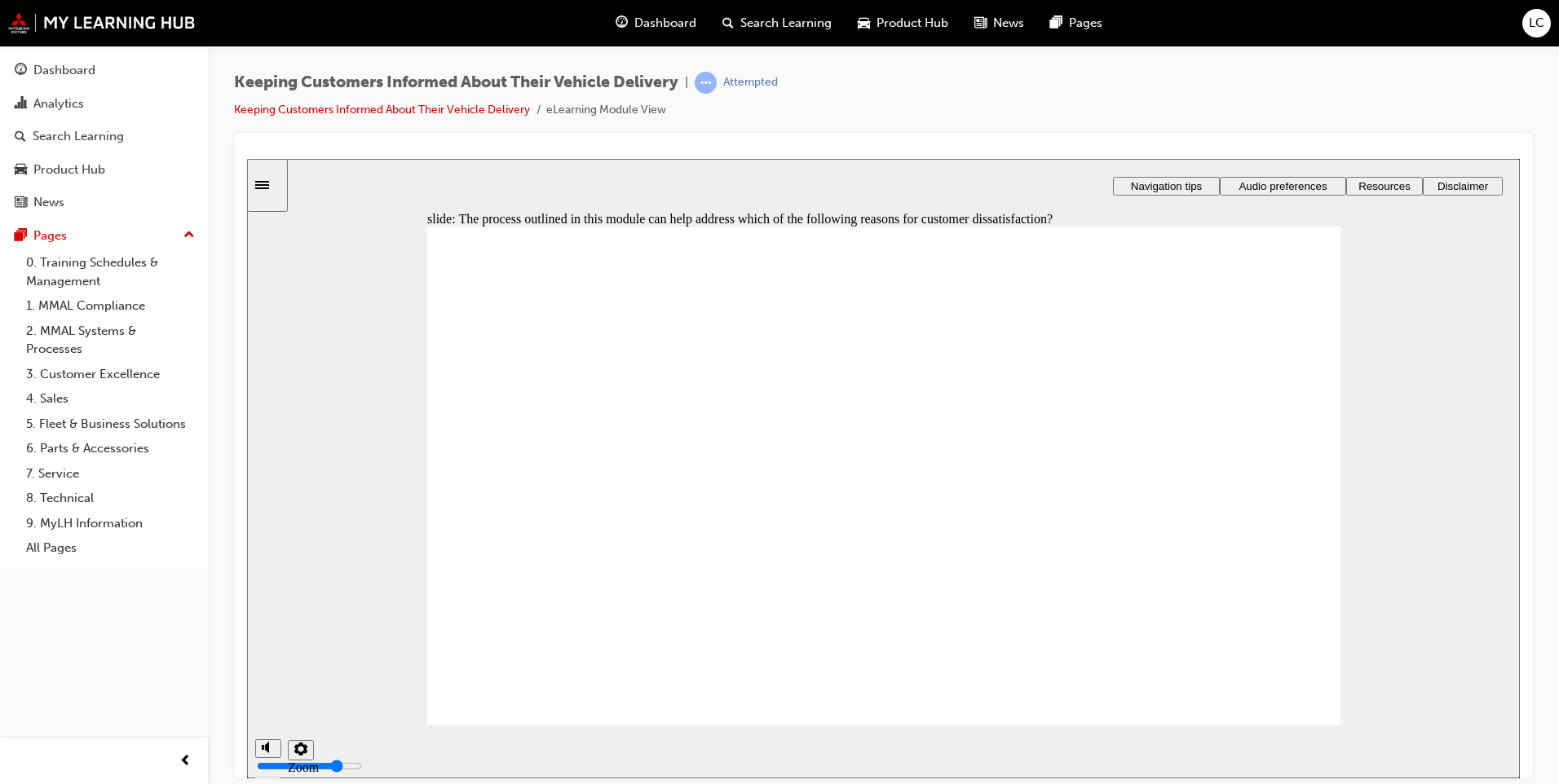
checkbox input "true"
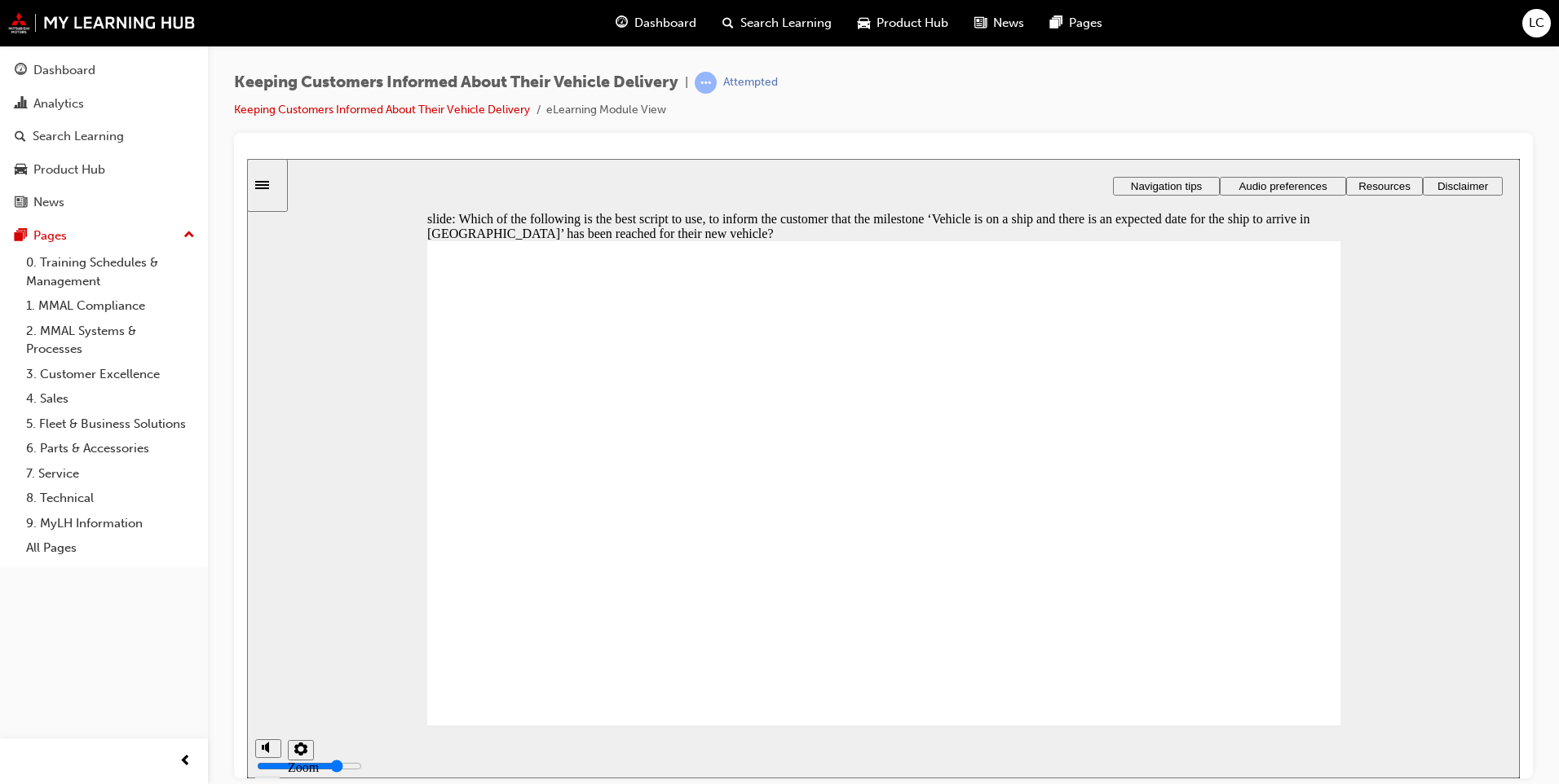
radio input "true"
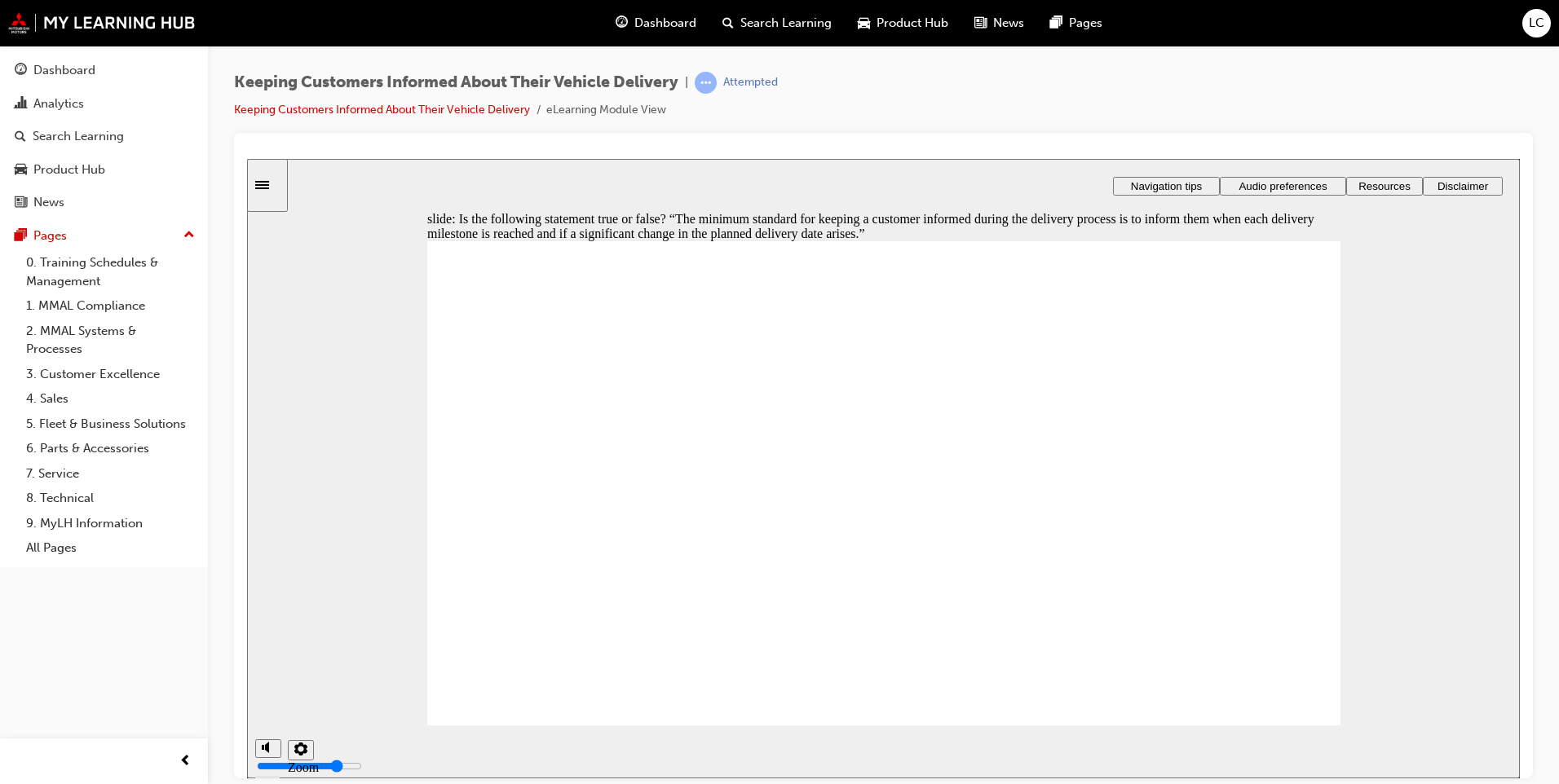
radio input "true"
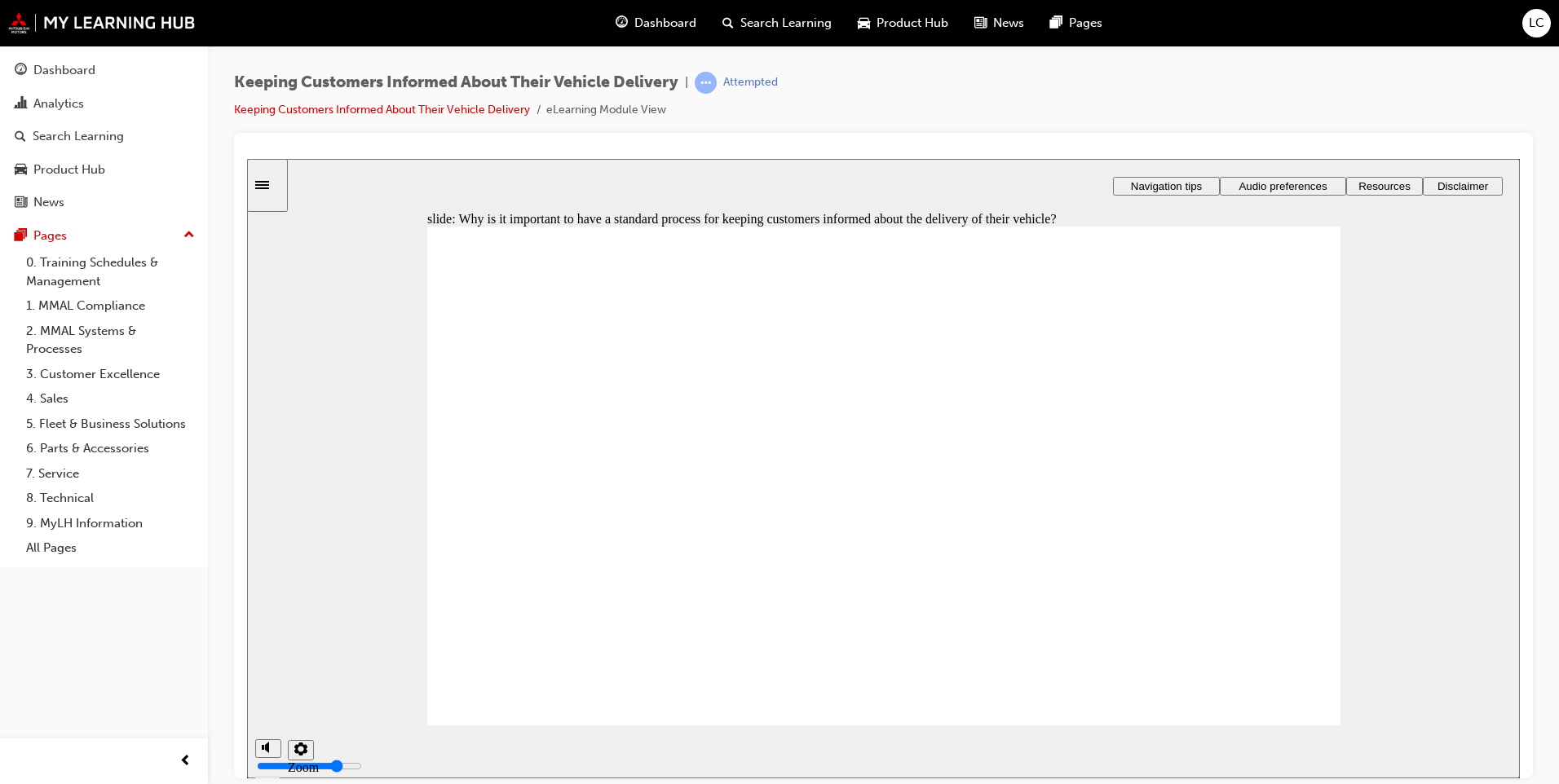
checkbox input "true"
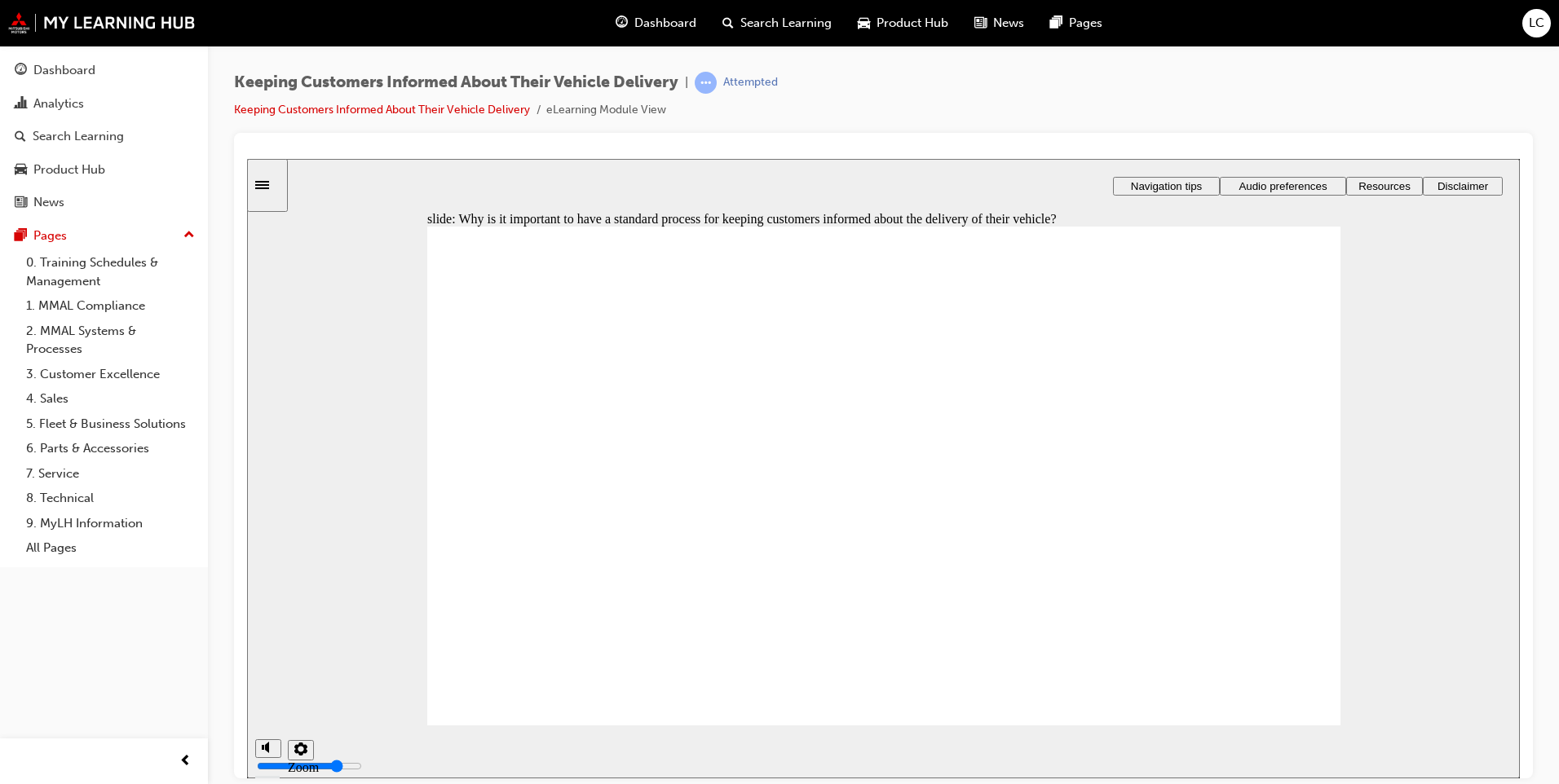
checkbox input "true"
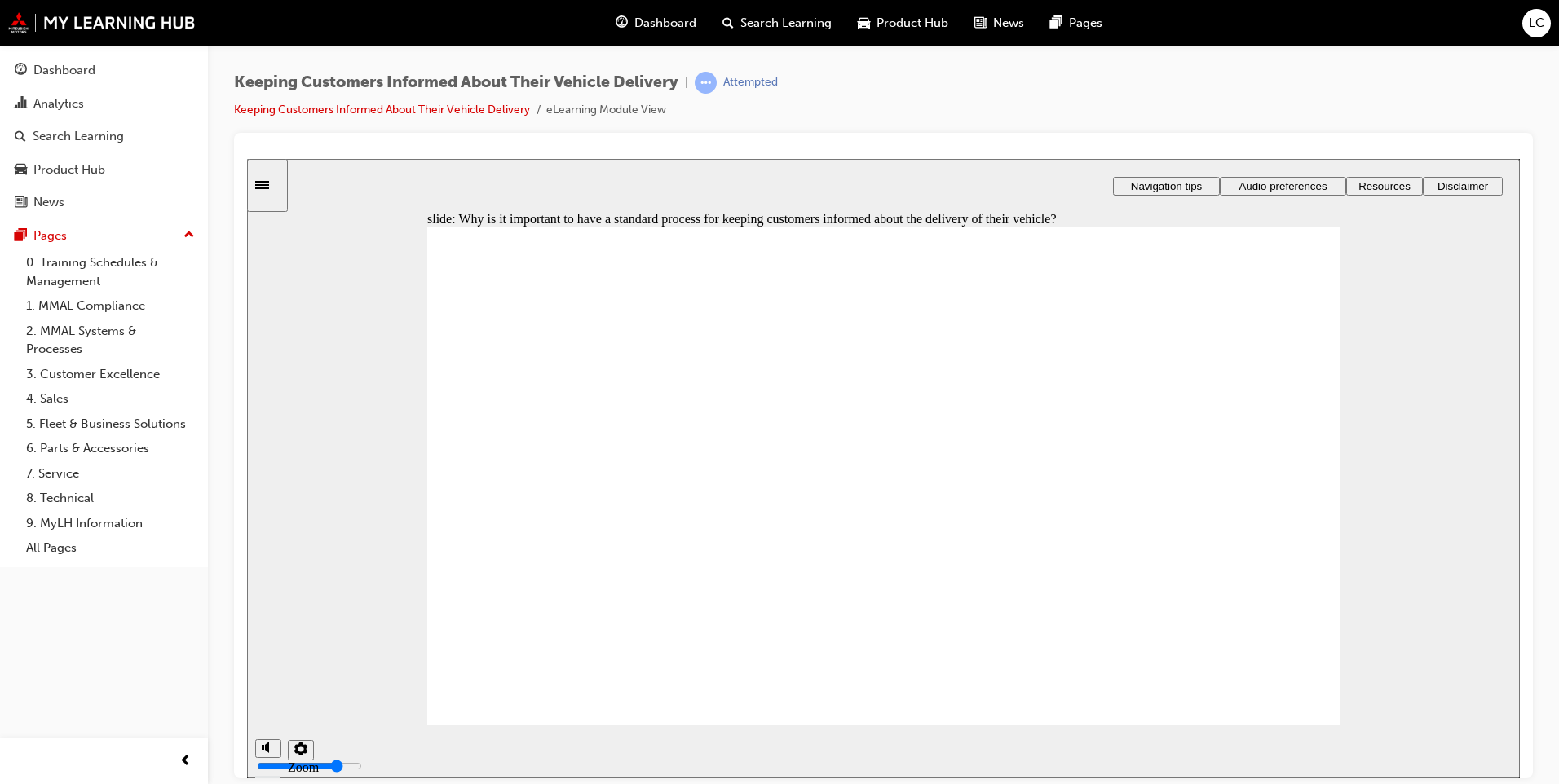
drag, startPoint x: 850, startPoint y: 584, endPoint x: 738, endPoint y: 588, distance: 112.1
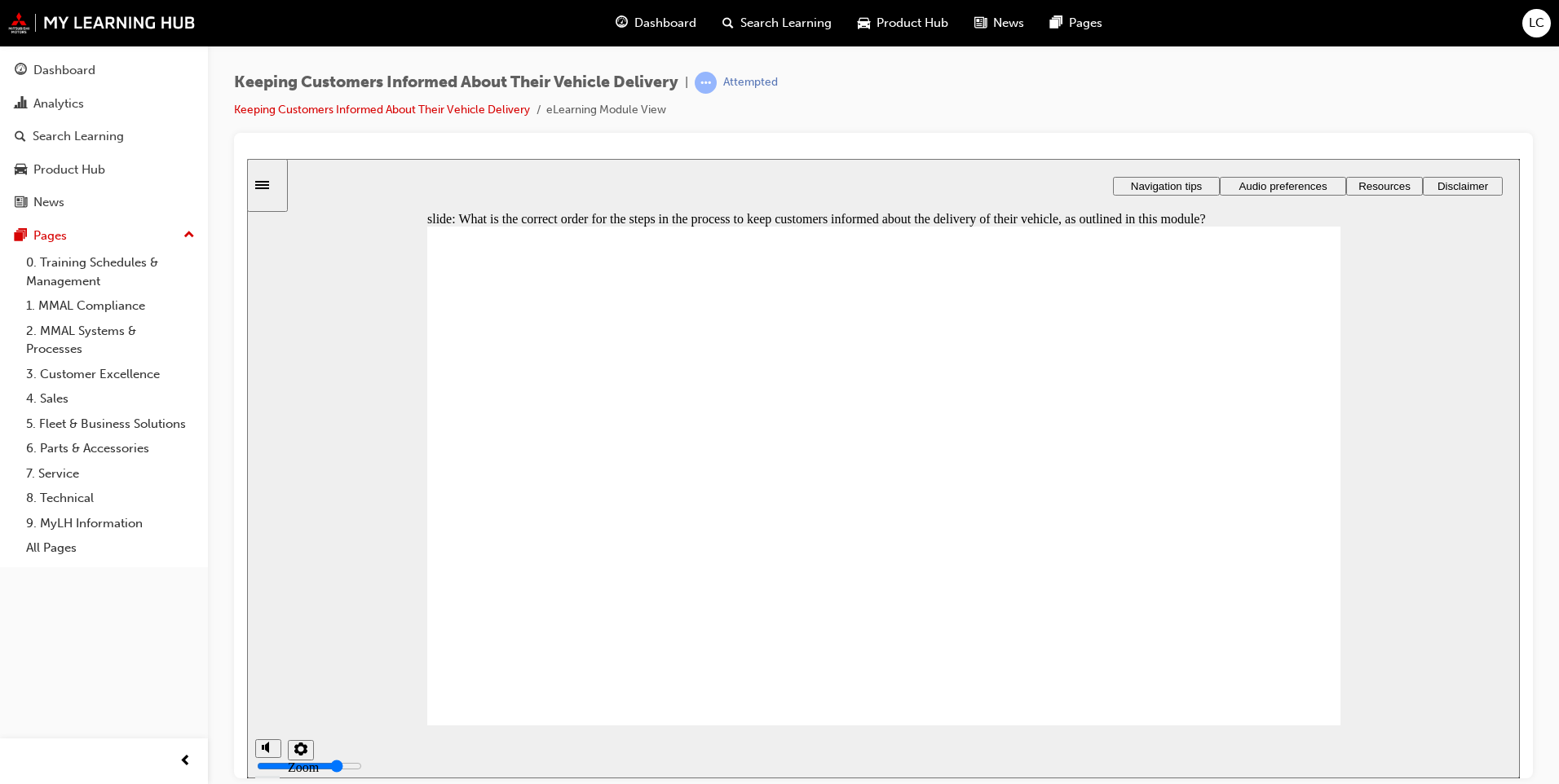
drag, startPoint x: 736, startPoint y: 469, endPoint x: 715, endPoint y: 530, distance: 64.5
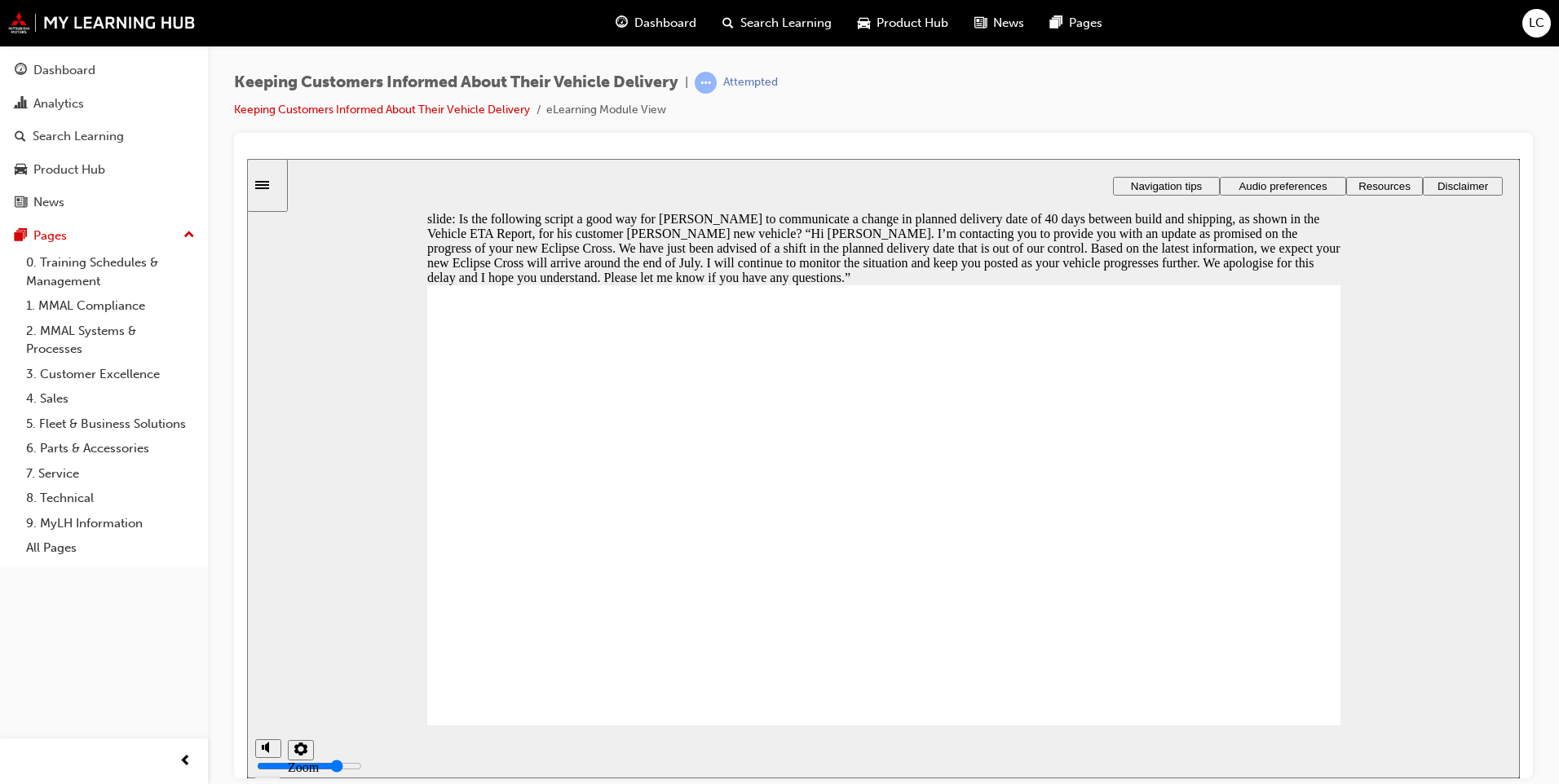
radio input "true"
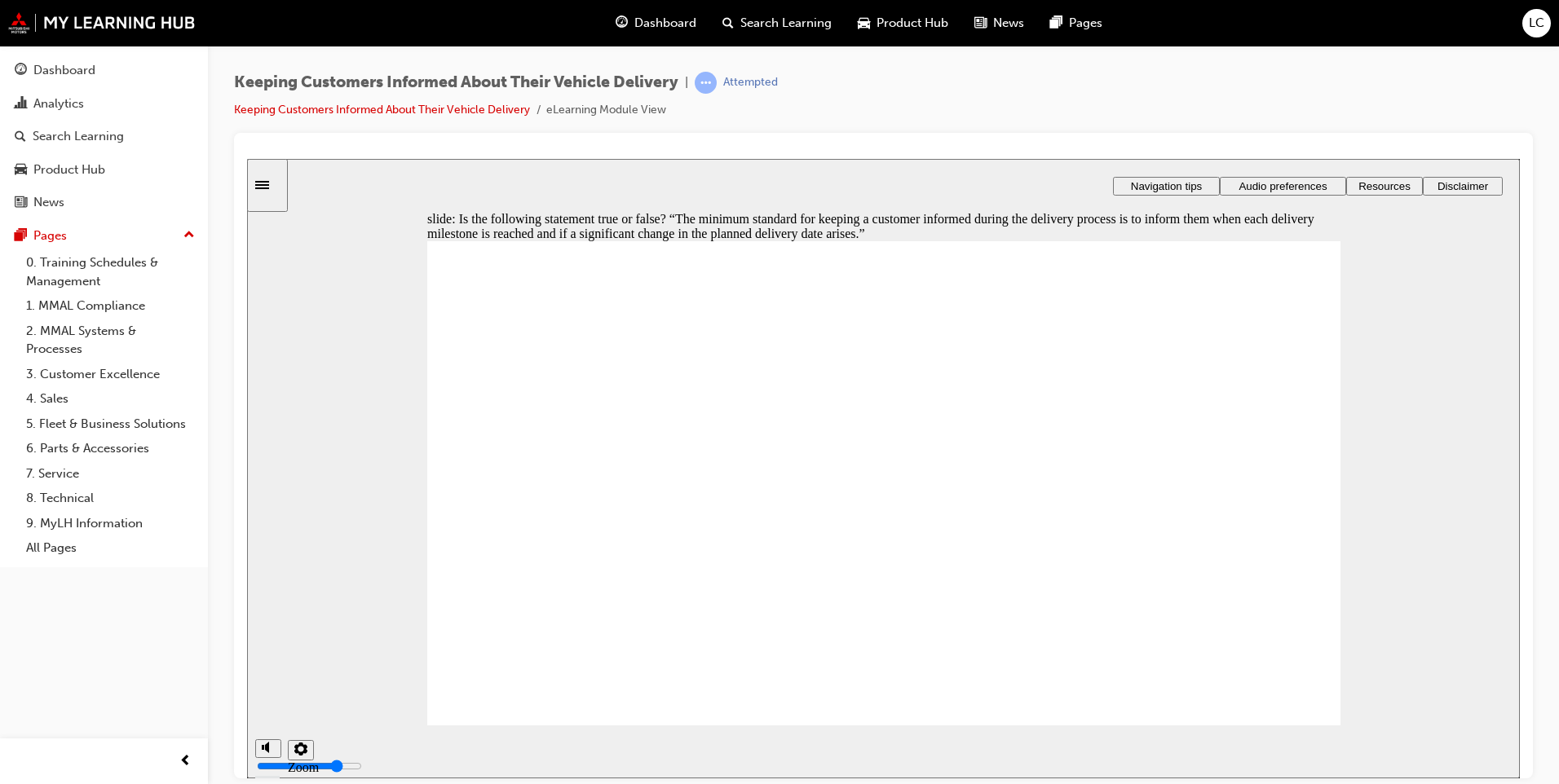
radio input "true"
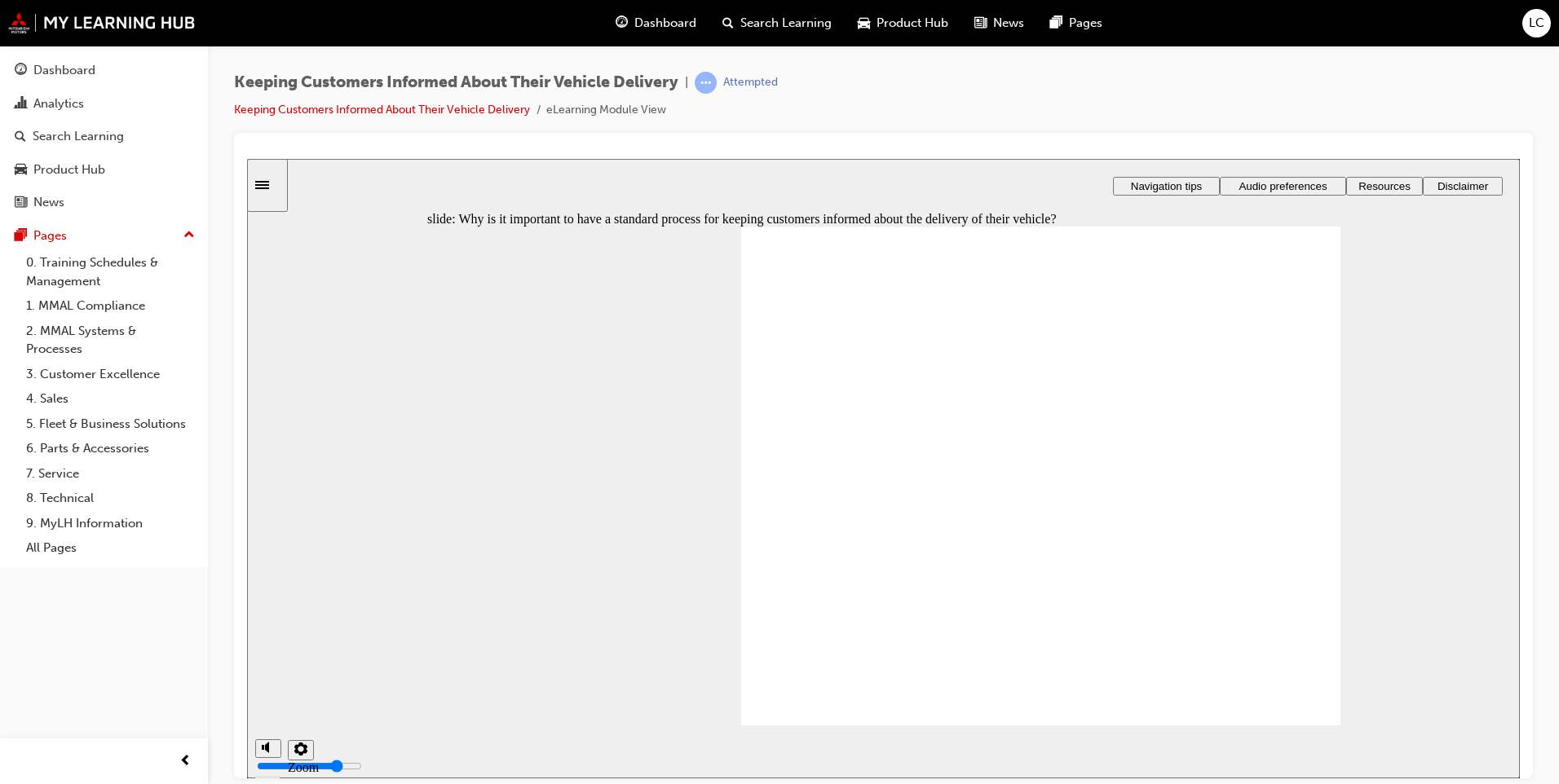
checkbox input "true"
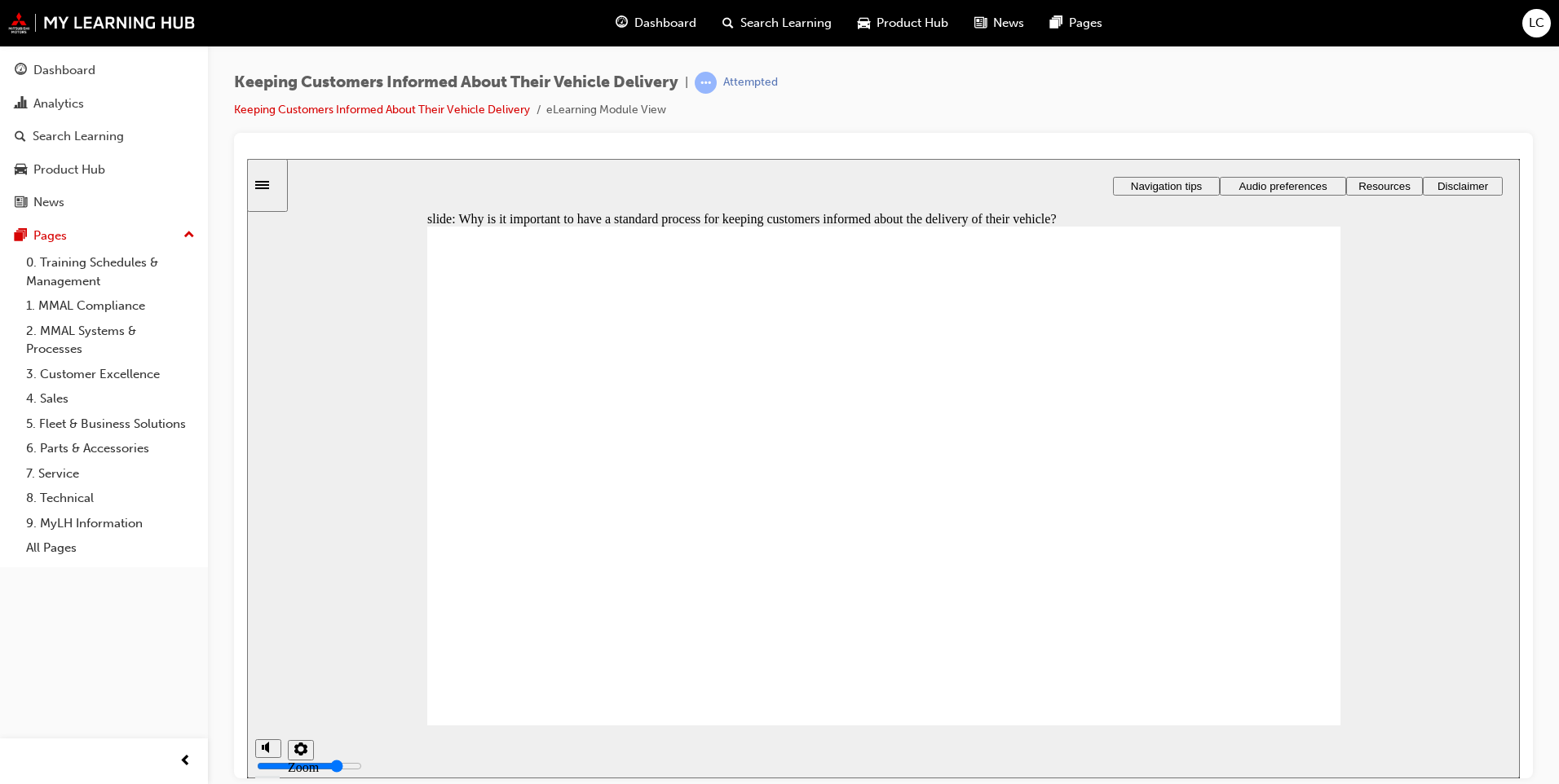
checkbox input "true"
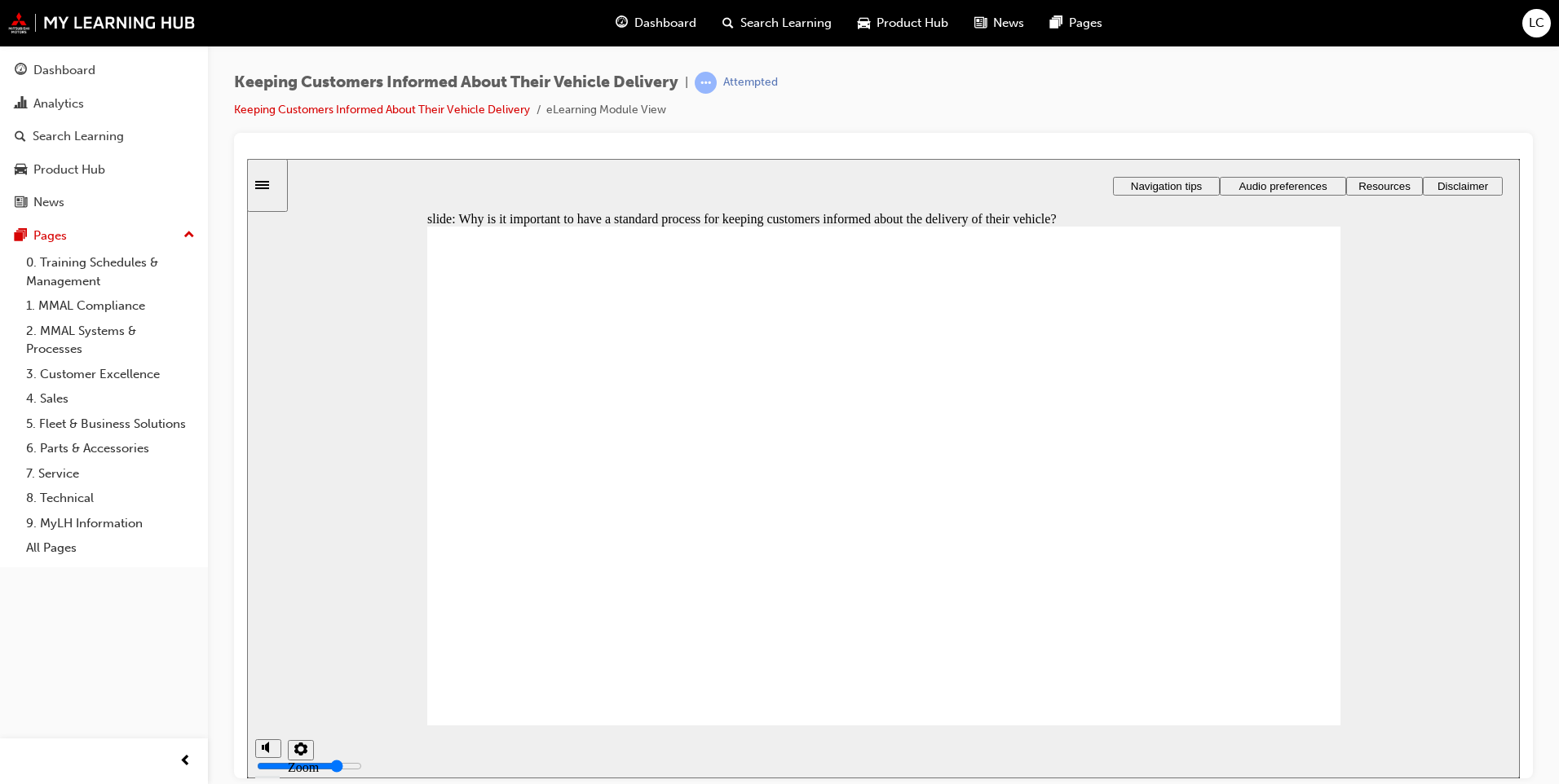
checkbox input "true"
click at [277, 191] on div "Sidebar Toggle" at bounding box center [267, 184] width 28 height 13
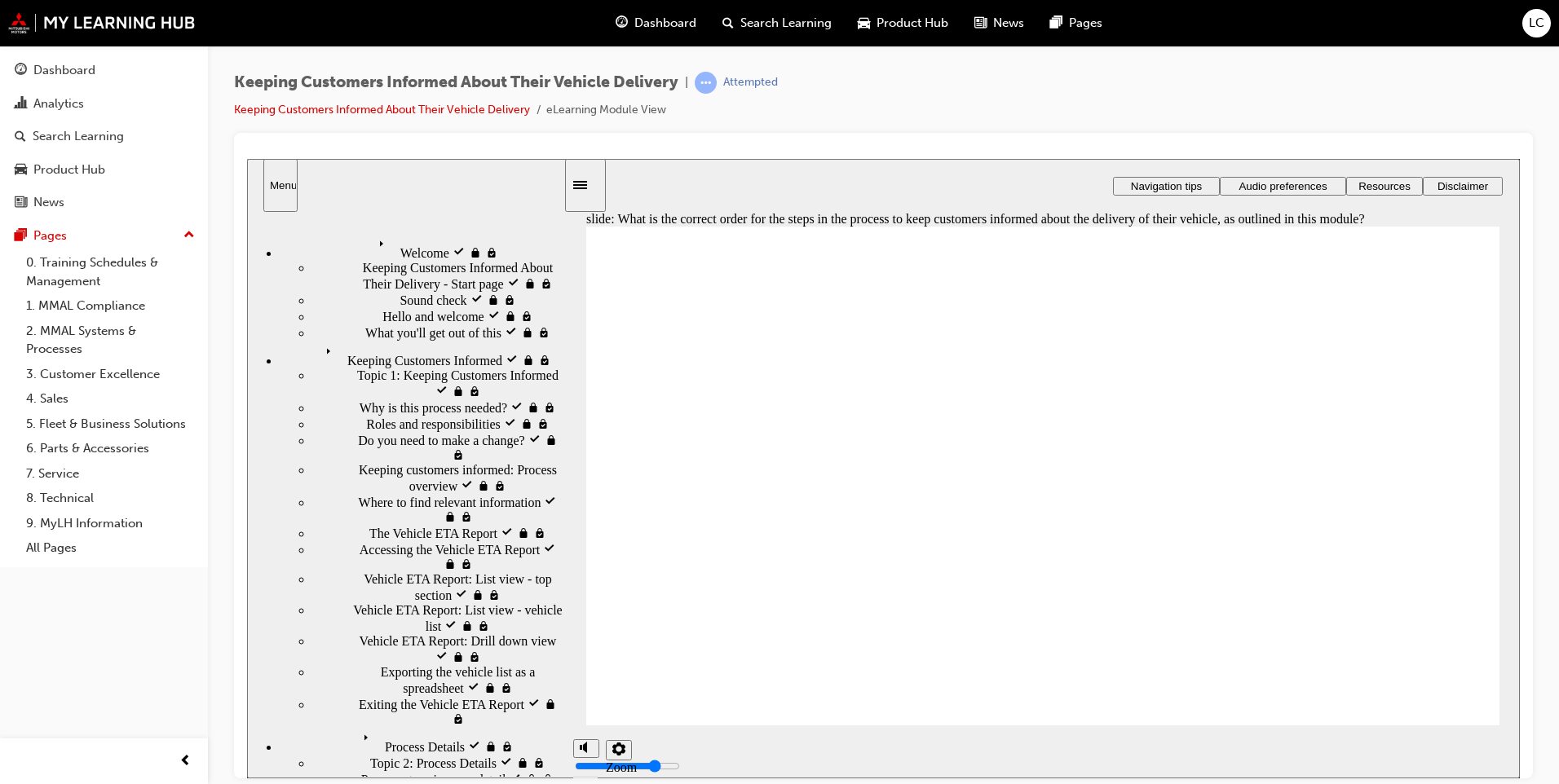
click at [355, 726] on div "Process Details visited Process Details" at bounding box center [421, 739] width 284 height 28
click at [383, 340] on div "Keeping Customers Informed visited Keeping Customers Informed" at bounding box center [421, 354] width 284 height 28
click at [367, 398] on span "Why is this process needed? visited" at bounding box center [453, 405] width 186 height 14
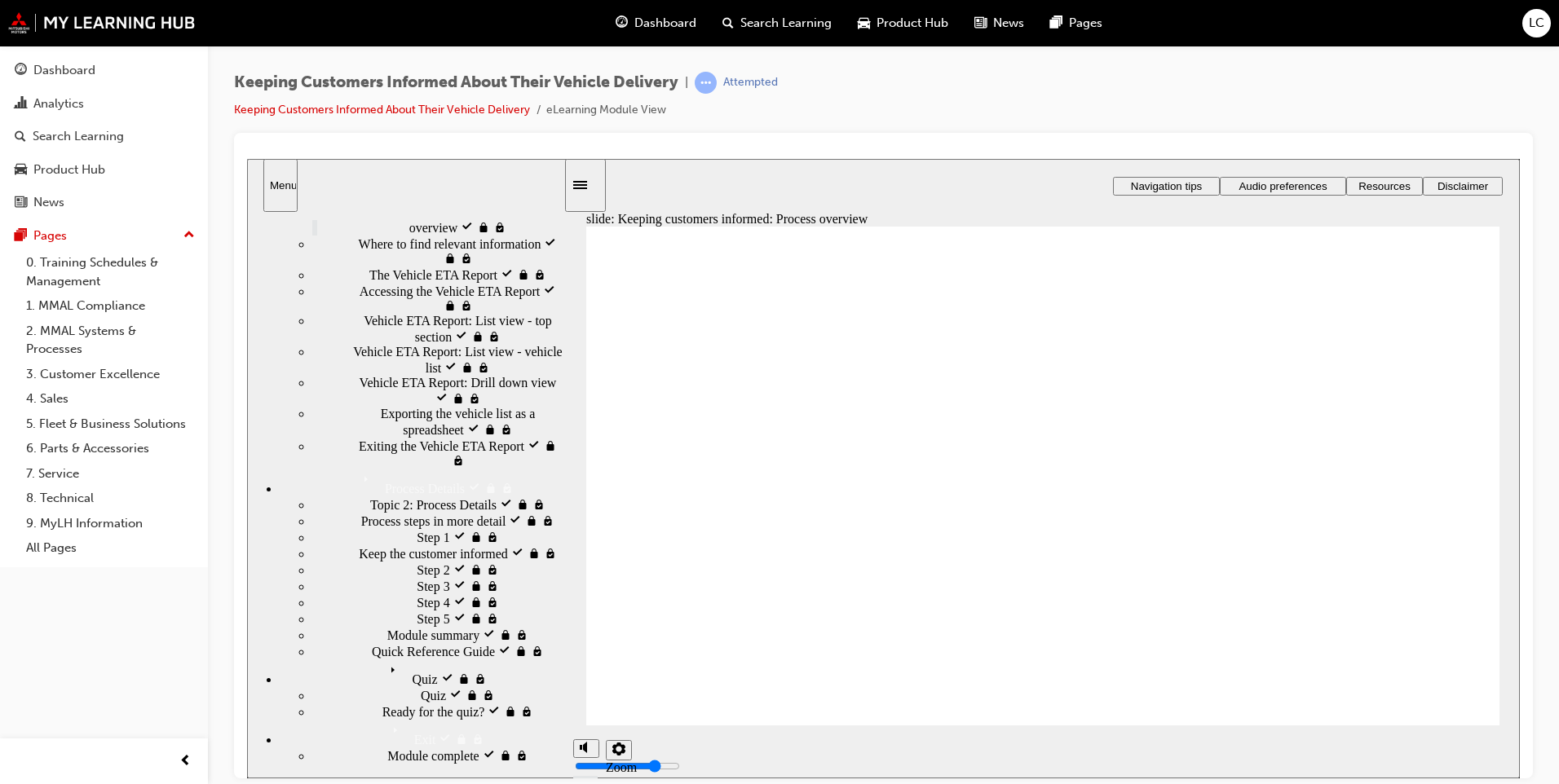
scroll to position [499, 0]
click at [341, 682] on div "Quiz visited Quiz" at bounding box center [421, 672] width 284 height 28
click at [421, 701] on span "Quiz visited" at bounding box center [452, 694] width 64 height 14
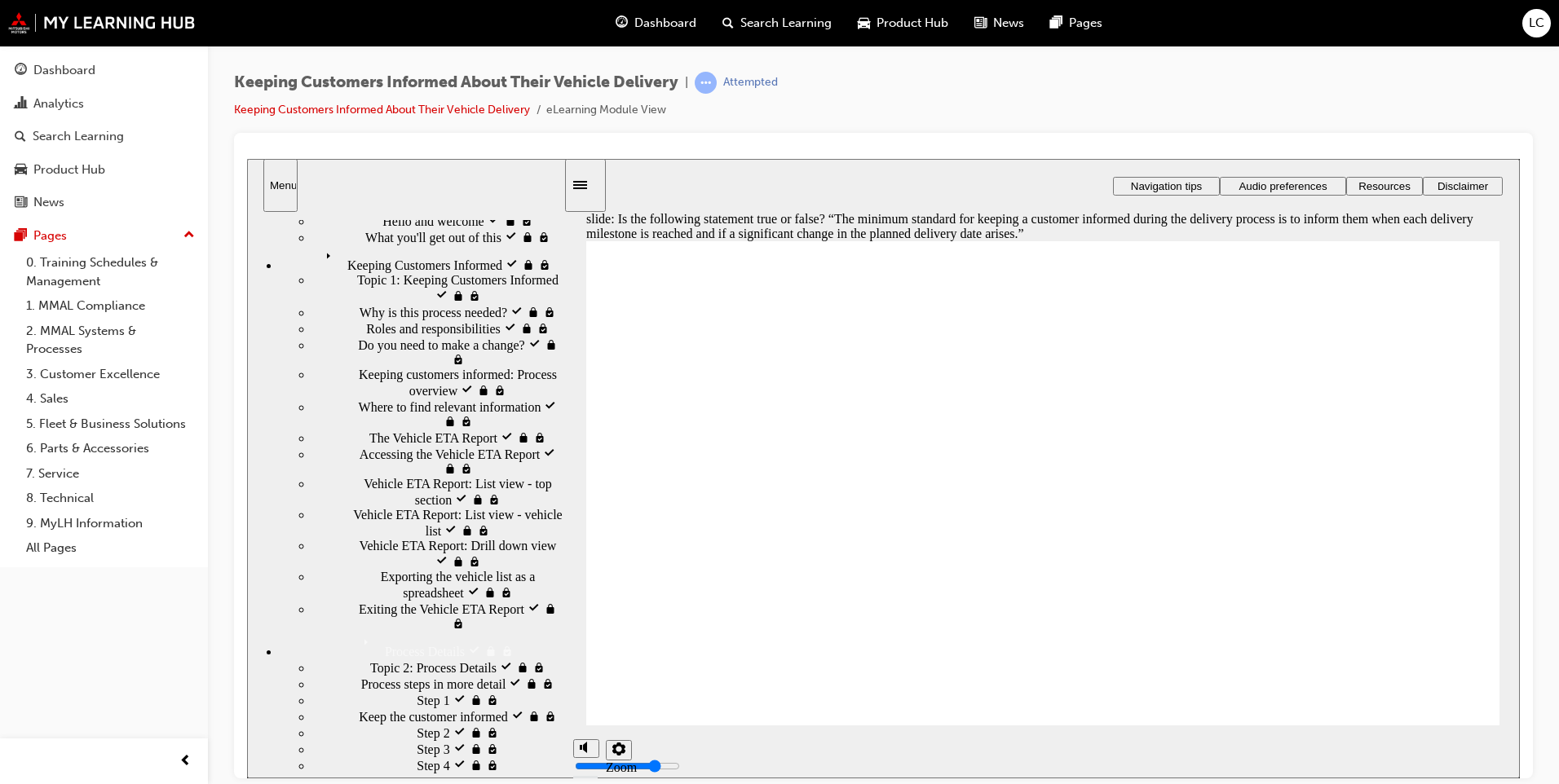
radio input "true"
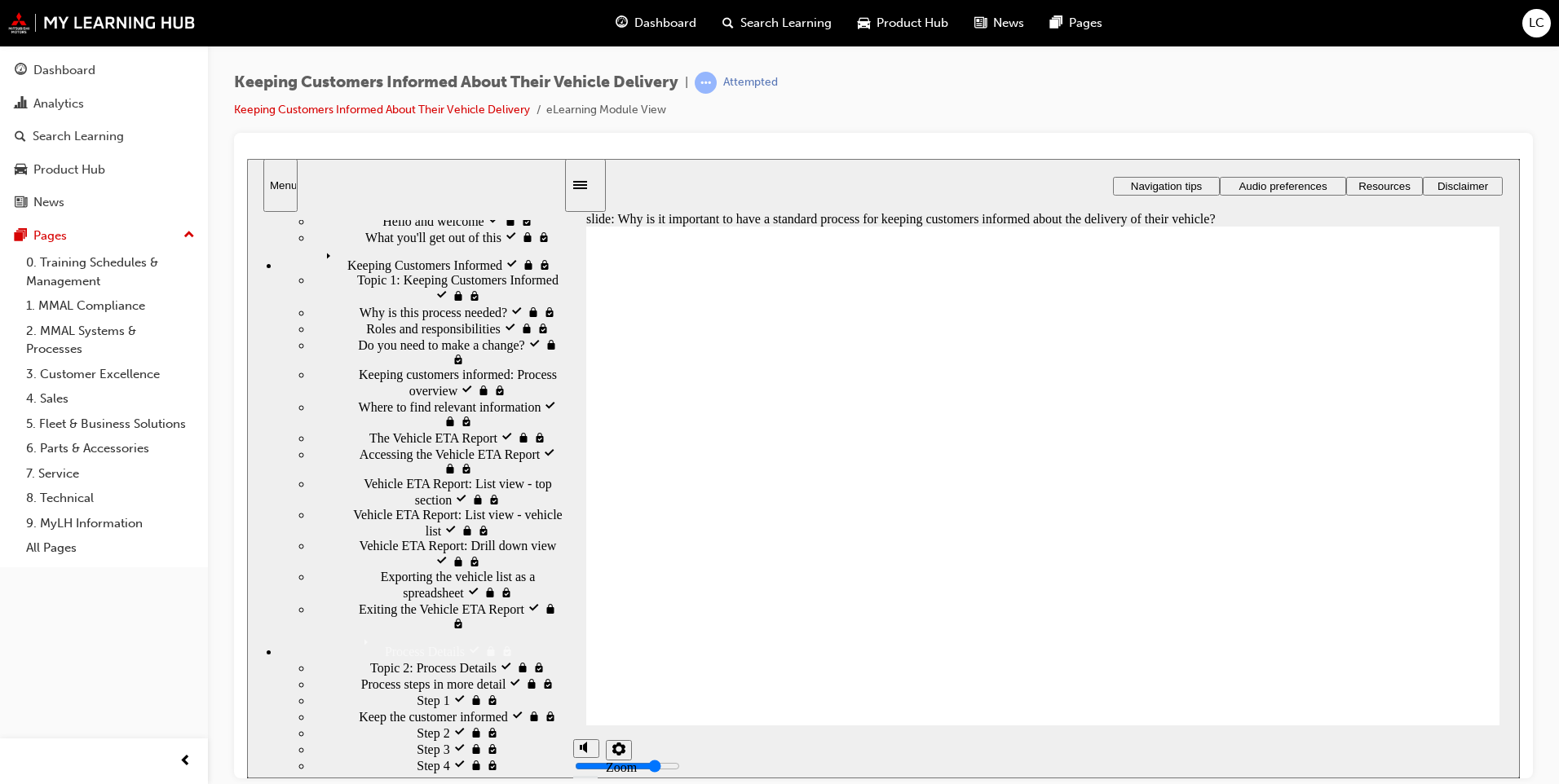
checkbox input "true"
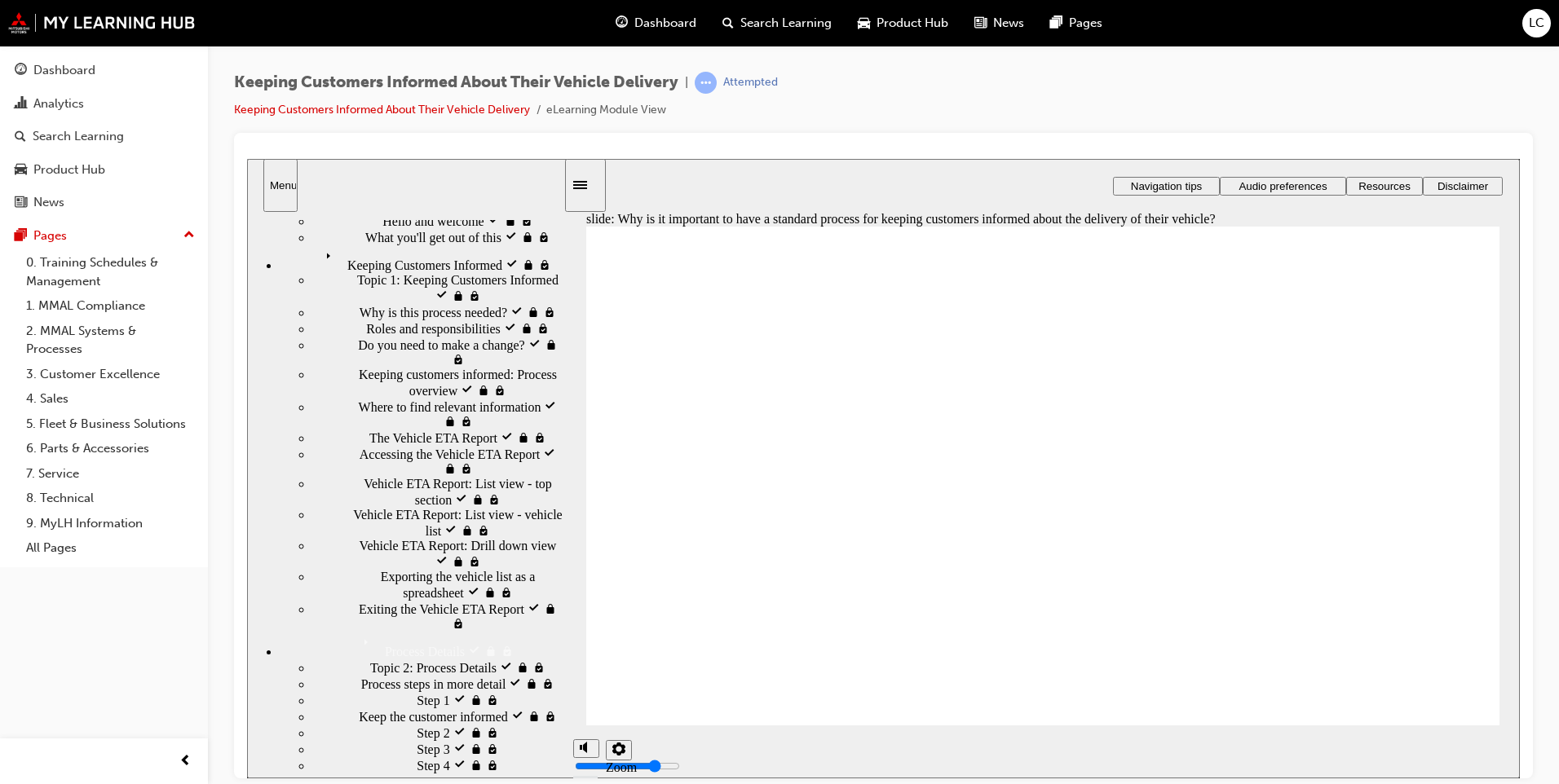
checkbox input "true"
drag, startPoint x: 860, startPoint y: 629, endPoint x: 842, endPoint y: 467, distance: 163.0
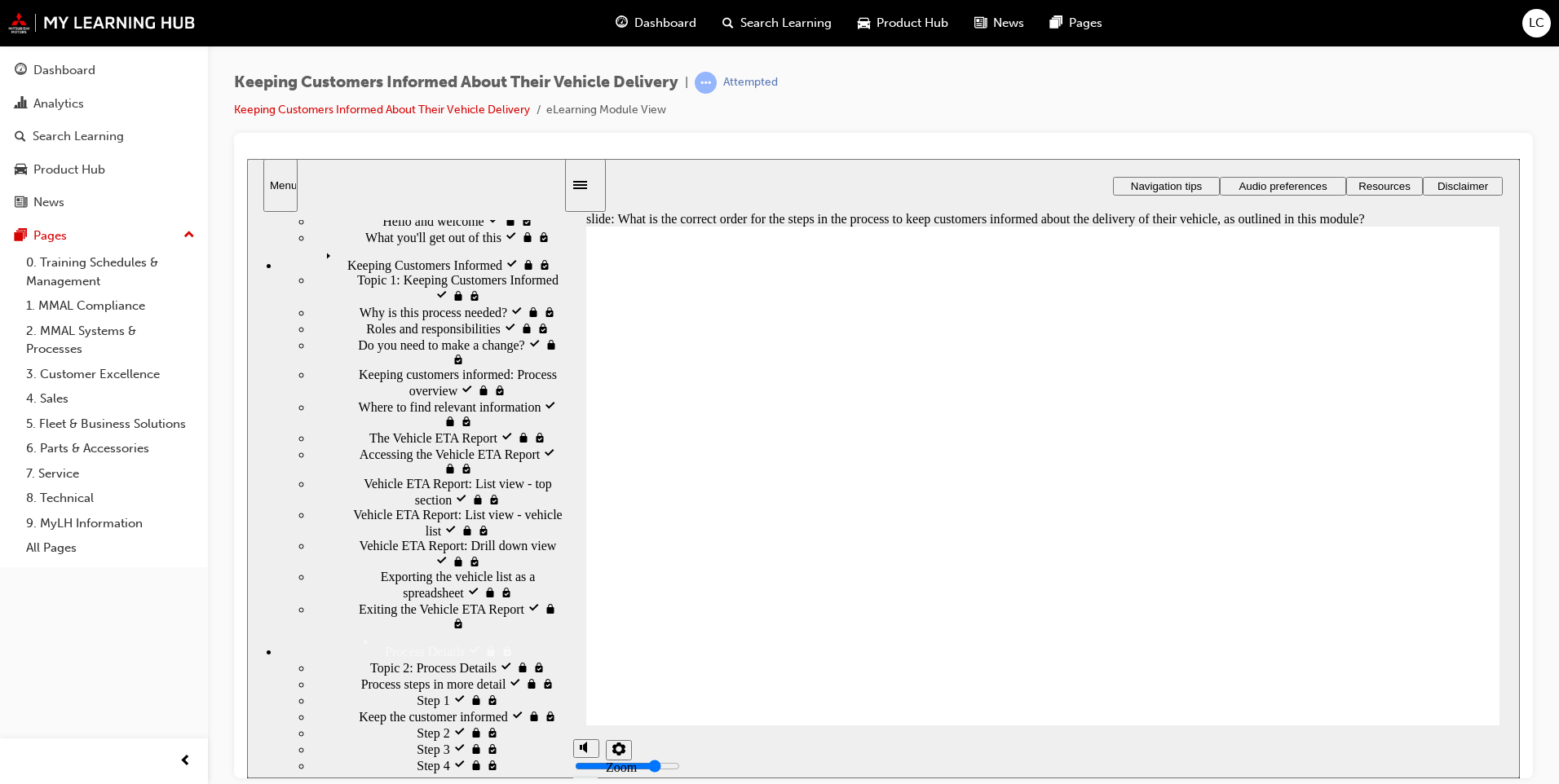
drag, startPoint x: 862, startPoint y: 628, endPoint x: 864, endPoint y: 513, distance: 115.0
drag, startPoint x: 862, startPoint y: 624, endPoint x: 846, endPoint y: 542, distance: 83.5
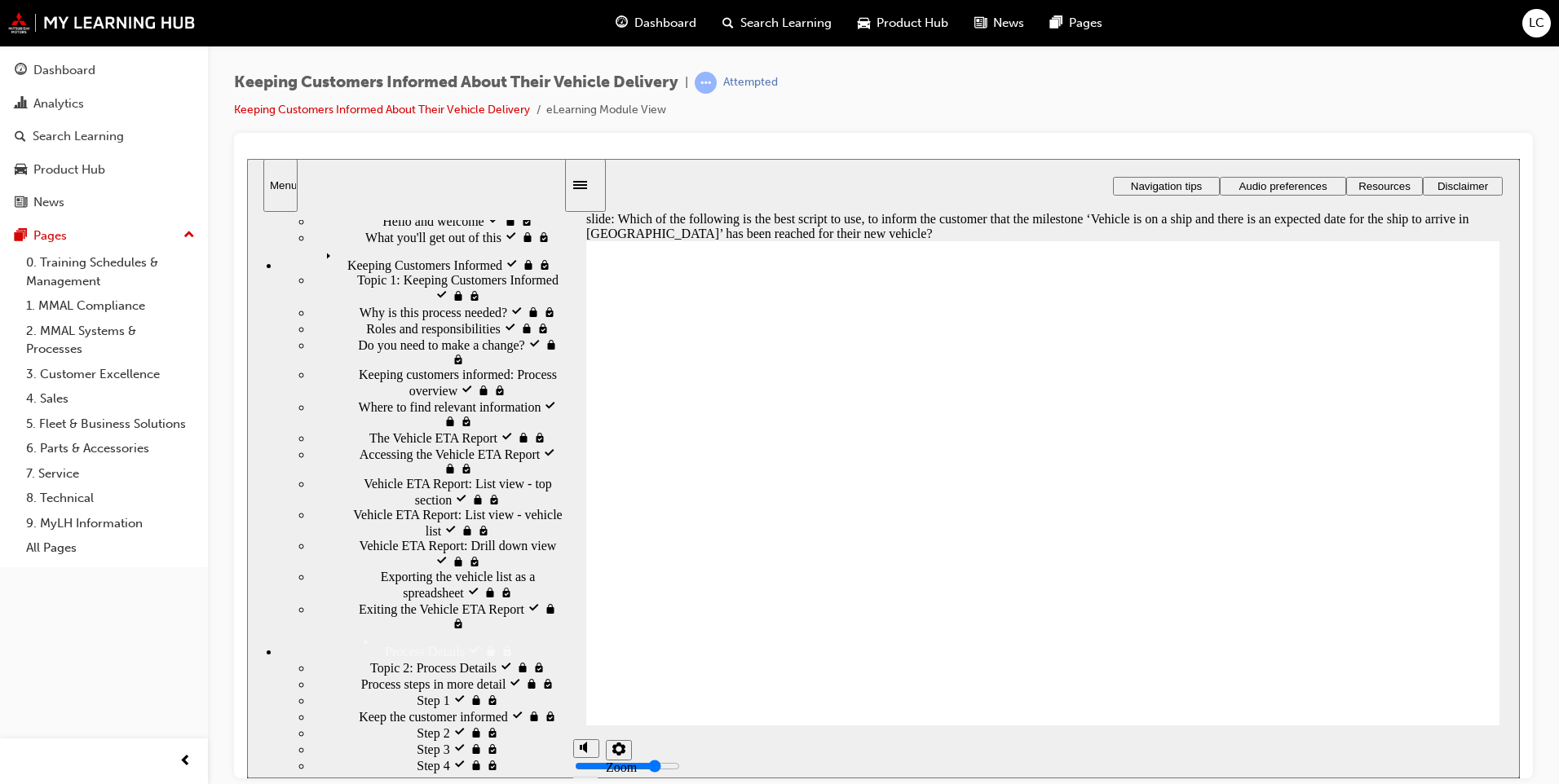
radio input "true"
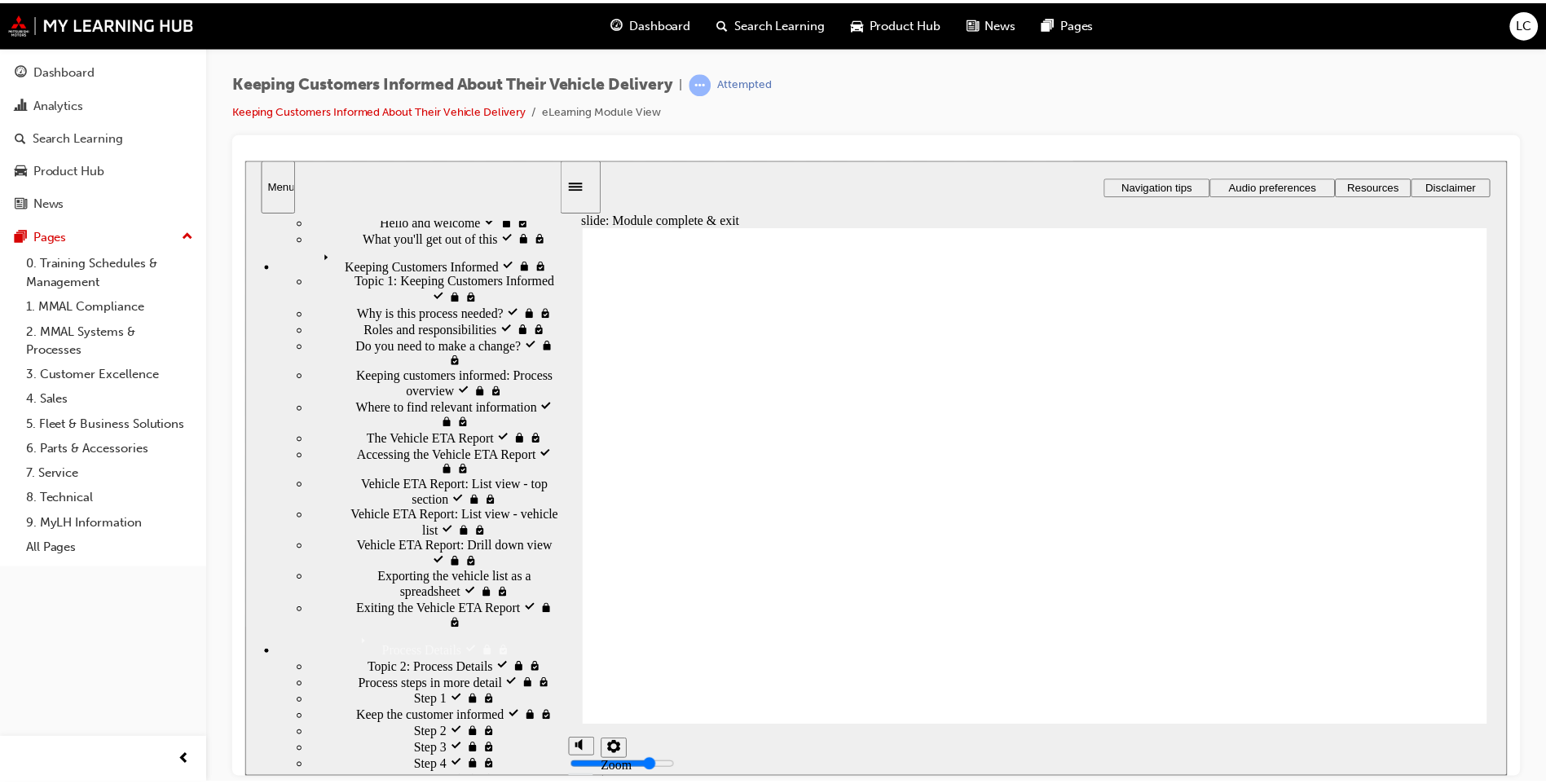
scroll to position [25, 0]
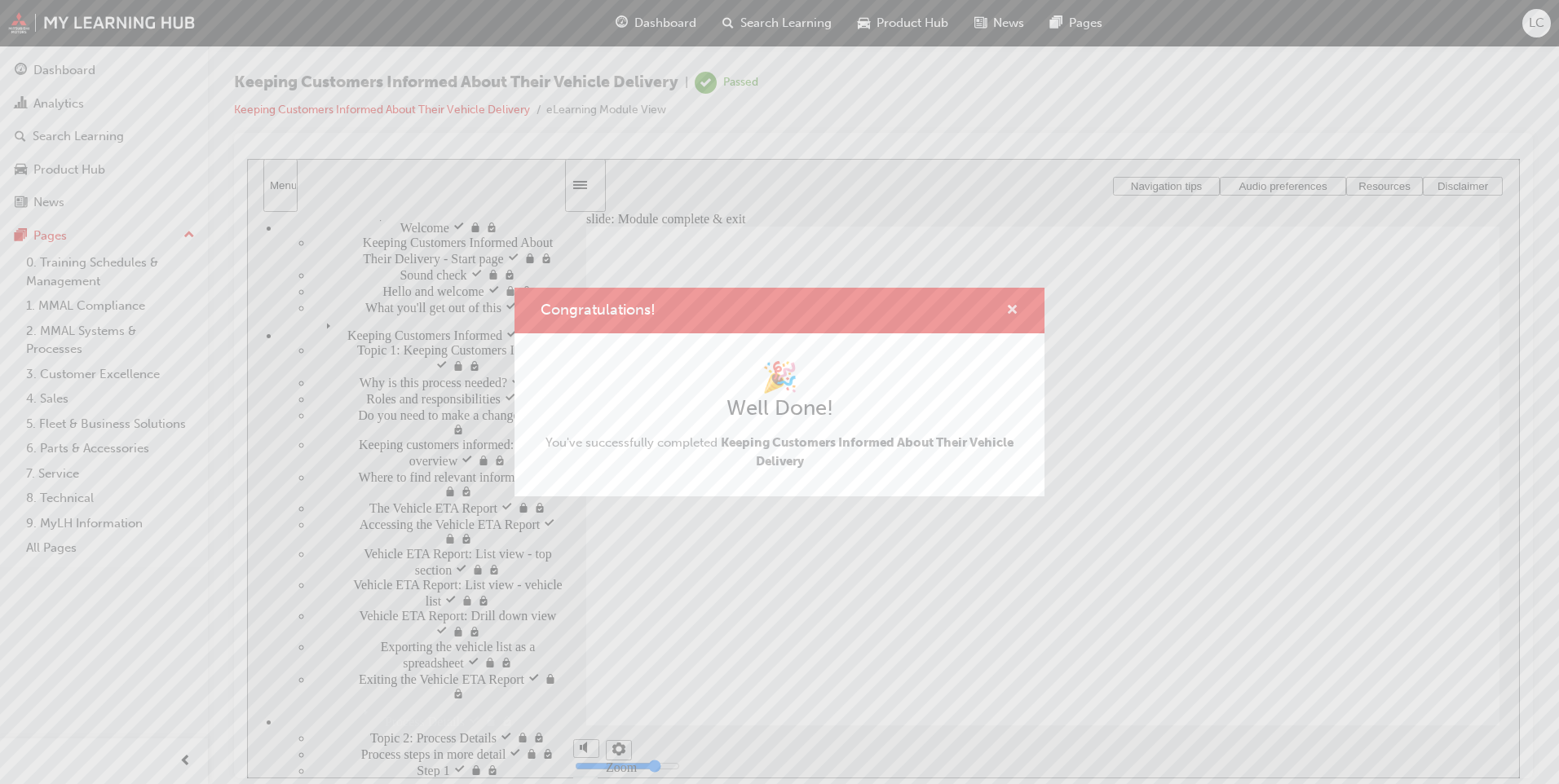
click at [1013, 319] on button "Congratulations!" at bounding box center [1013, 311] width 13 height 21
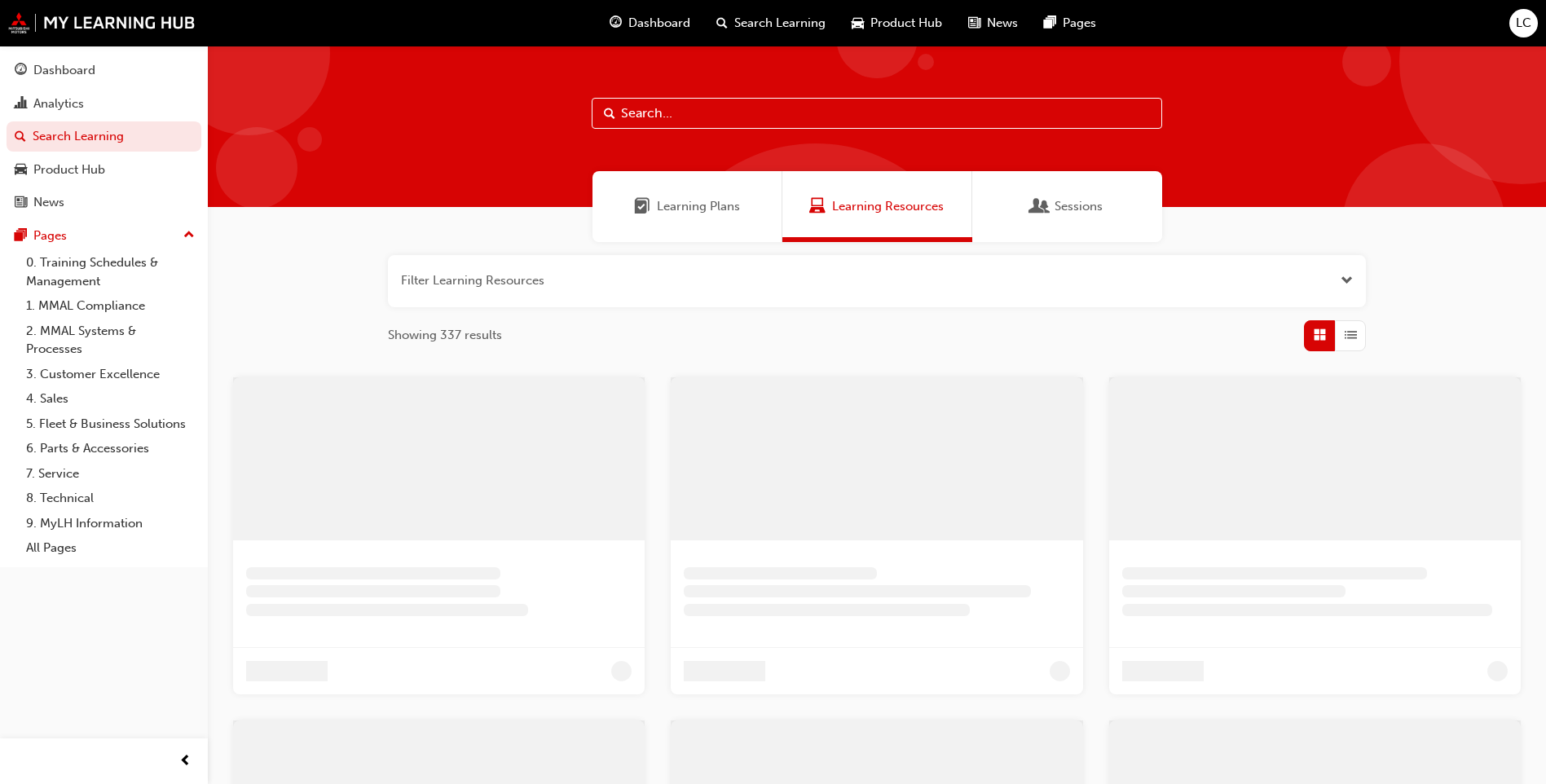
scroll to position [240, 0]
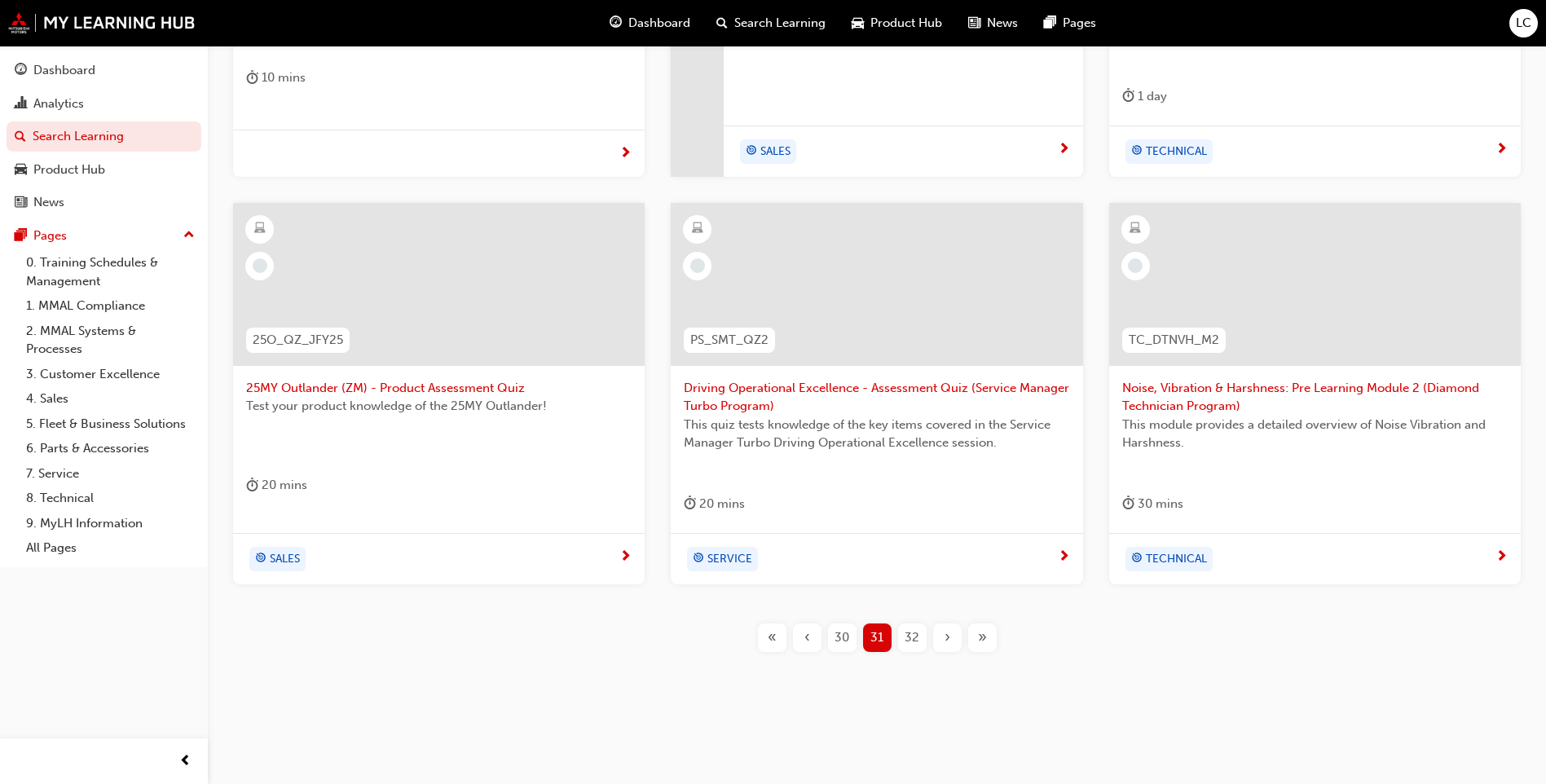
click at [919, 638] on div "32" at bounding box center [912, 638] width 29 height 29
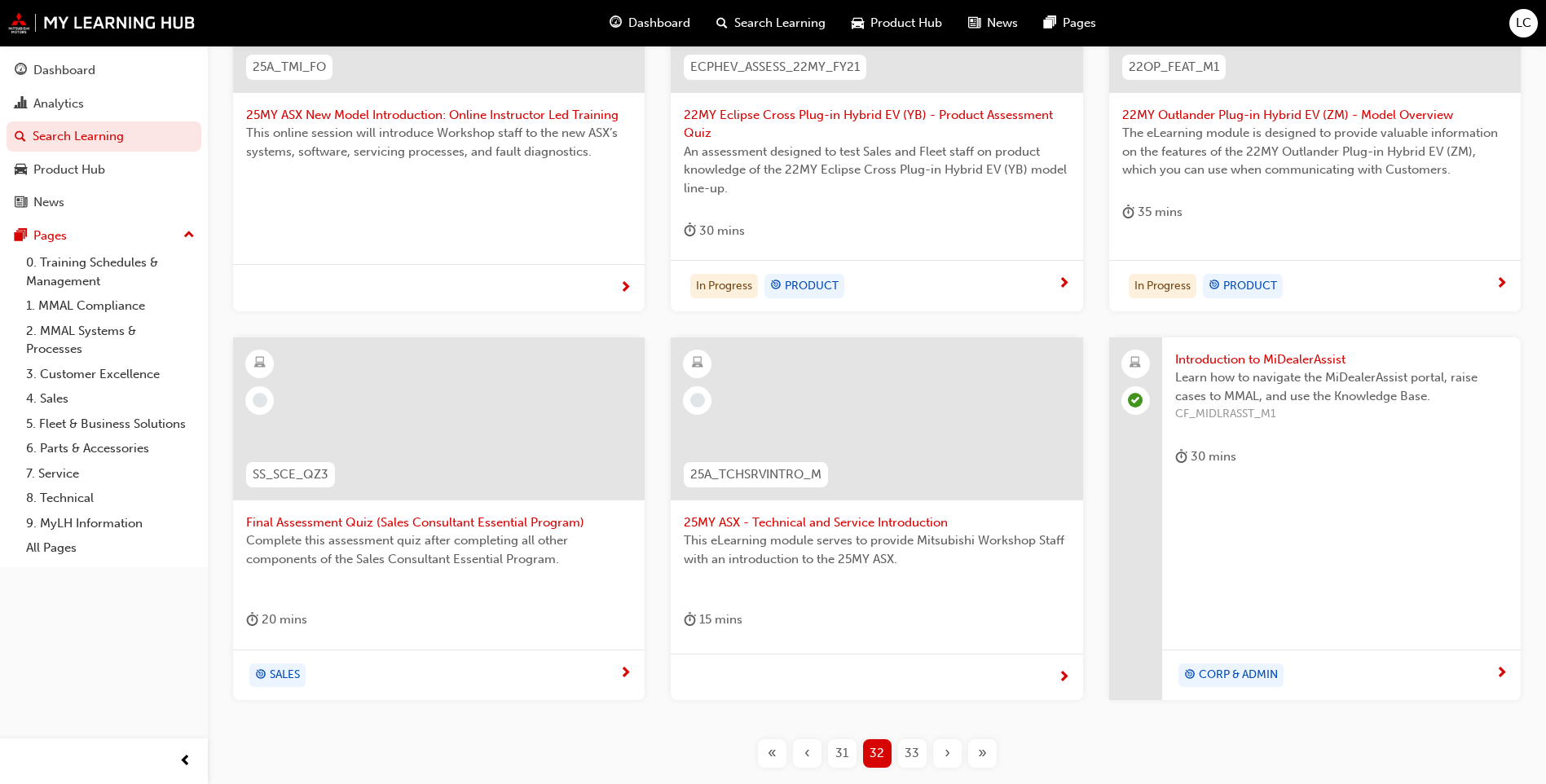
scroll to position [449, 0]
click at [1356, 116] on span "22MY Outlander Plug-in Hybrid EV (ZM) - Model Overview" at bounding box center [1315, 114] width 386 height 19
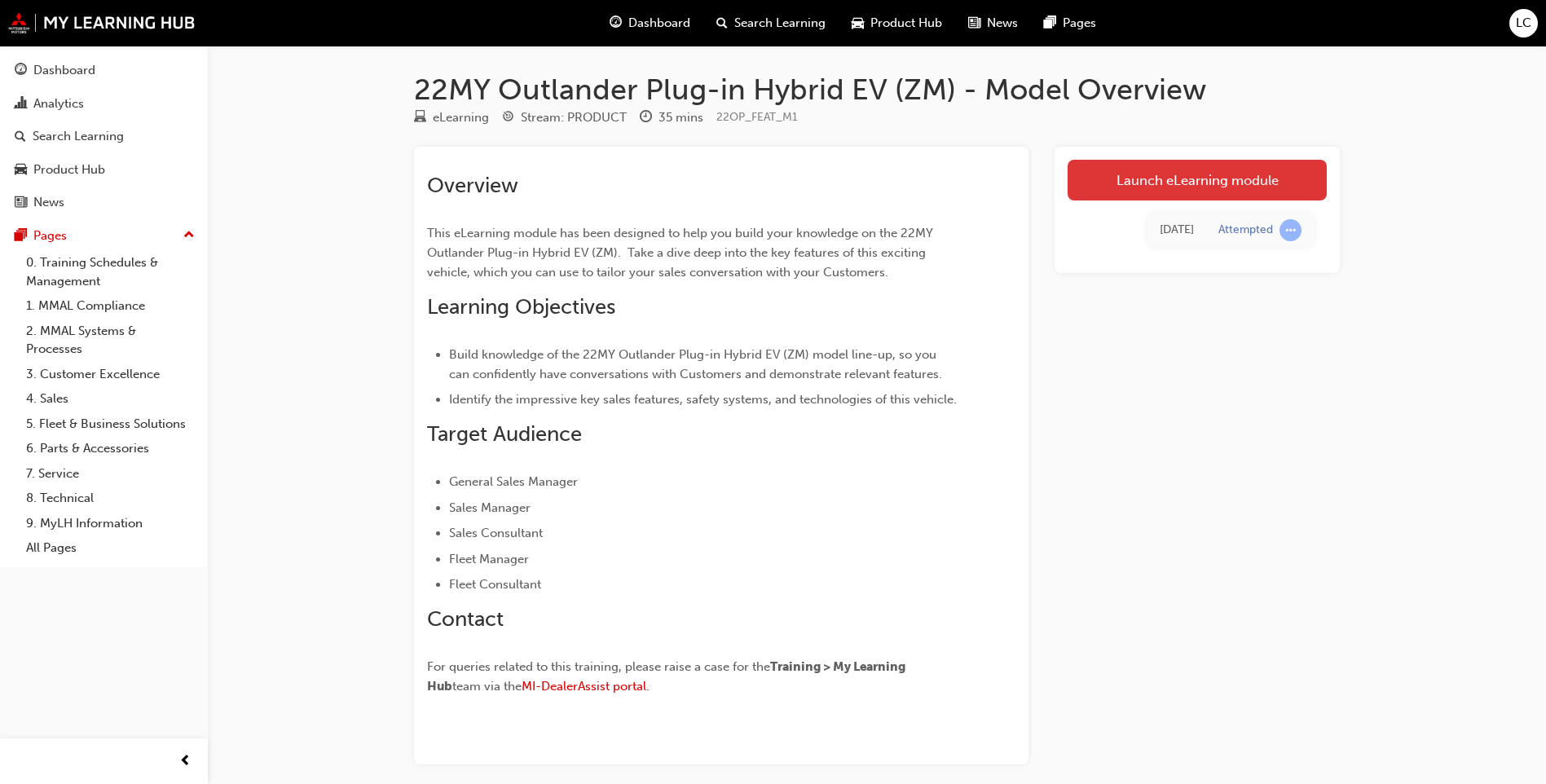
click at [1171, 160] on link "Launch eLearning module" at bounding box center [1198, 180] width 260 height 41
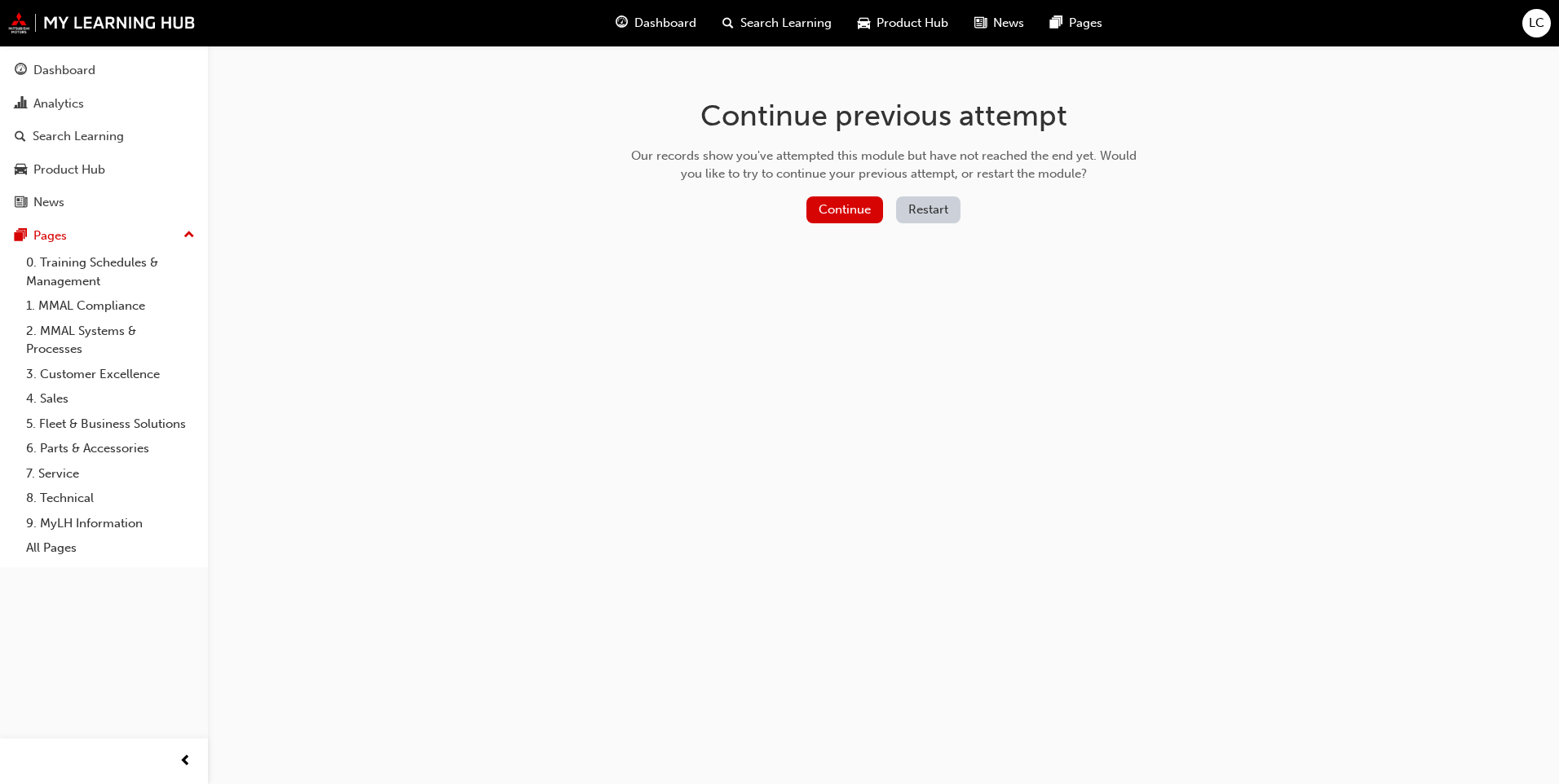
click at [949, 204] on button "Restart" at bounding box center [929, 209] width 64 height 27
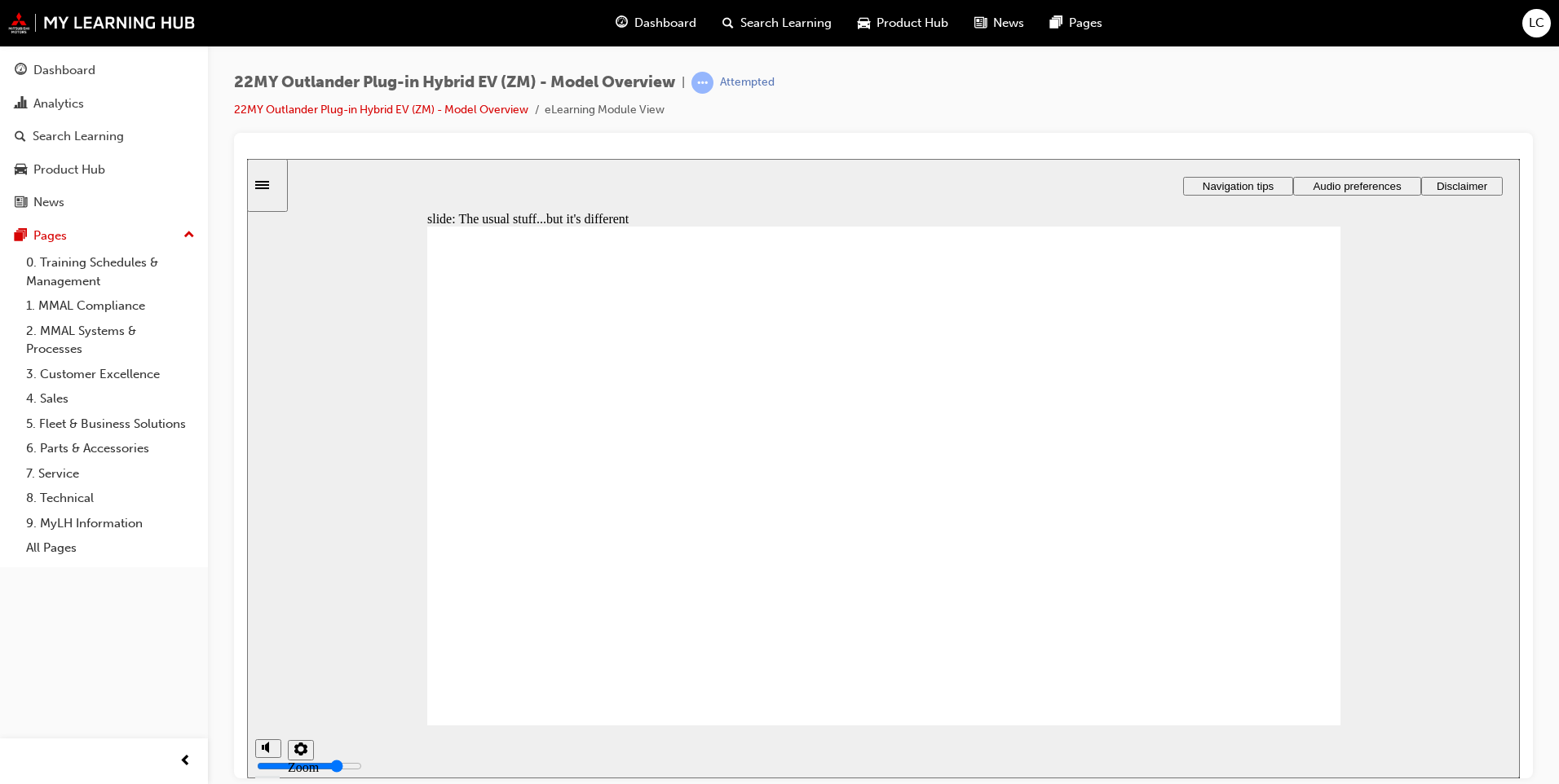
radio input "false"
radio input "true"
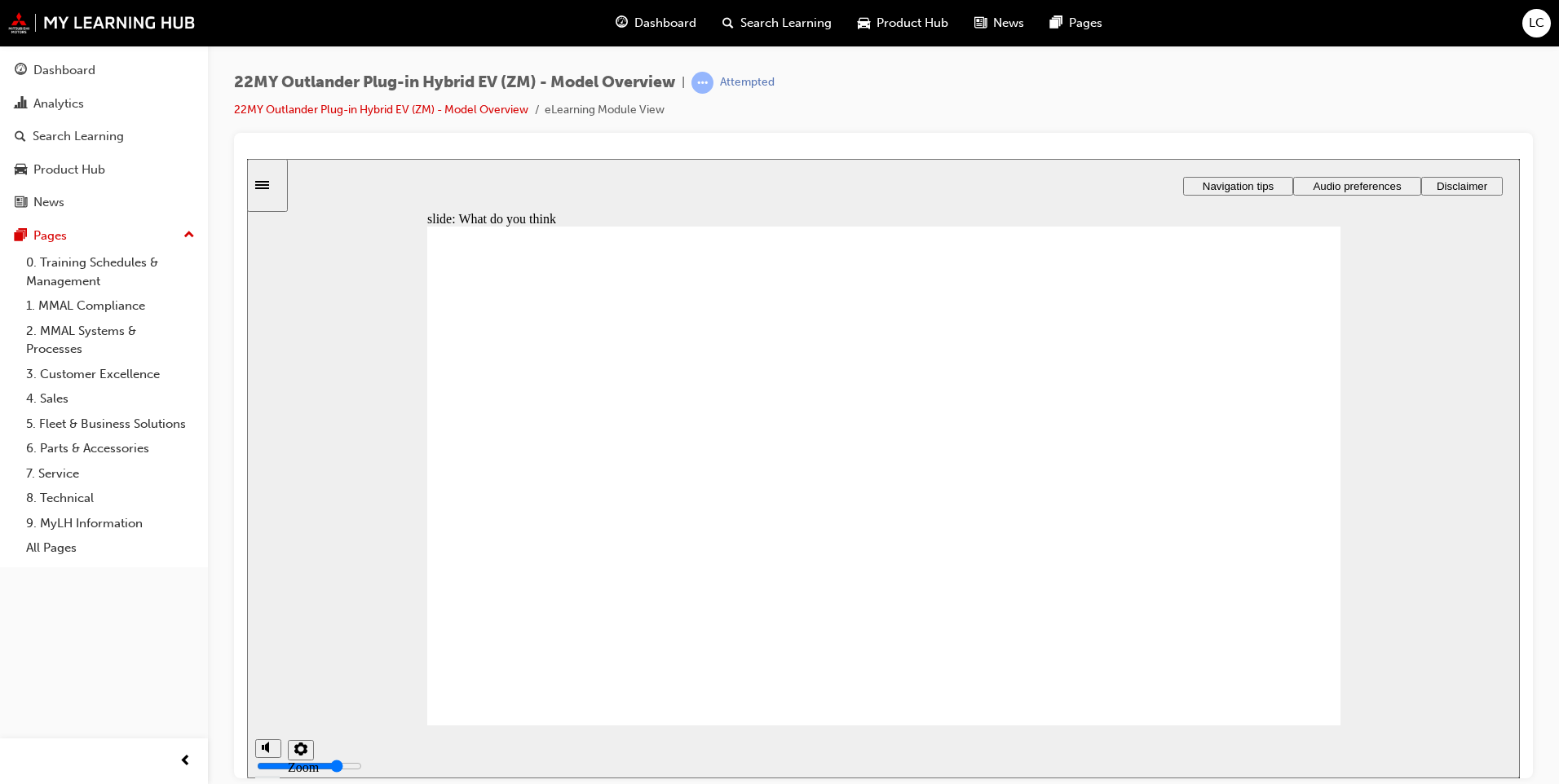
drag, startPoint x: 667, startPoint y: 506, endPoint x: 669, endPoint y: 486, distance: 20.1
radio input "true"
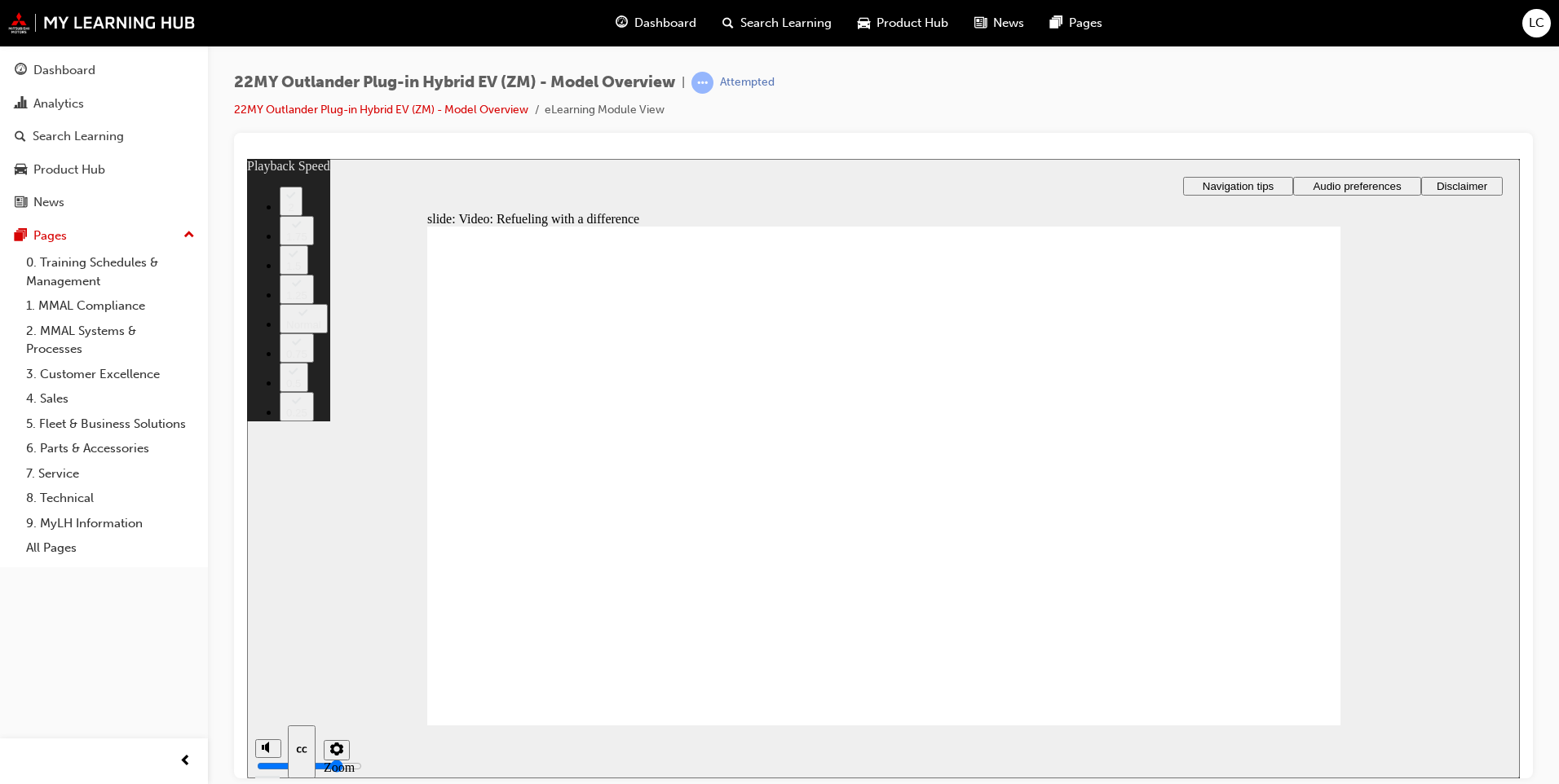
type input "115"
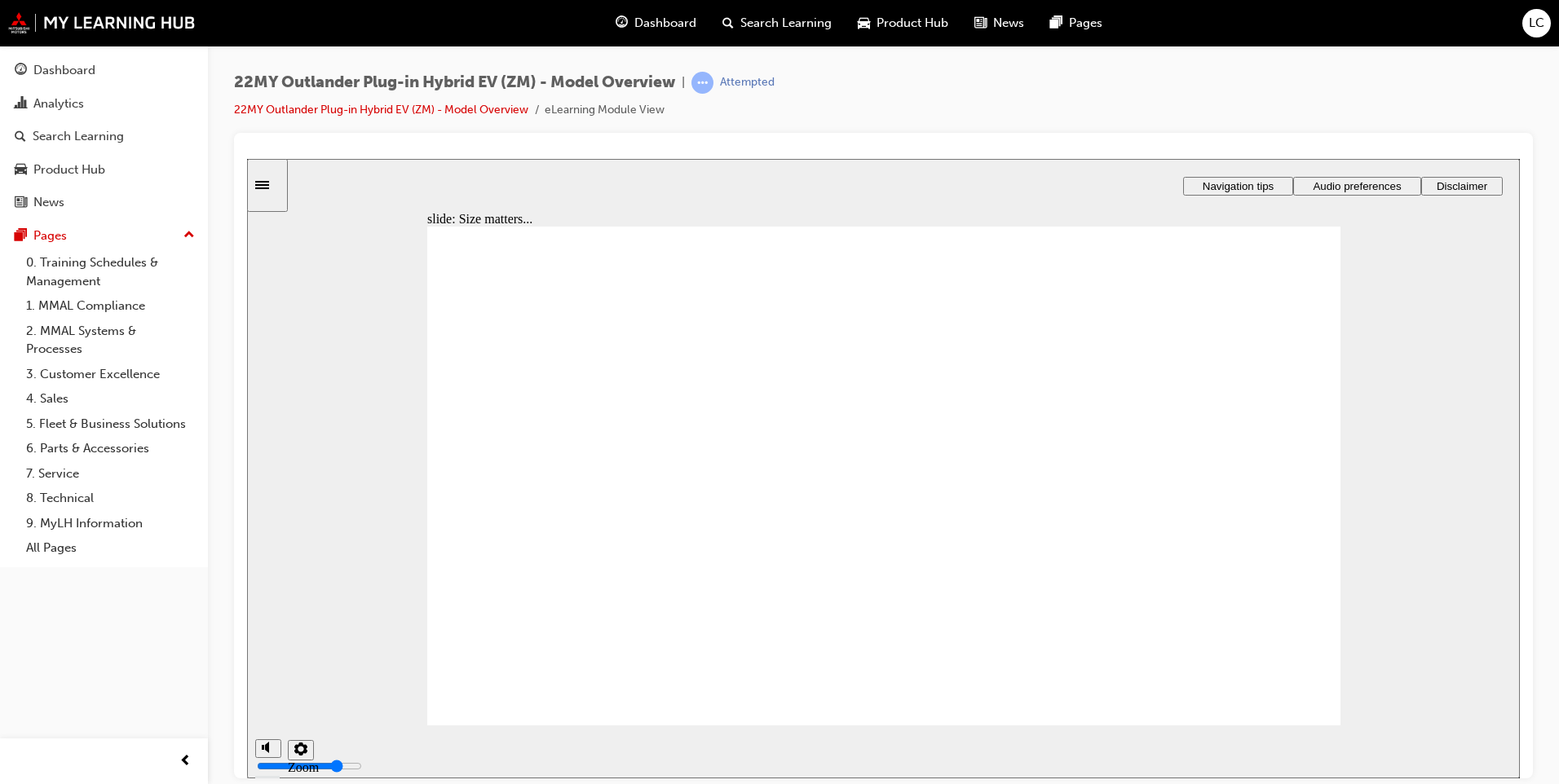
checkbox input "true"
checkbox input "false"
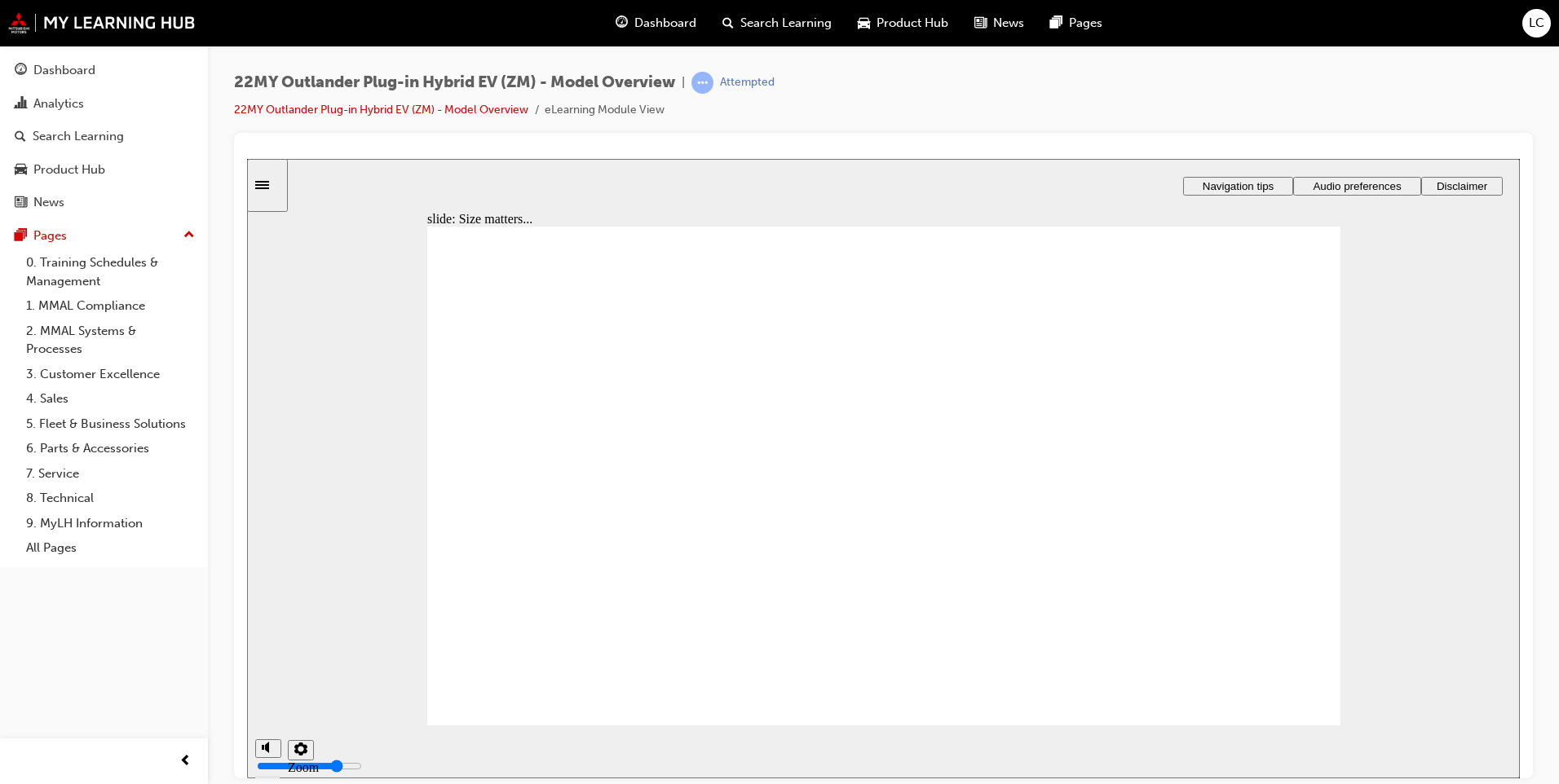
checkbox input "false"
checkbox input "true"
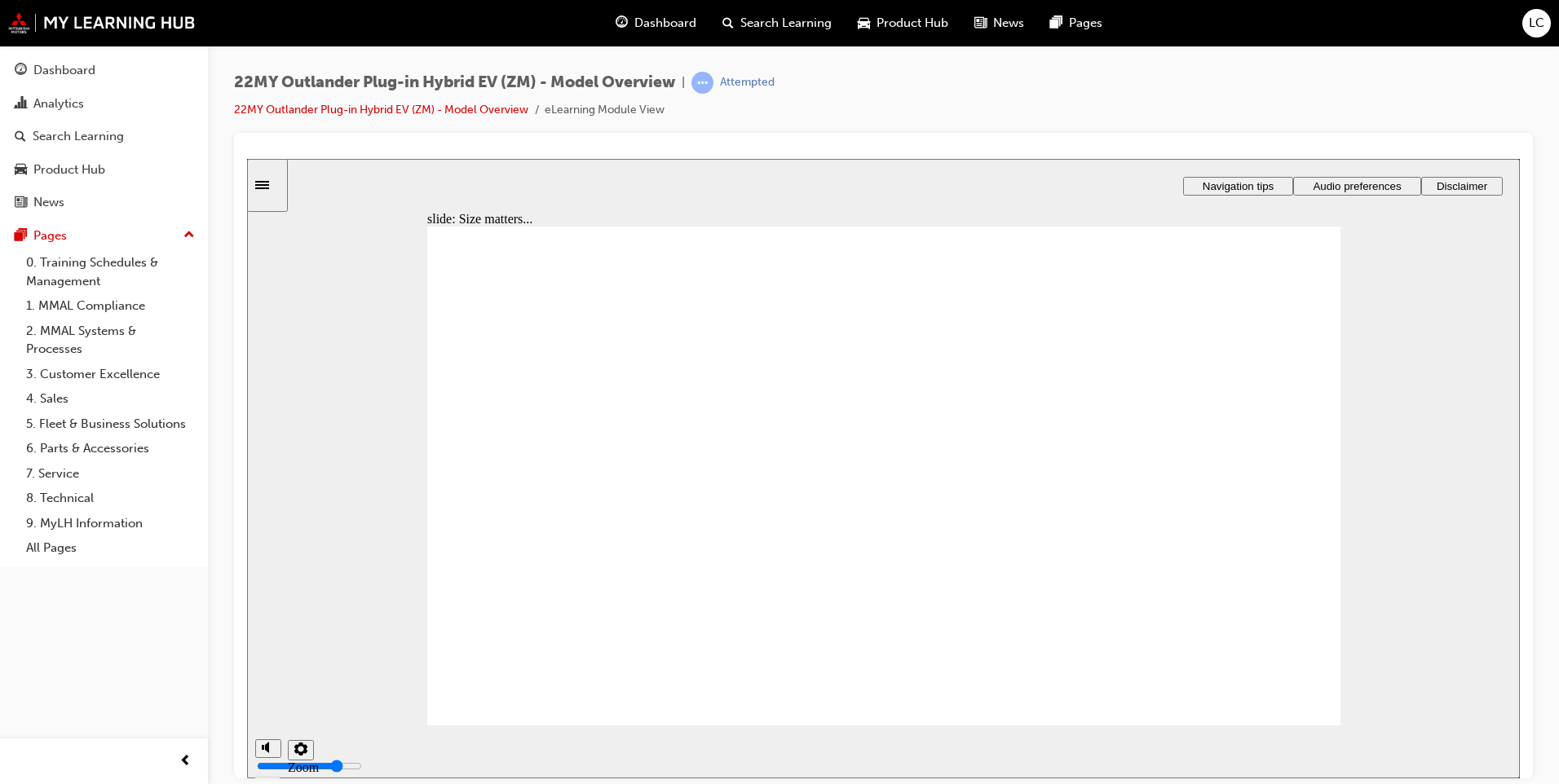
checkbox input "false"
checkbox input "true"
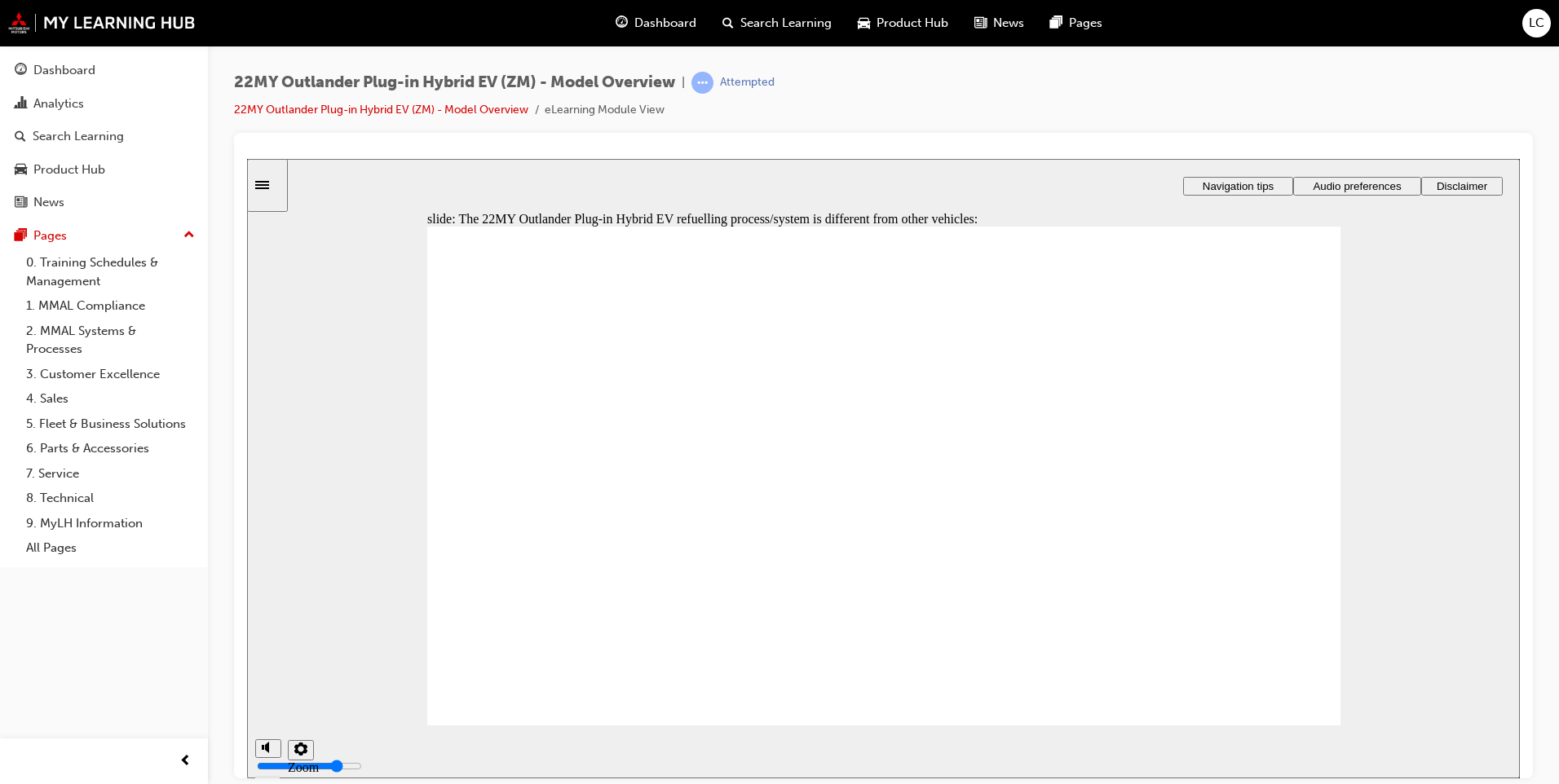
checkbox input "true"
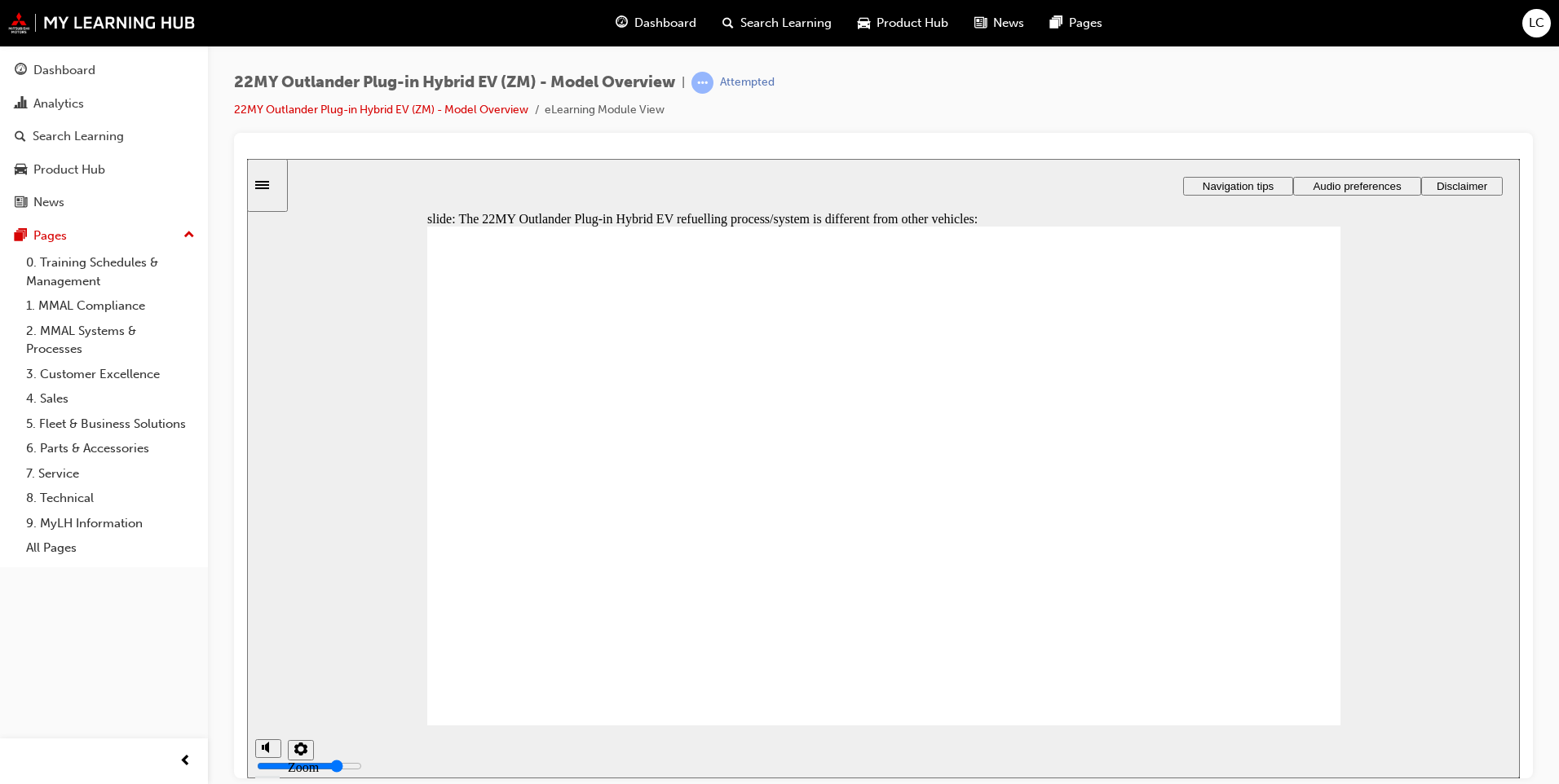
checkbox input "true"
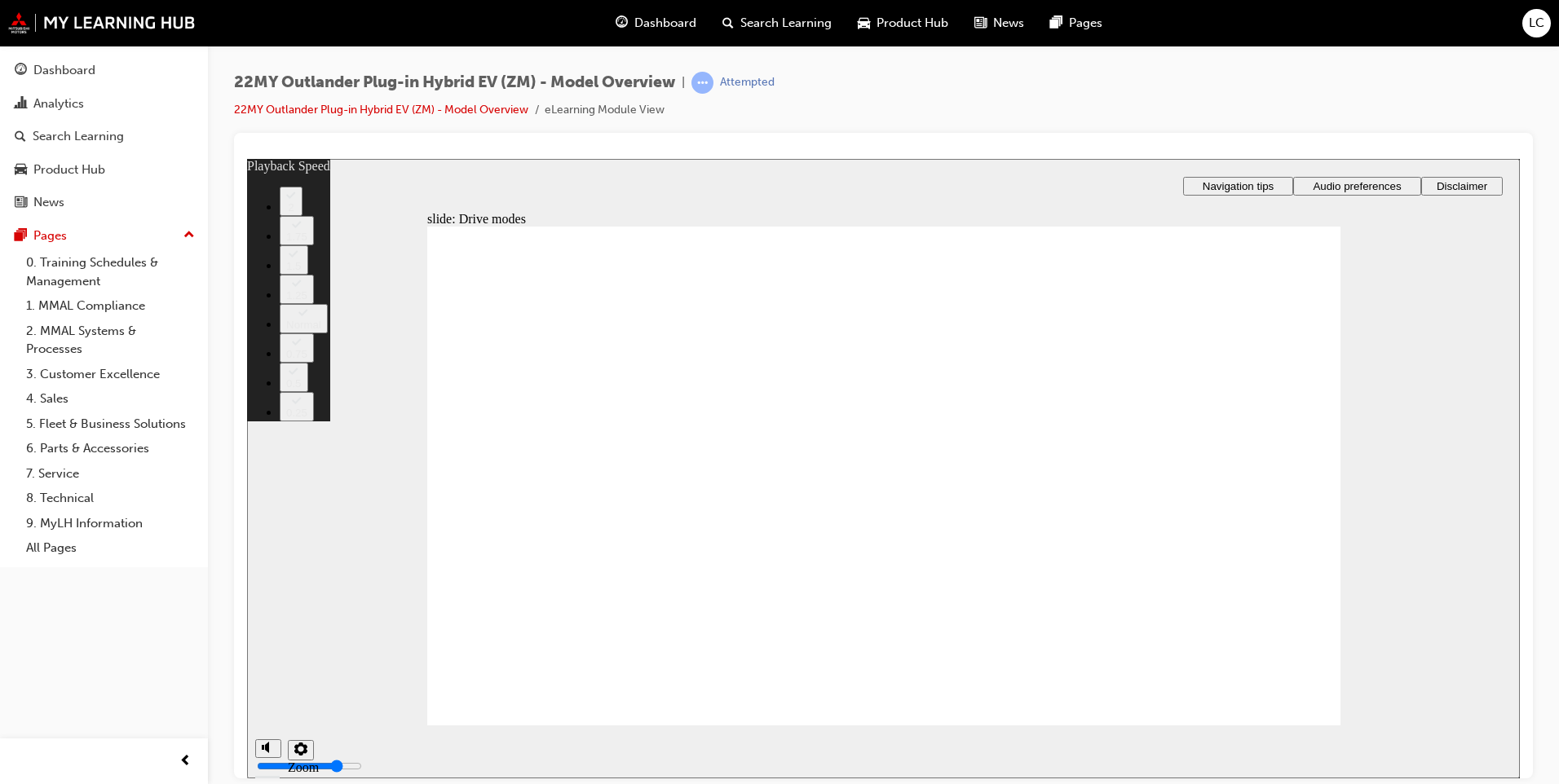
type input "37"
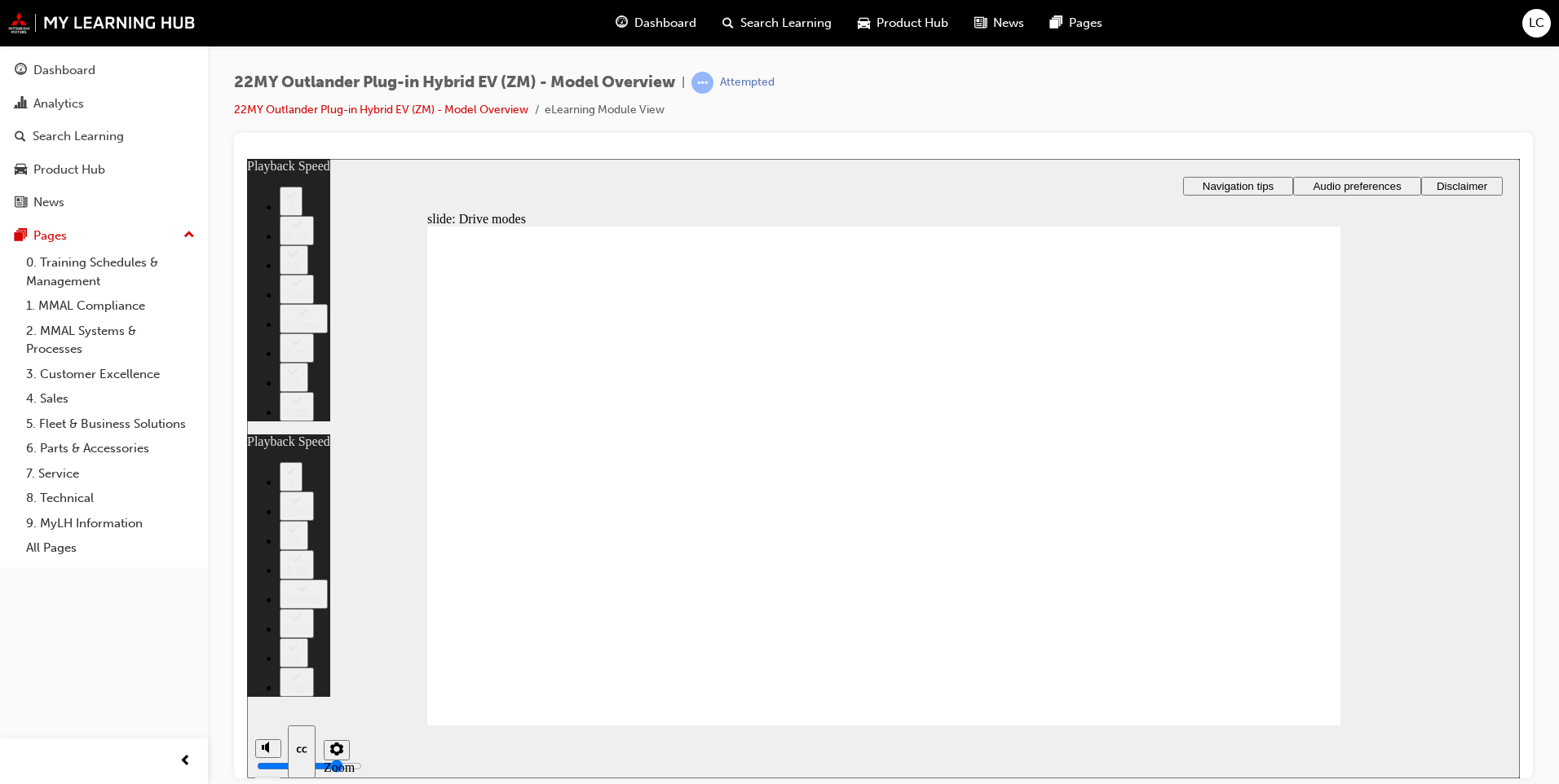
type input "37"
type input "34"
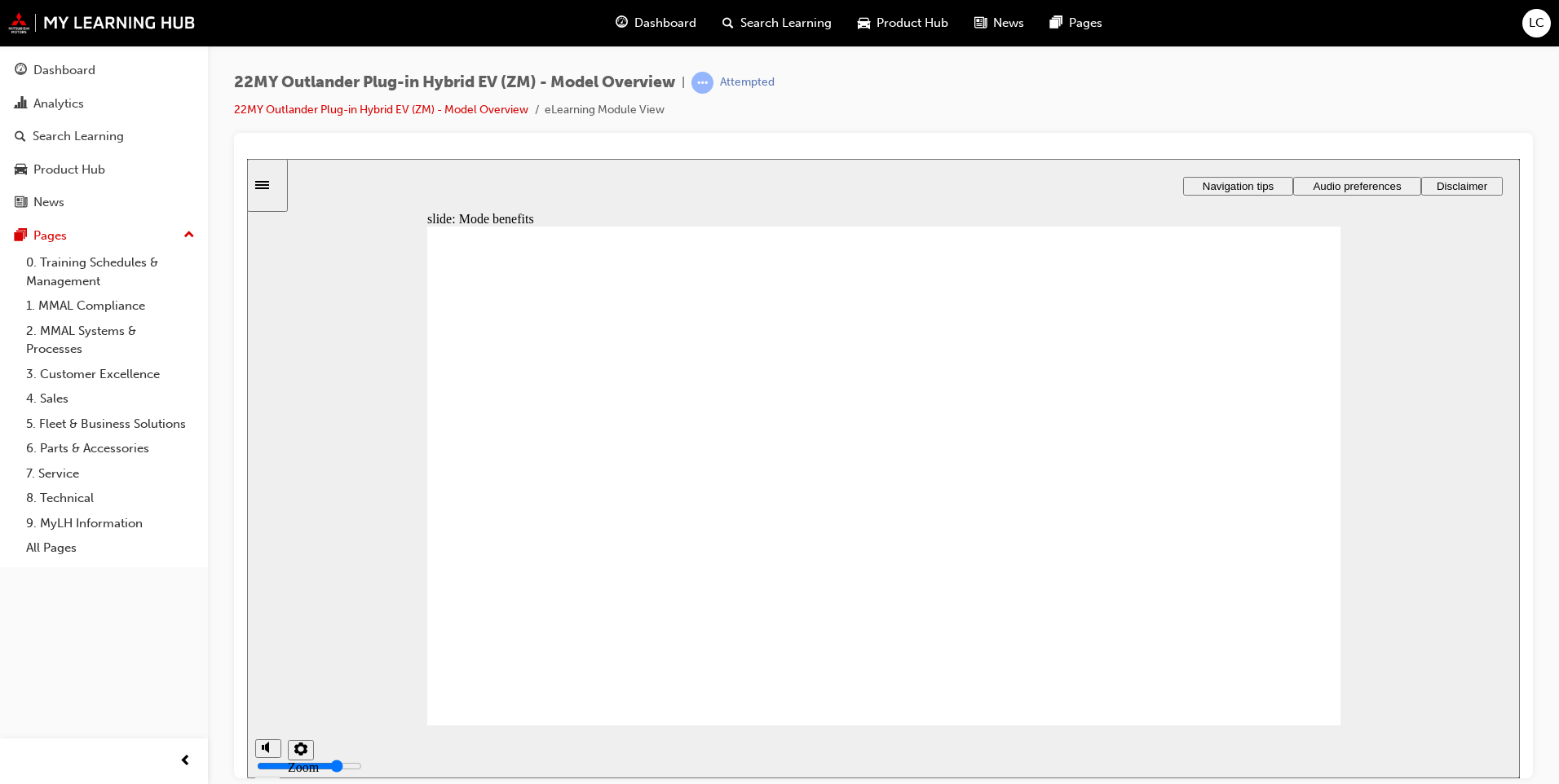
drag, startPoint x: 876, startPoint y: 419, endPoint x: 919, endPoint y: 412, distance: 43.6
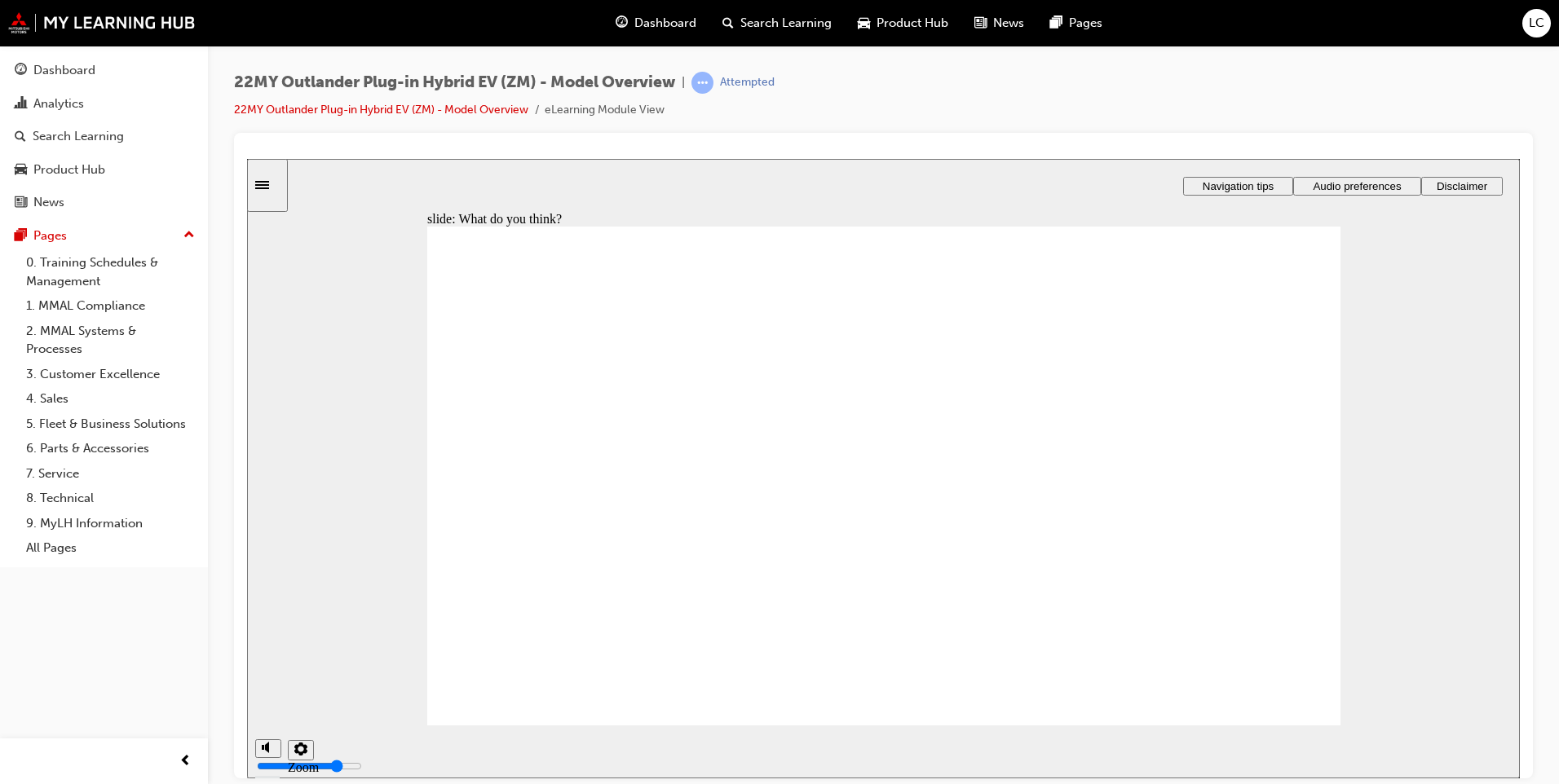
radio input "false"
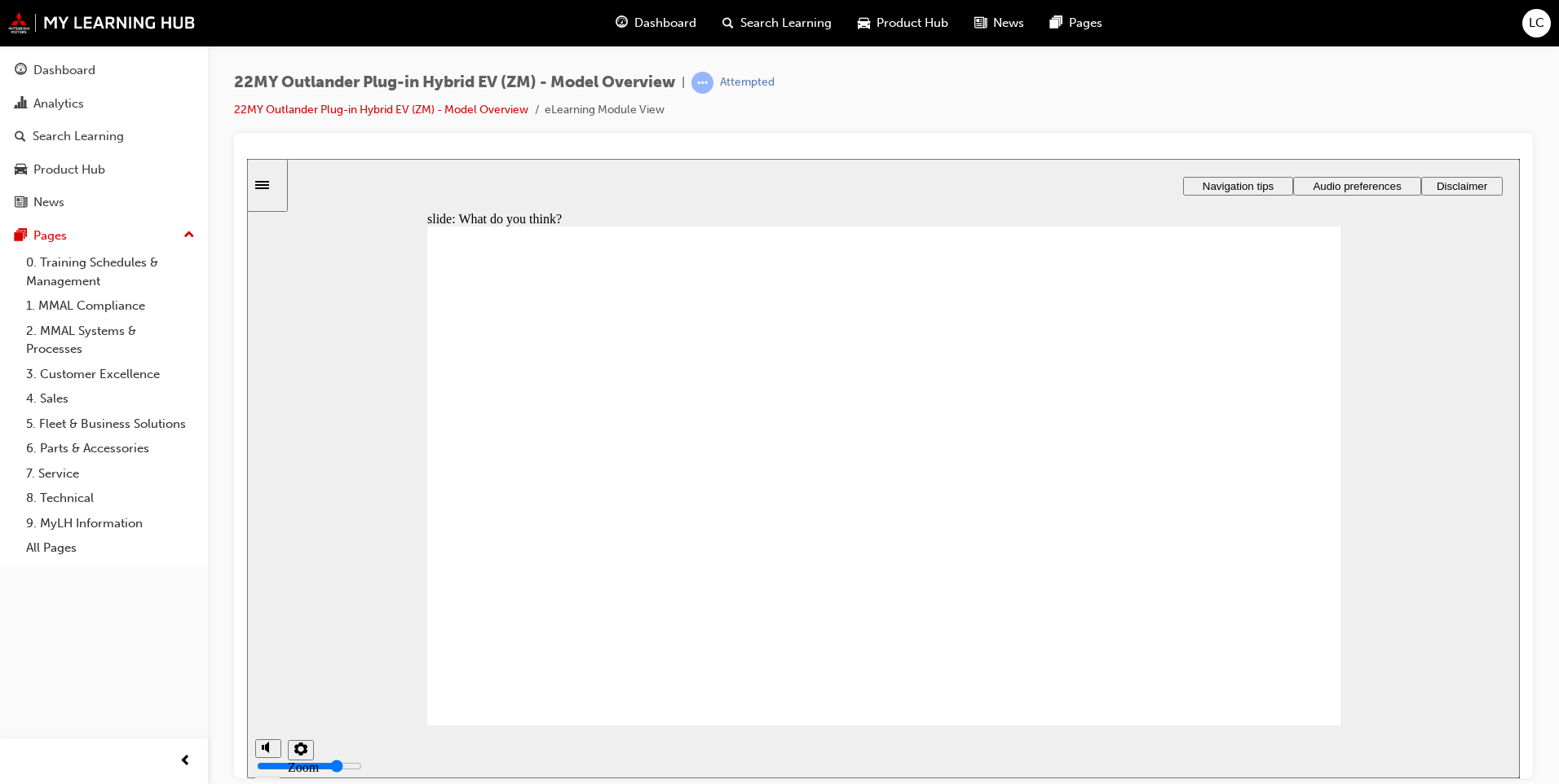
radio input "false"
radio input "true"
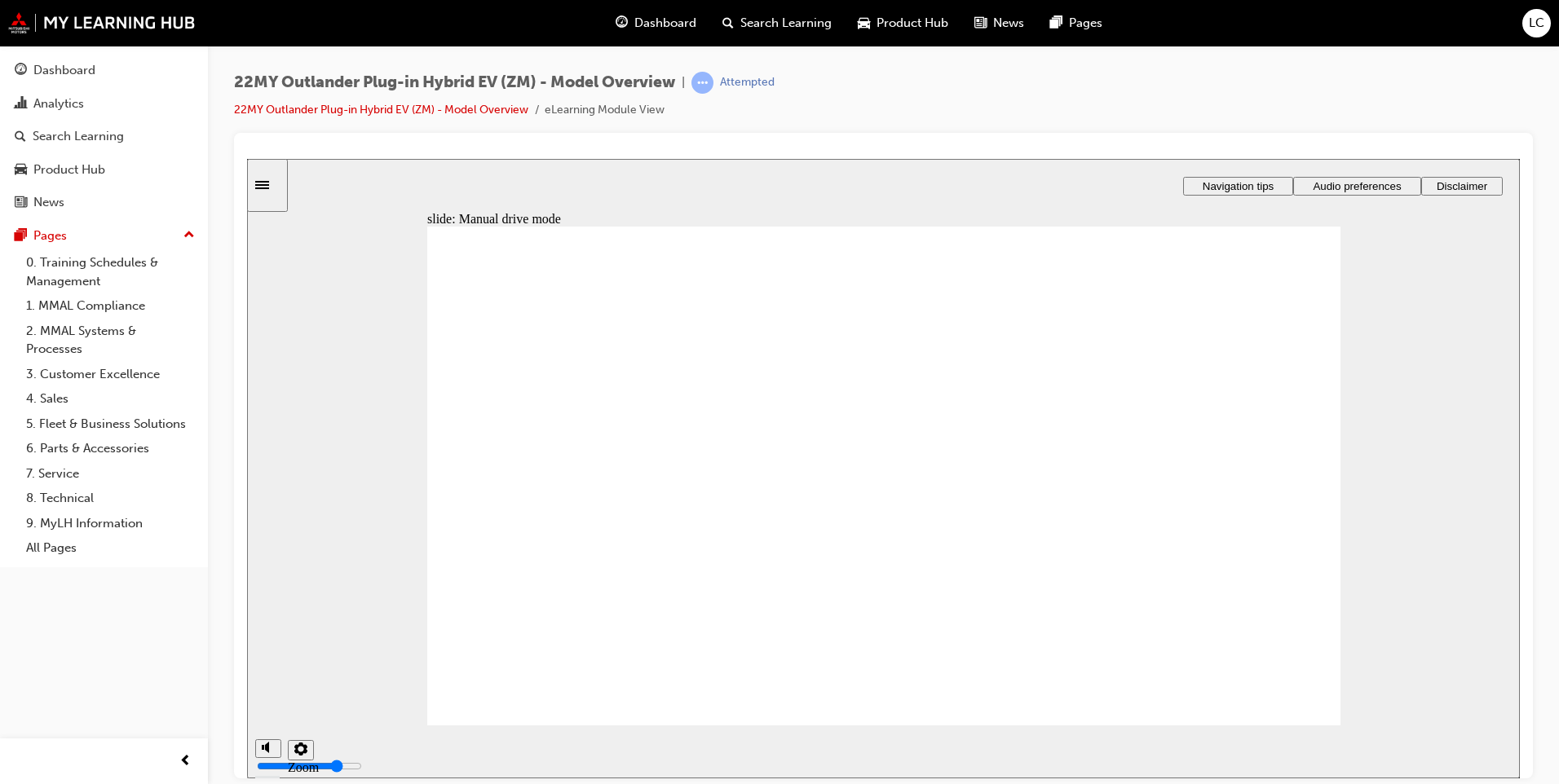
drag, startPoint x: 621, startPoint y: 524, endPoint x: 623, endPoint y: 541, distance: 17.1
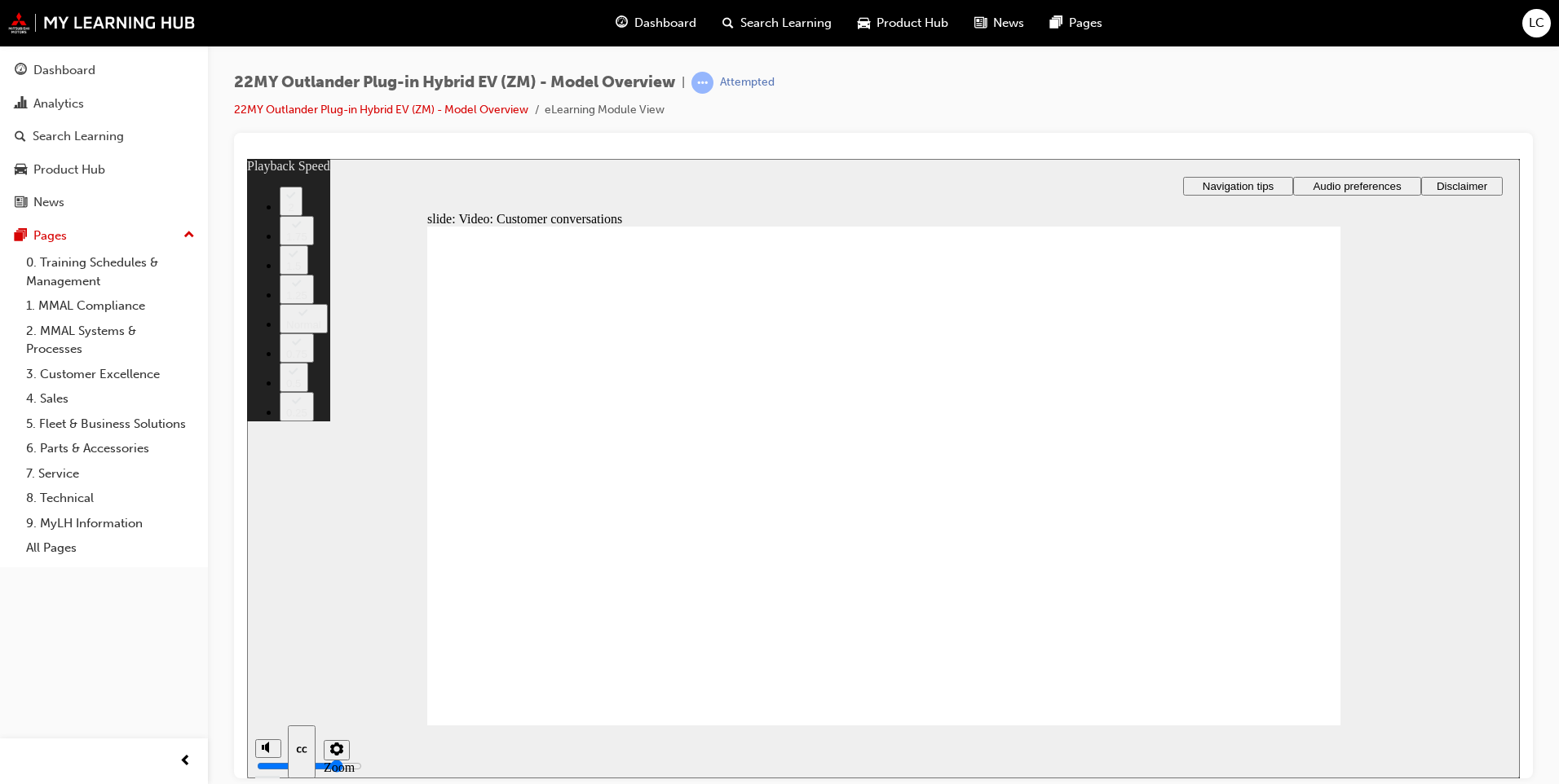
click at [314, 421] on button "0.25" at bounding box center [296, 405] width 34 height 30
click at [303, 215] on button "2" at bounding box center [290, 200] width 22 height 30
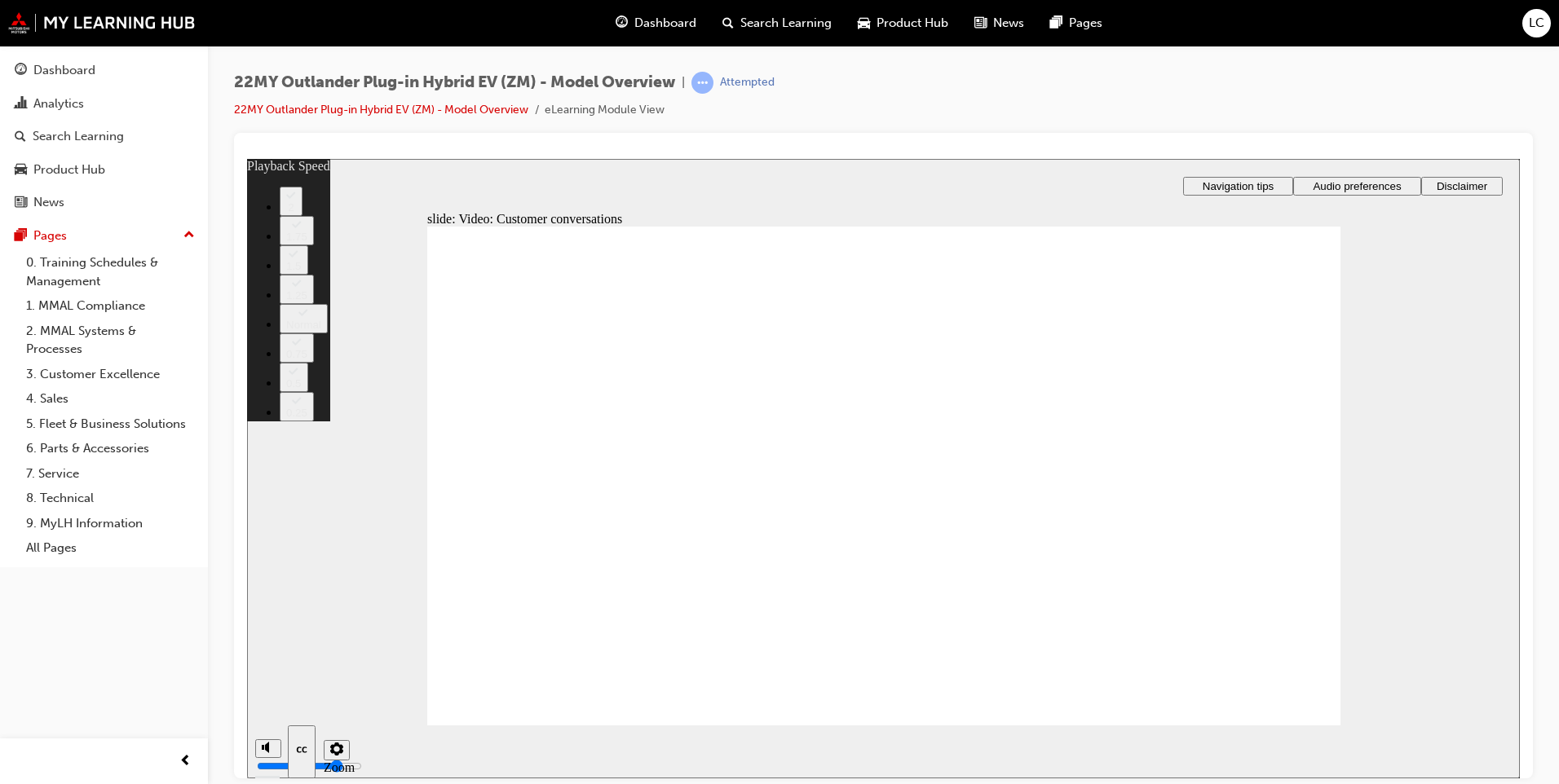
type input "70"
type input "143"
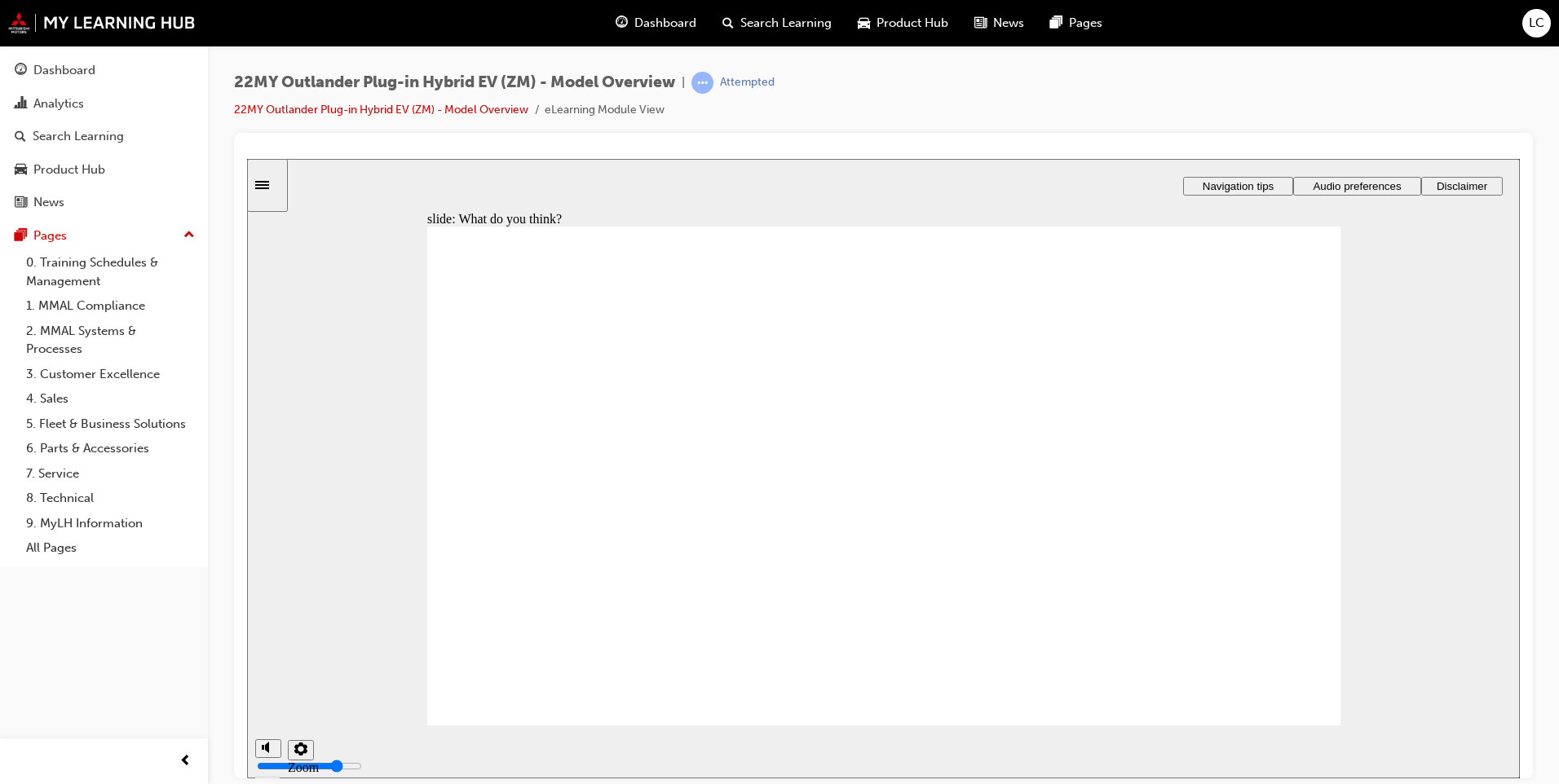
checkbox input "true"
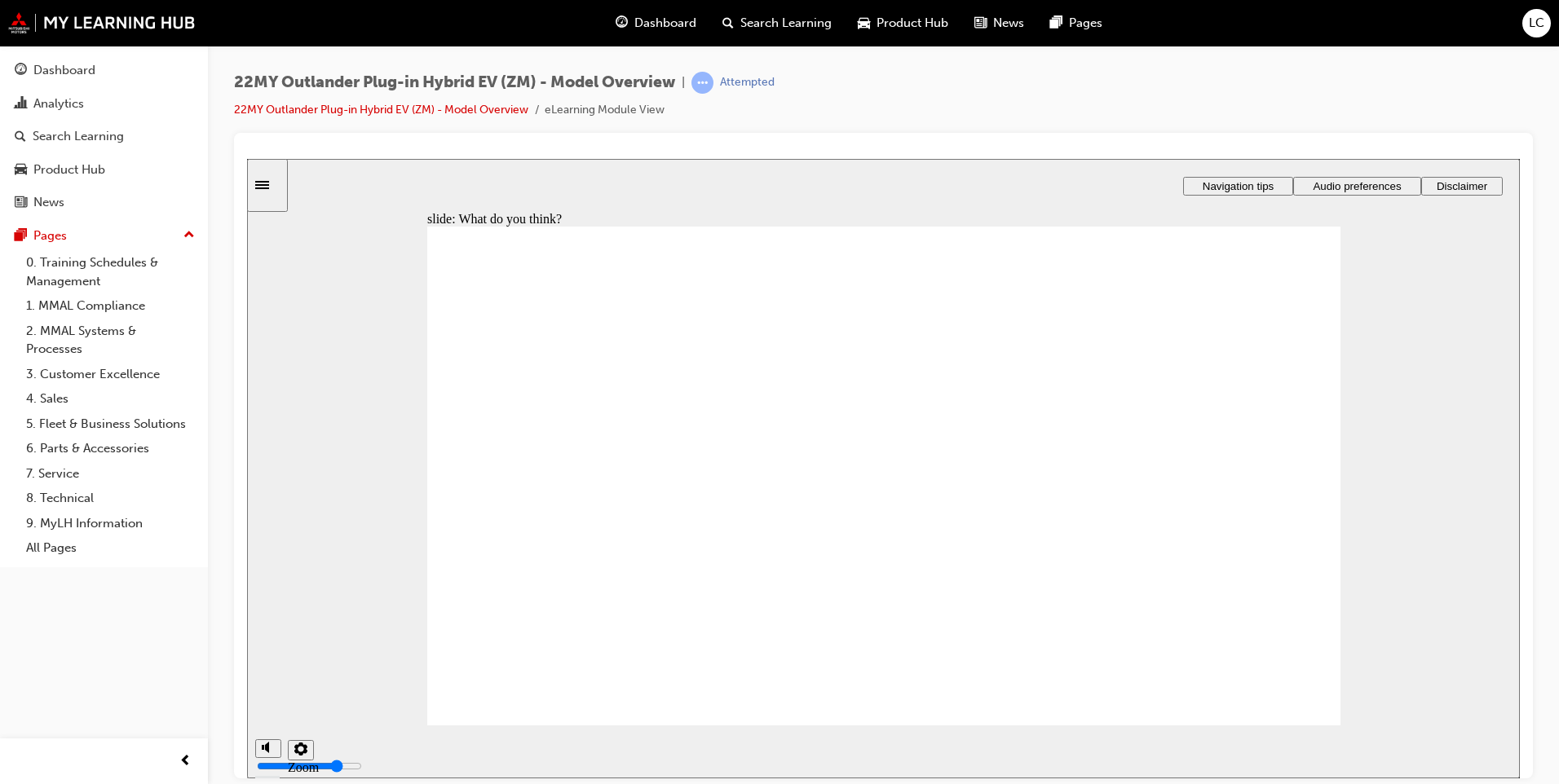
checkbox input "true"
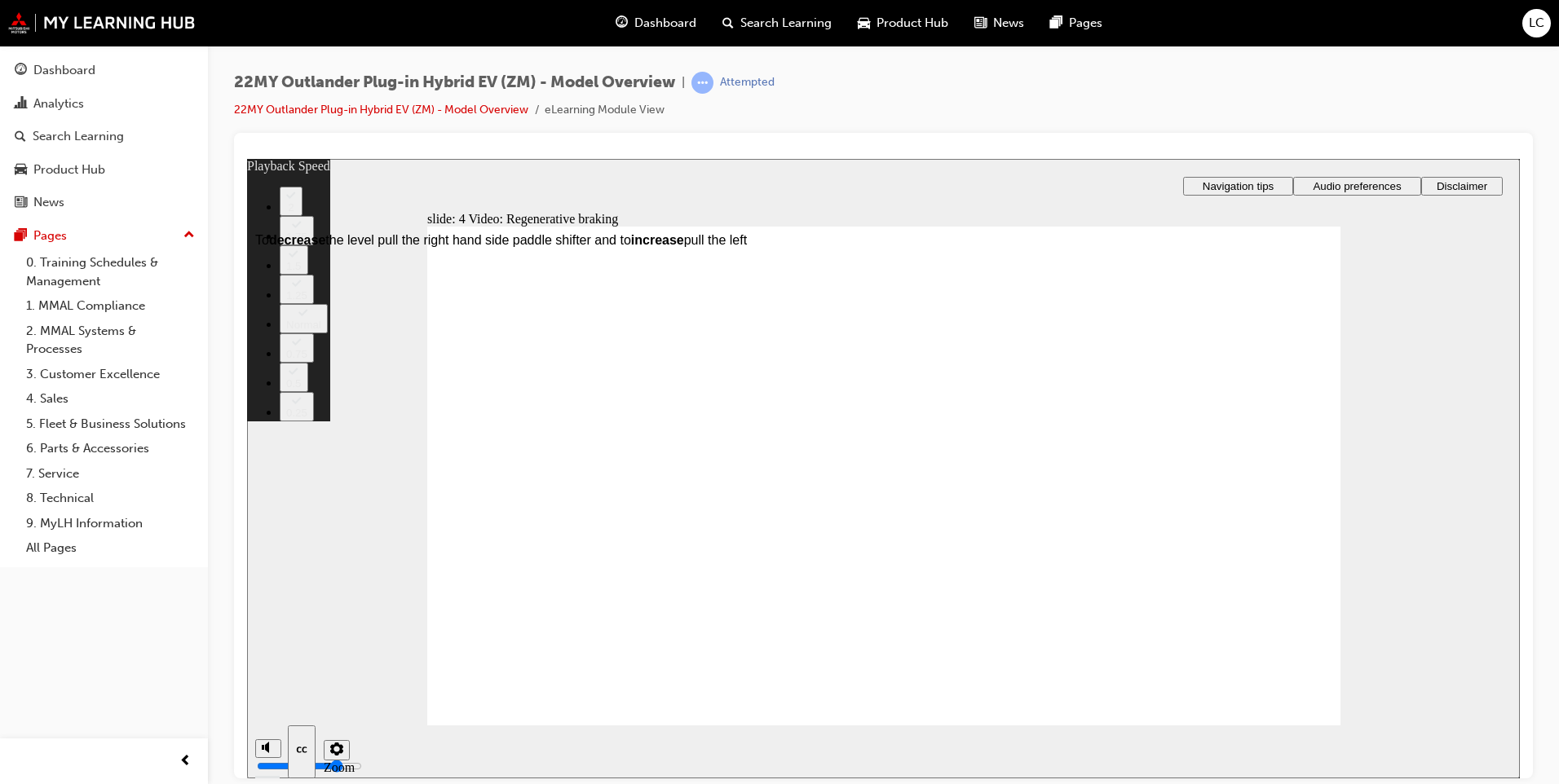
click at [303, 215] on button "2" at bounding box center [290, 200] width 22 height 30
type input "91"
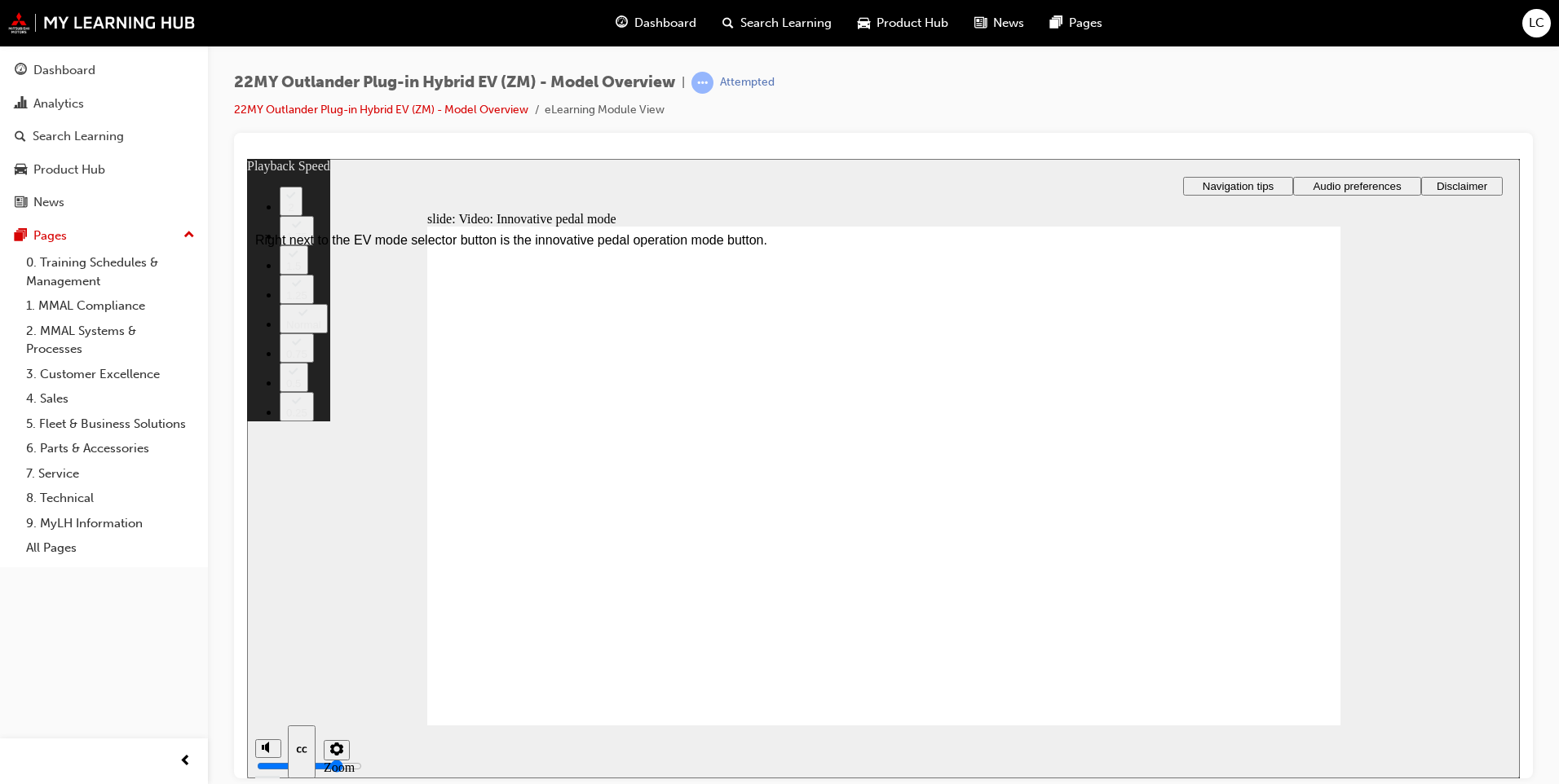
click at [303, 215] on button "2" at bounding box center [290, 200] width 22 height 30
type input "129"
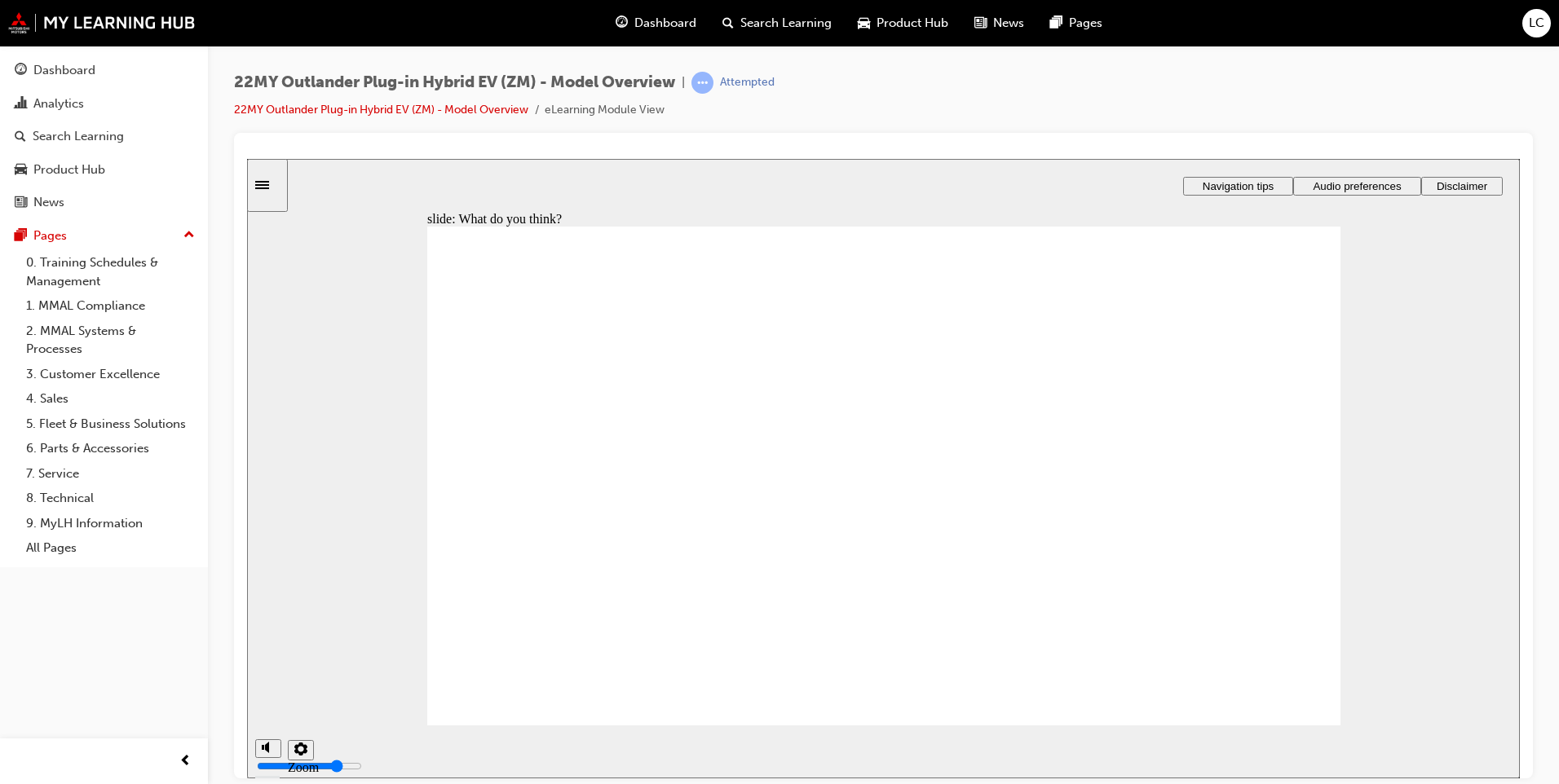
radio input "false"
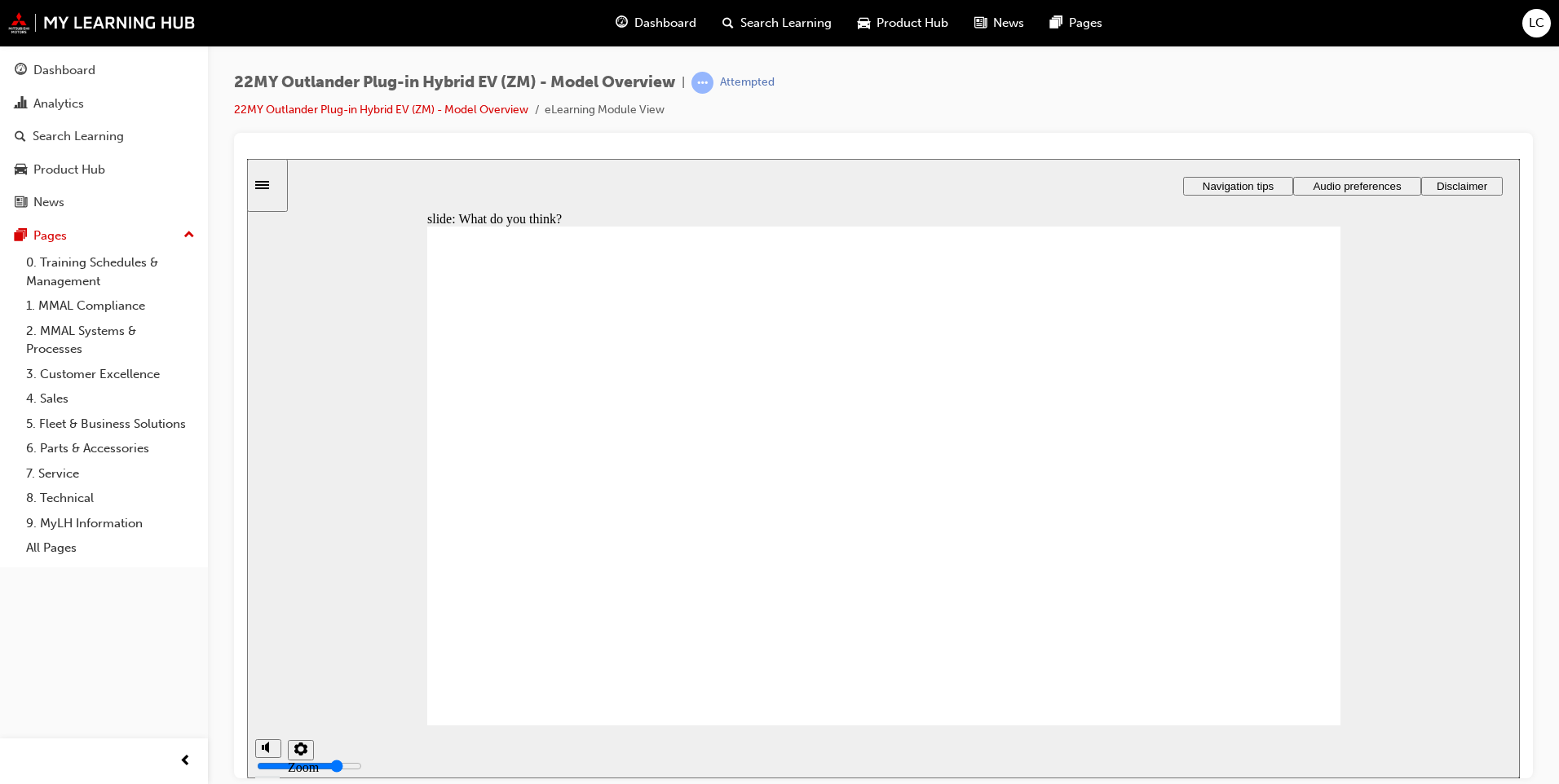
radio input "true"
click at [585, 660] on div "Rectangle 1 Rectangle 3 What do you think? Round Same Side Corner 1 How do you …" at bounding box center [884, 482] width 913 height 514
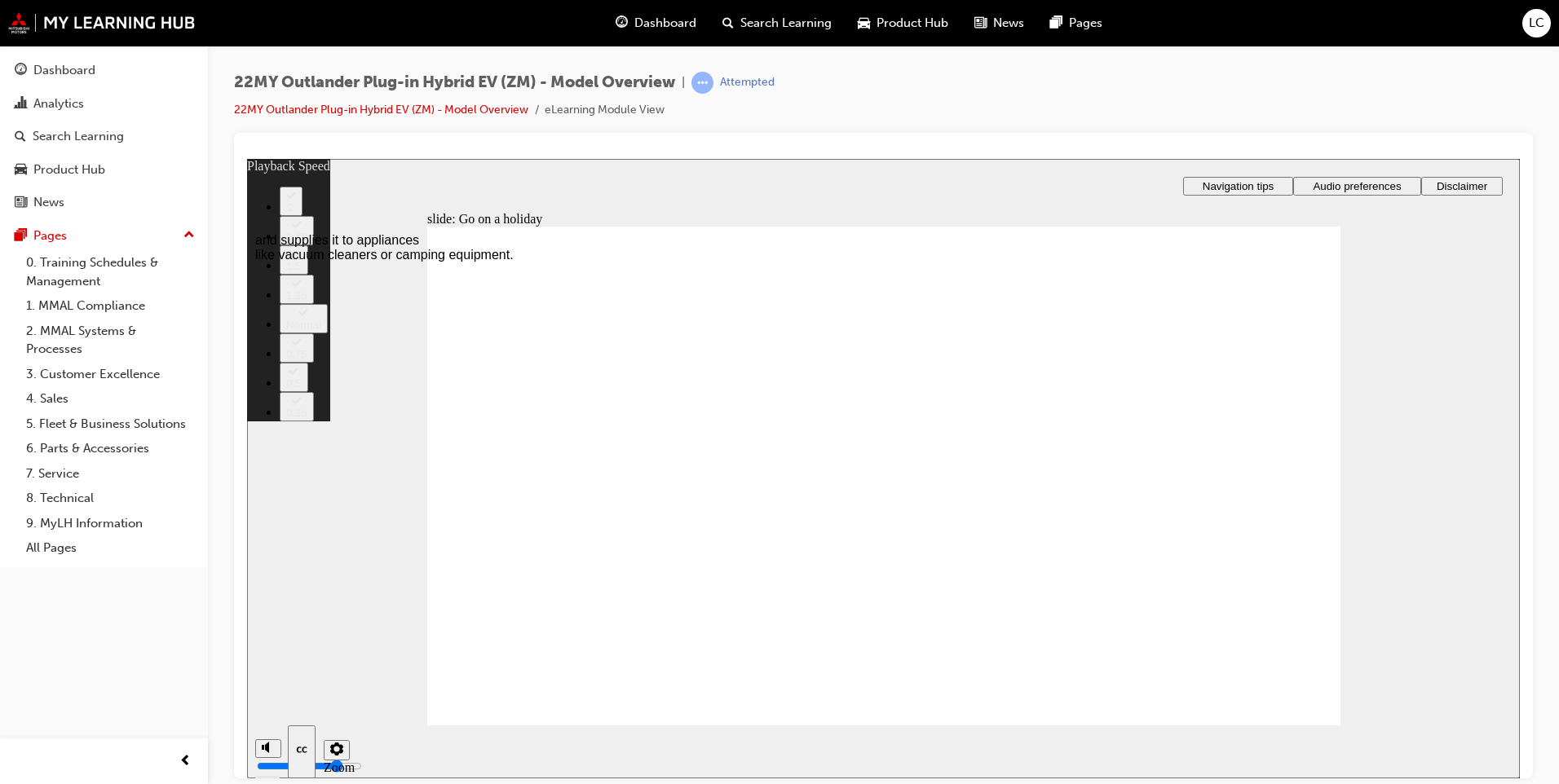
type input "123"
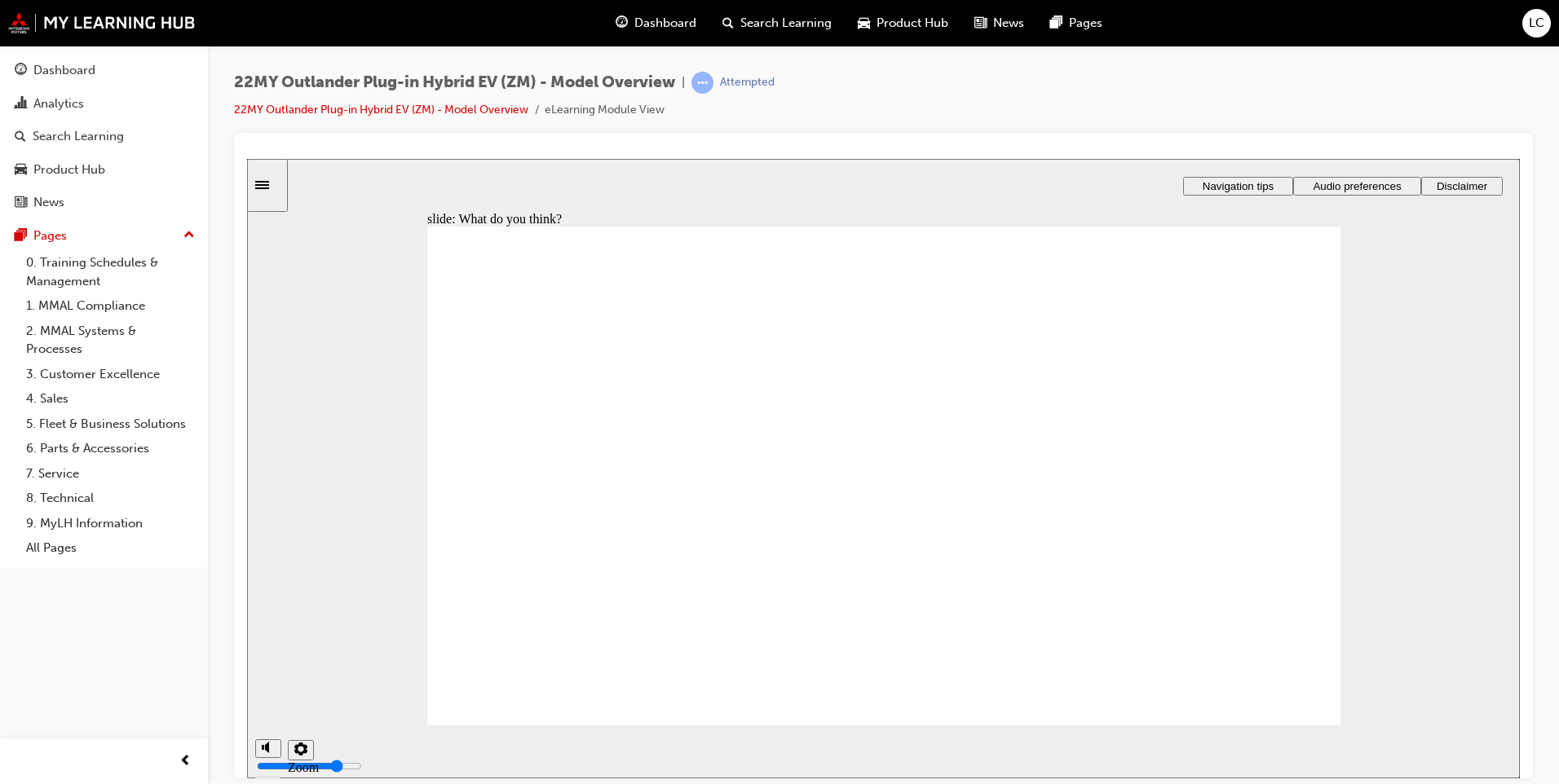
drag, startPoint x: 736, startPoint y: 546, endPoint x: 680, endPoint y: 606, distance: 82.1
radio input "true"
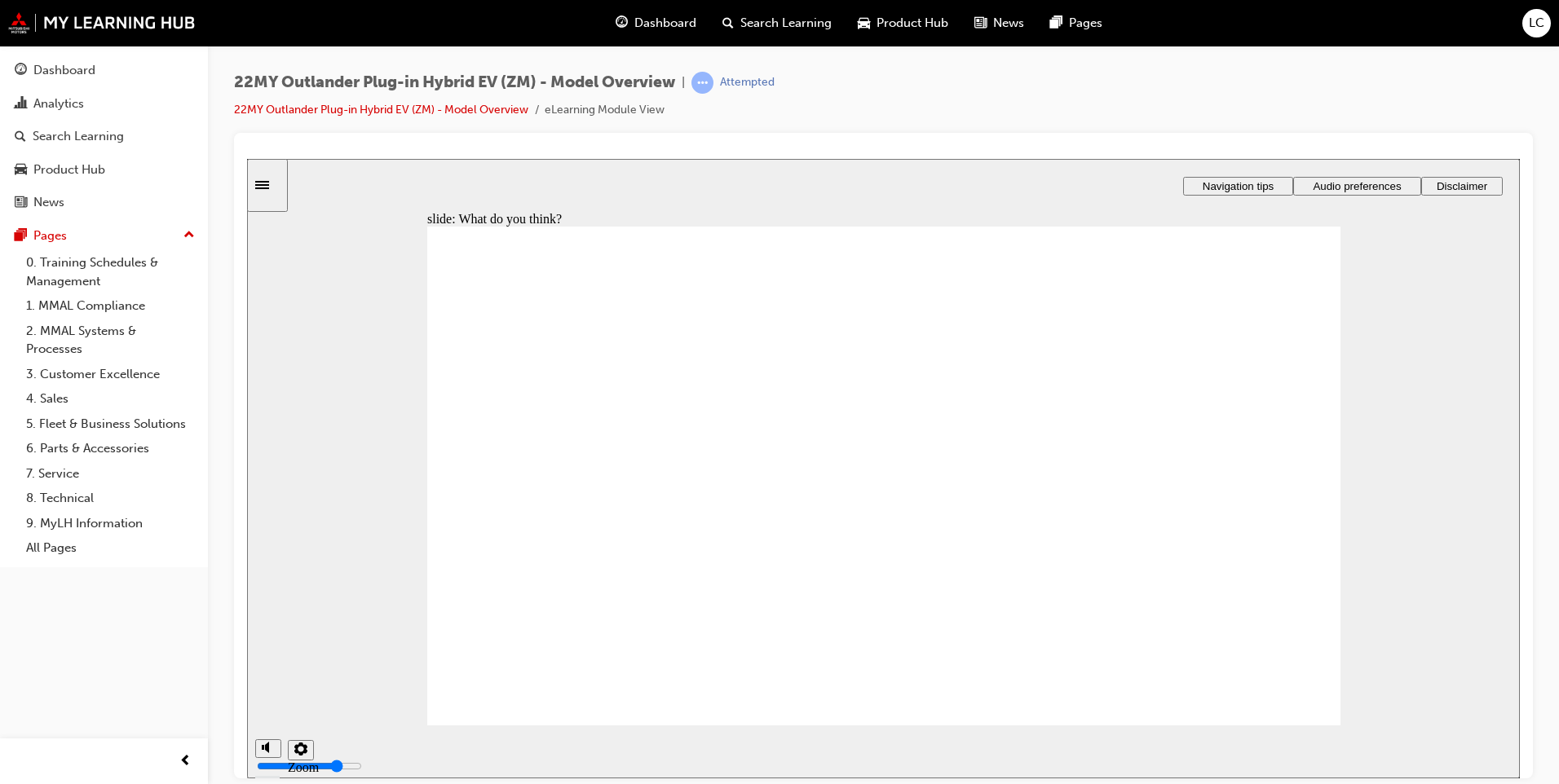
radio input "true"
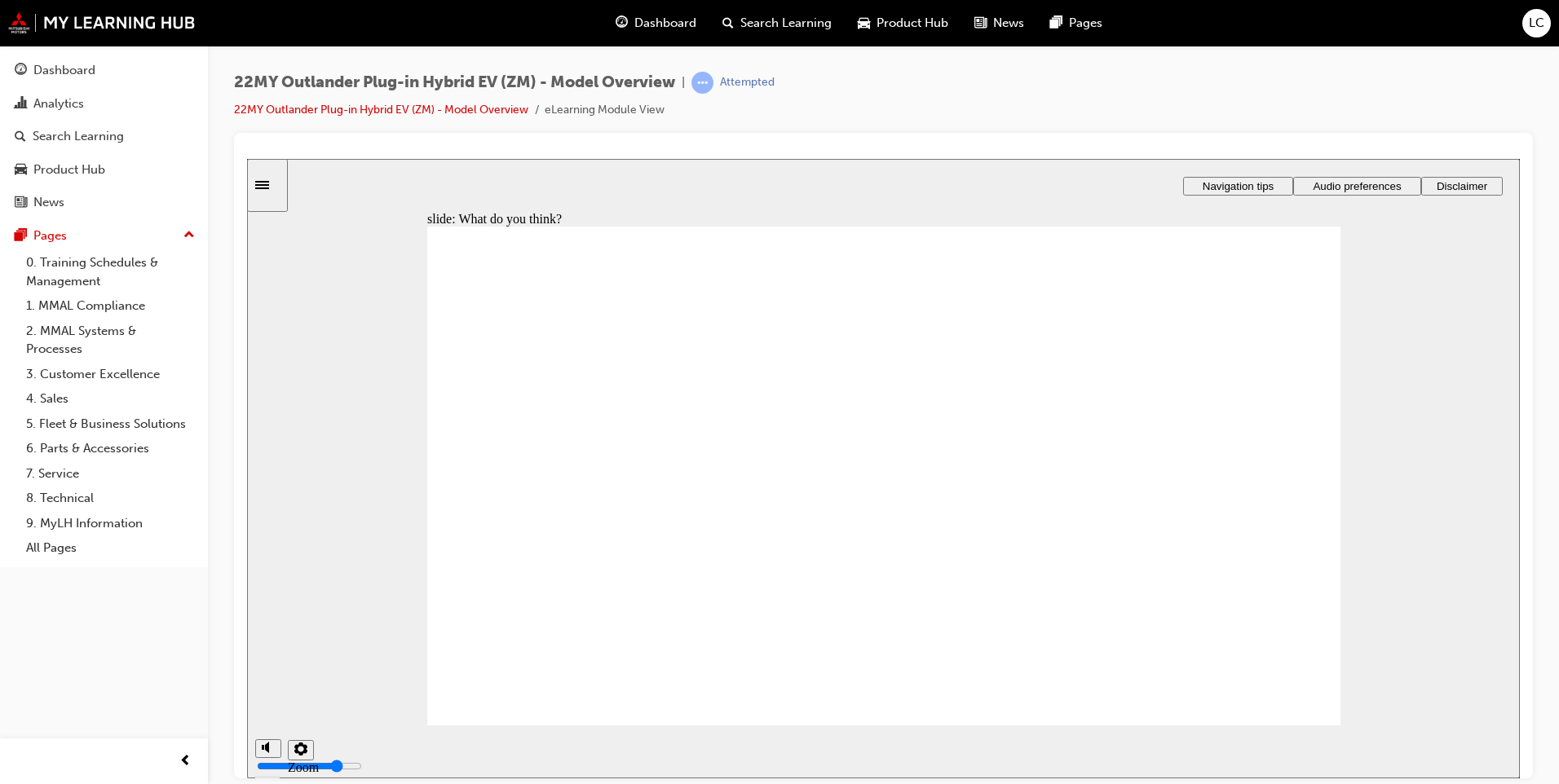
radio input "true"
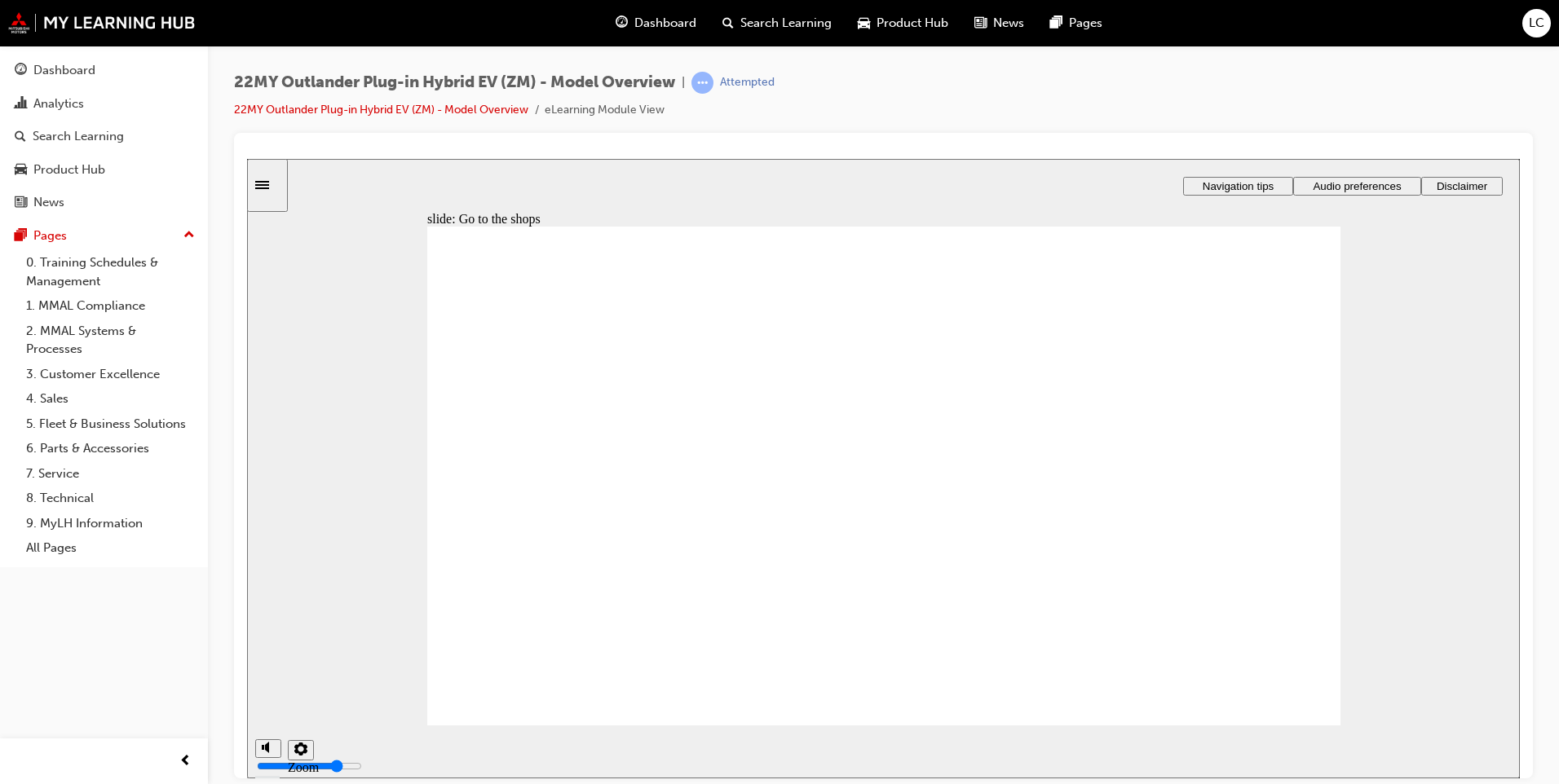
drag, startPoint x: 1099, startPoint y: 650, endPoint x: 1146, endPoint y: 676, distance: 53.7
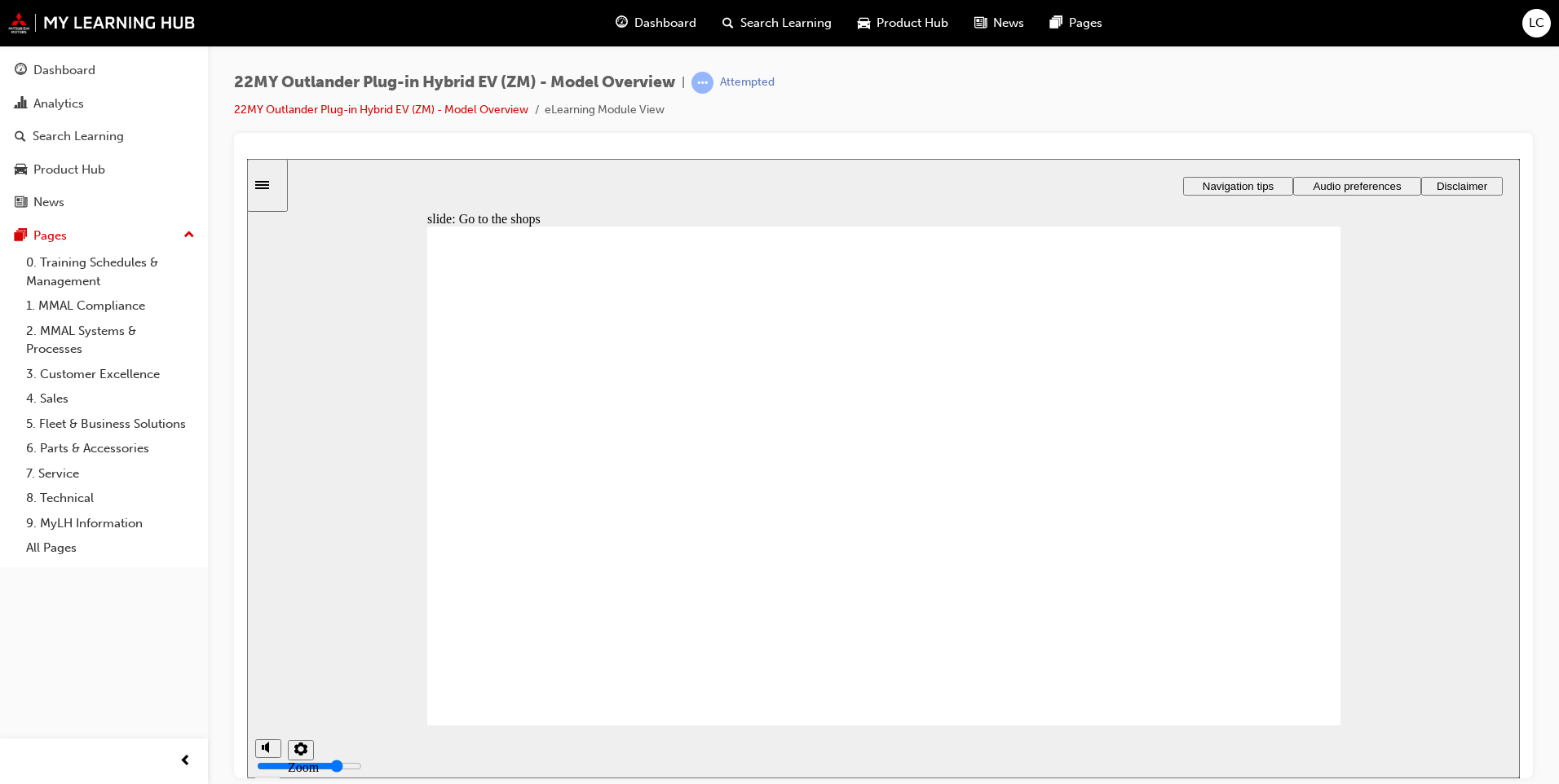
checkbox input "true"
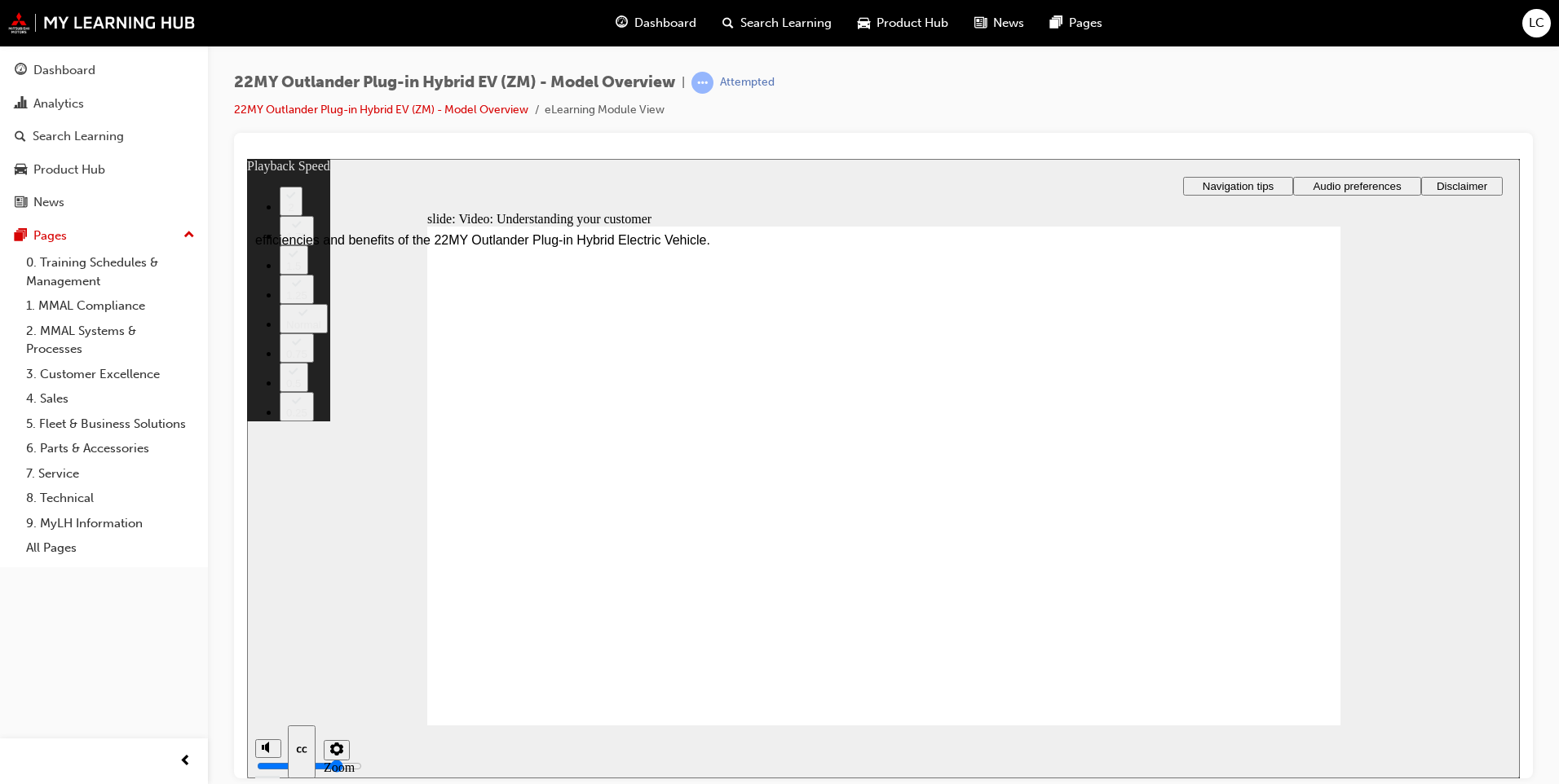
click at [303, 215] on button "2" at bounding box center [290, 200] width 22 height 30
type input "91"
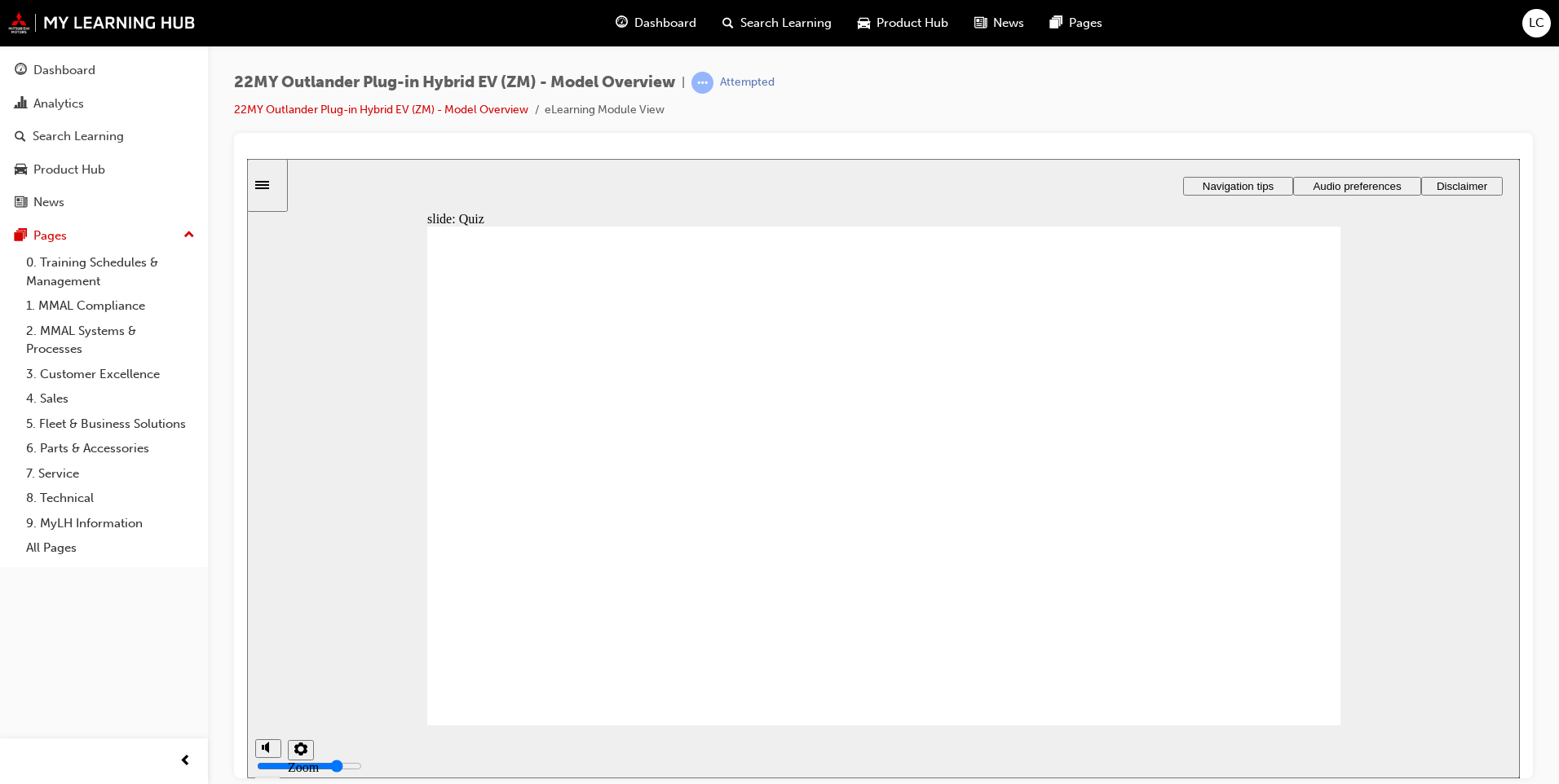
radio input "true"
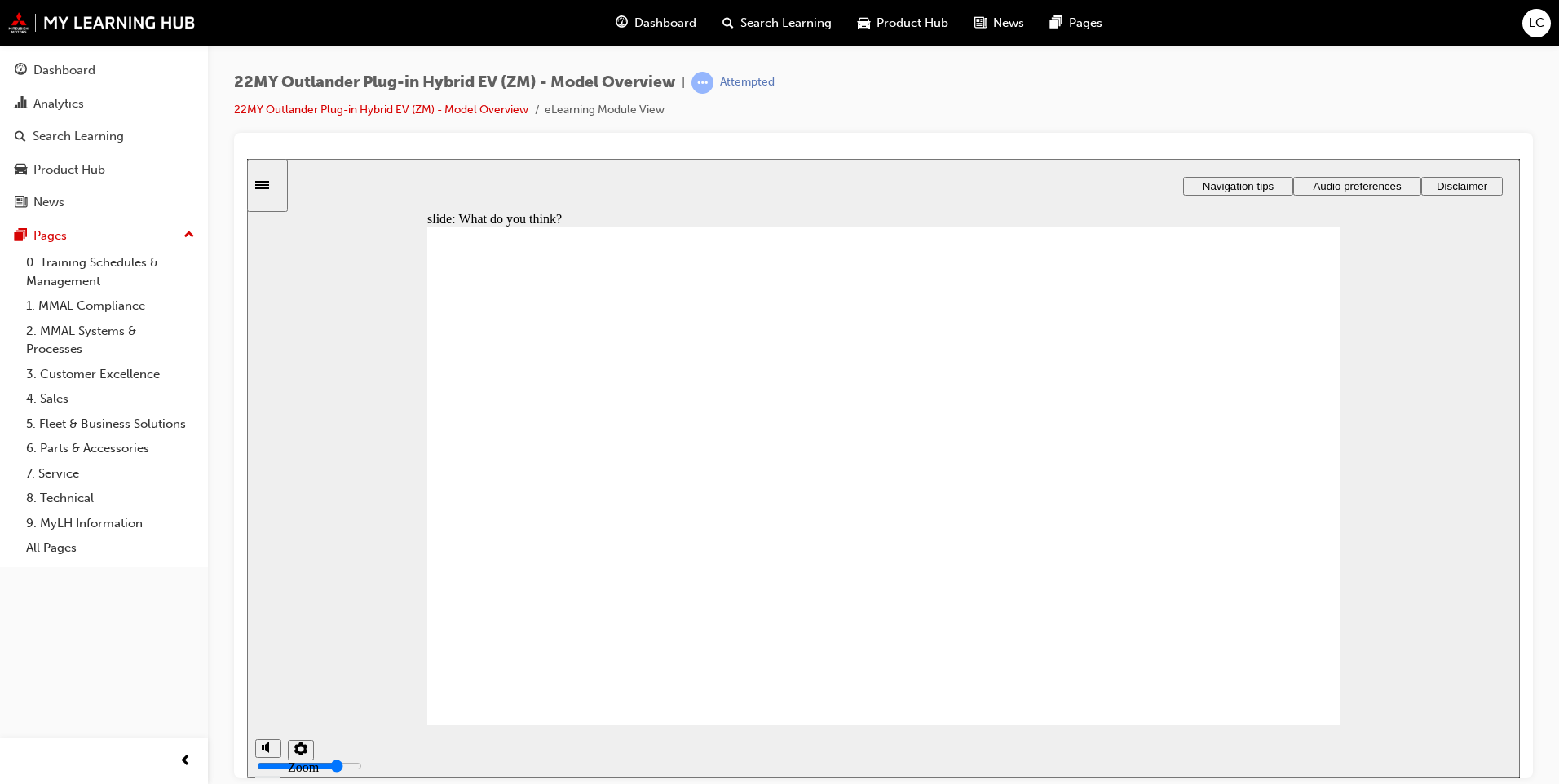
radio input "true"
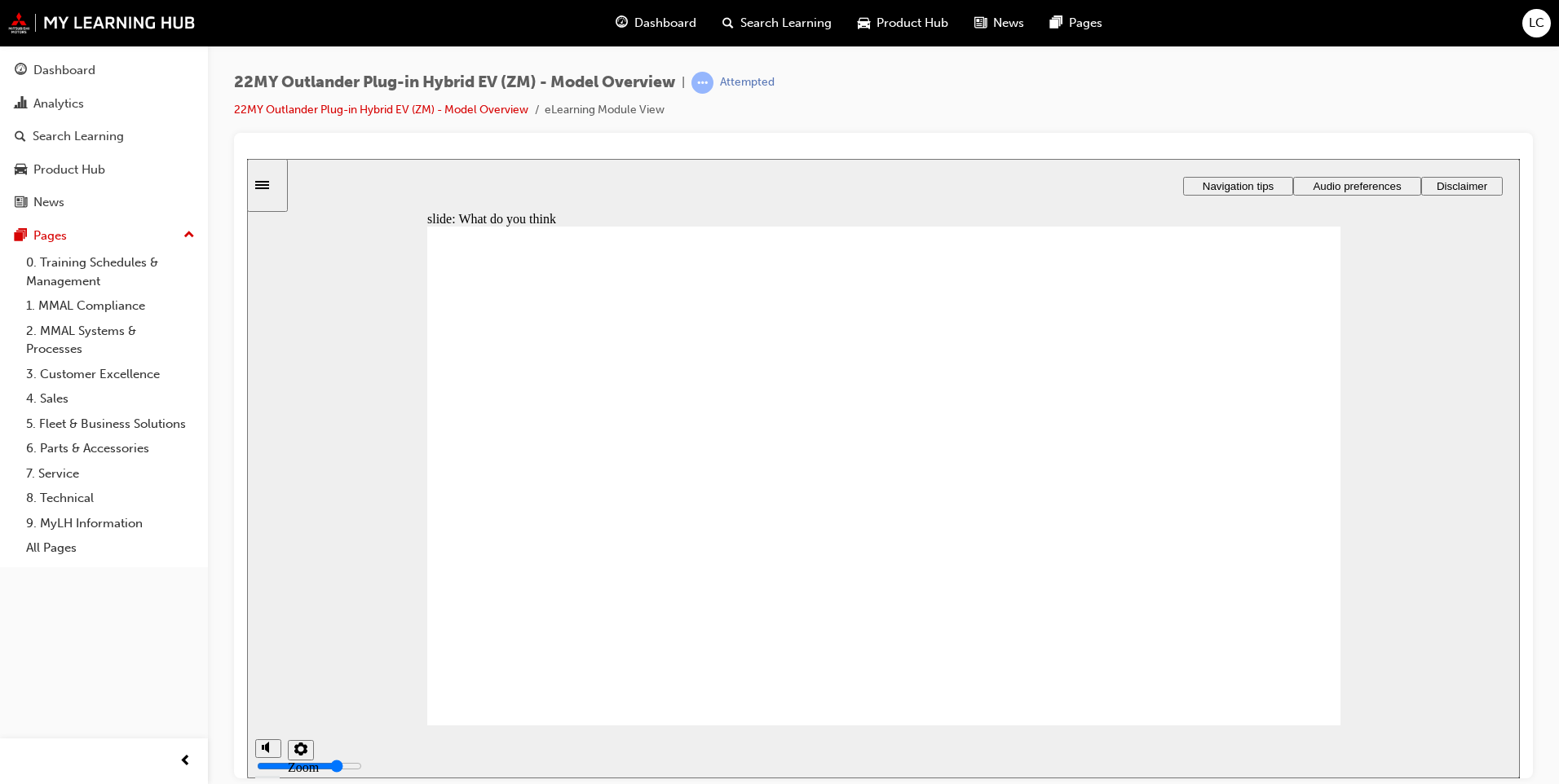
radio input "true"
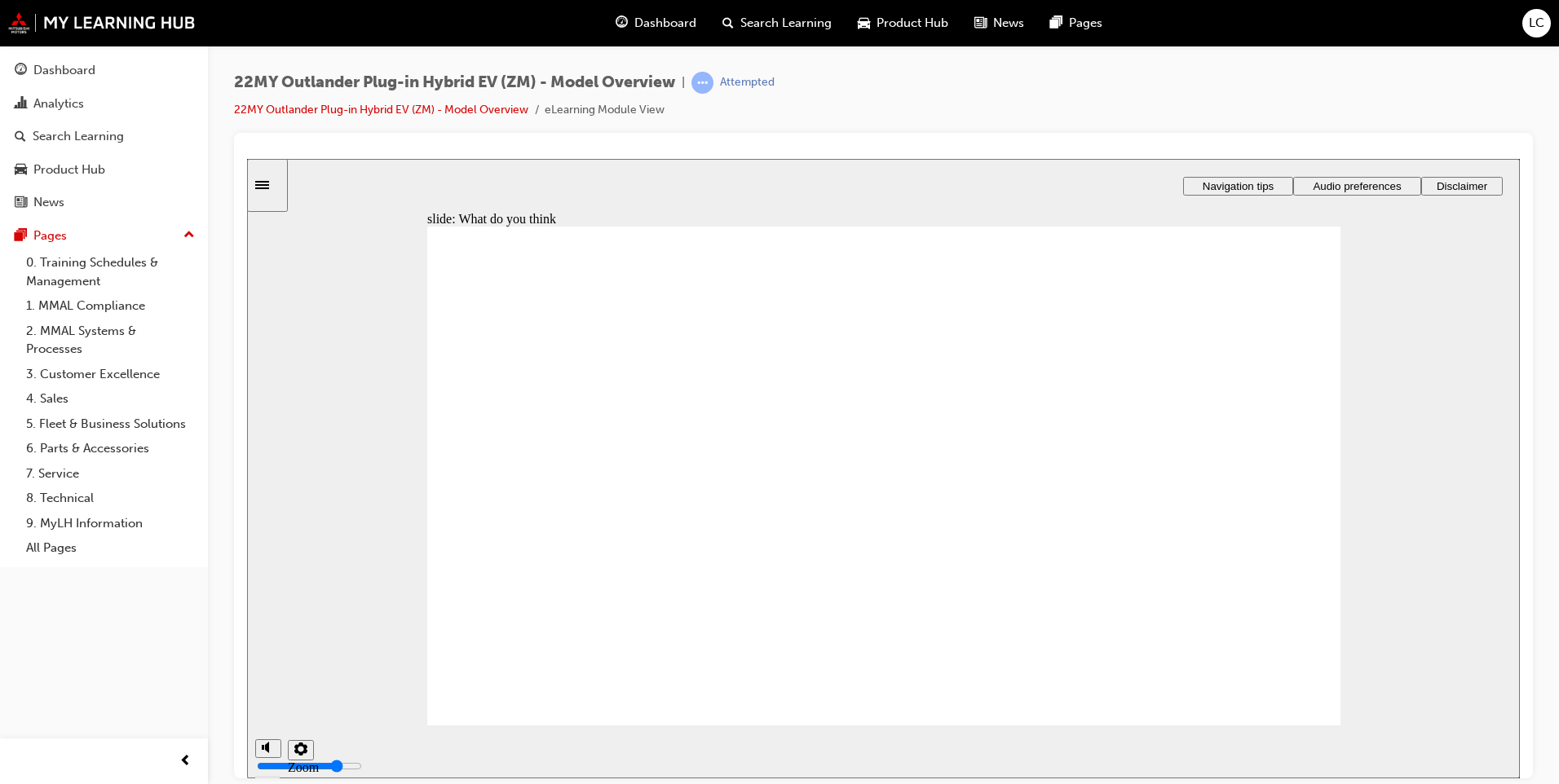
radio input "true"
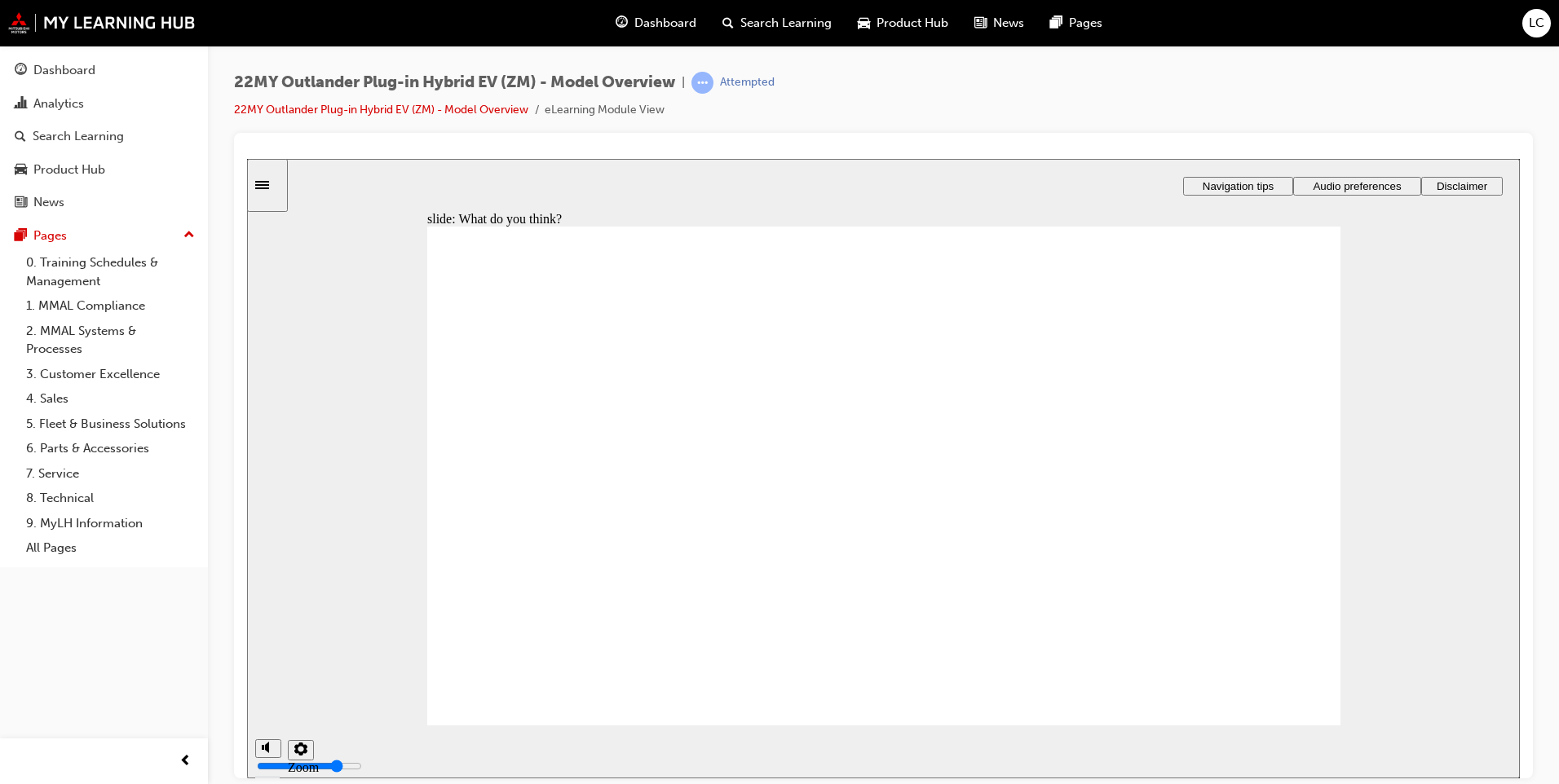
radio input "true"
checkbox input "true"
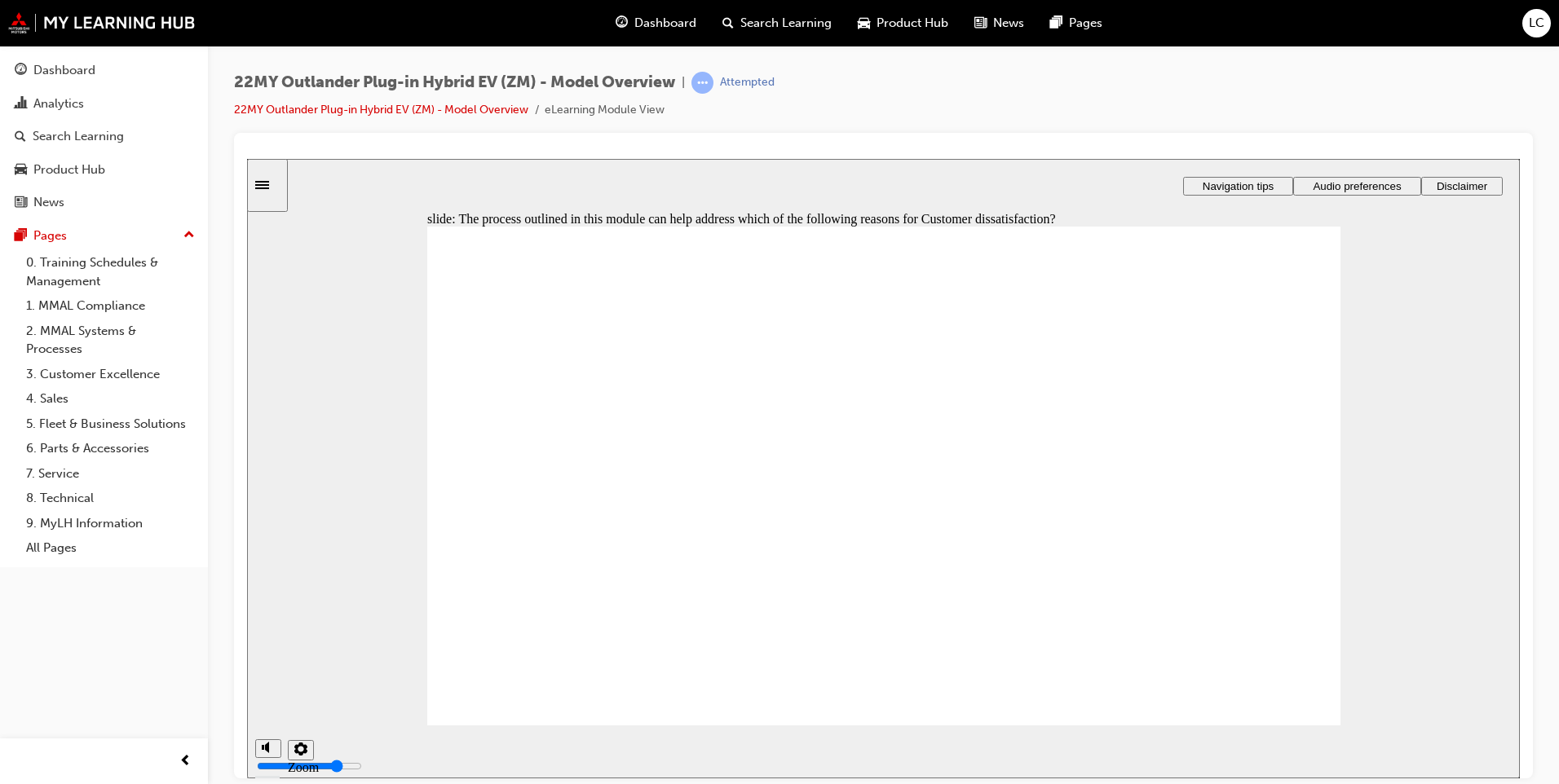
checkbox input "true"
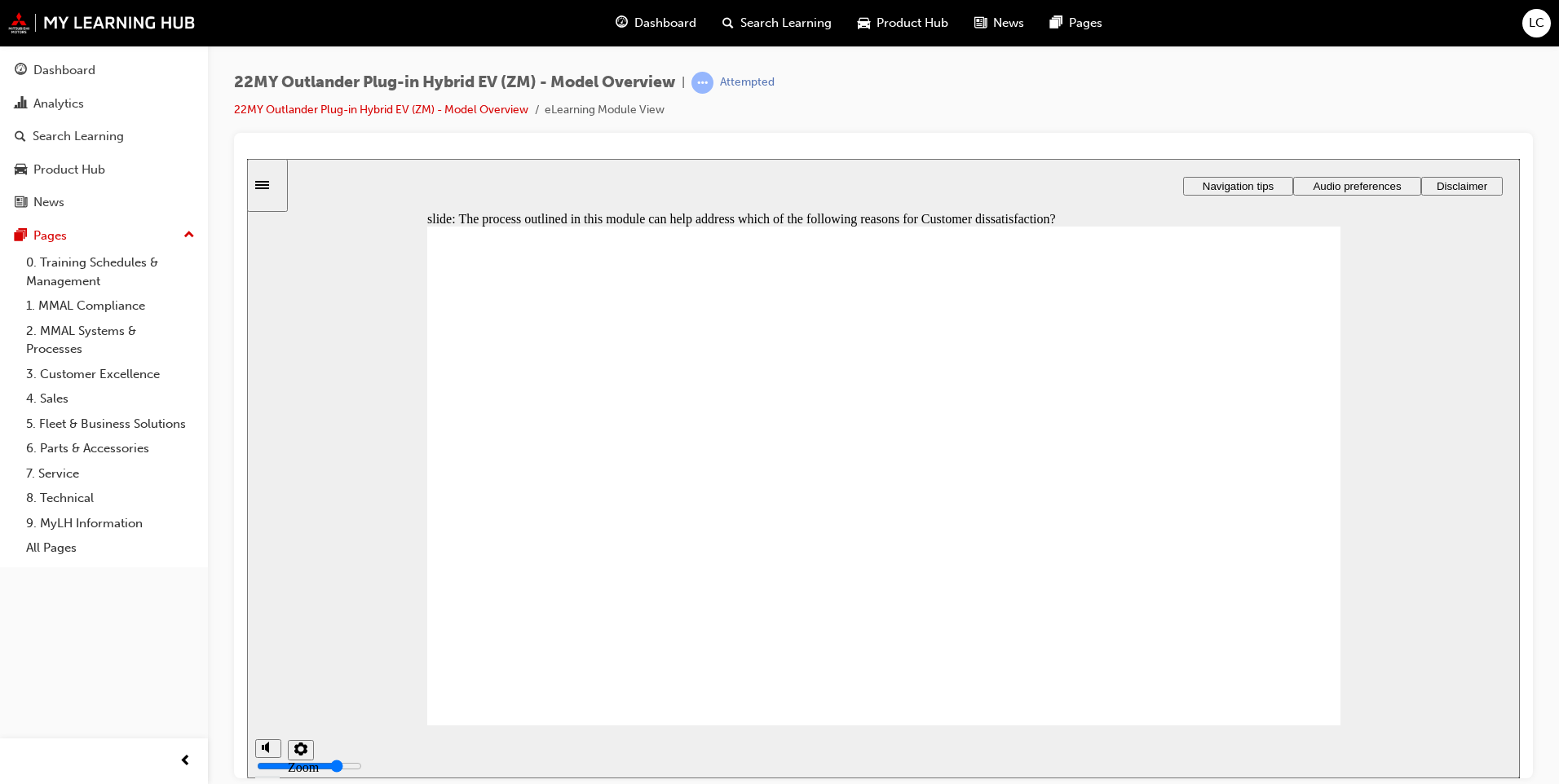
checkbox input "true"
drag, startPoint x: 550, startPoint y: 643, endPoint x: 550, endPoint y: 652, distance: 9.0
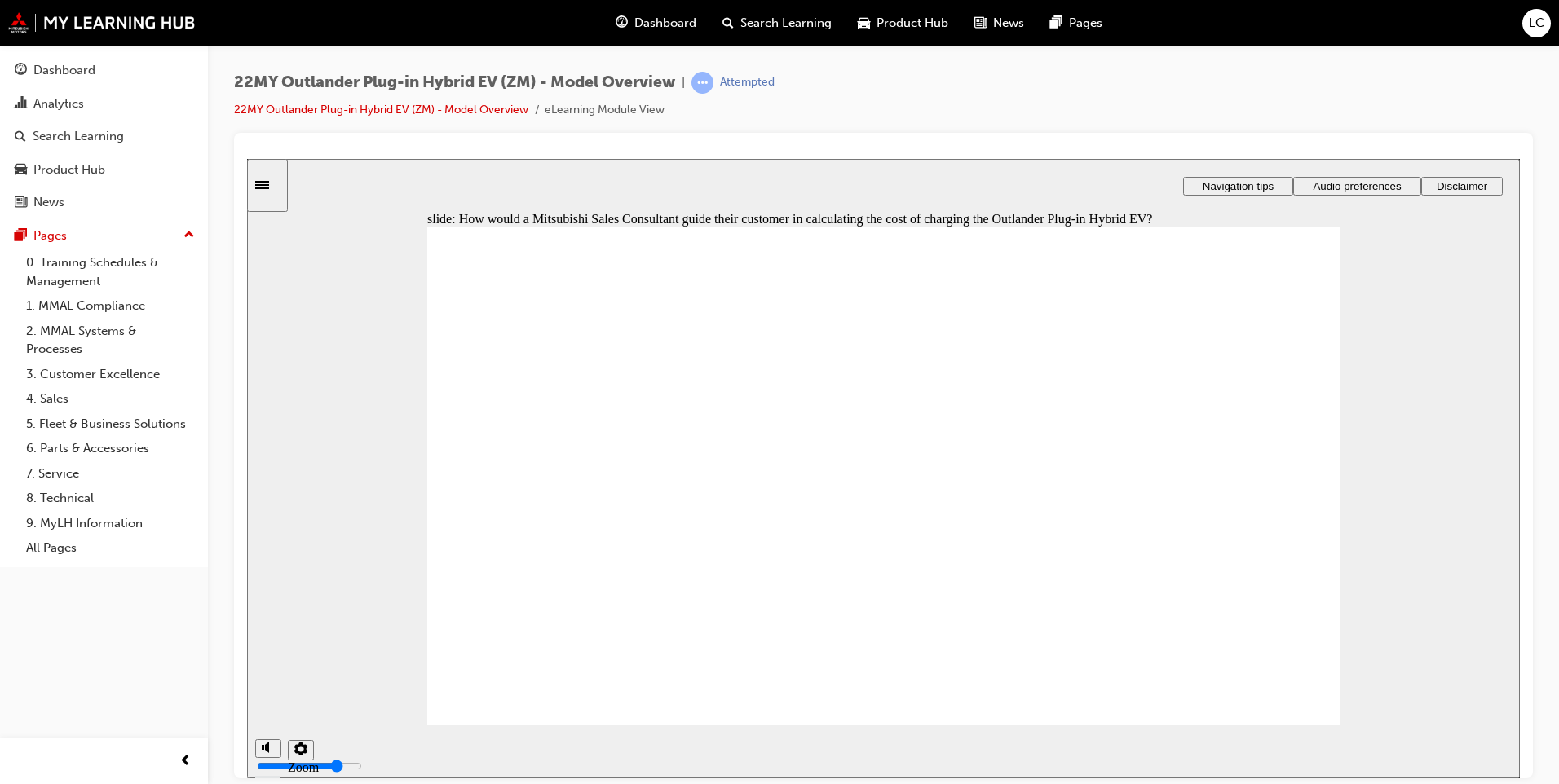
drag, startPoint x: 634, startPoint y: 470, endPoint x: 935, endPoint y: 560, distance: 314.2
drag, startPoint x: 891, startPoint y: 474, endPoint x: 893, endPoint y: 556, distance: 82.0
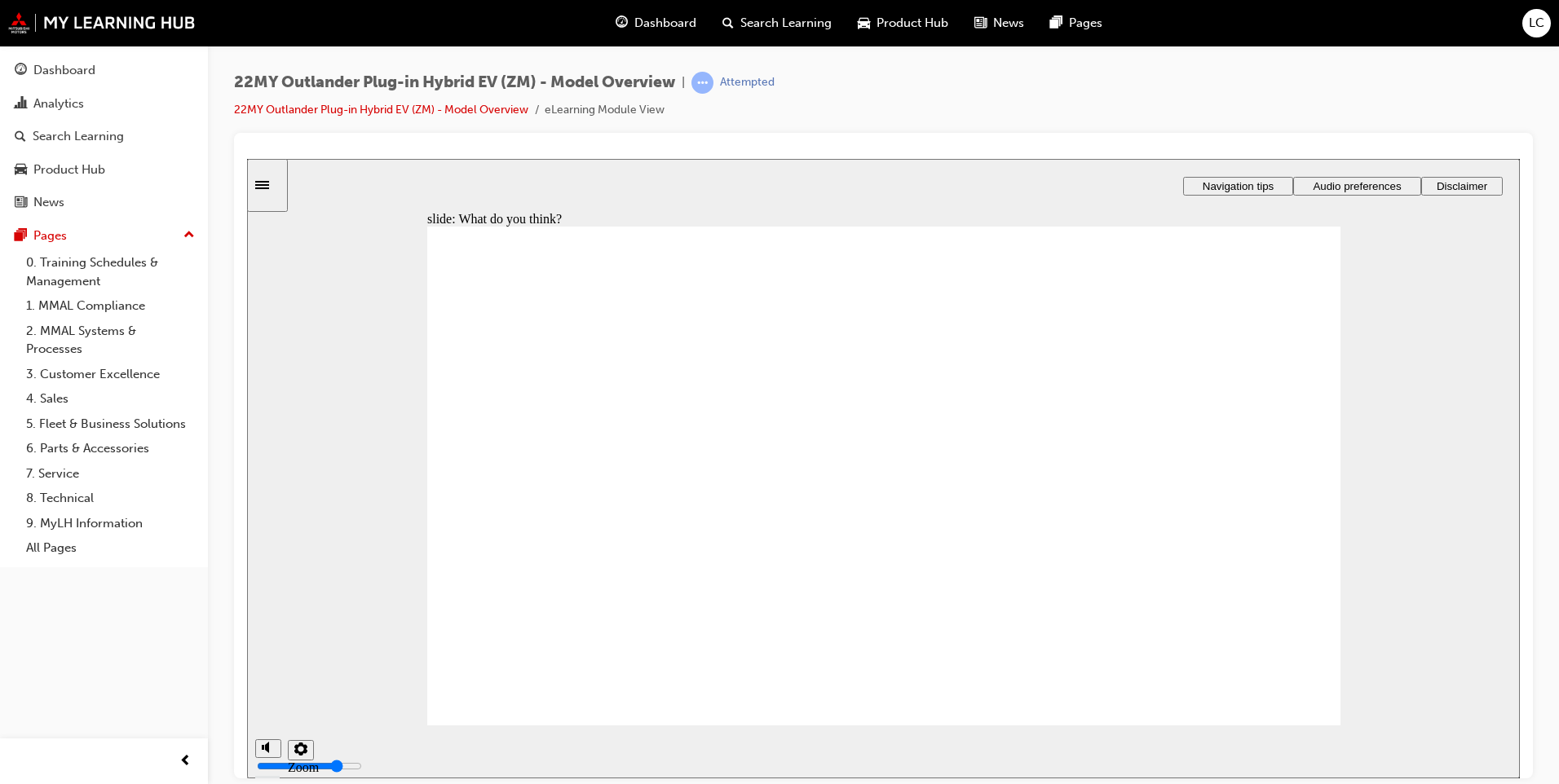
radio input "true"
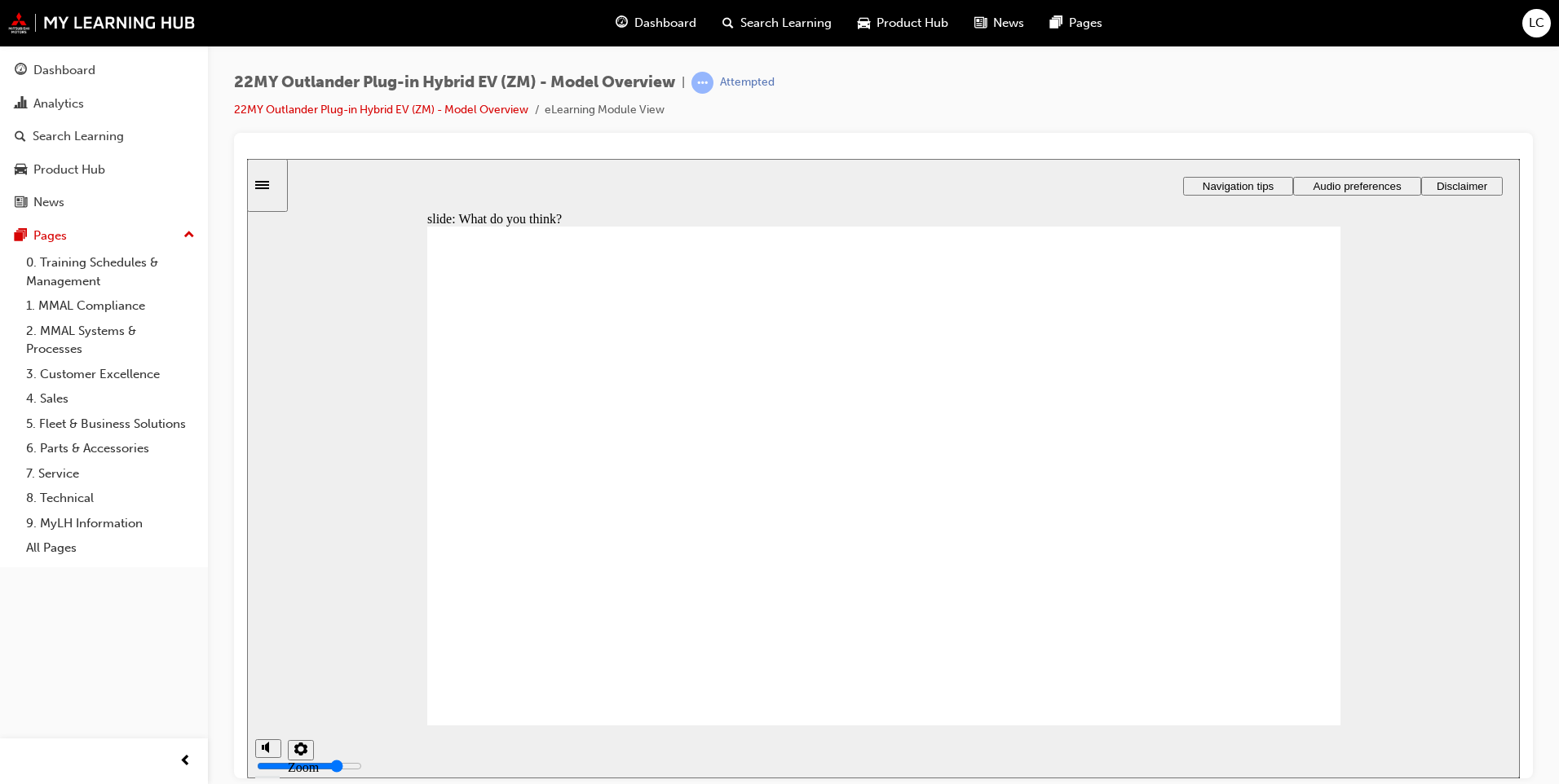
radio input "true"
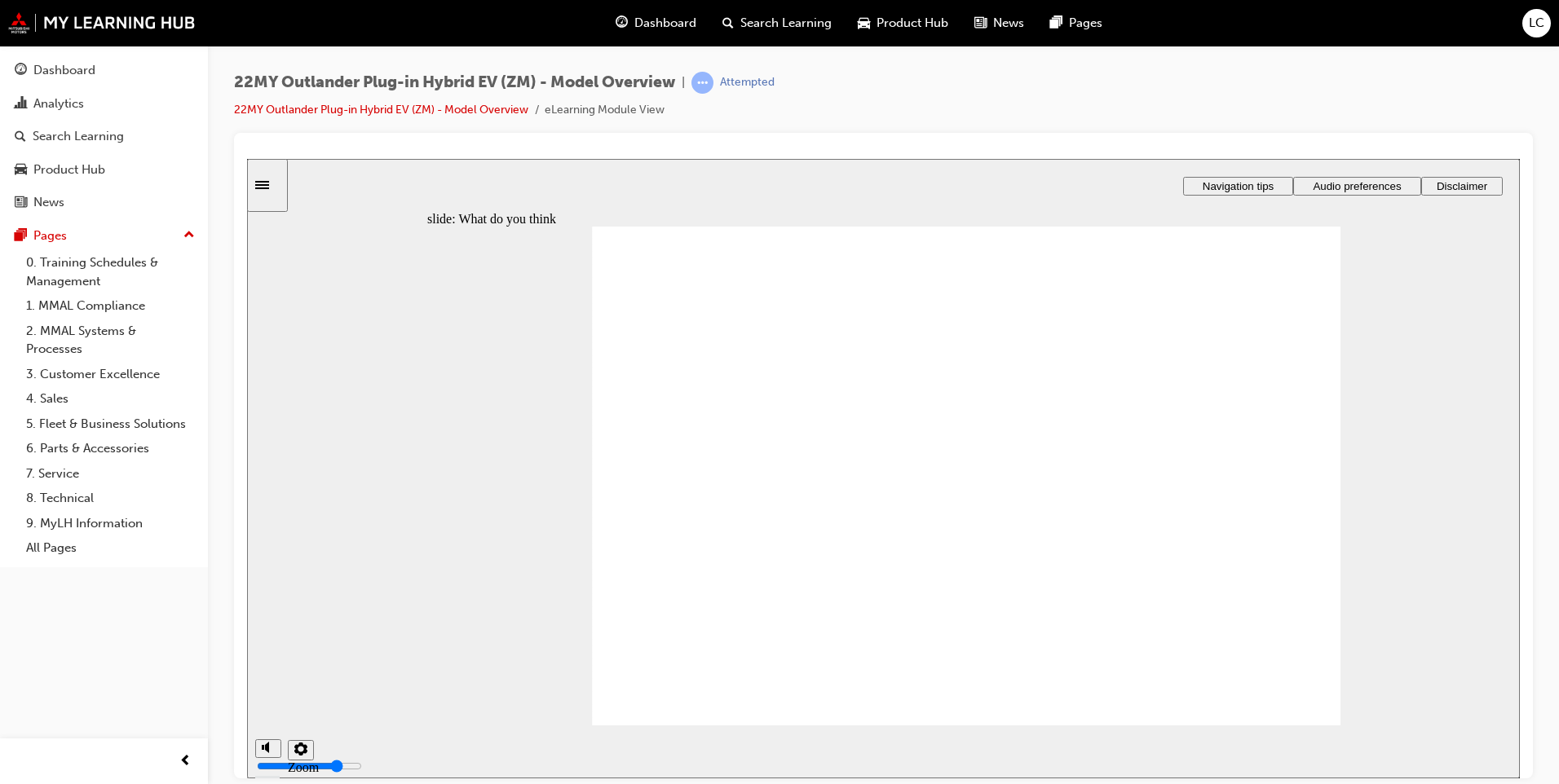
click at [1242, 743] on div at bounding box center [1049, 743] width 913 height 0
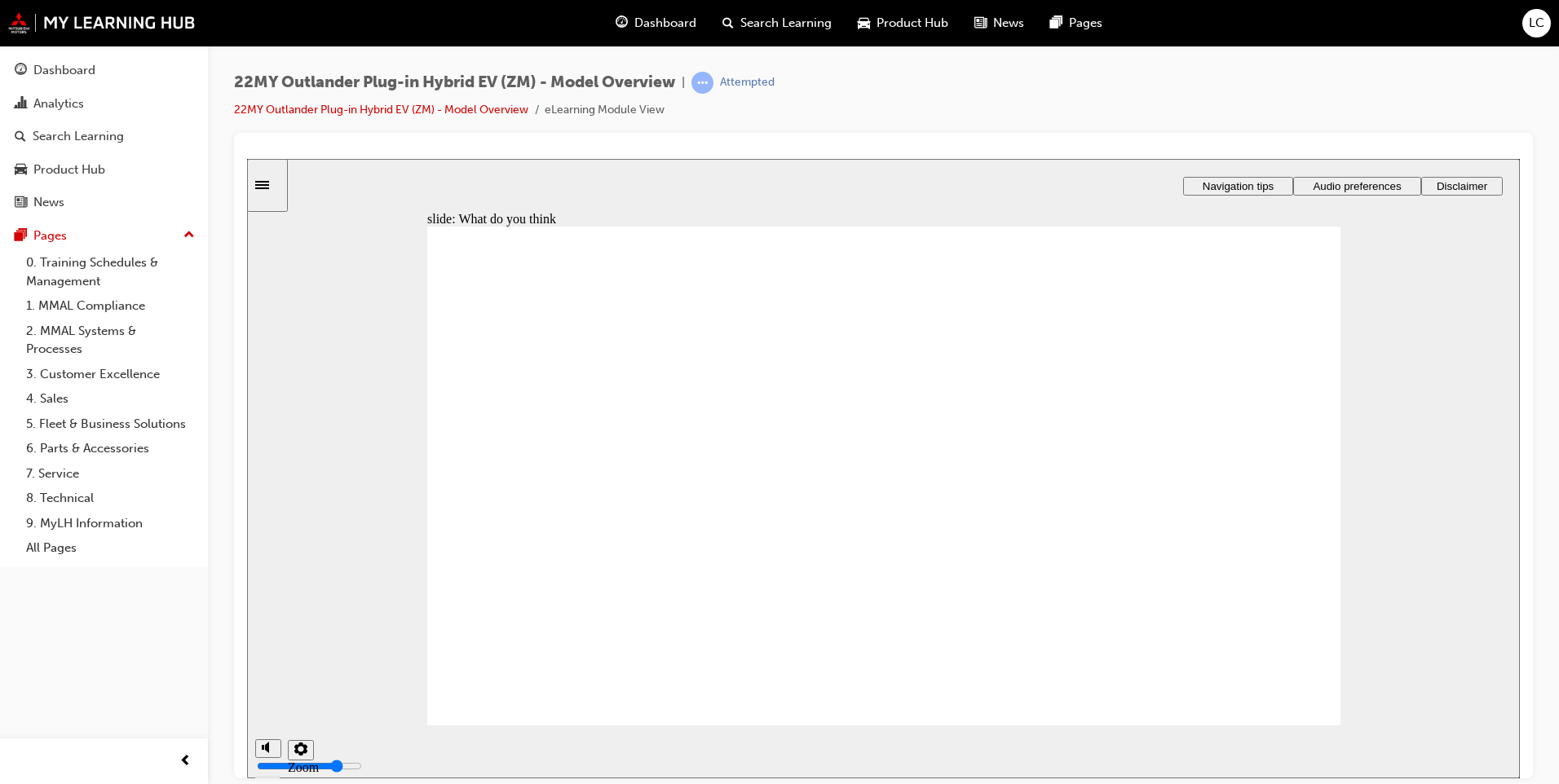
radio input "true"
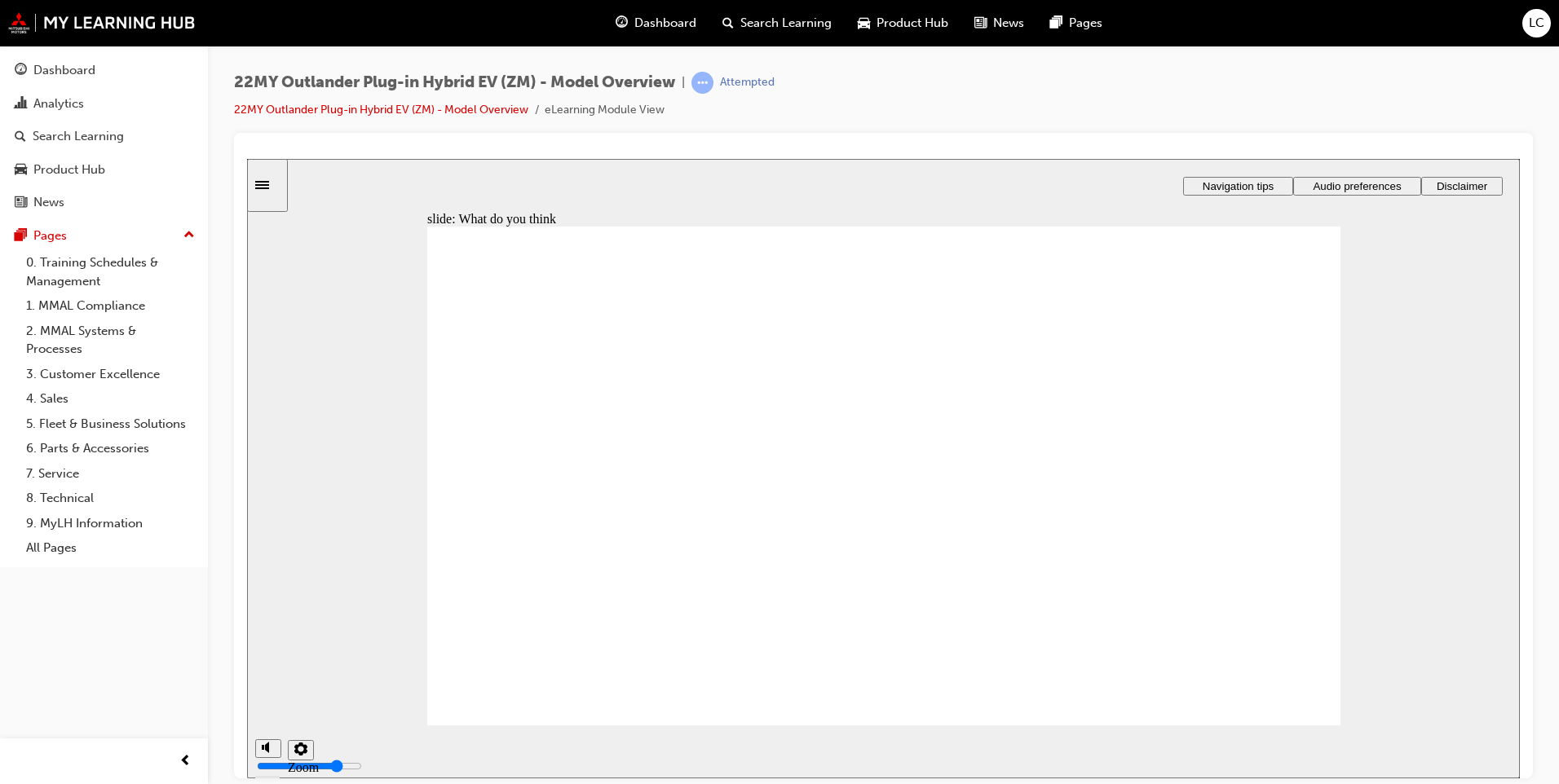
radio input "true"
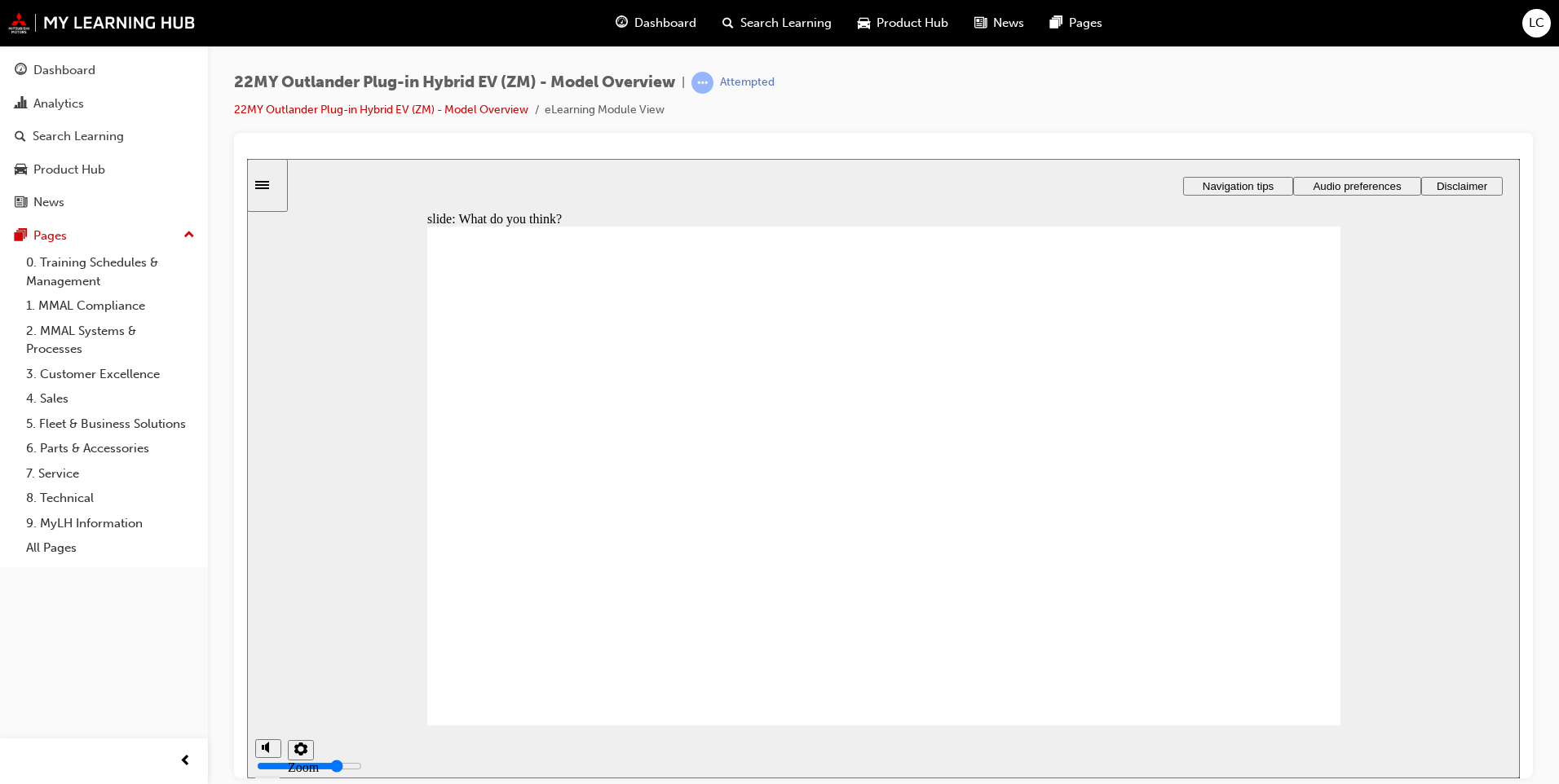
radio input "false"
radio input "true"
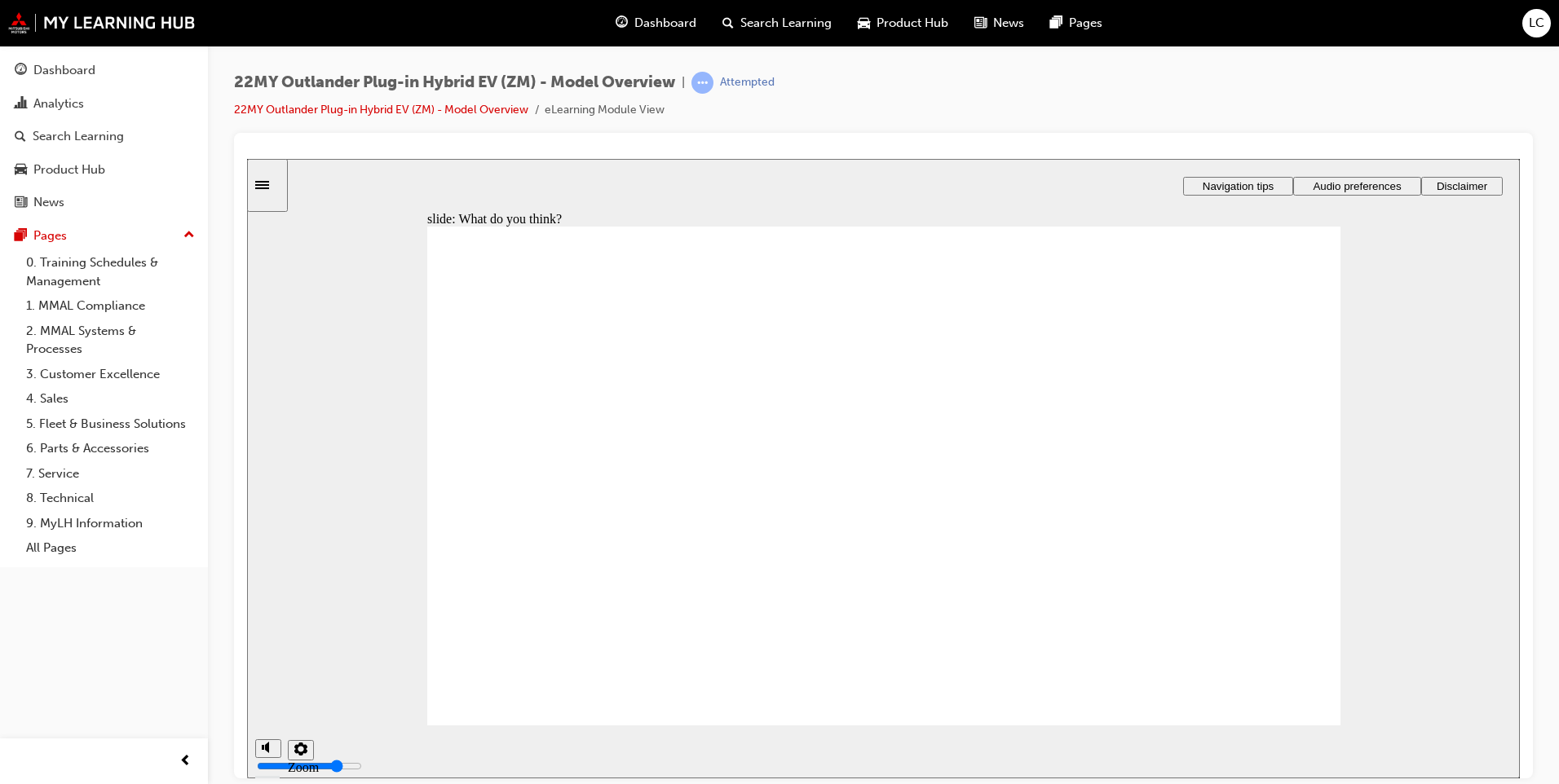
checkbox input "true"
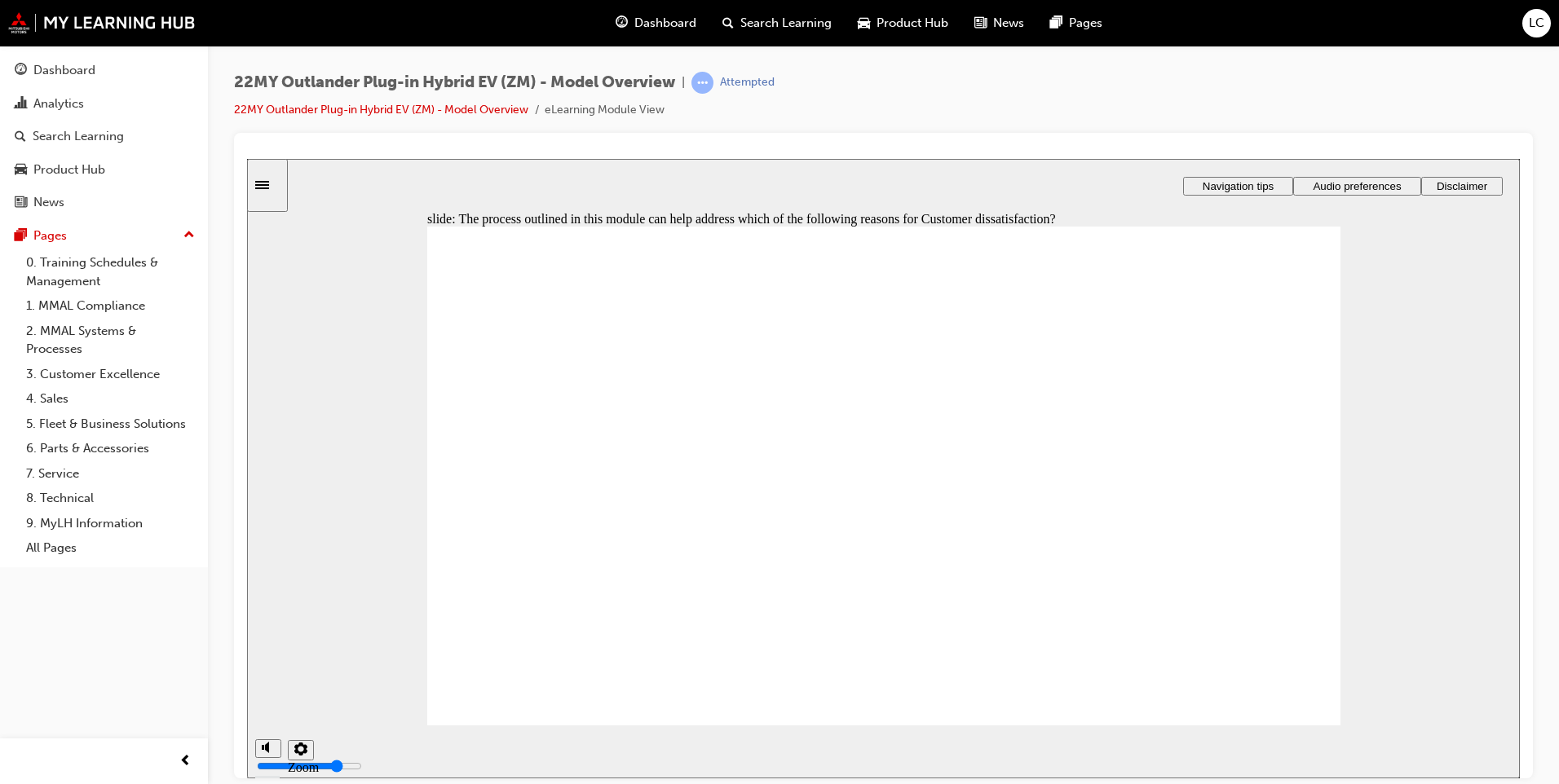
checkbox input "true"
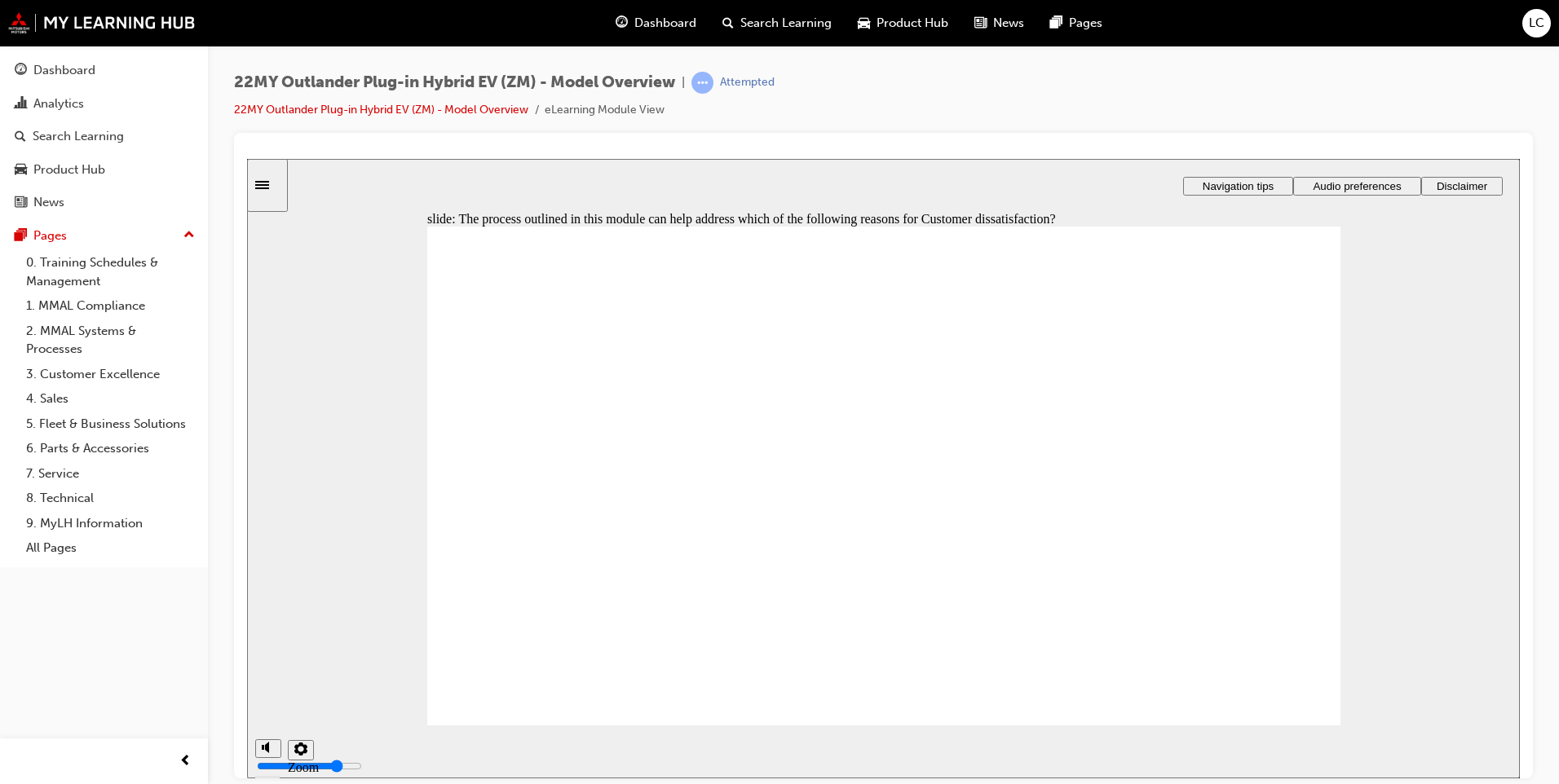
drag, startPoint x: 907, startPoint y: 538, endPoint x: 910, endPoint y: 569, distance: 31.1
drag, startPoint x: 1146, startPoint y: 464, endPoint x: 874, endPoint y: 568, distance: 291.2
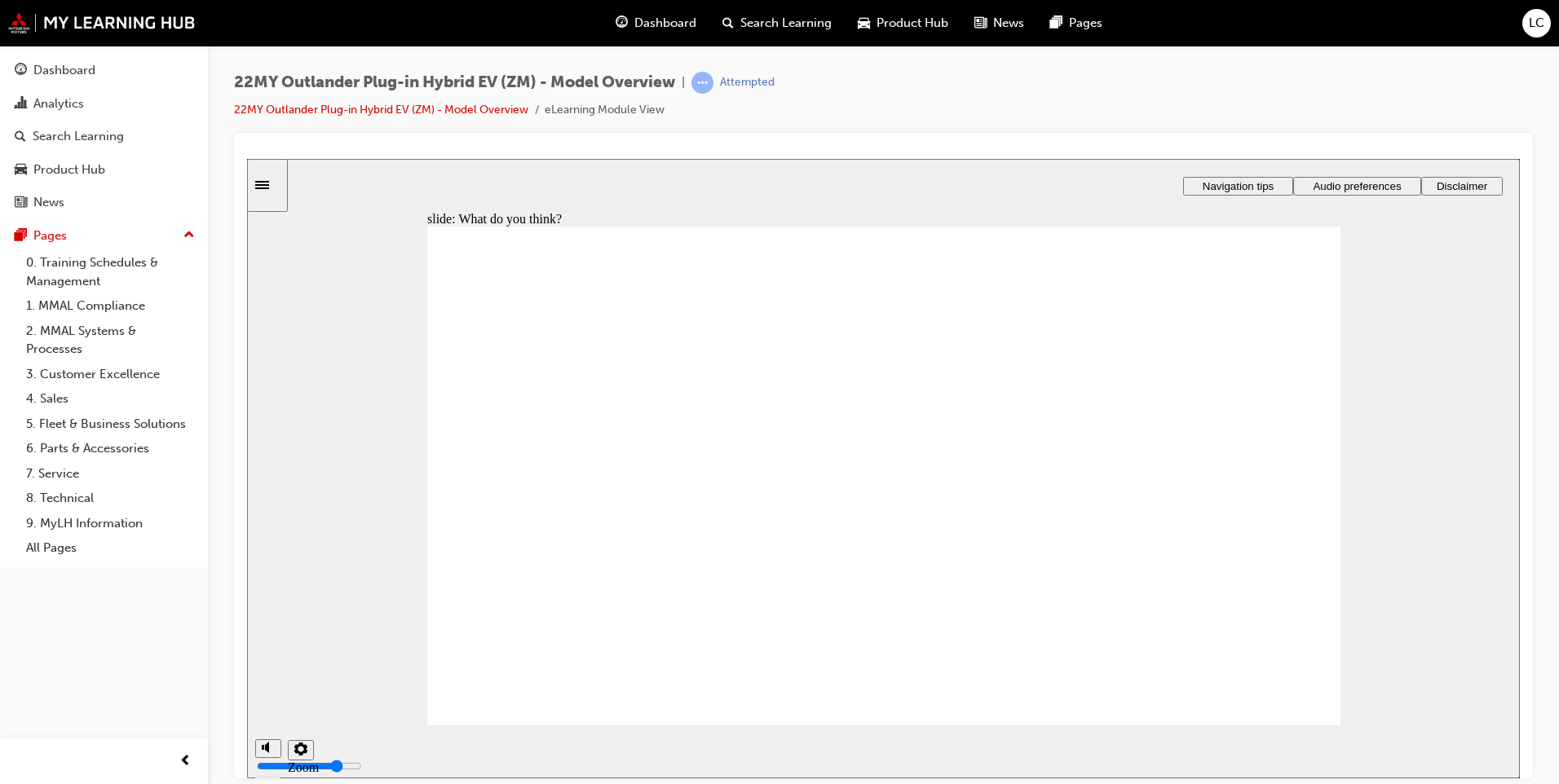
radio input "true"
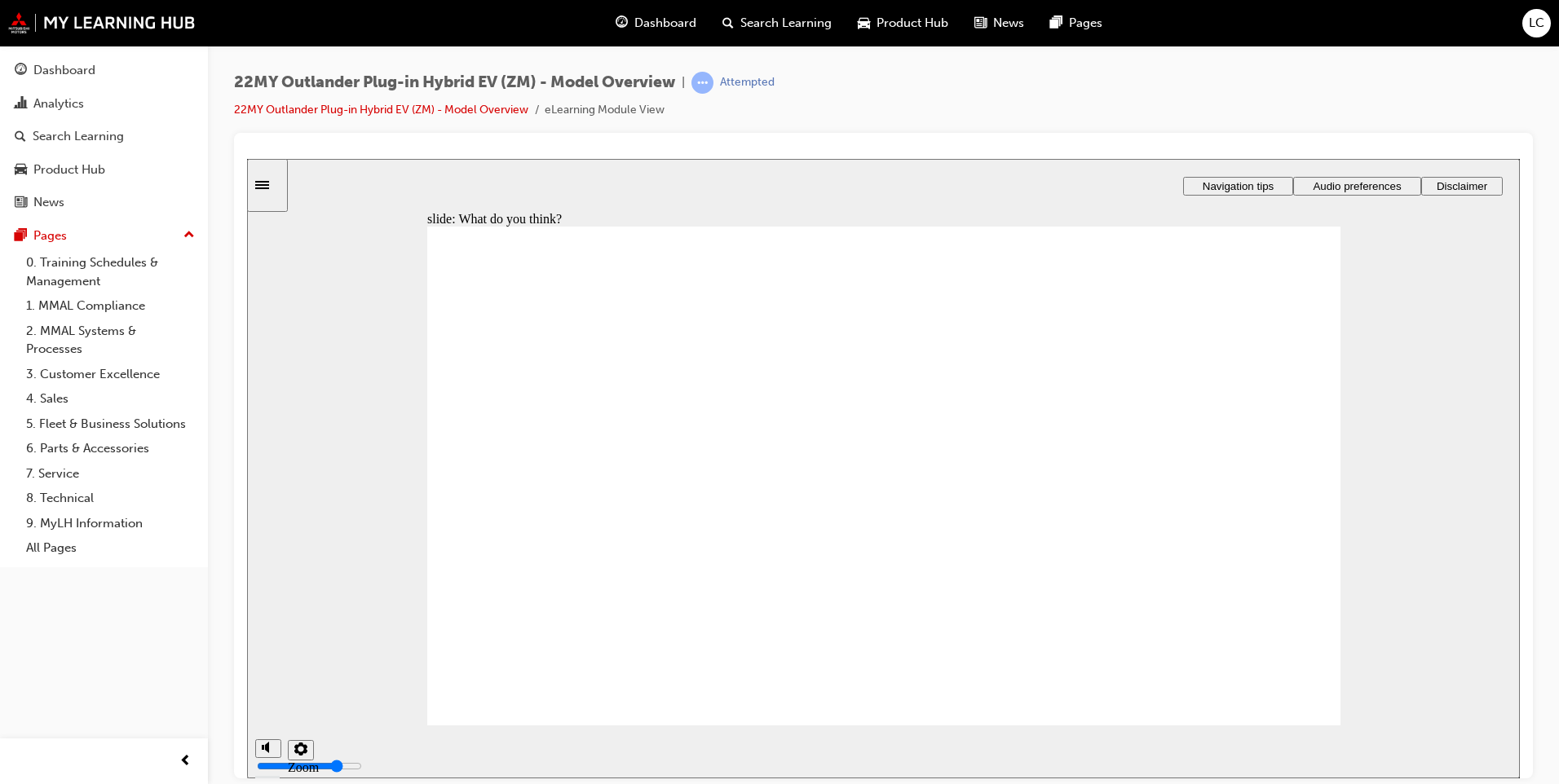
radio input "true"
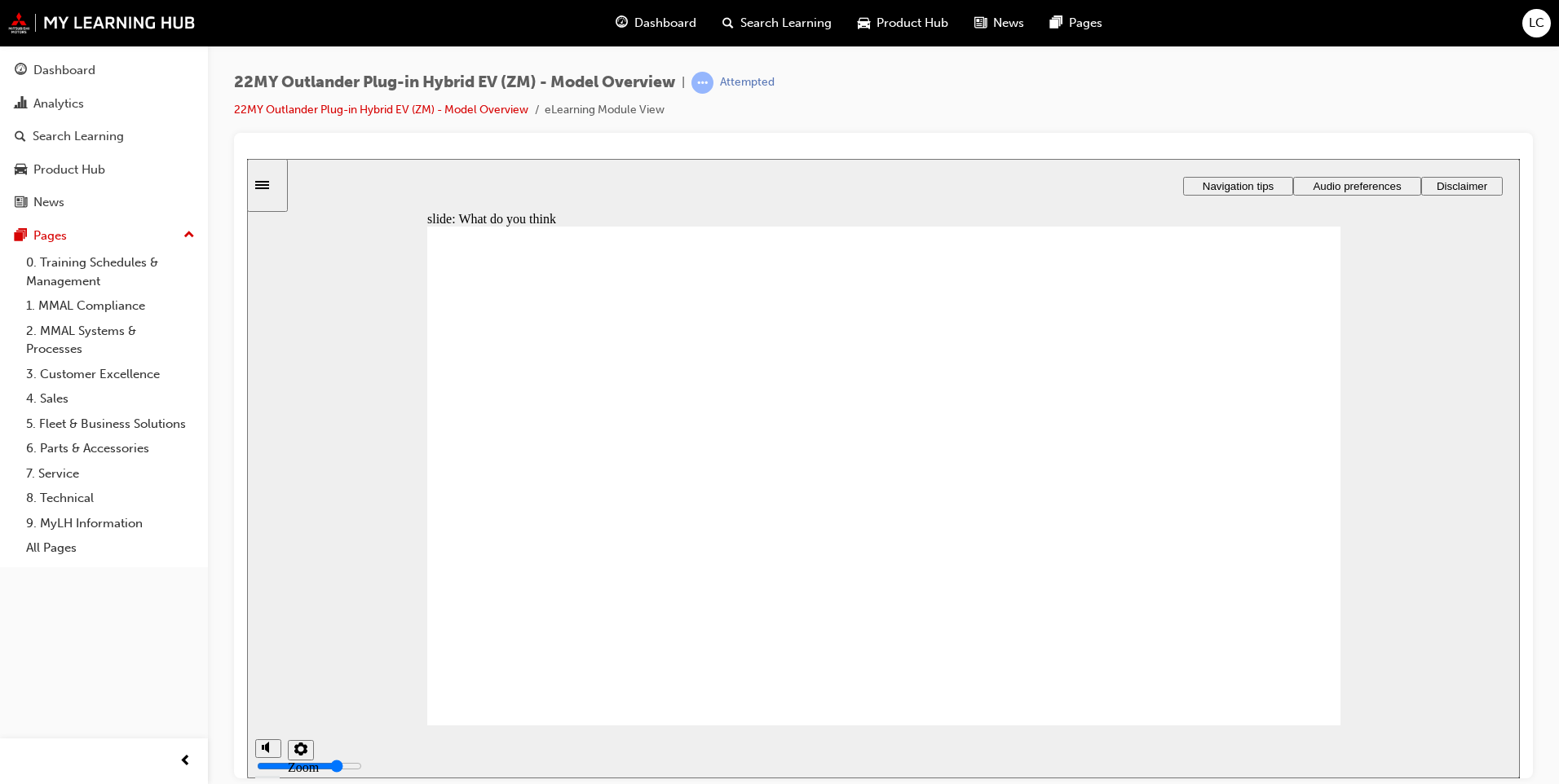
radio input "true"
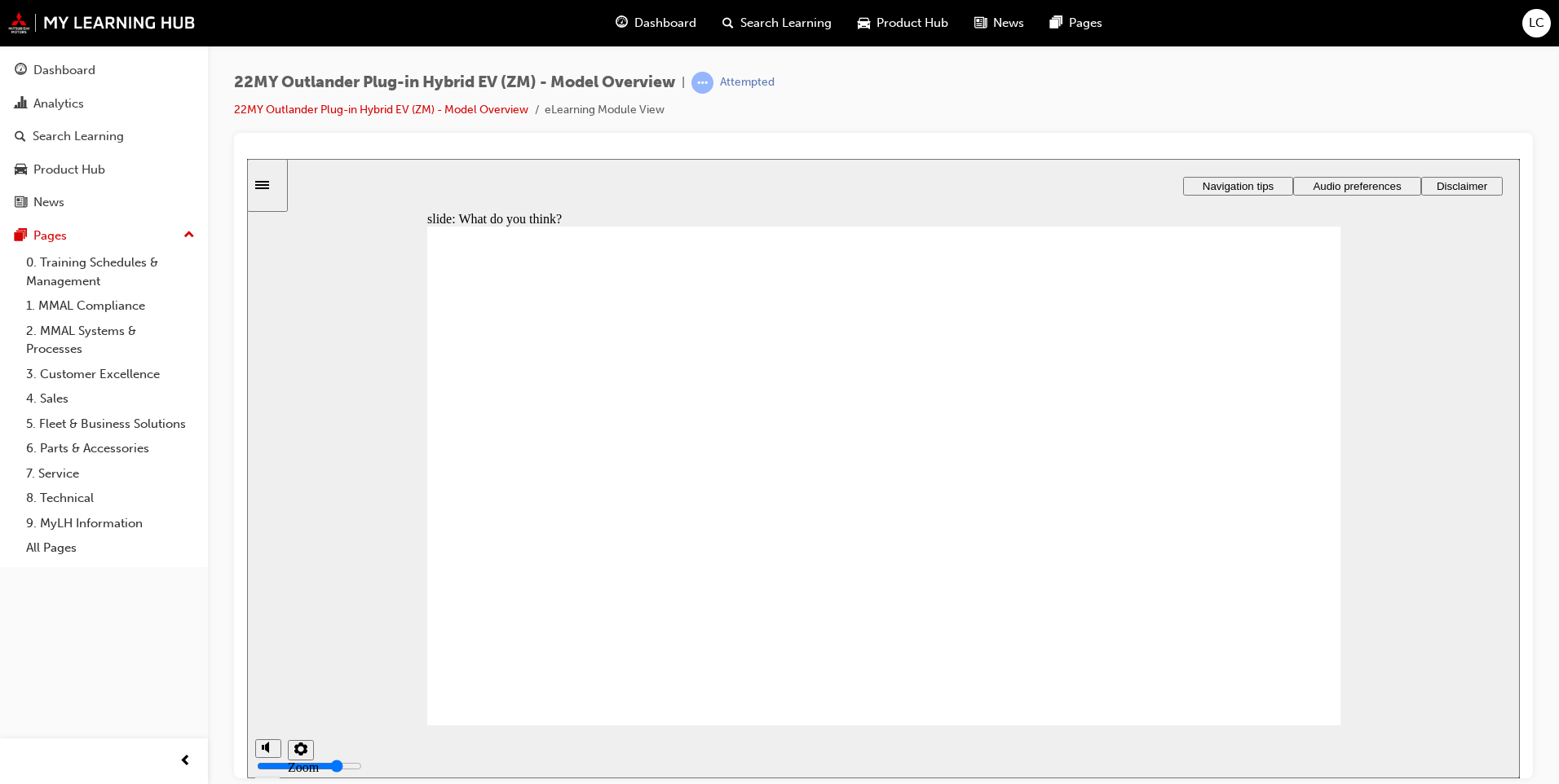
checkbox input "true"
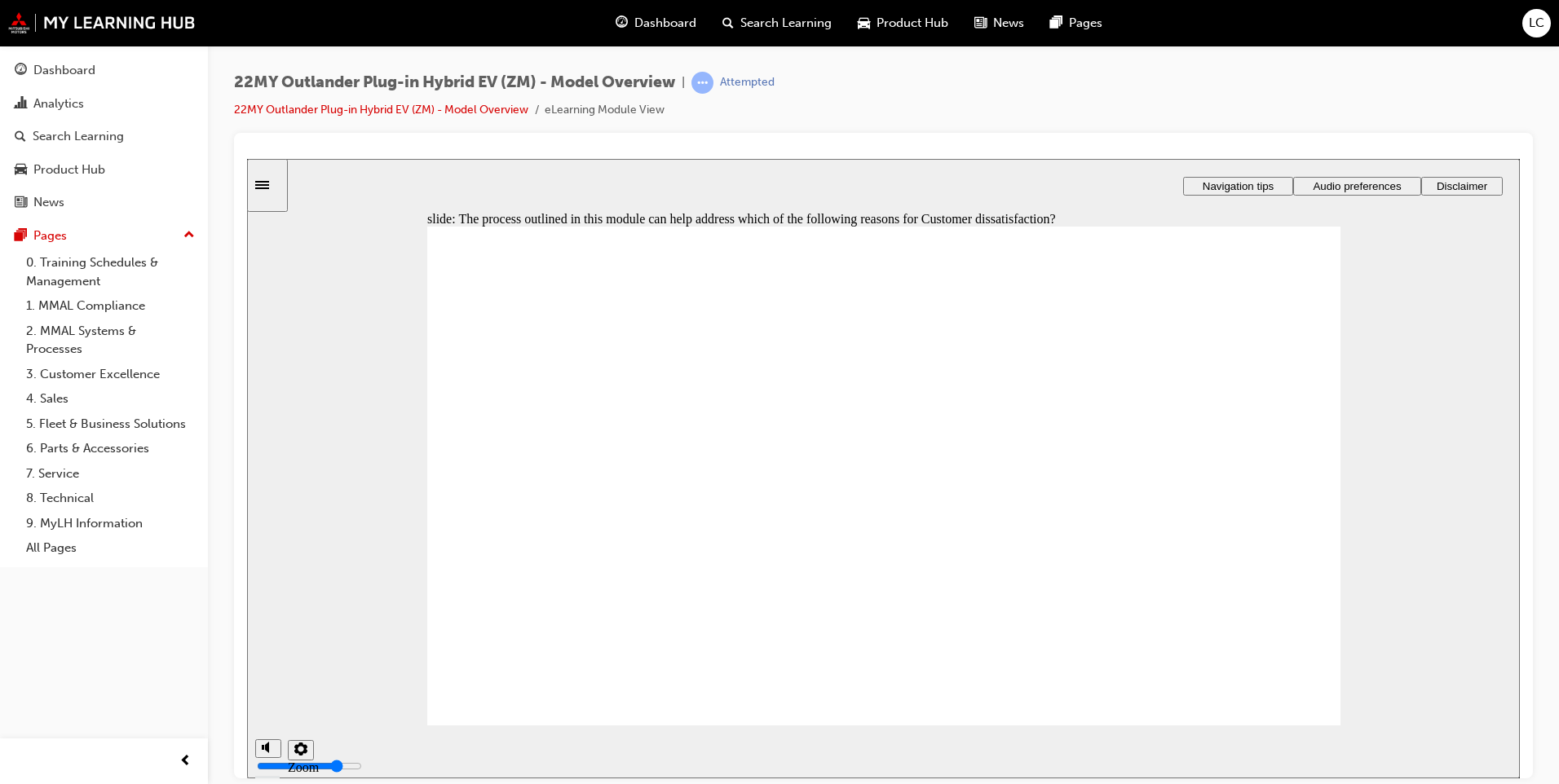
checkbox input "true"
drag, startPoint x: 530, startPoint y: 454, endPoint x: 867, endPoint y: 516, distance: 342.7
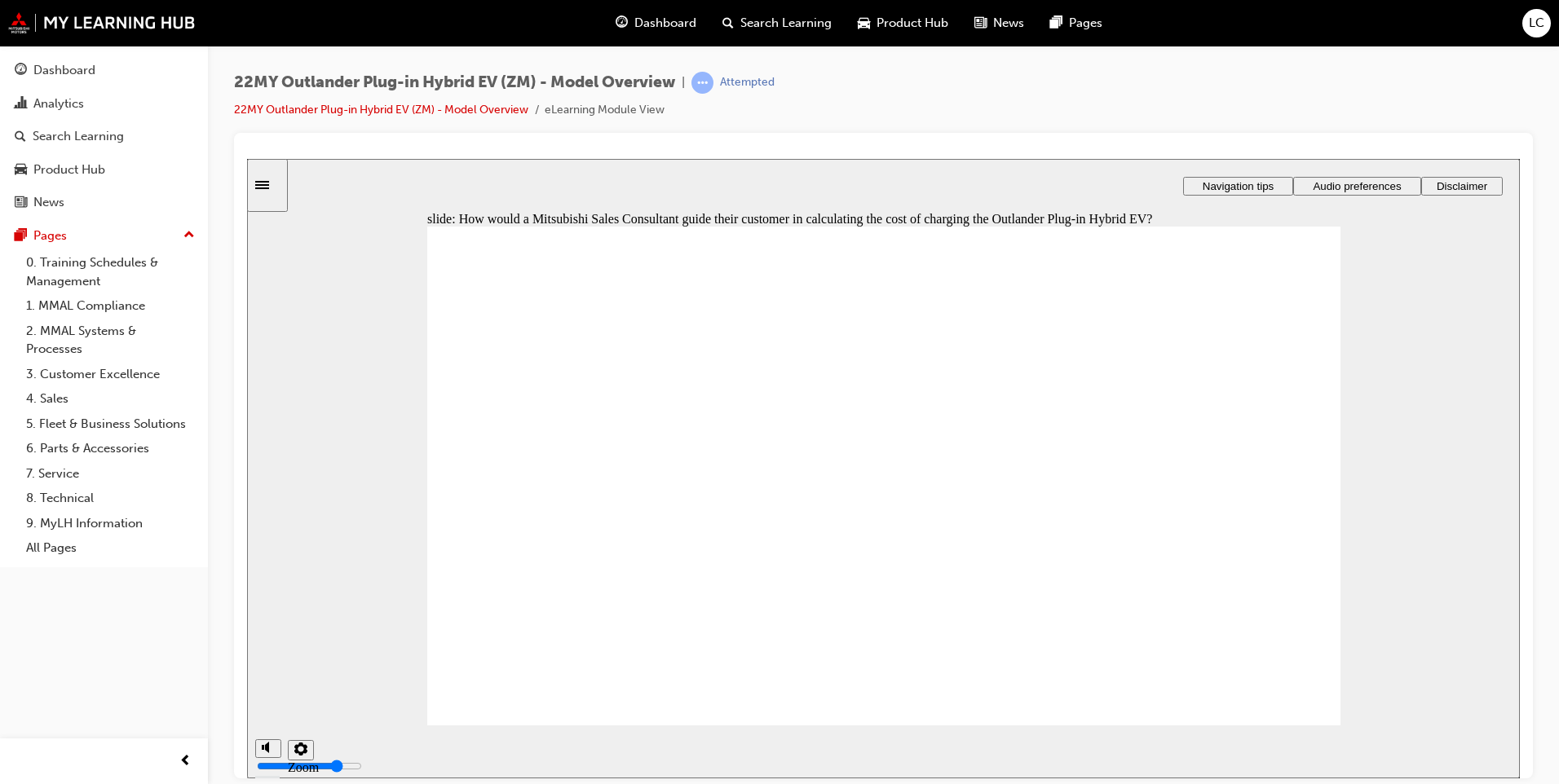
radio input "true"
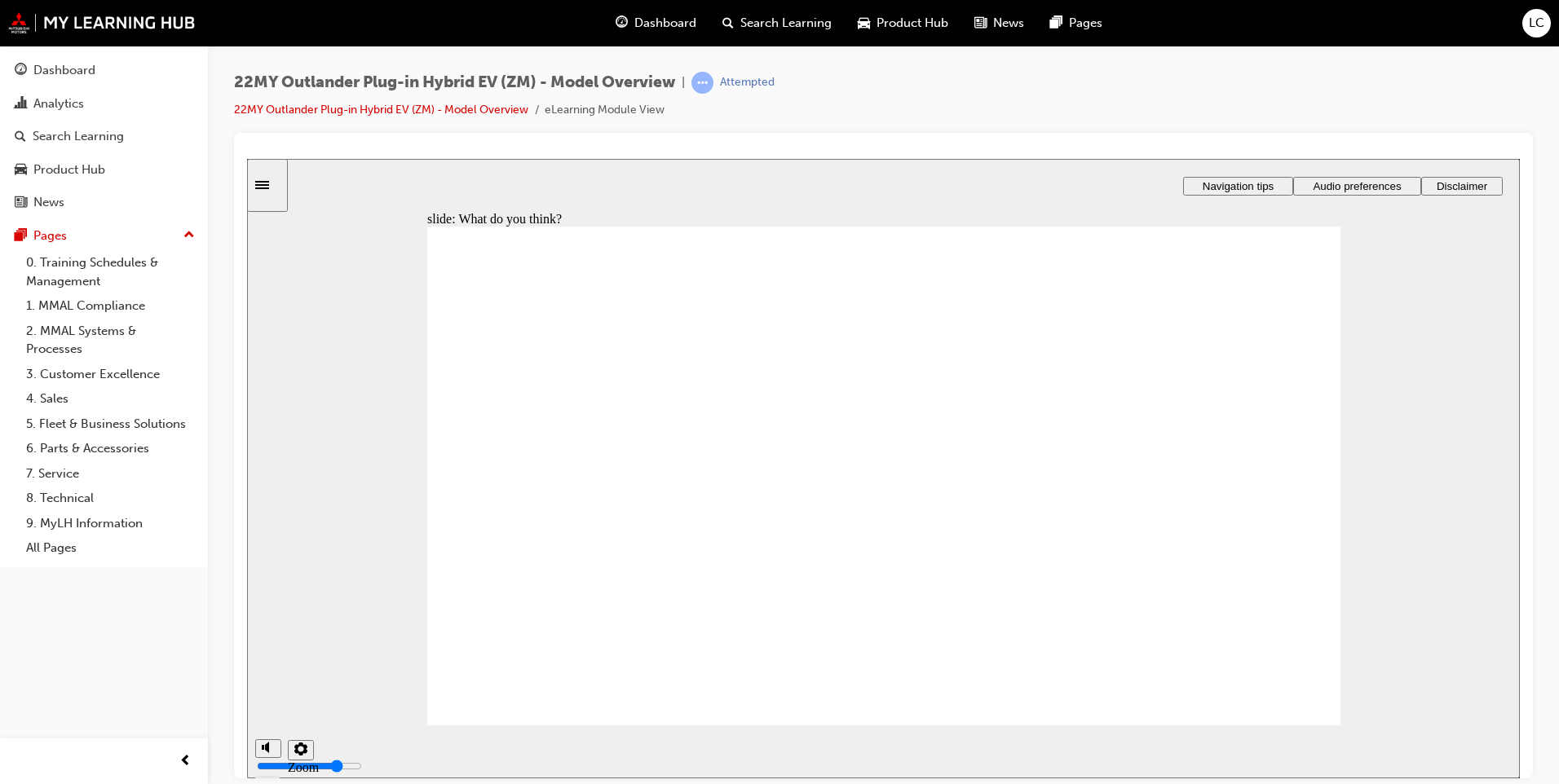
radio input "true"
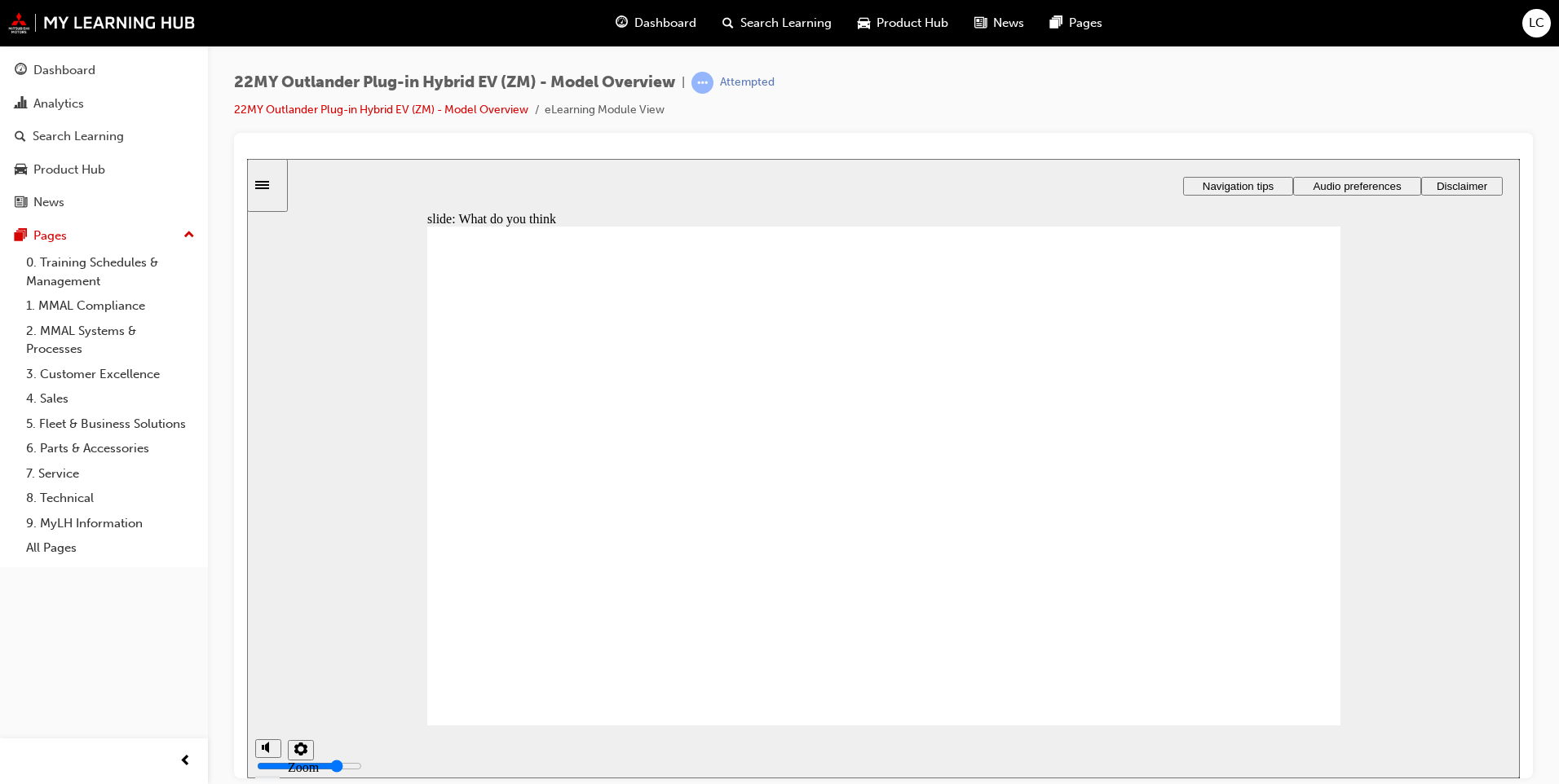
radio input "true"
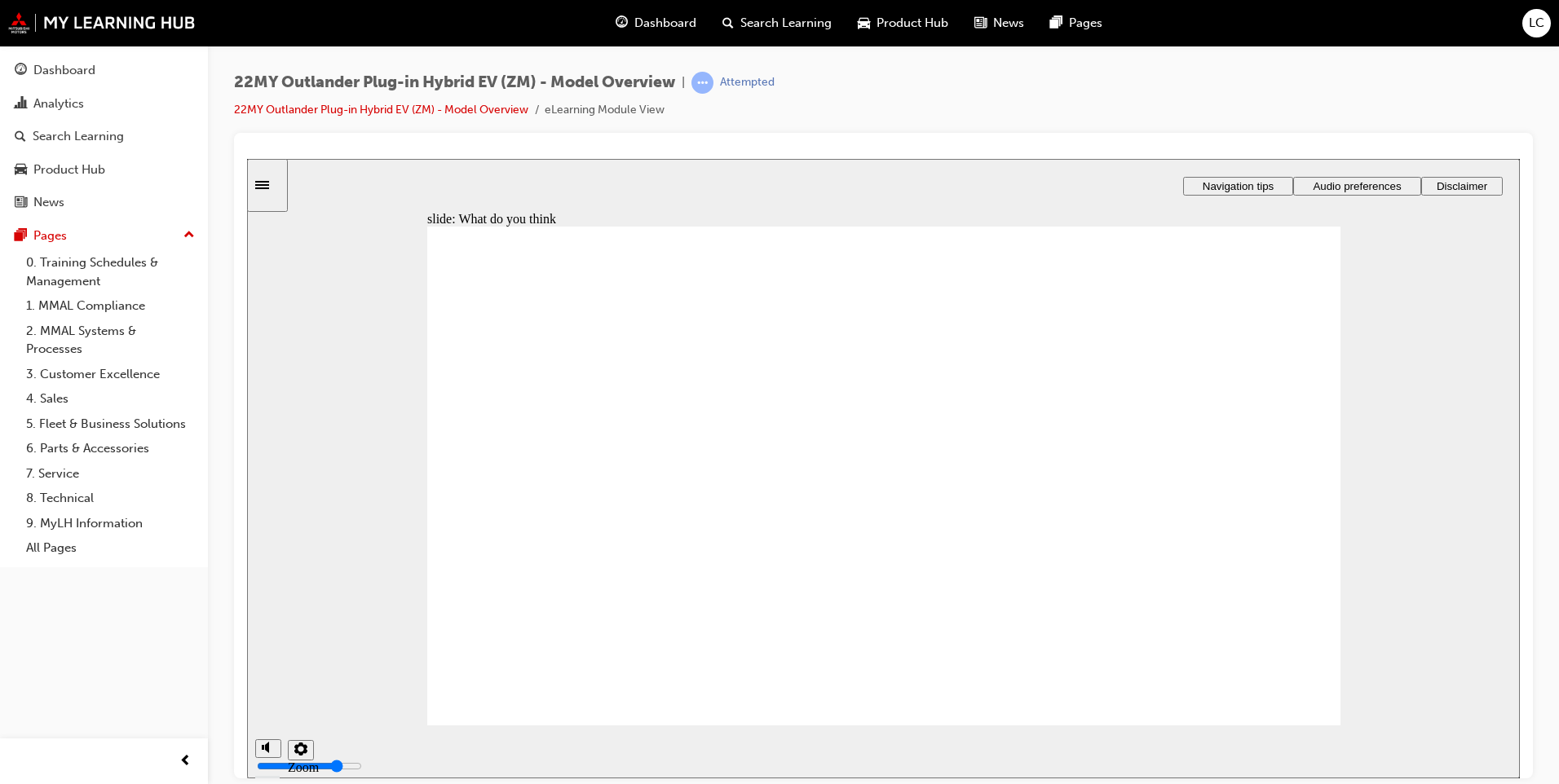
radio input "true"
